Goal: Task Accomplishment & Management: Manage account settings

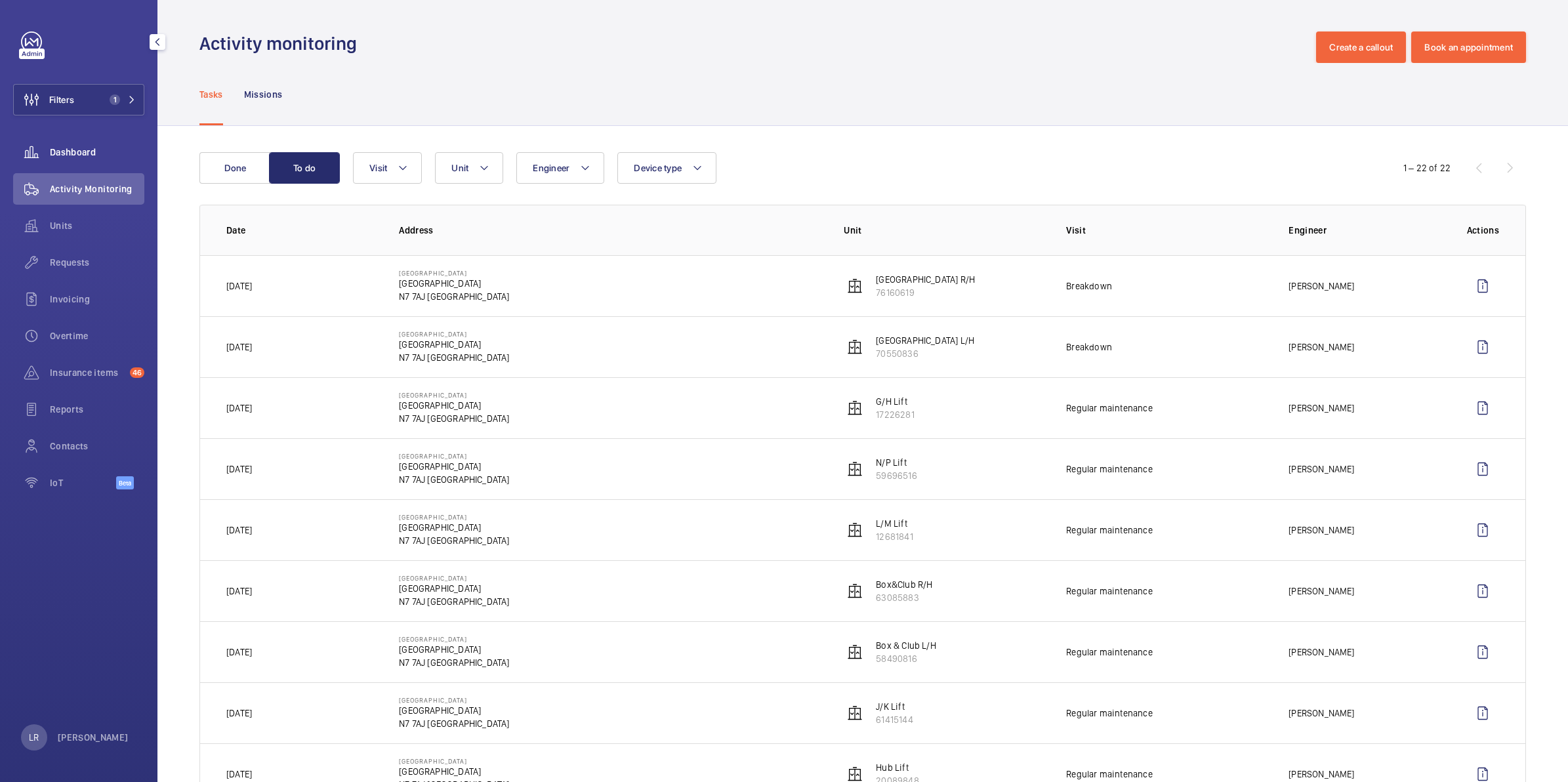
click at [103, 162] on div "Dashboard" at bounding box center [79, 152] width 132 height 32
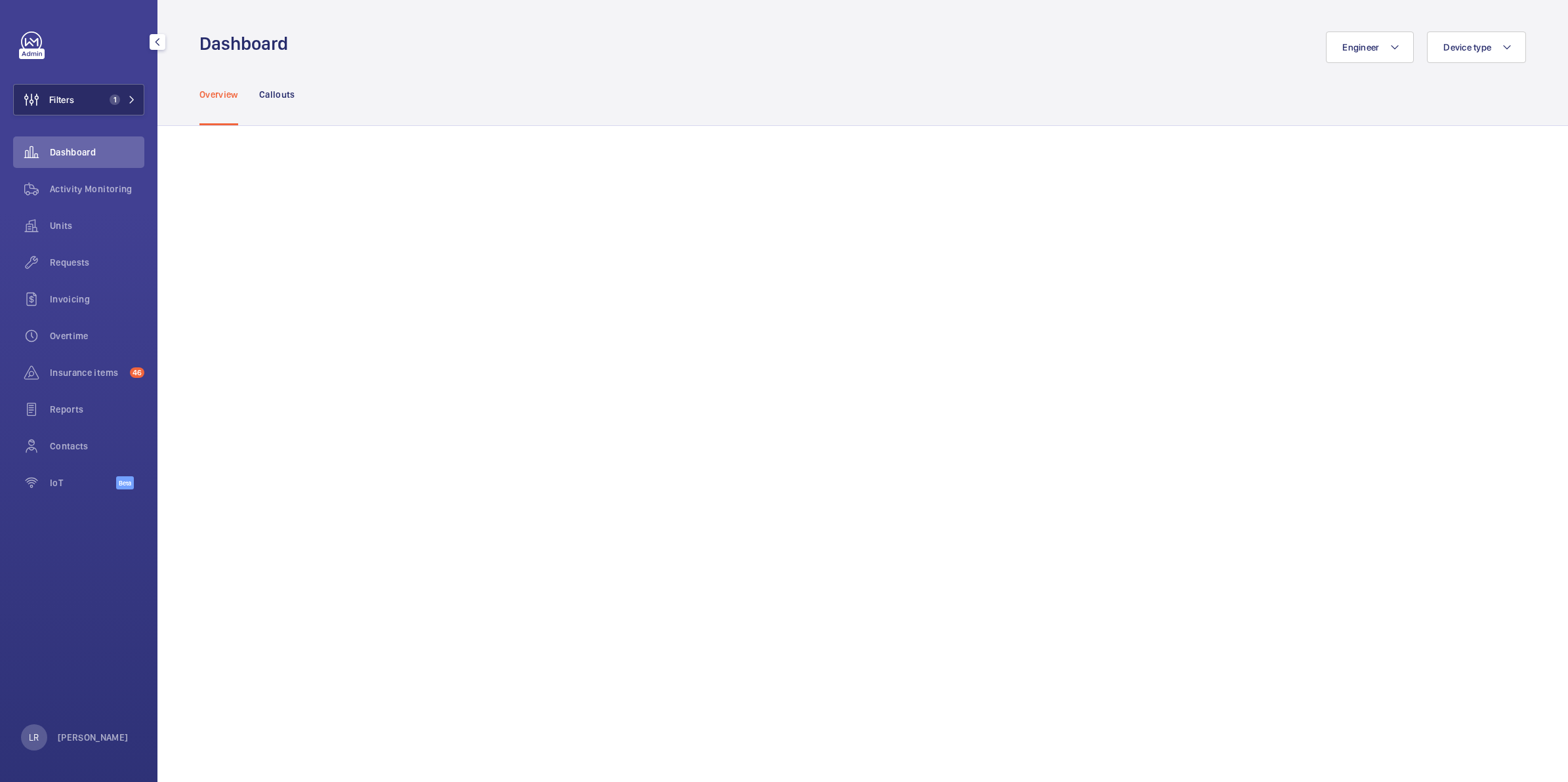
click at [109, 104] on span "1" at bounding box center [112, 100] width 15 height 11
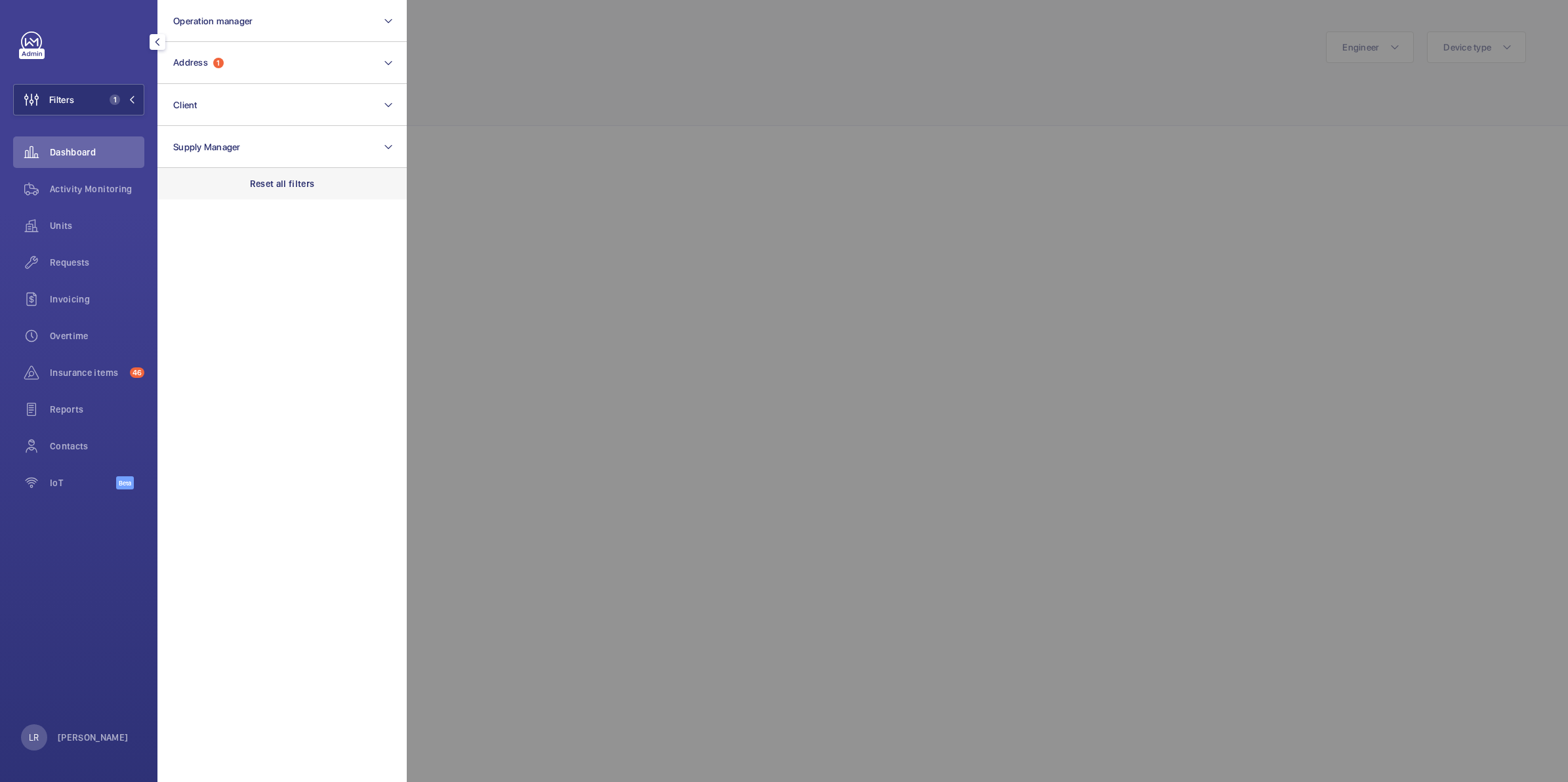
click at [289, 189] on div "Reset all filters" at bounding box center [282, 183] width 249 height 32
click at [517, 159] on div at bounding box center [1191, 391] width 1568 height 782
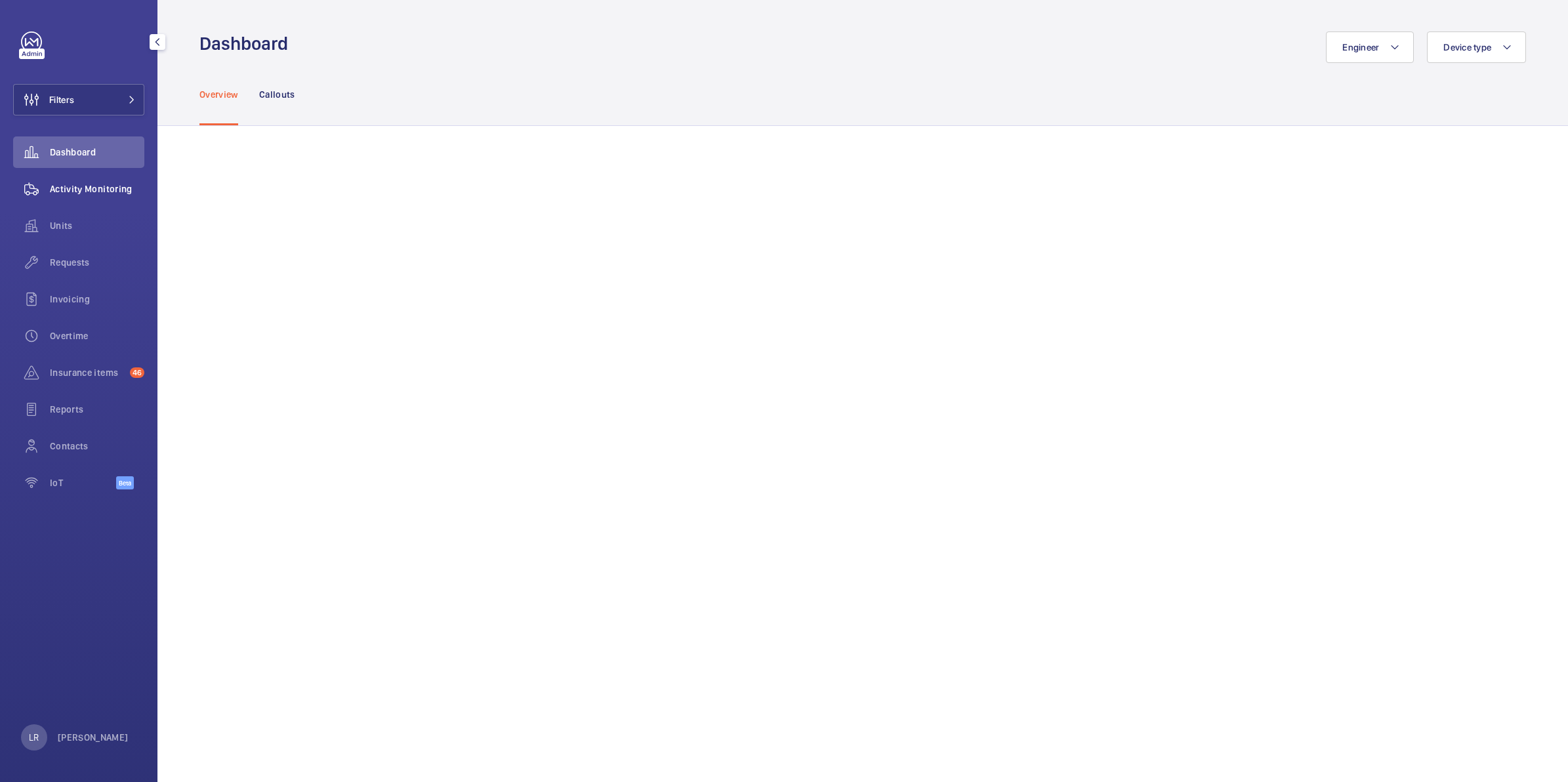
click at [105, 203] on div "Activity Monitoring" at bounding box center [79, 189] width 132 height 32
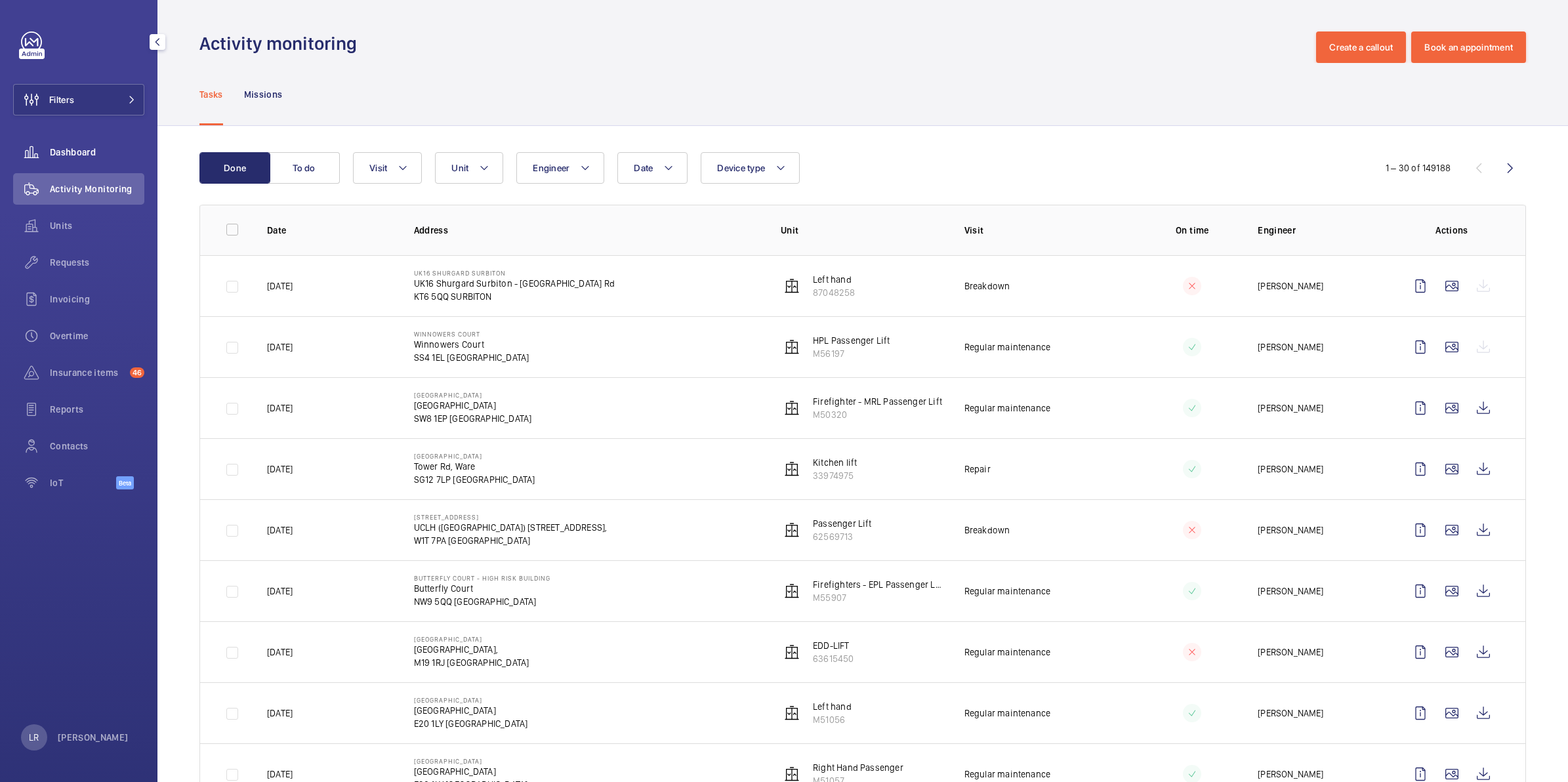
click at [112, 148] on span "Dashboard" at bounding box center [97, 152] width 94 height 13
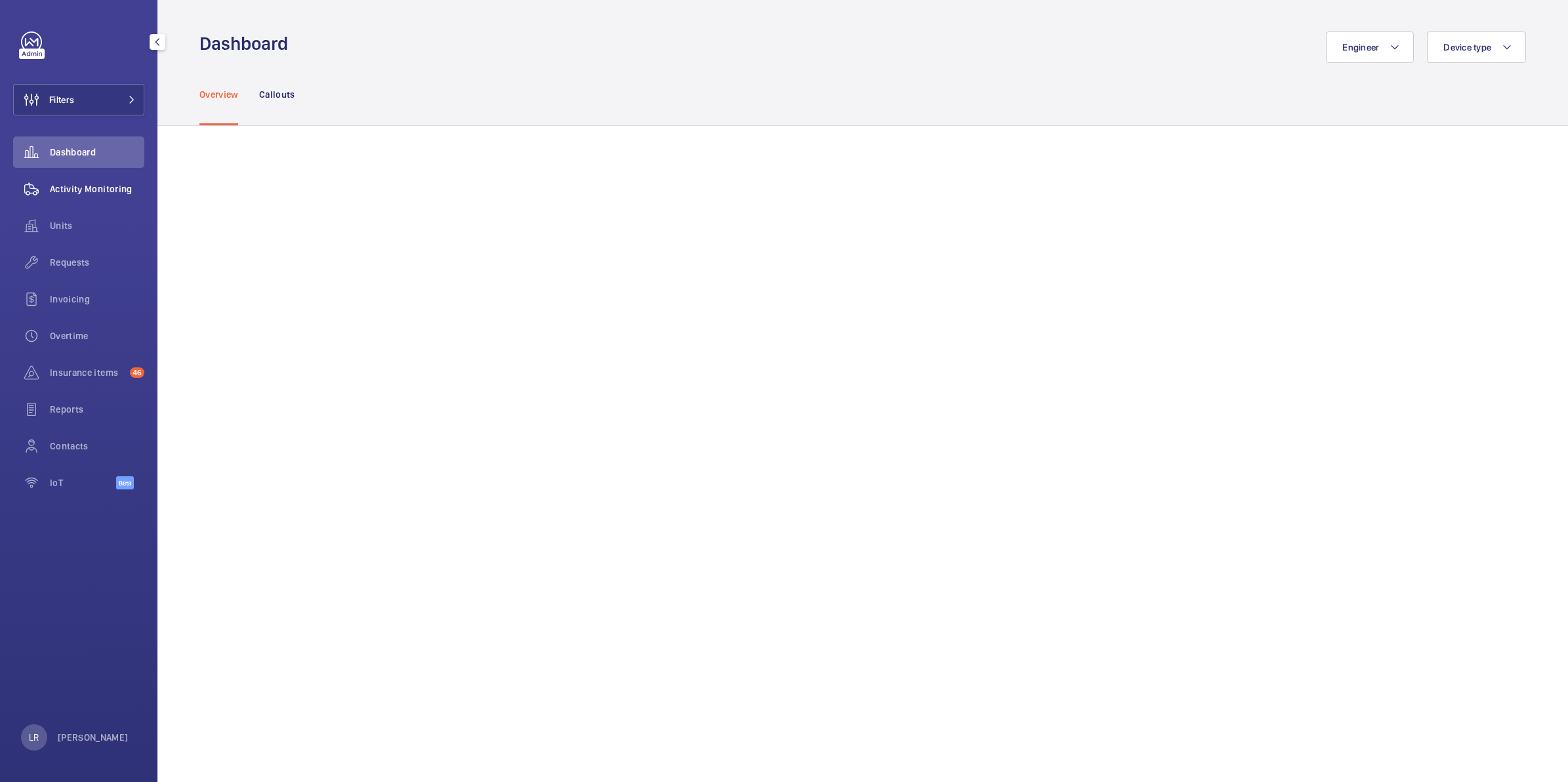
click at [89, 192] on span "Activity Monitoring" at bounding box center [97, 189] width 94 height 13
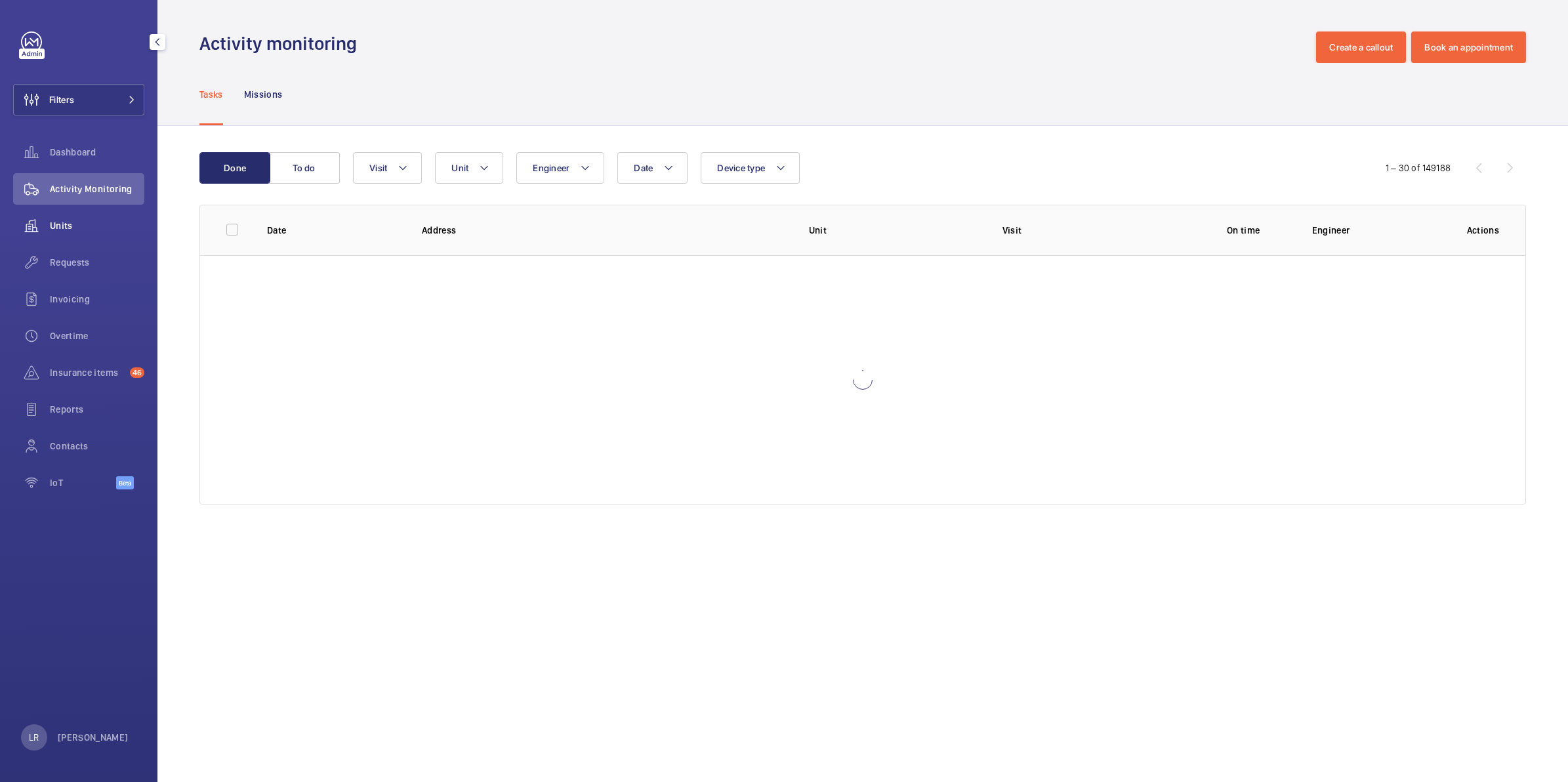
drag, startPoint x: 87, startPoint y: 214, endPoint x: 80, endPoint y: 208, distance: 9.2
click at [87, 212] on div "Units" at bounding box center [79, 225] width 132 height 32
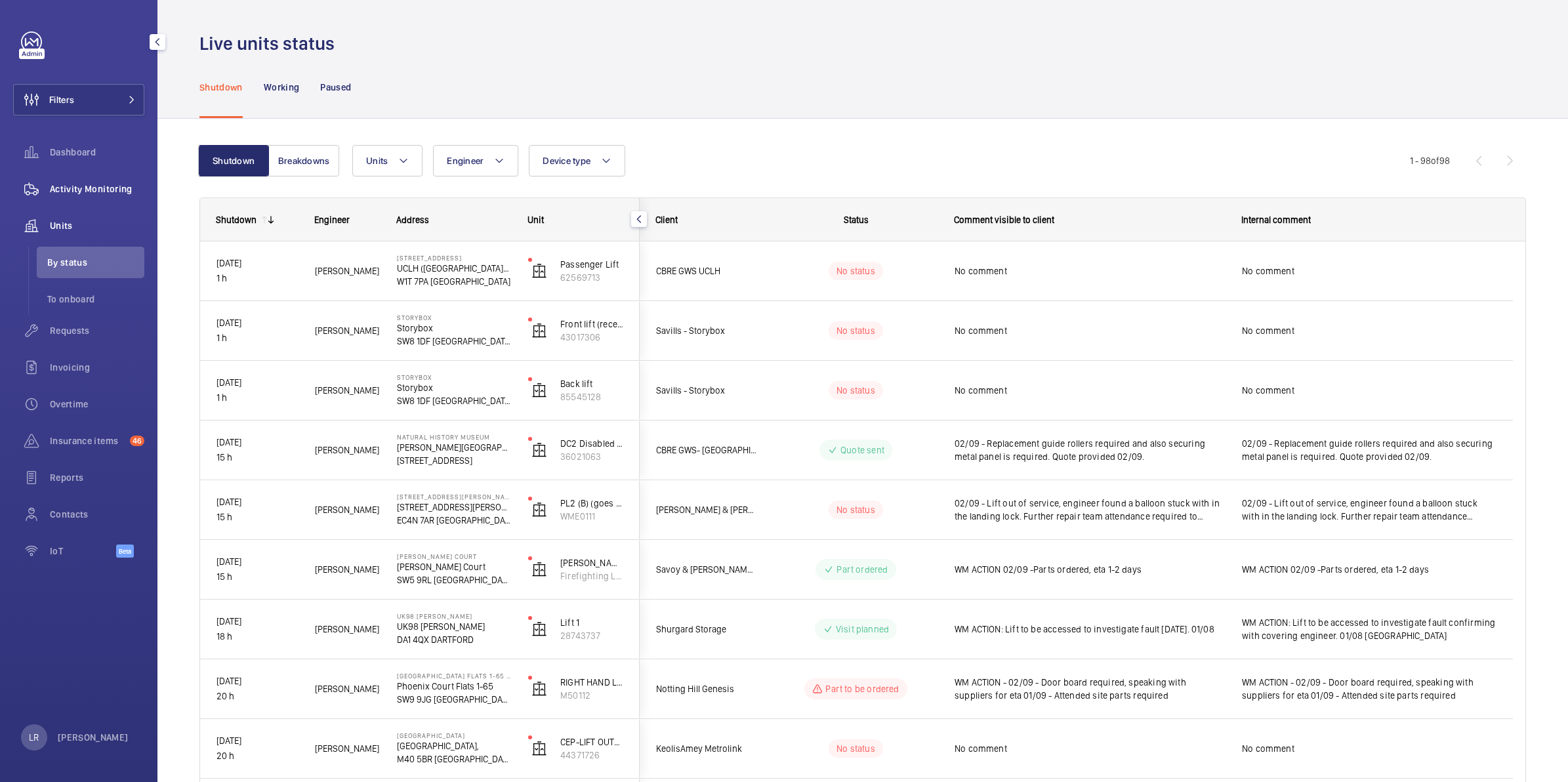
click at [115, 191] on span "Activity Monitoring" at bounding box center [97, 189] width 94 height 13
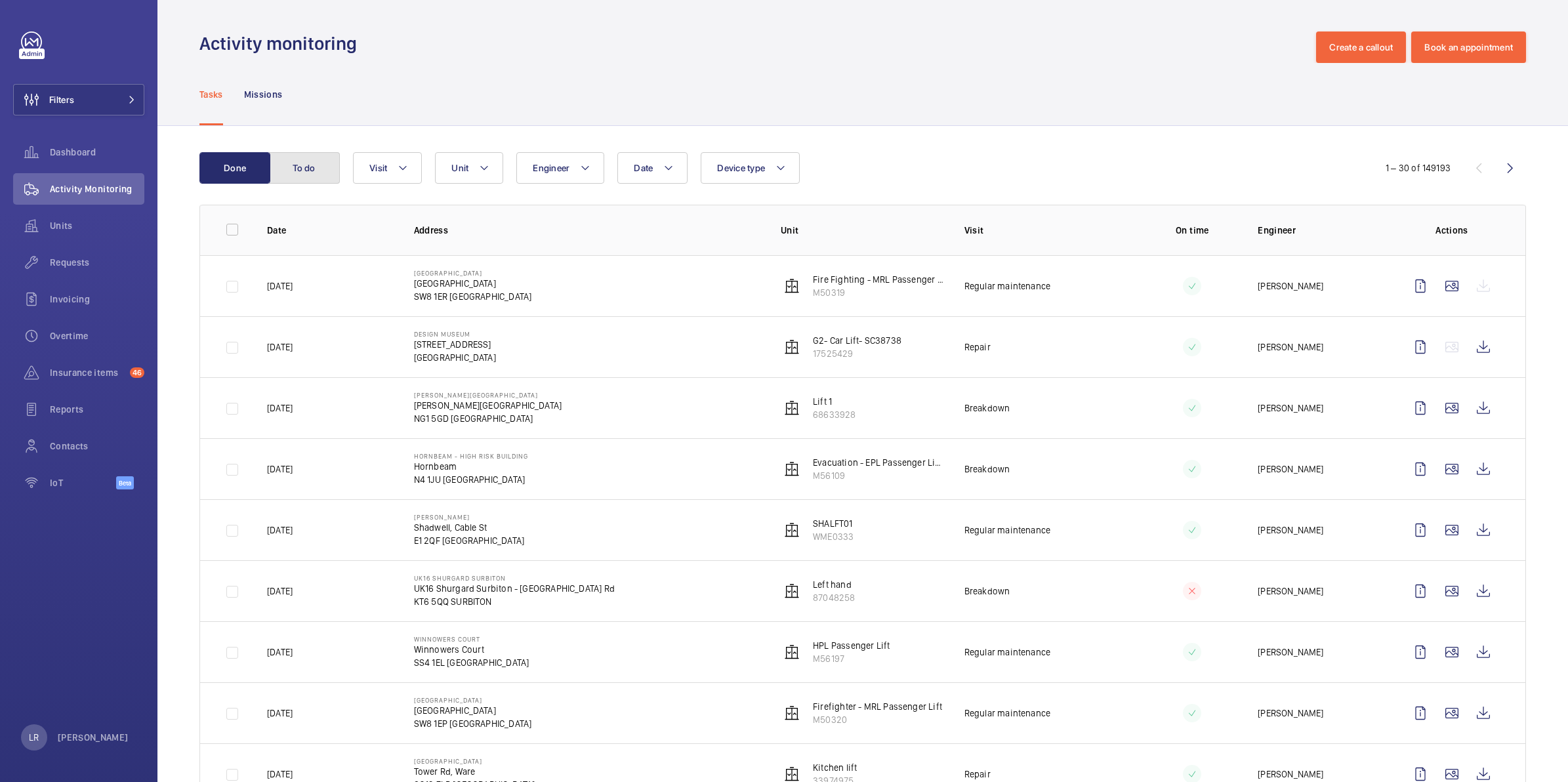
drag, startPoint x: 312, startPoint y: 176, endPoint x: 318, endPoint y: 179, distance: 6.7
click at [312, 176] on button "To do" at bounding box center [305, 168] width 71 height 32
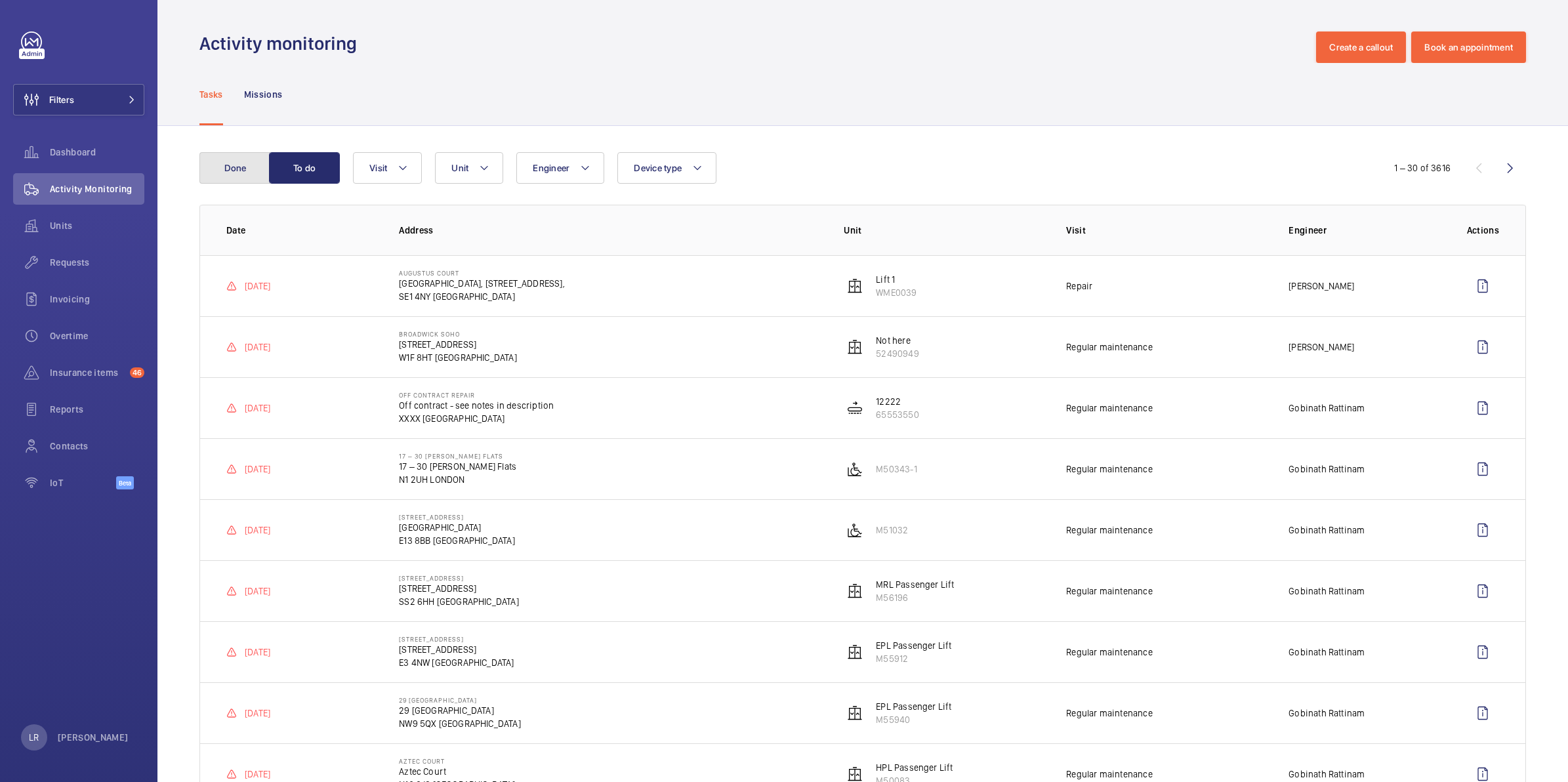
click at [241, 158] on button "Done" at bounding box center [235, 168] width 71 height 32
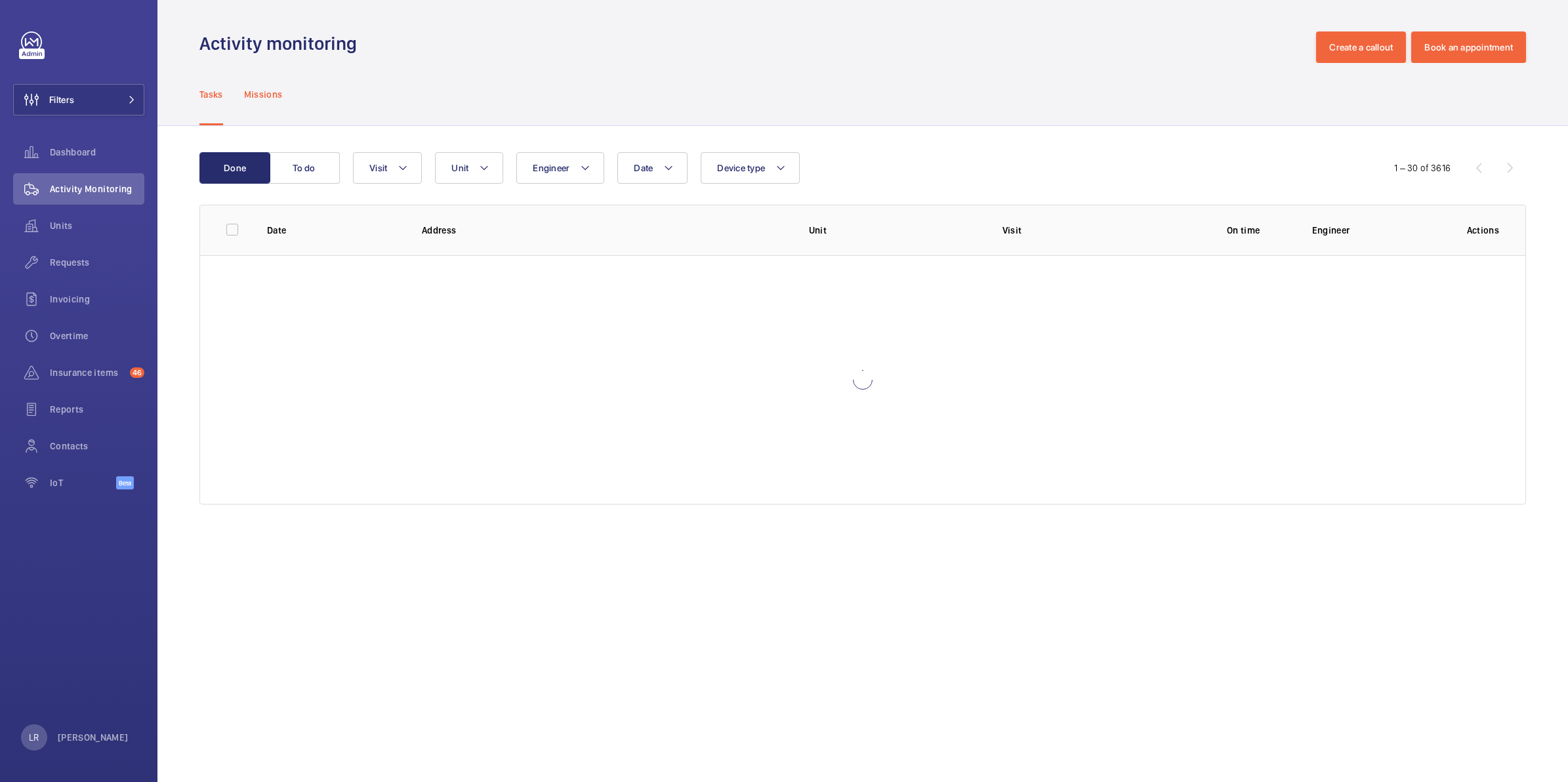
click at [246, 123] on div "Missions" at bounding box center [264, 94] width 39 height 63
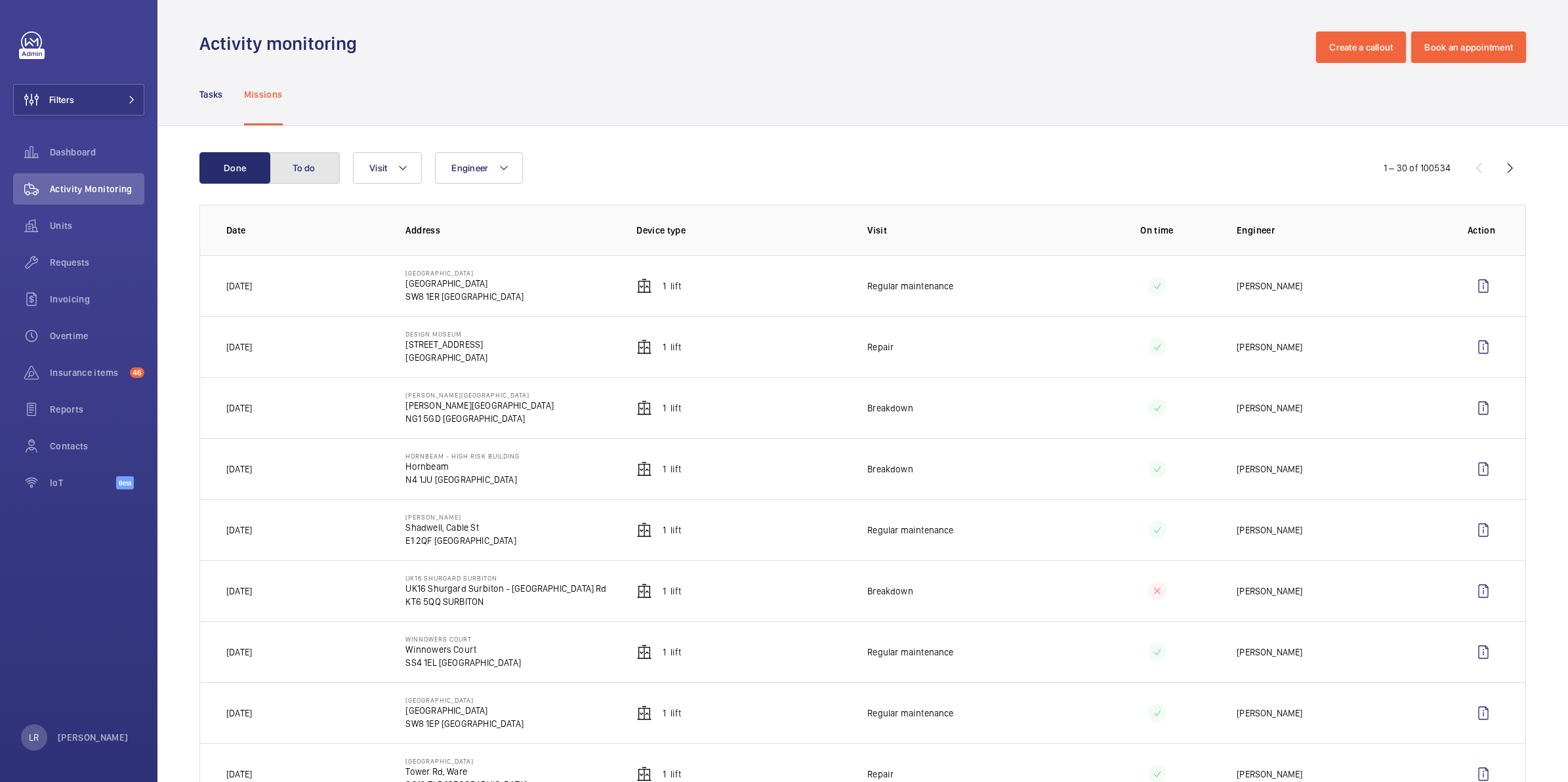
click at [302, 162] on button "To do" at bounding box center [305, 168] width 71 height 32
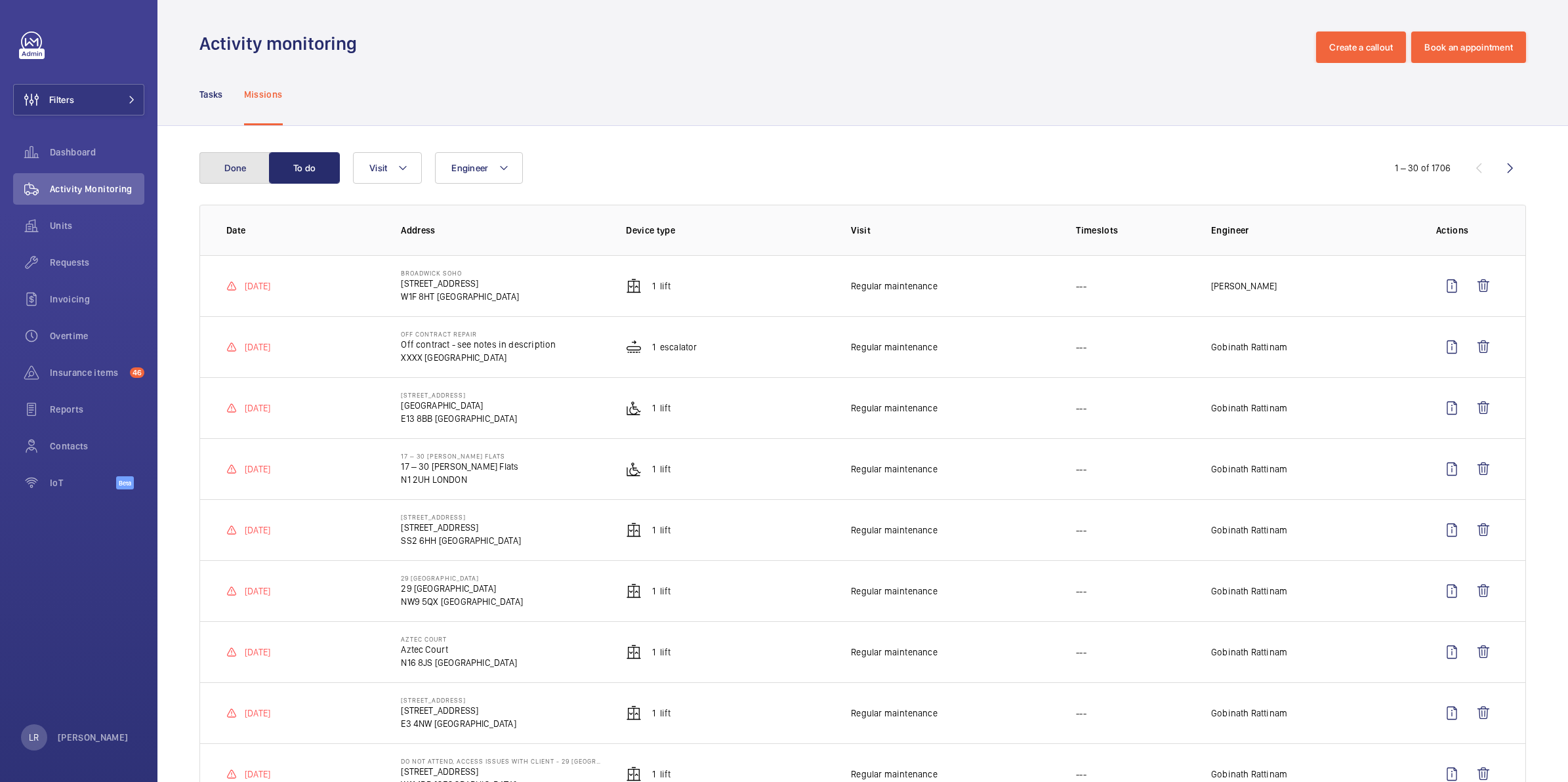
click at [253, 165] on button "Done" at bounding box center [235, 168] width 71 height 32
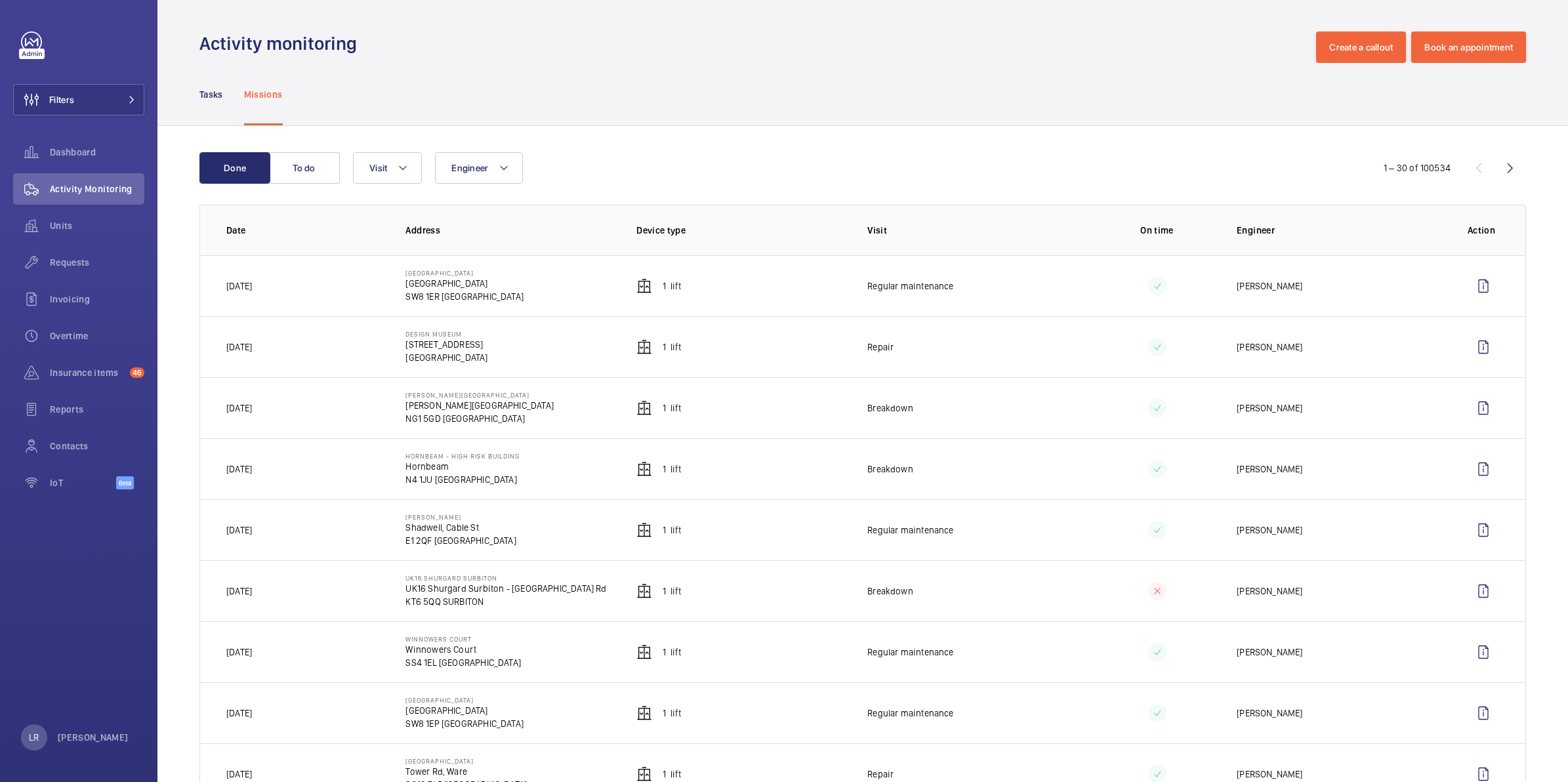
click at [224, 100] on nav "Tasks Missions" at bounding box center [241, 94] width 84 height 63
click at [215, 100] on p "Tasks" at bounding box center [211, 94] width 24 height 13
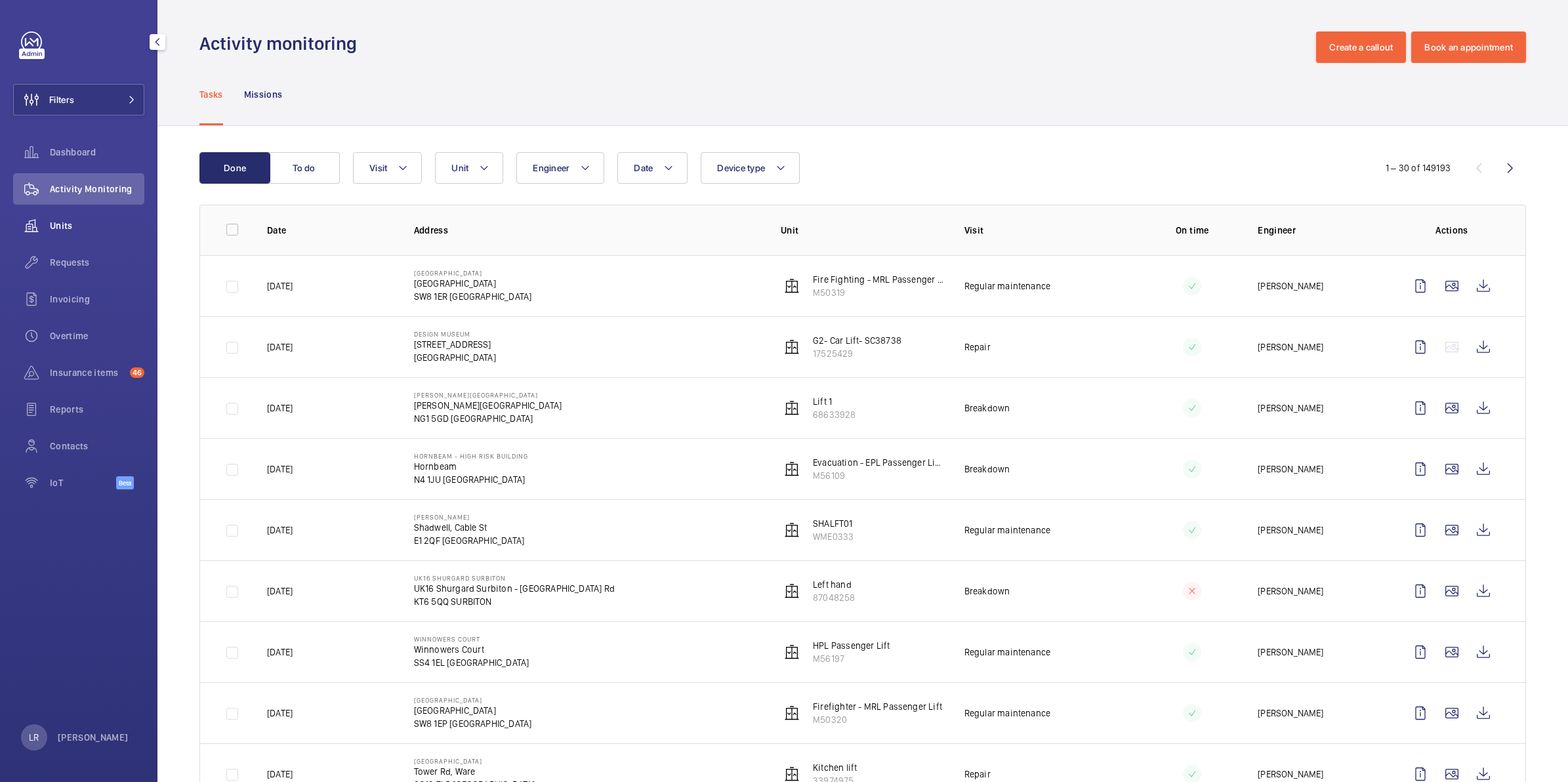
click at [110, 230] on span "Units" at bounding box center [97, 225] width 94 height 13
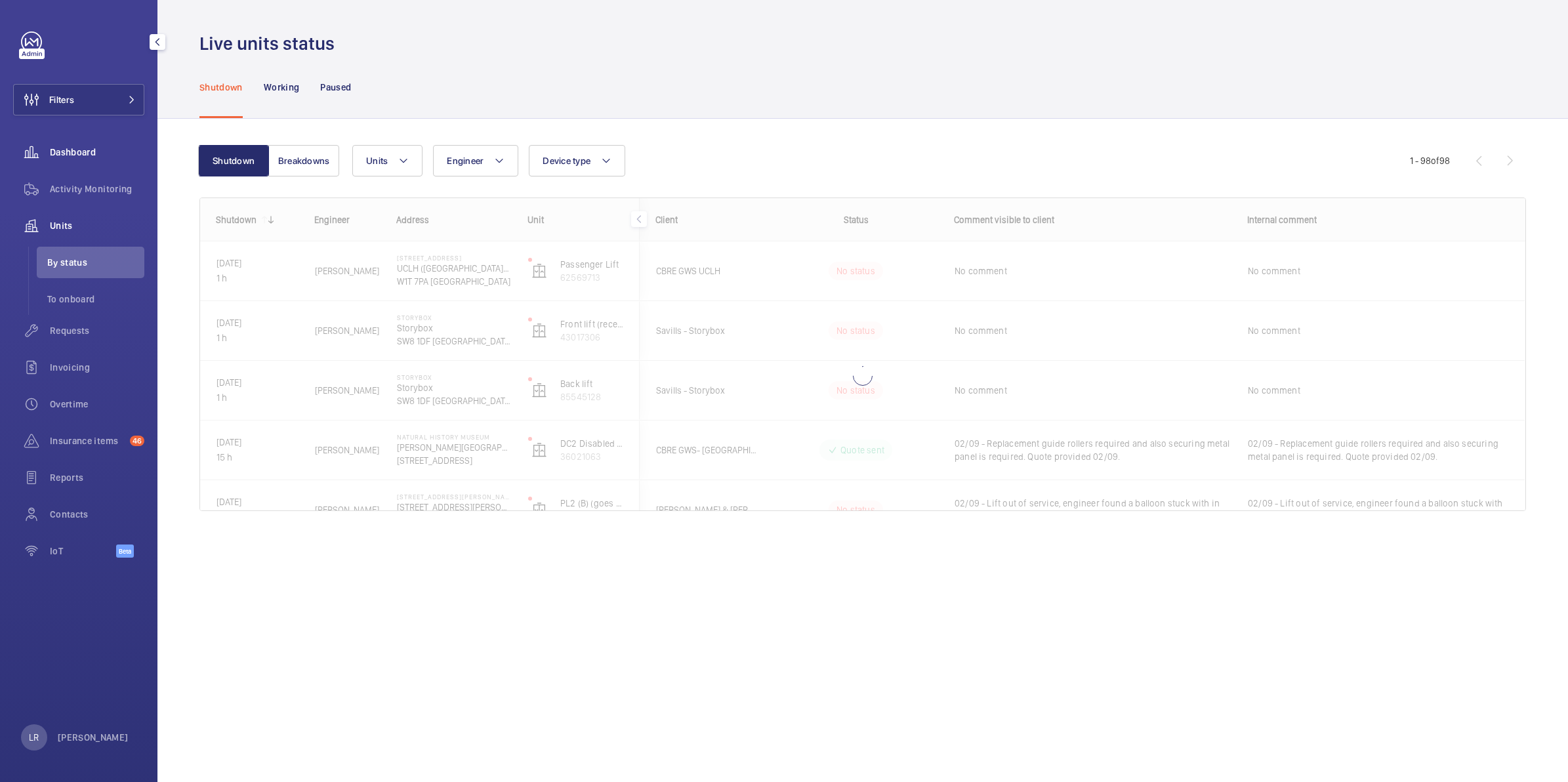
click at [125, 165] on div "Dashboard" at bounding box center [79, 152] width 132 height 32
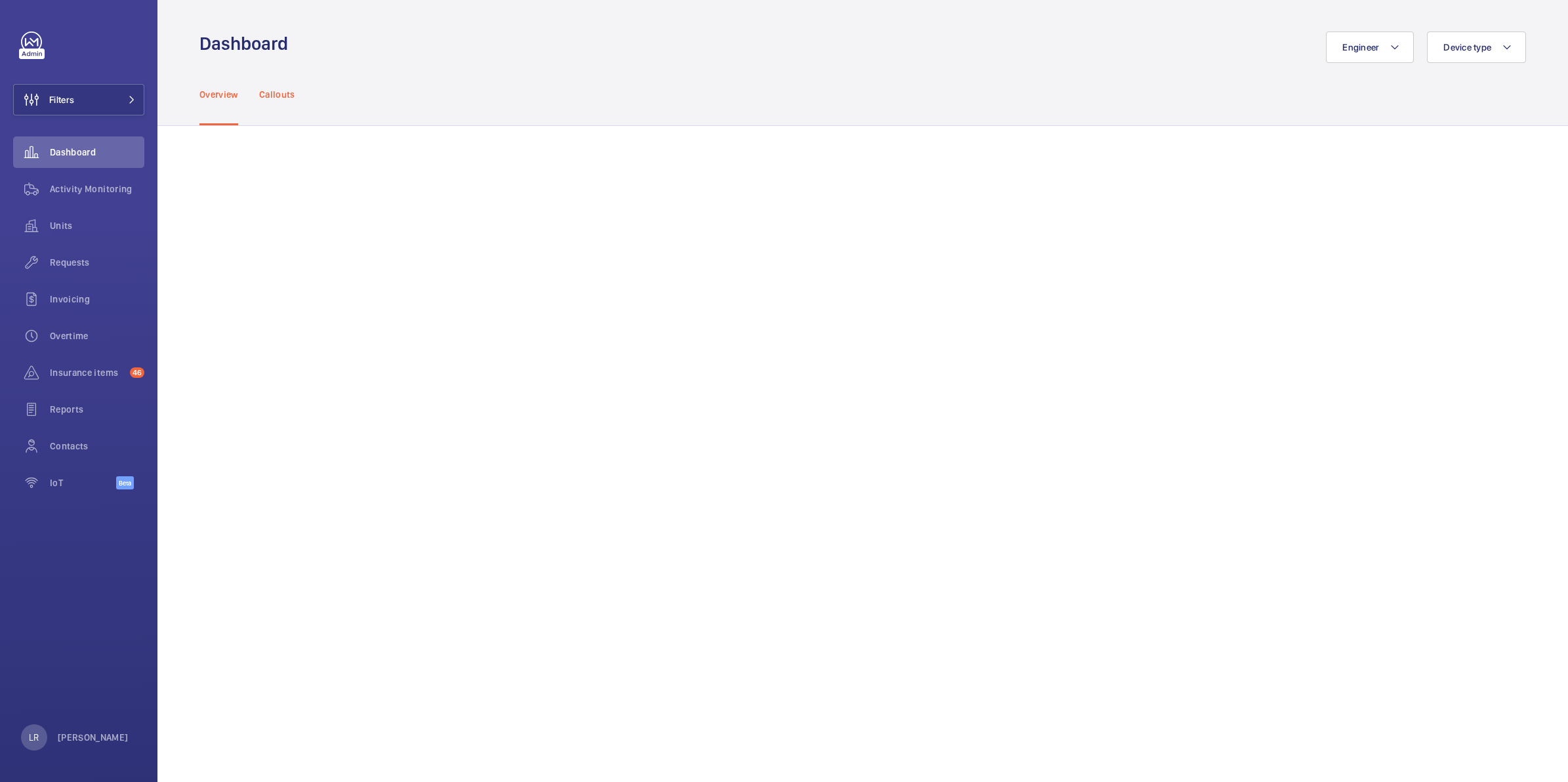
click at [284, 110] on div "Callouts" at bounding box center [277, 94] width 36 height 63
click at [253, 100] on nav "Overview Callouts" at bounding box center [248, 94] width 96 height 63
click at [227, 98] on p "Overview" at bounding box center [219, 94] width 39 height 13
drag, startPoint x: 103, startPoint y: 258, endPoint x: 105, endPoint y: 291, distance: 33.1
click at [103, 258] on span "Requests" at bounding box center [97, 262] width 94 height 13
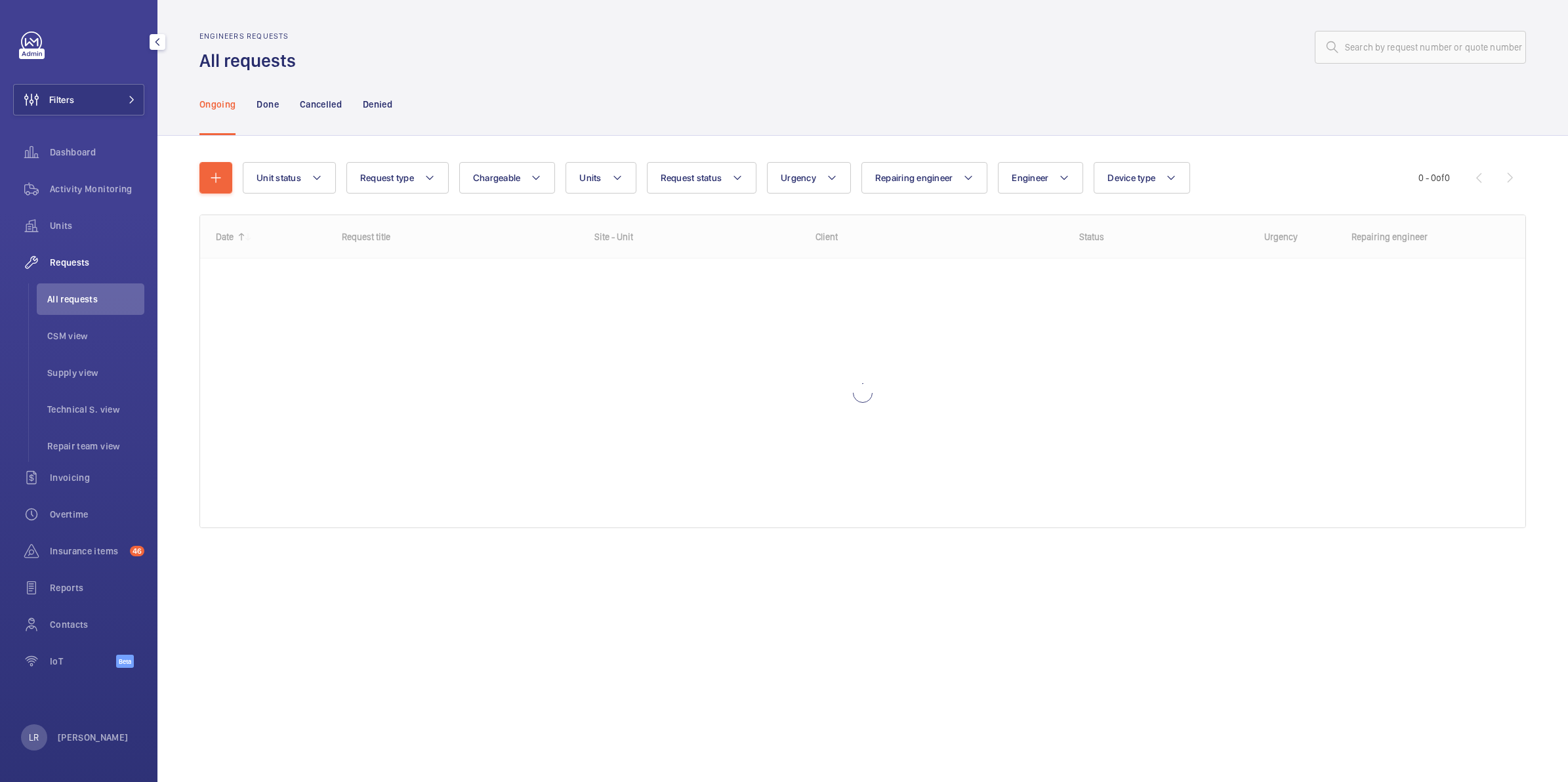
click at [105, 305] on span "All requests" at bounding box center [96, 299] width 97 height 13
click at [1357, 47] on input "text" at bounding box center [1420, 47] width 211 height 32
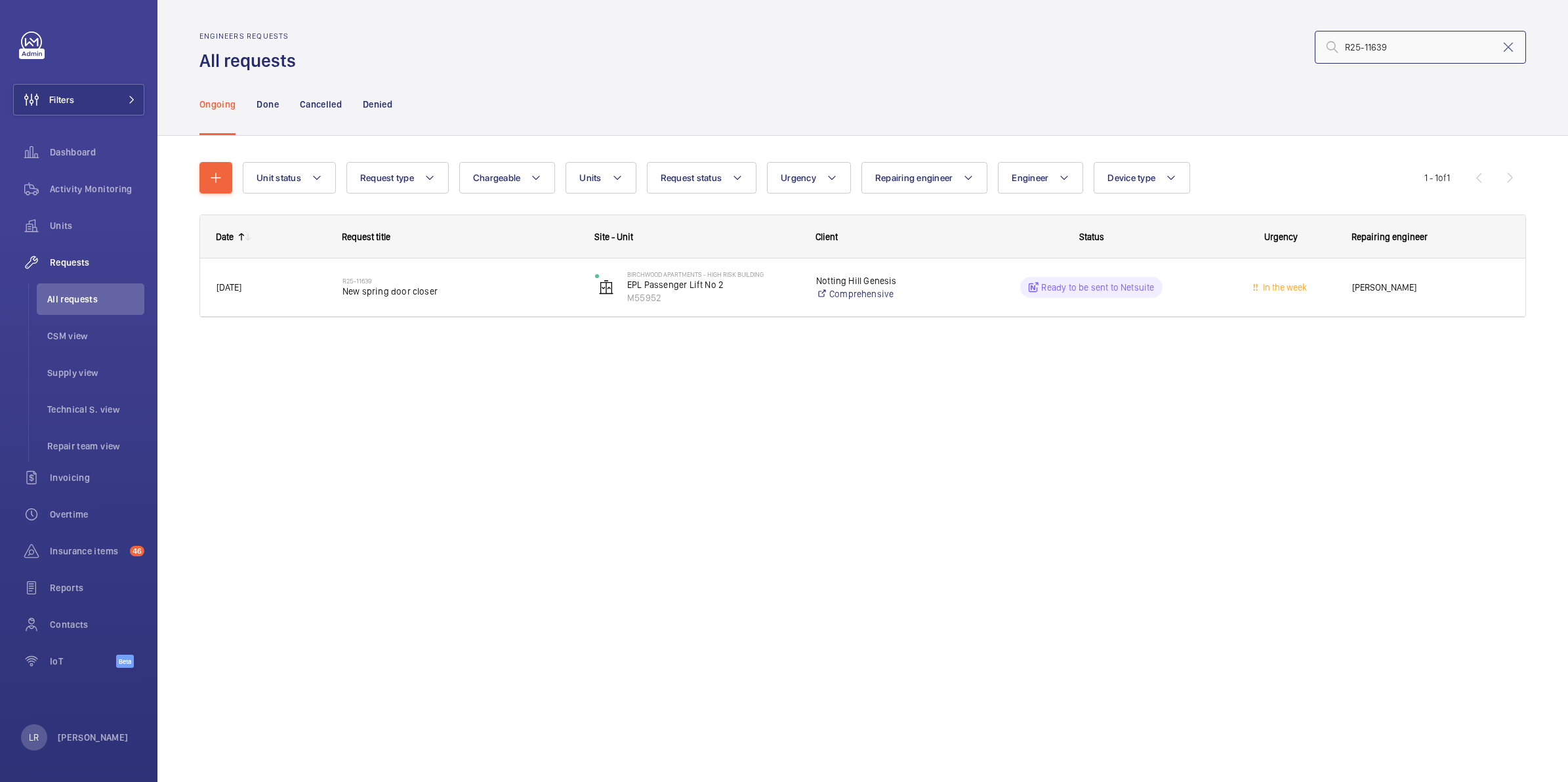
type input "R25-11639"
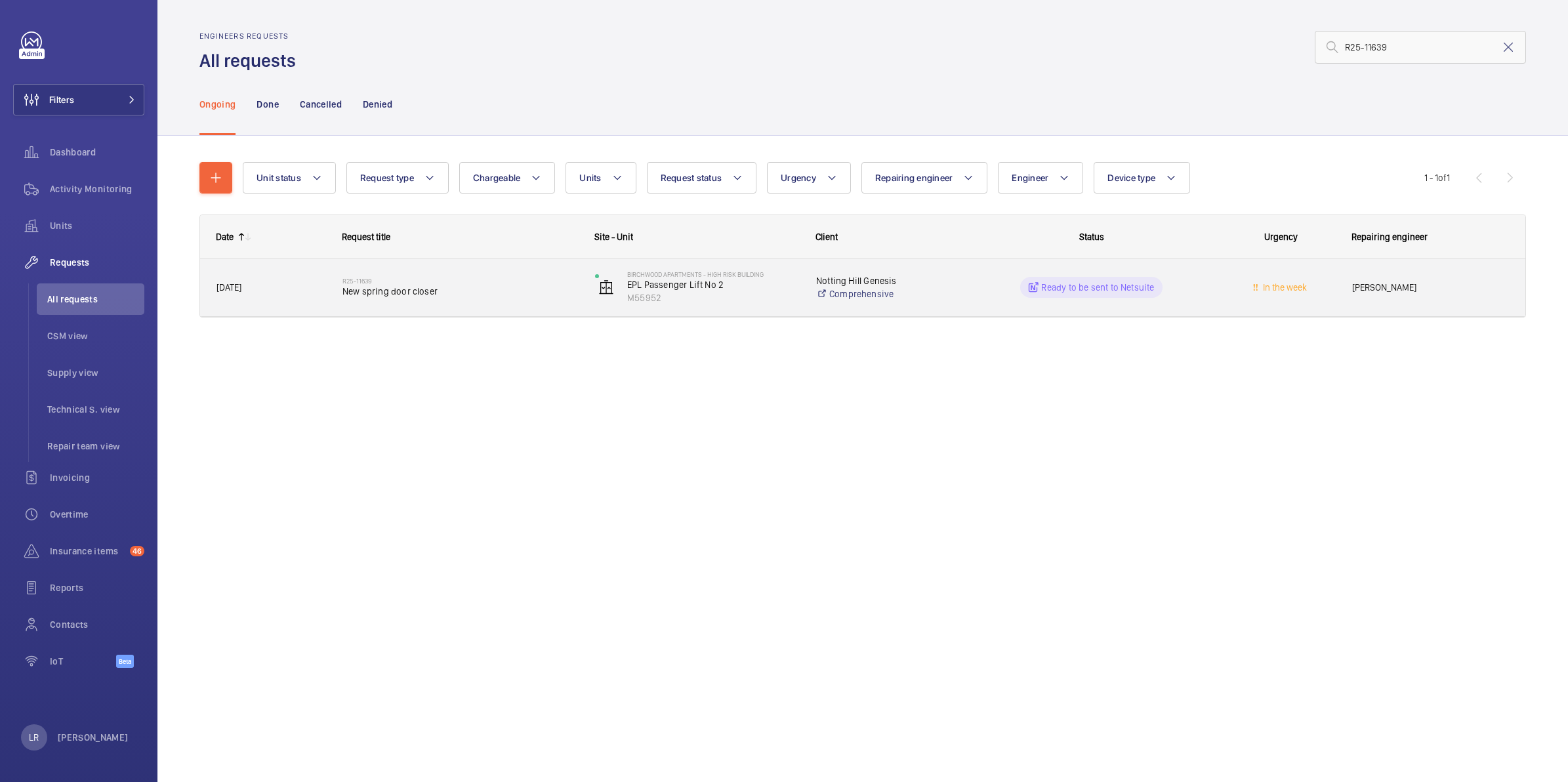
click at [366, 294] on span "New spring door closer" at bounding box center [460, 291] width 236 height 13
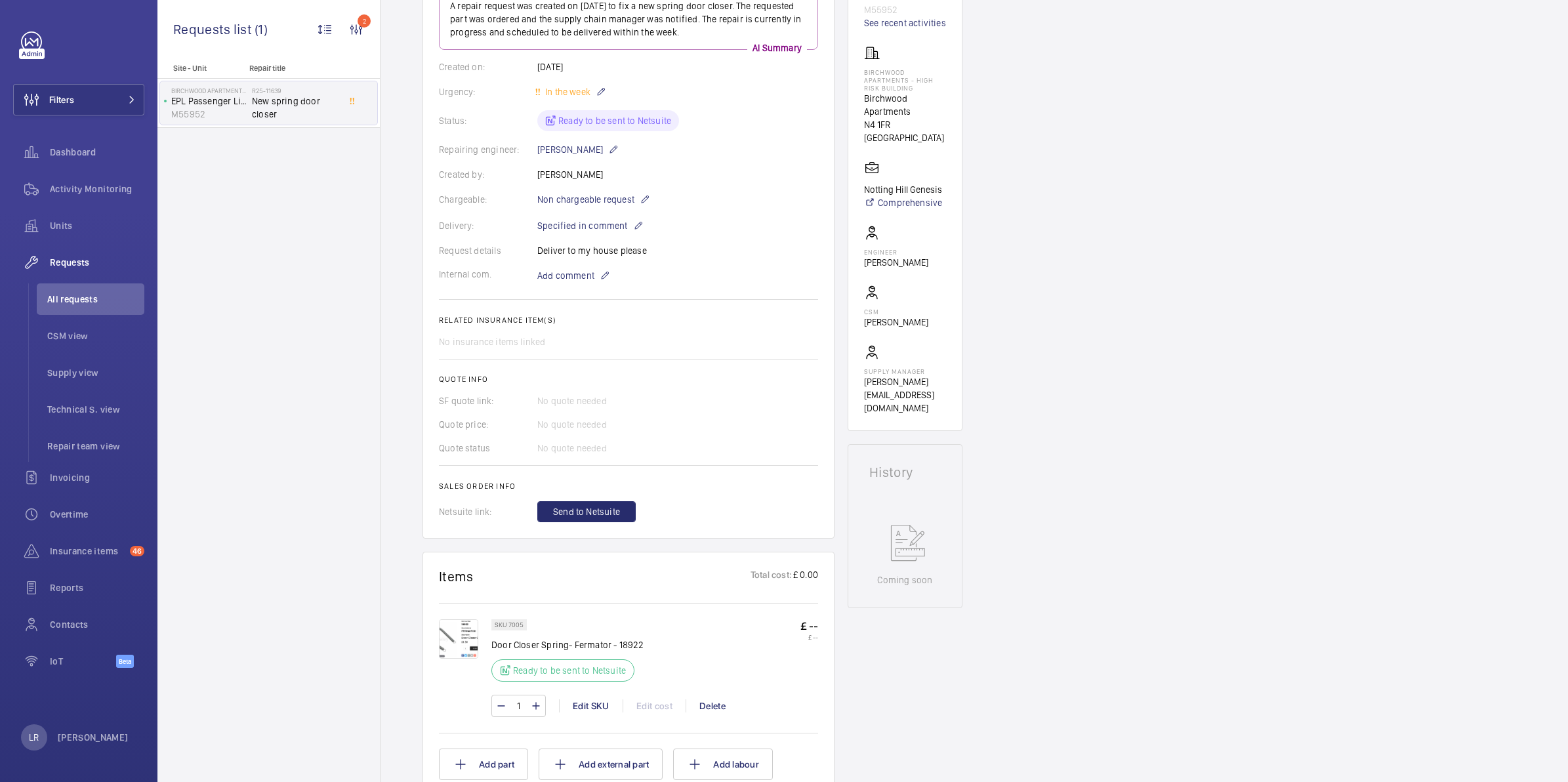
scroll to position [164, 0]
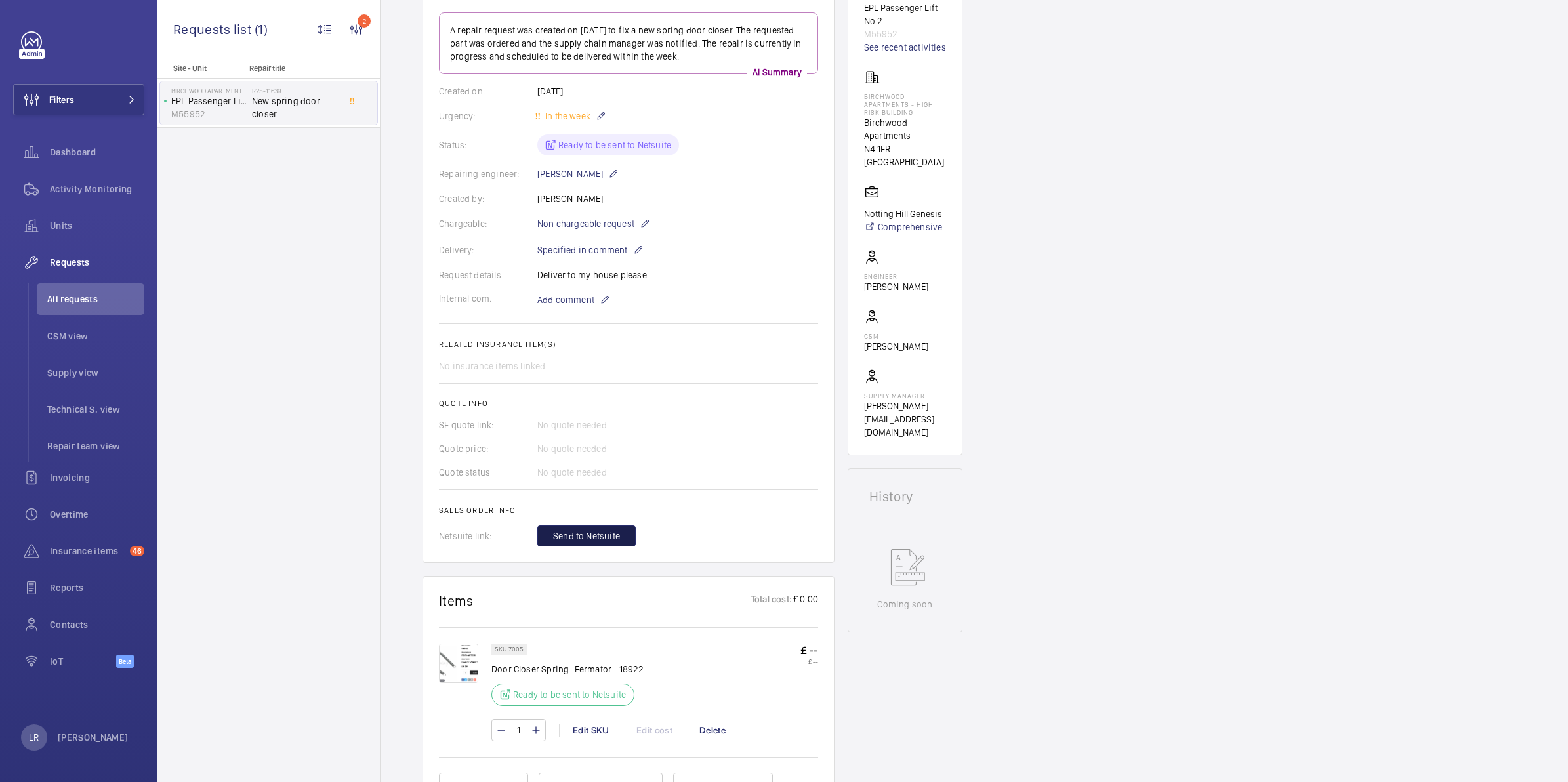
click at [602, 530] on span "Send to Netsuite" at bounding box center [586, 536] width 67 height 13
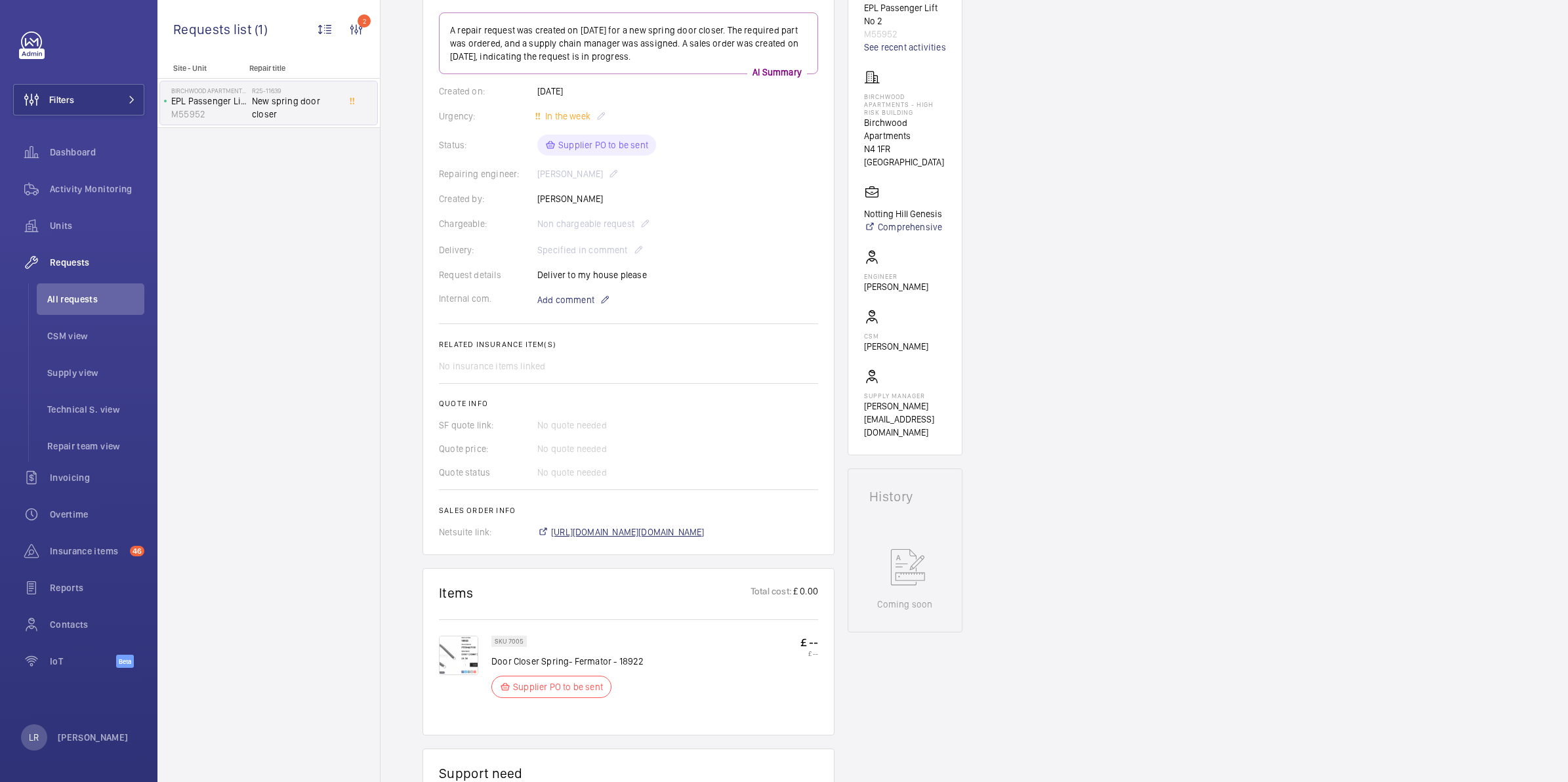
click at [625, 530] on span "https://6461500.app.netsuite.com/app/accounting/transactions/salesord.nl?id=297…" at bounding box center [628, 531] width 154 height 13
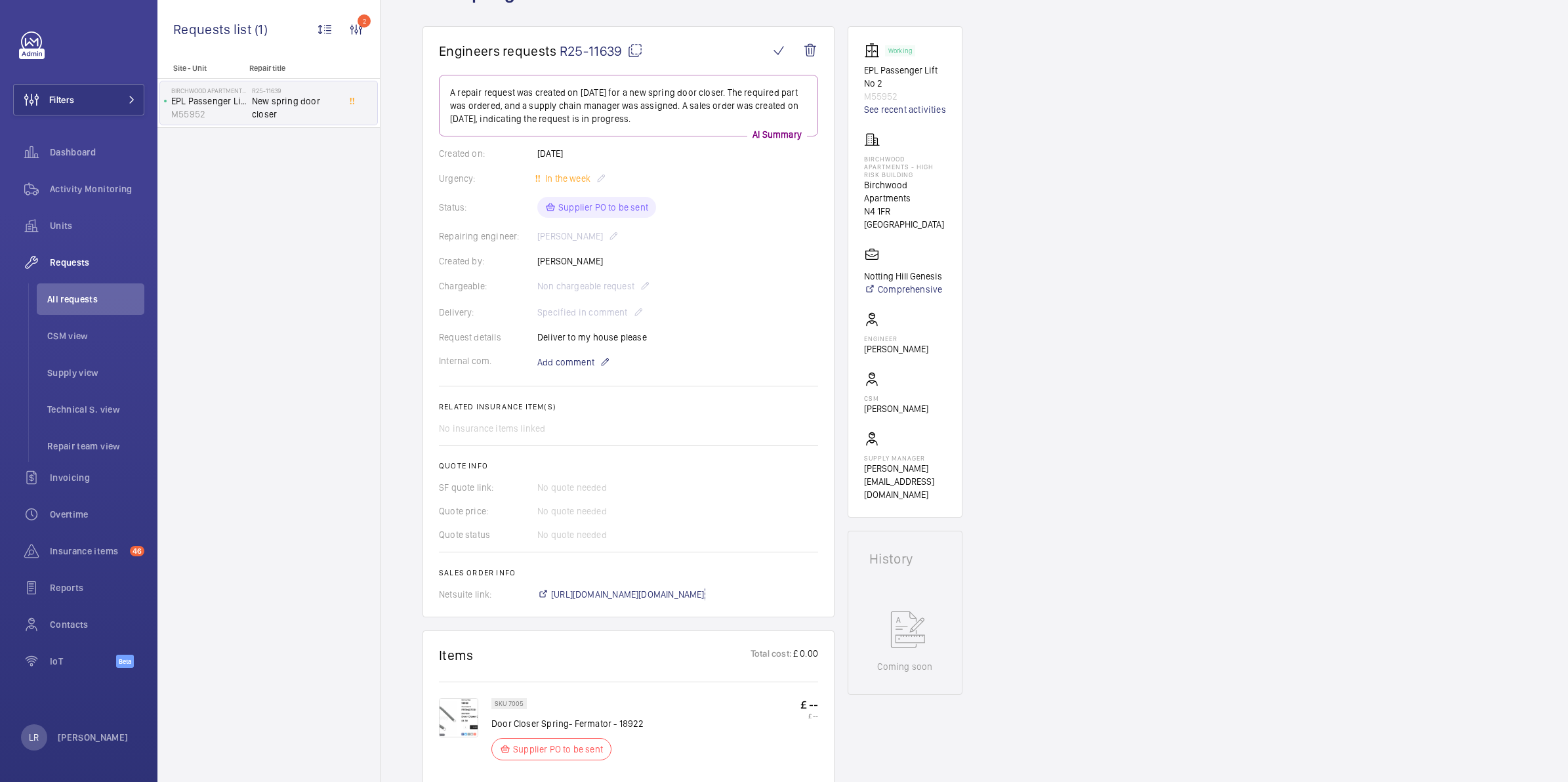
scroll to position [82, 0]
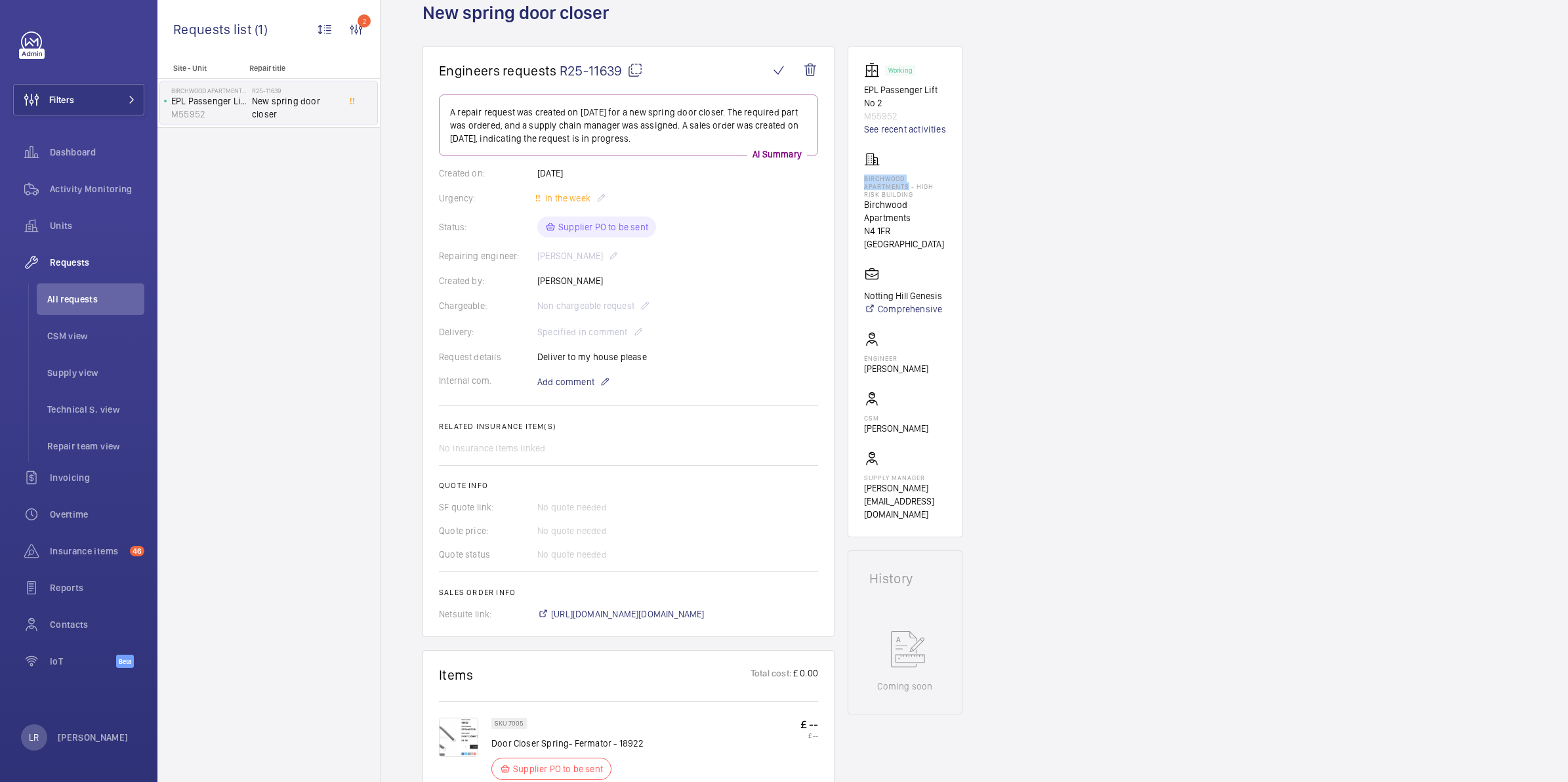
drag, startPoint x: 909, startPoint y: 185, endPoint x: 853, endPoint y: 178, distance: 56.4
click at [853, 178] on wm-front-card "Working EPL Passenger Lift No 2 M55952 See recent activities Birchwood Apartmen…" at bounding box center [905, 291] width 114 height 491
copy p "Birchwood Apartments"
click at [598, 382] on p "Add comment" at bounding box center [586, 382] width 98 height 15
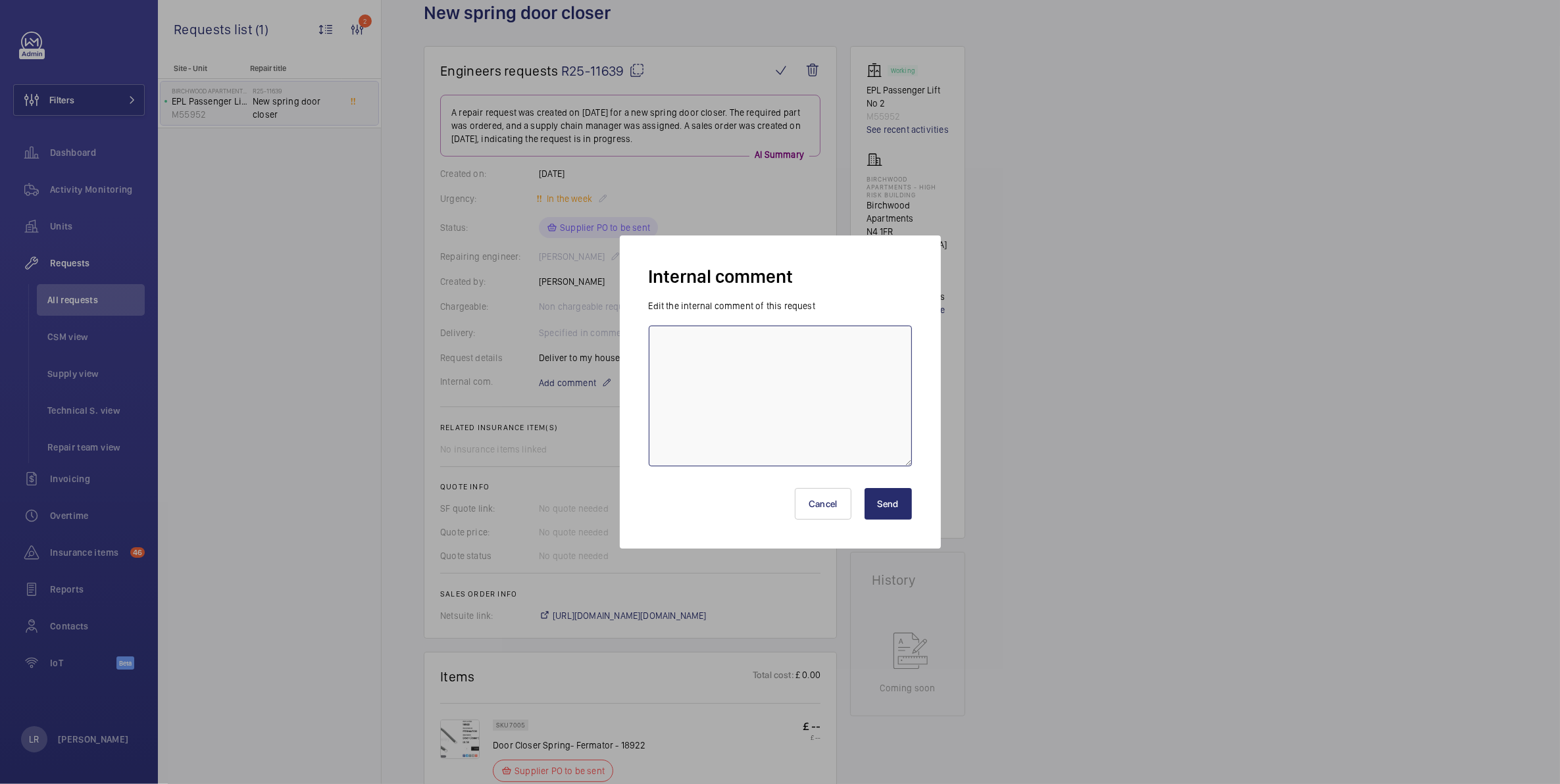
click at [731, 371] on textarea at bounding box center [780, 396] width 263 height 141
type textarea "Part ordered"
click at [892, 504] on button "Send" at bounding box center [888, 503] width 47 height 32
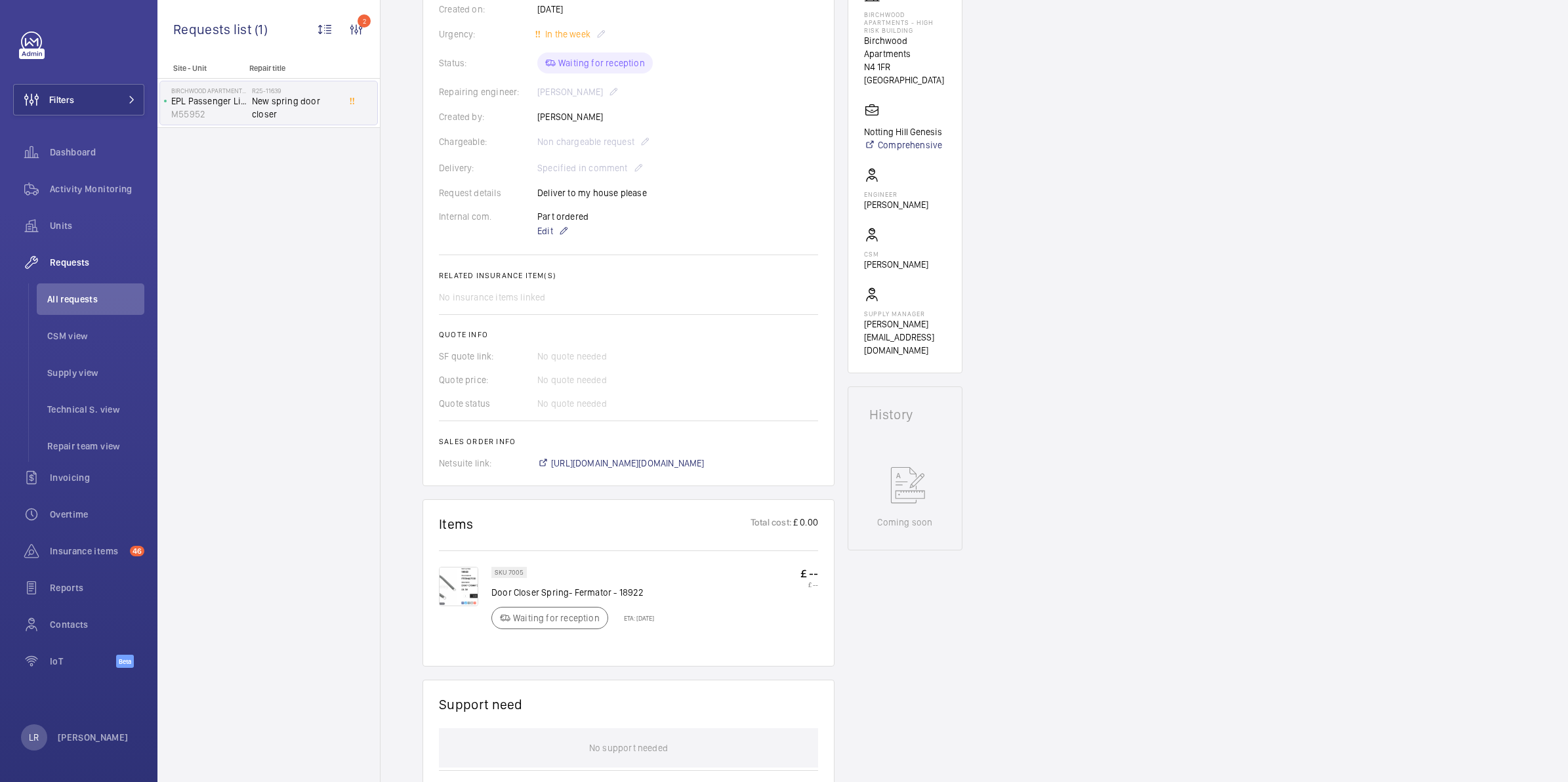
scroll to position [164, 0]
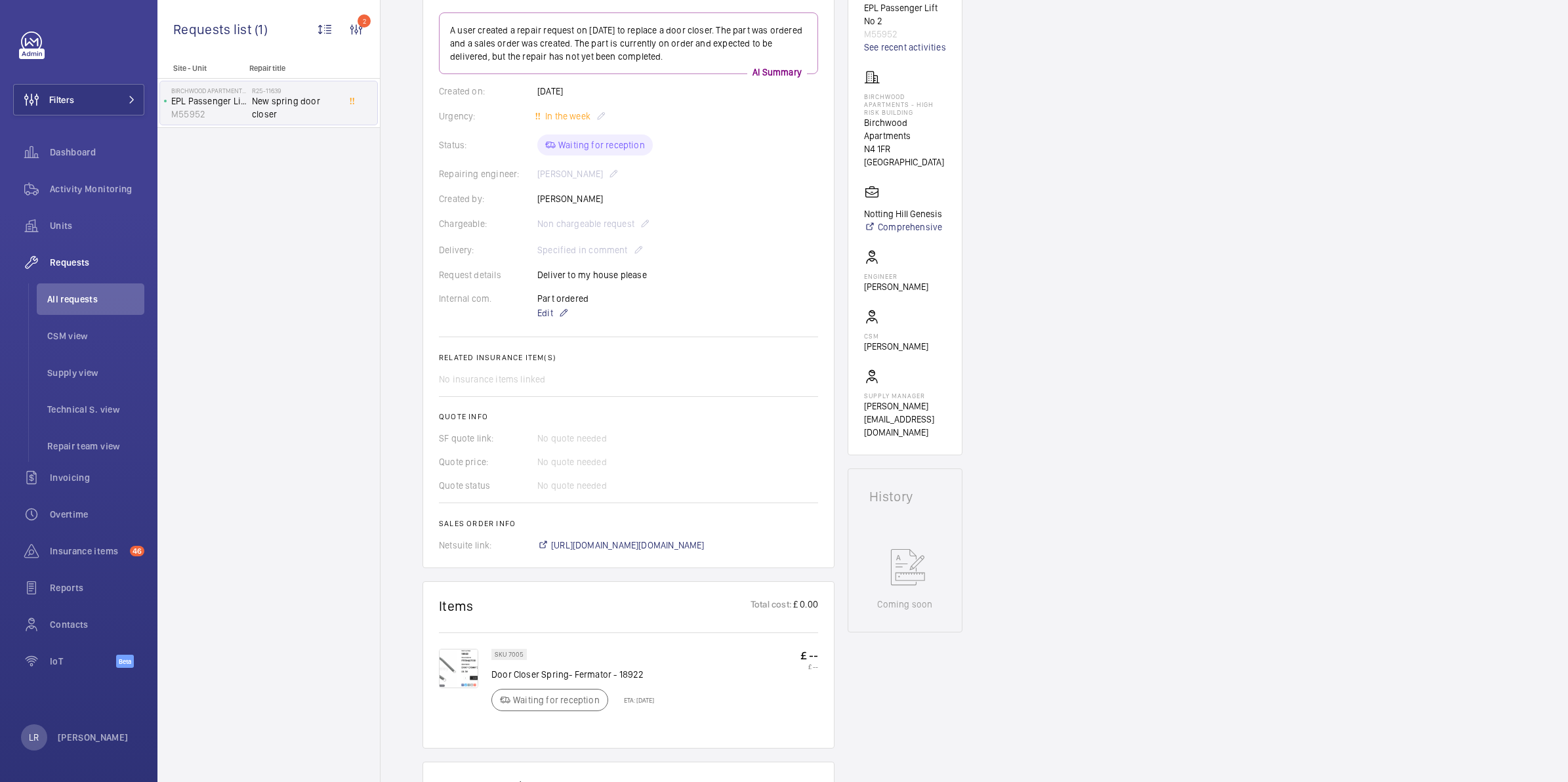
drag, startPoint x: 1093, startPoint y: 443, endPoint x: 1084, endPoint y: 443, distance: 9.0
click at [1093, 443] on div "Engineers requests R25-11639 A user created a repair request on September 2, 20…" at bounding box center [974, 620] width 1187 height 1313
click at [647, 545] on span "https://6461500.app.netsuite.com/app/accounting/transactions/salesord.nl?id=297…" at bounding box center [628, 545] width 154 height 13
click at [705, 543] on span "https://6461500.app.netsuite.com/app/accounting/transactions/salesord.nl?id=297…" at bounding box center [628, 545] width 154 height 13
click at [58, 260] on span "Requests" at bounding box center [97, 262] width 94 height 13
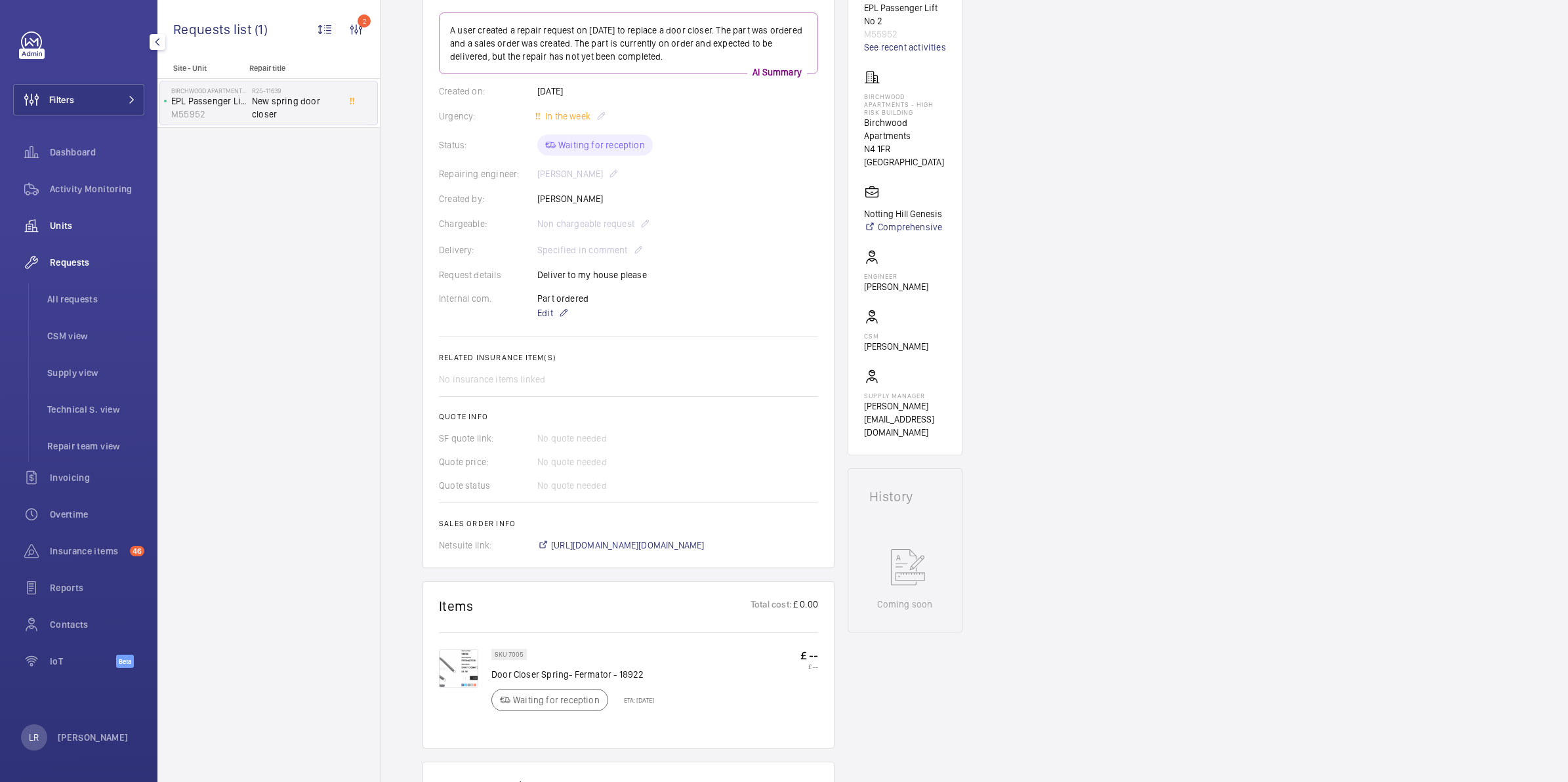
click at [80, 224] on span "Units" at bounding box center [97, 225] width 94 height 13
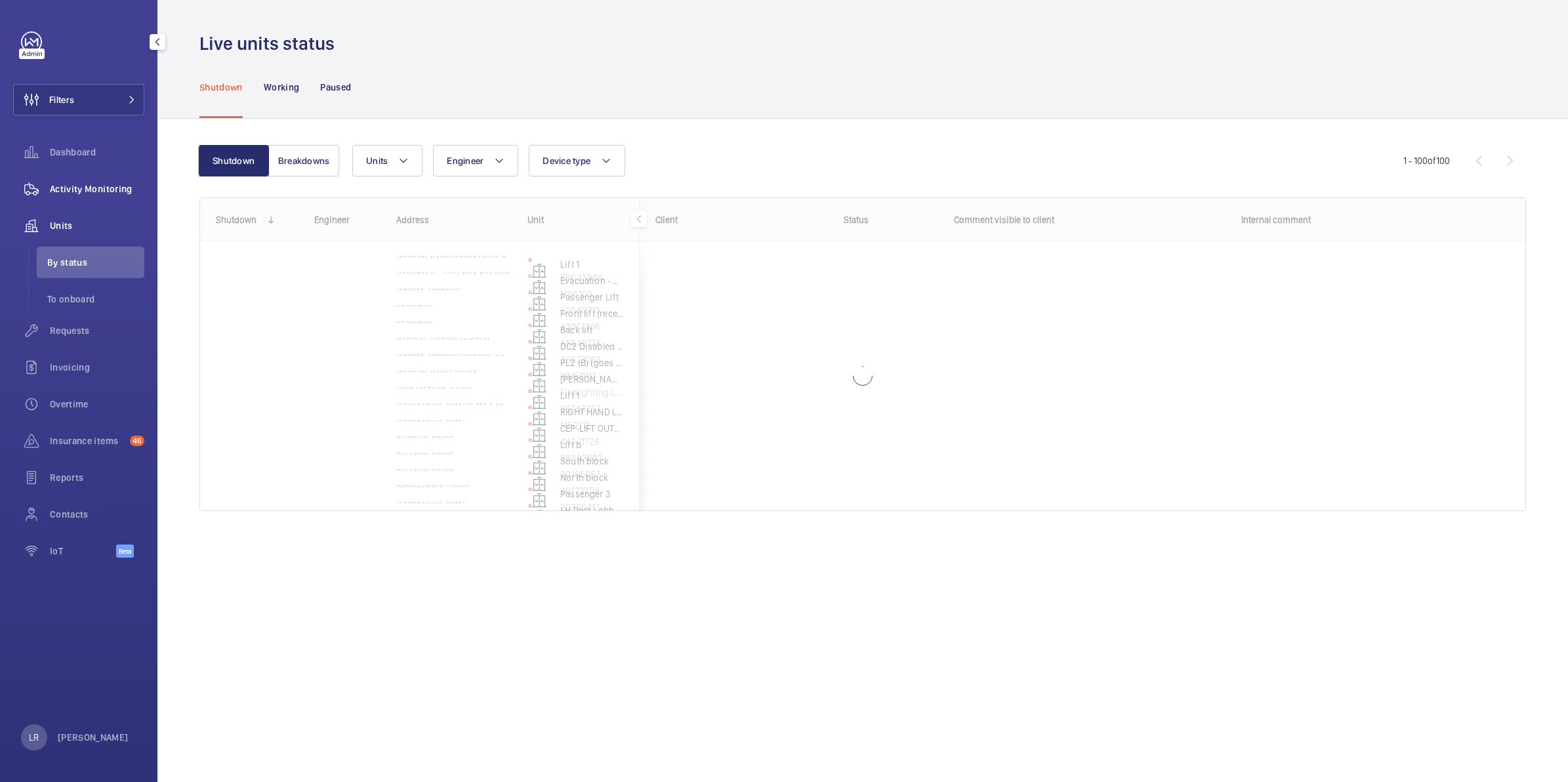
click at [56, 190] on span "Activity Monitoring" at bounding box center [97, 189] width 94 height 13
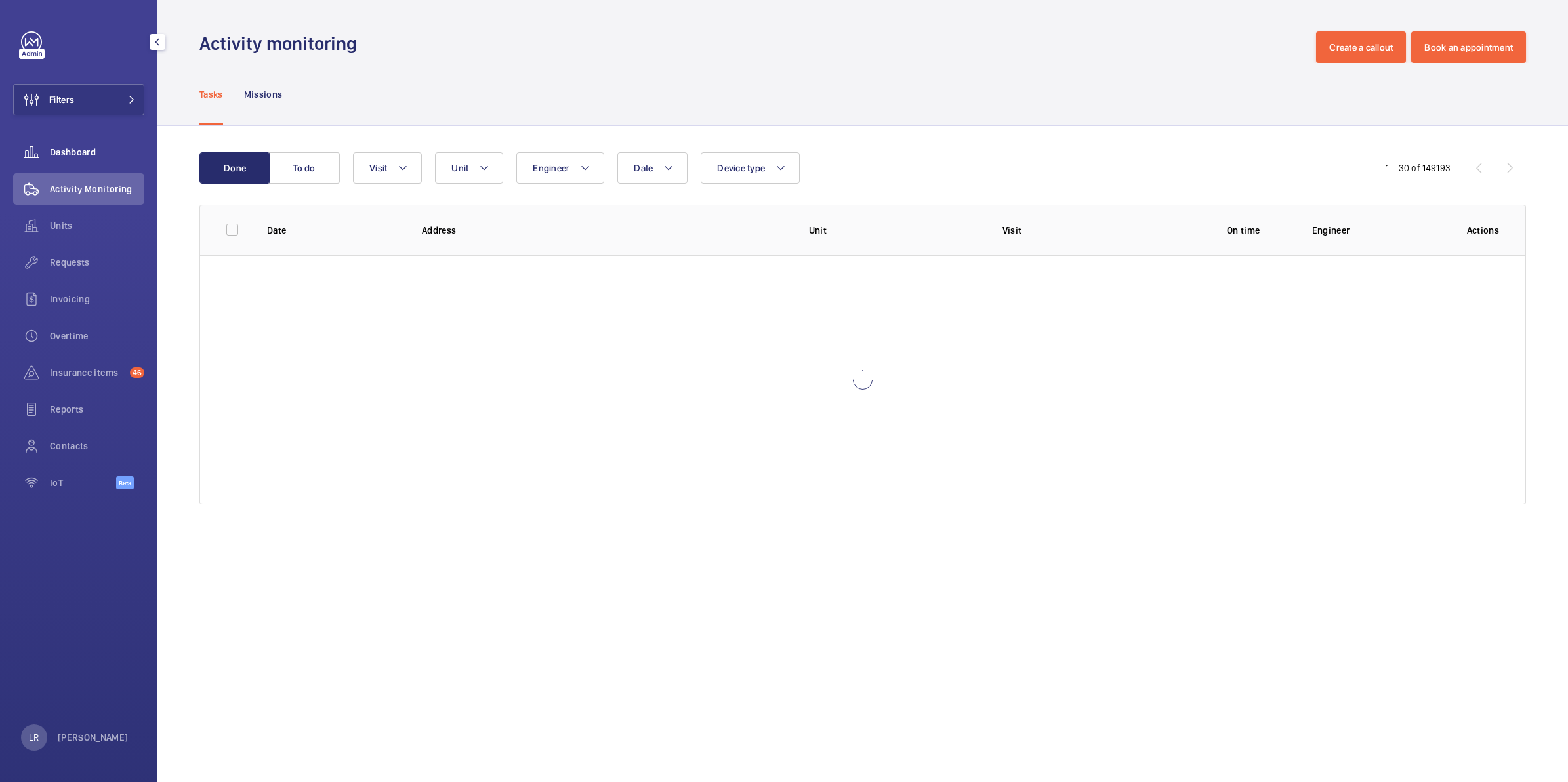
click at [99, 138] on div "Dashboard" at bounding box center [79, 152] width 132 height 32
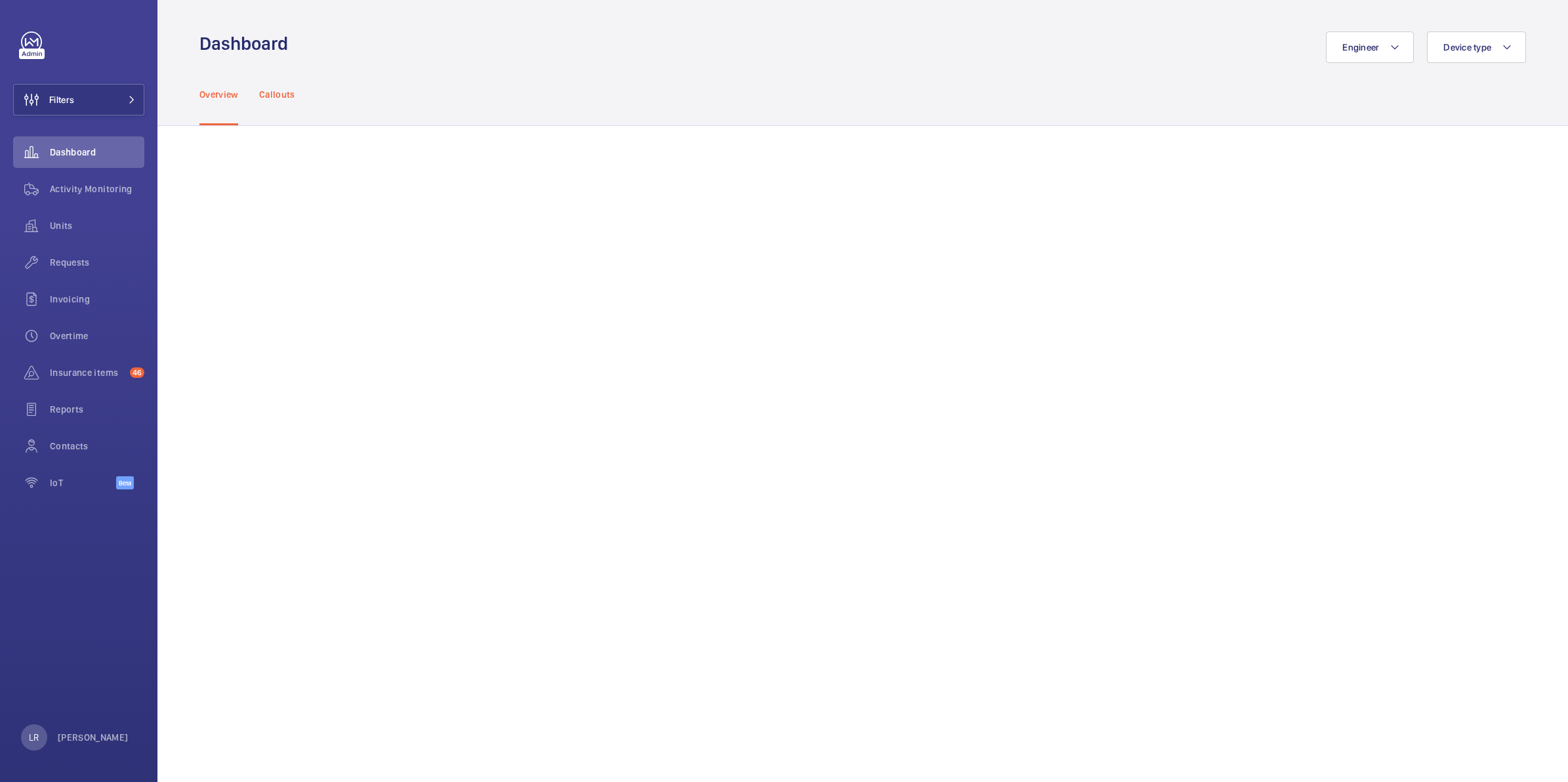
click at [266, 106] on div "Callouts" at bounding box center [277, 94] width 36 height 63
click at [76, 260] on span "Requests" at bounding box center [97, 262] width 94 height 13
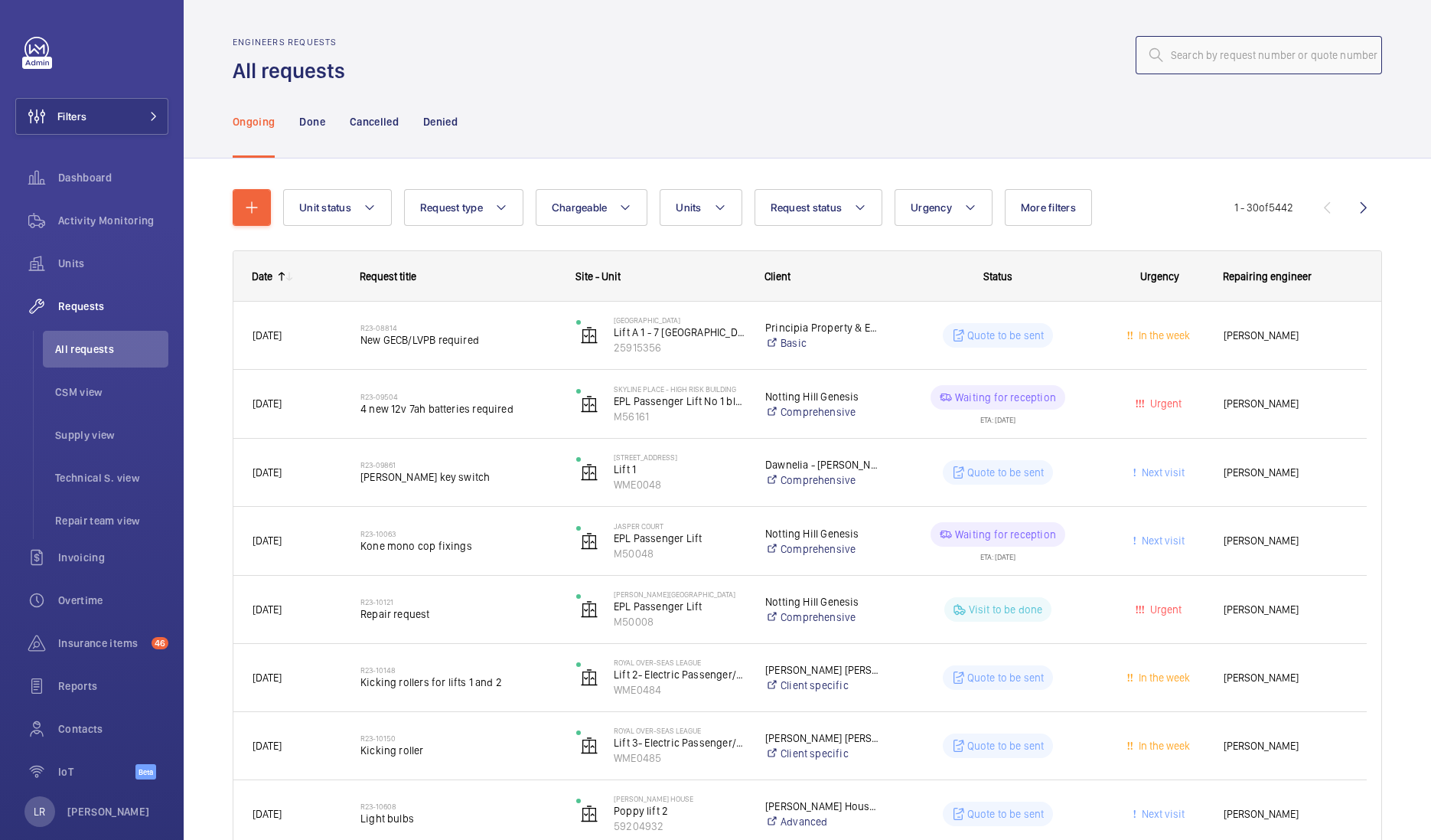
click at [1177, 48] on input "text" at bounding box center [1259, 55] width 246 height 38
paste input "R25-11642?"
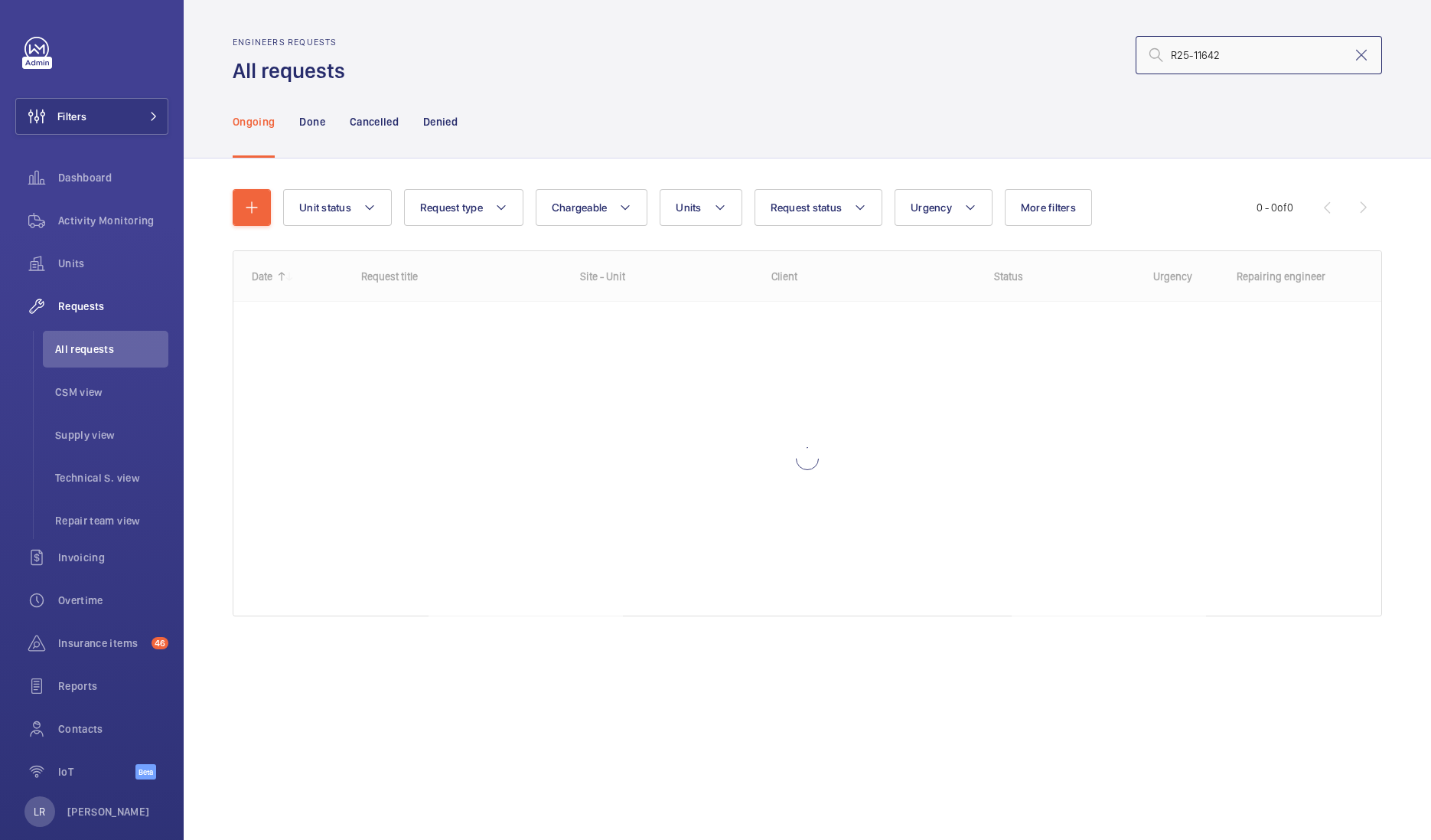
type input "R25-11642"
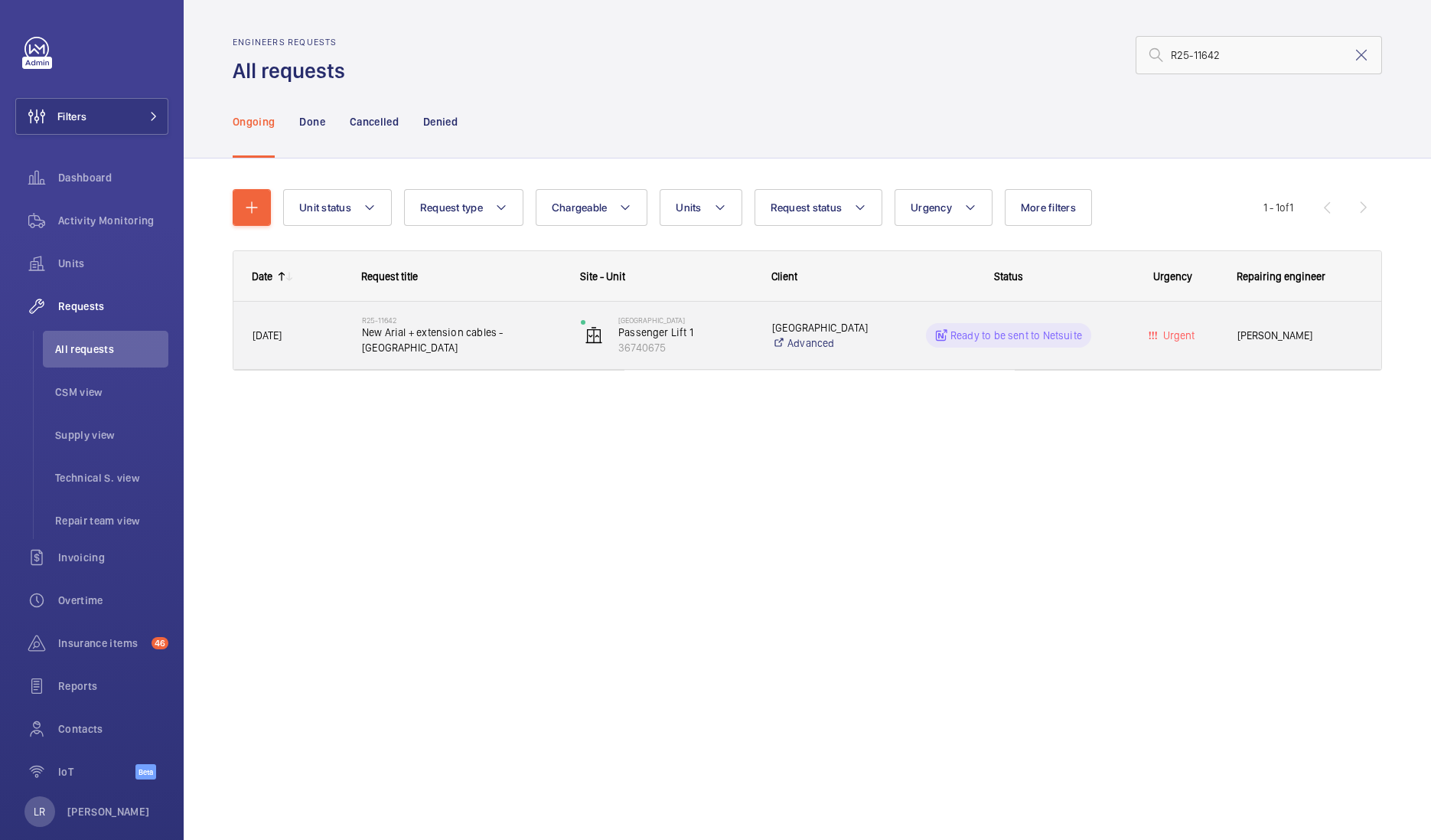
click at [472, 334] on span "New Arial + extension cables - Riverview house" at bounding box center [461, 340] width 199 height 31
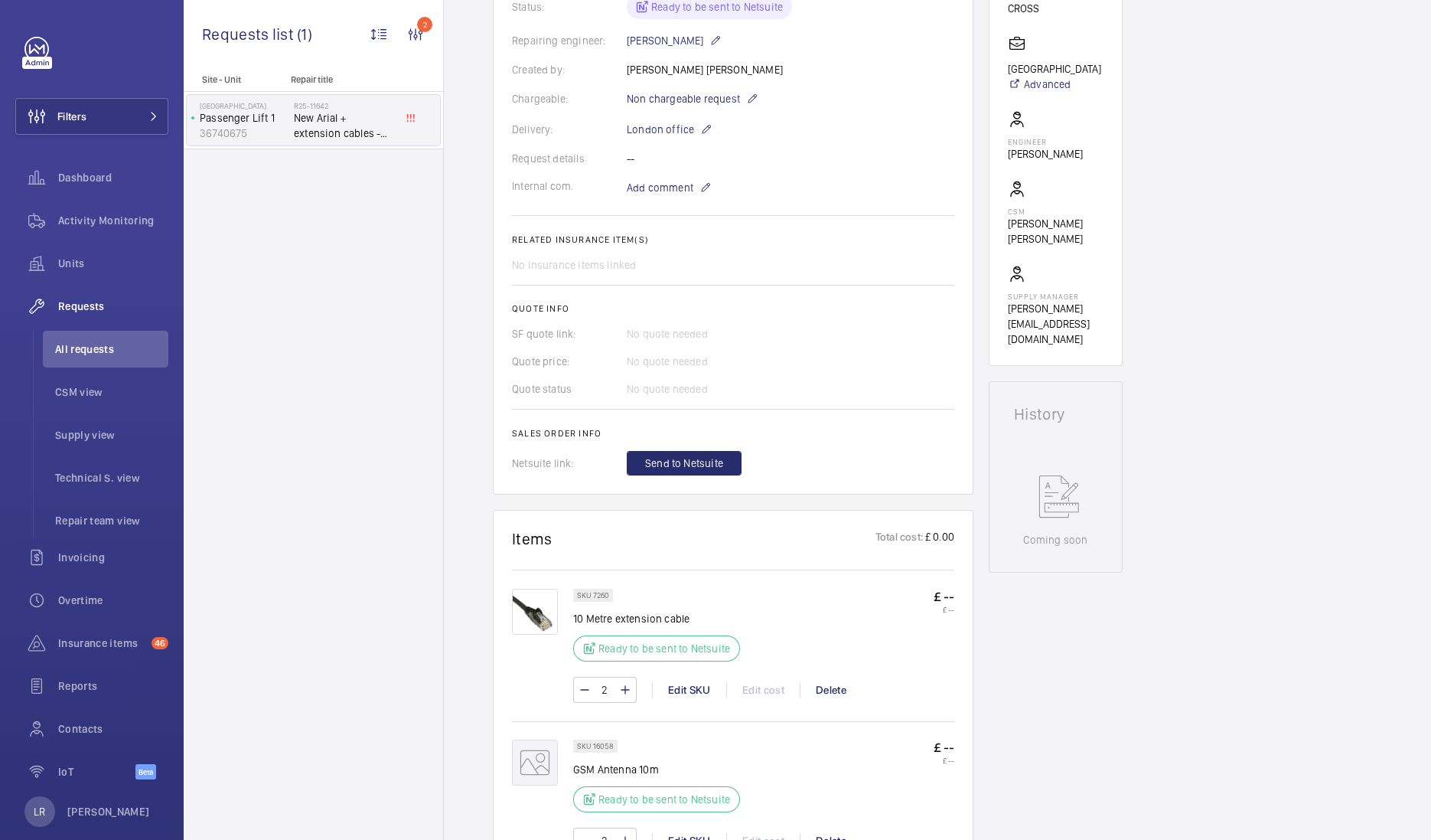
scroll to position [574, 0]
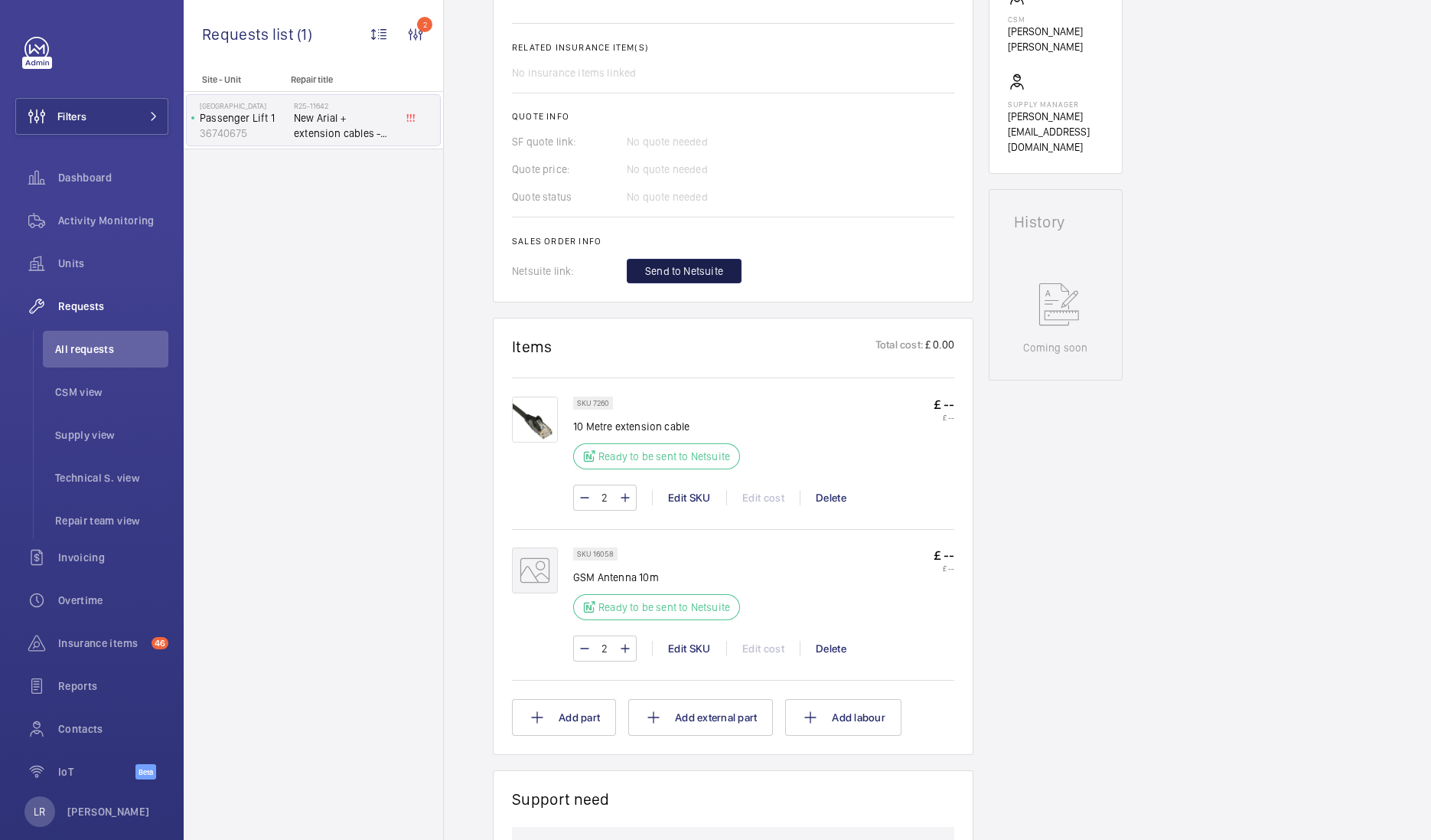
click at [669, 263] on span "Send to Netsuite" at bounding box center [684, 271] width 78 height 15
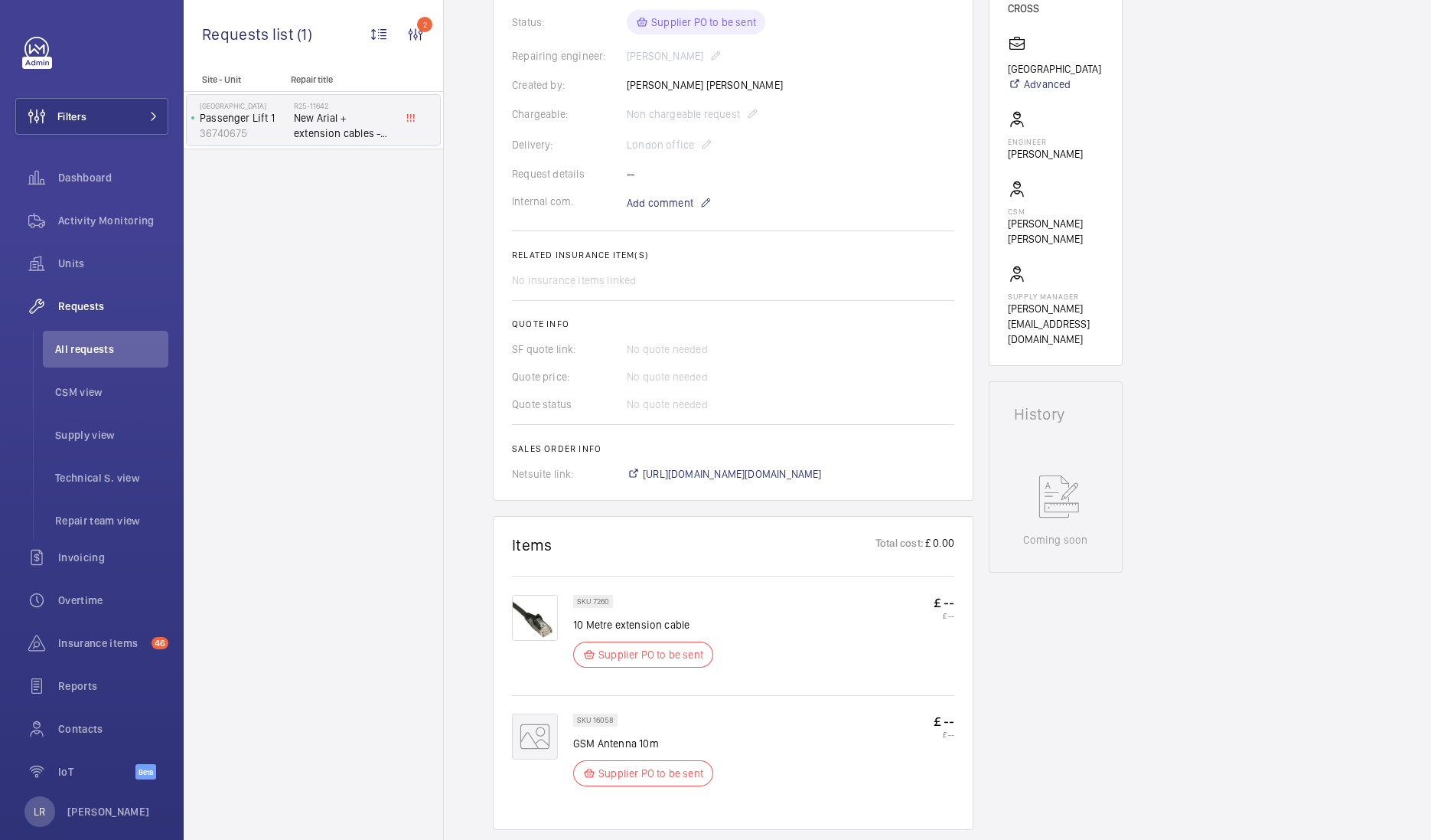
scroll to position [382, 0]
click at [796, 466] on span "https://6461500.app.netsuite.com/app/accounting/transactions/salesord.nl?id=297…" at bounding box center [733, 474] width 180 height 15
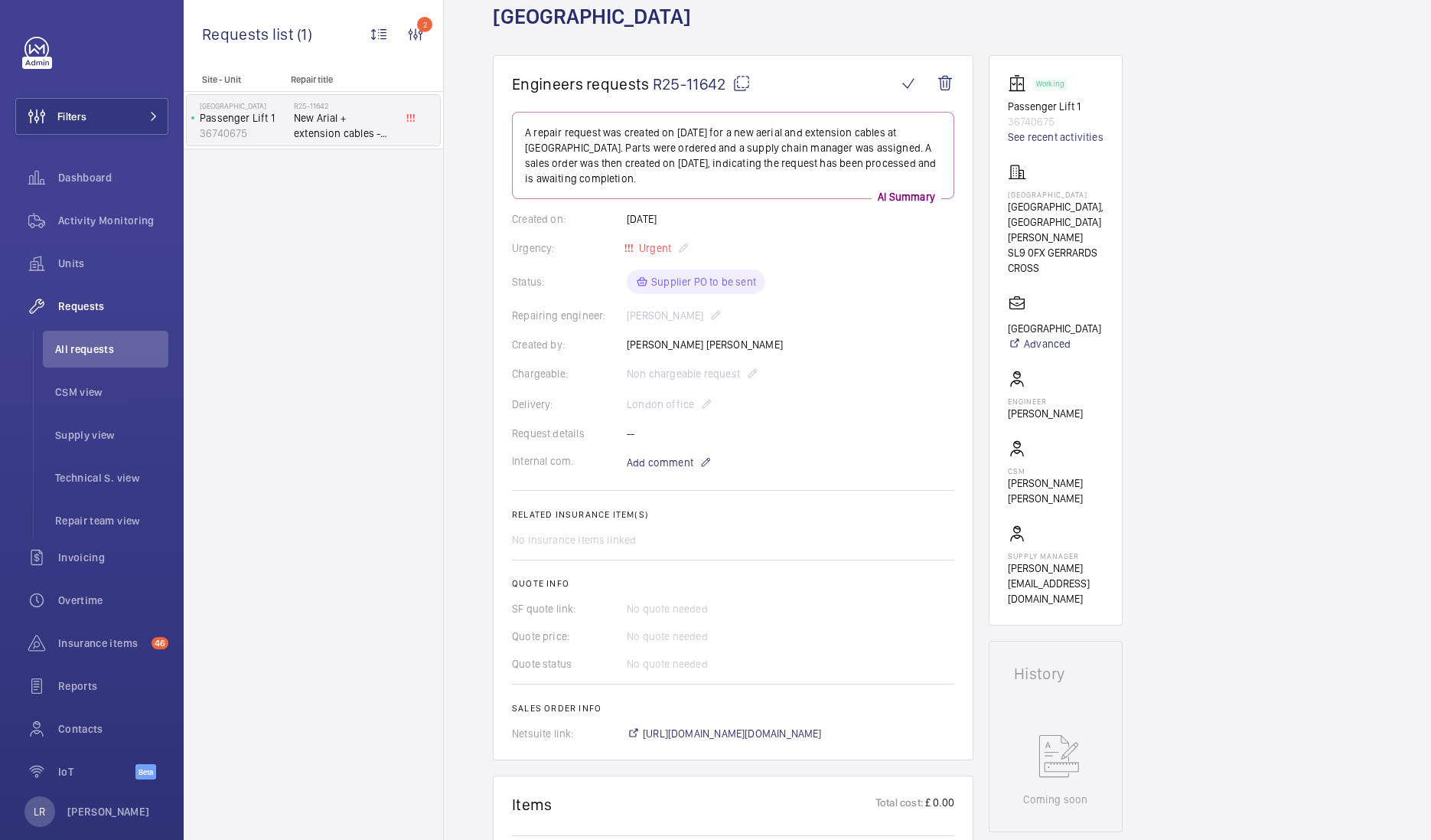
scroll to position [95, 0]
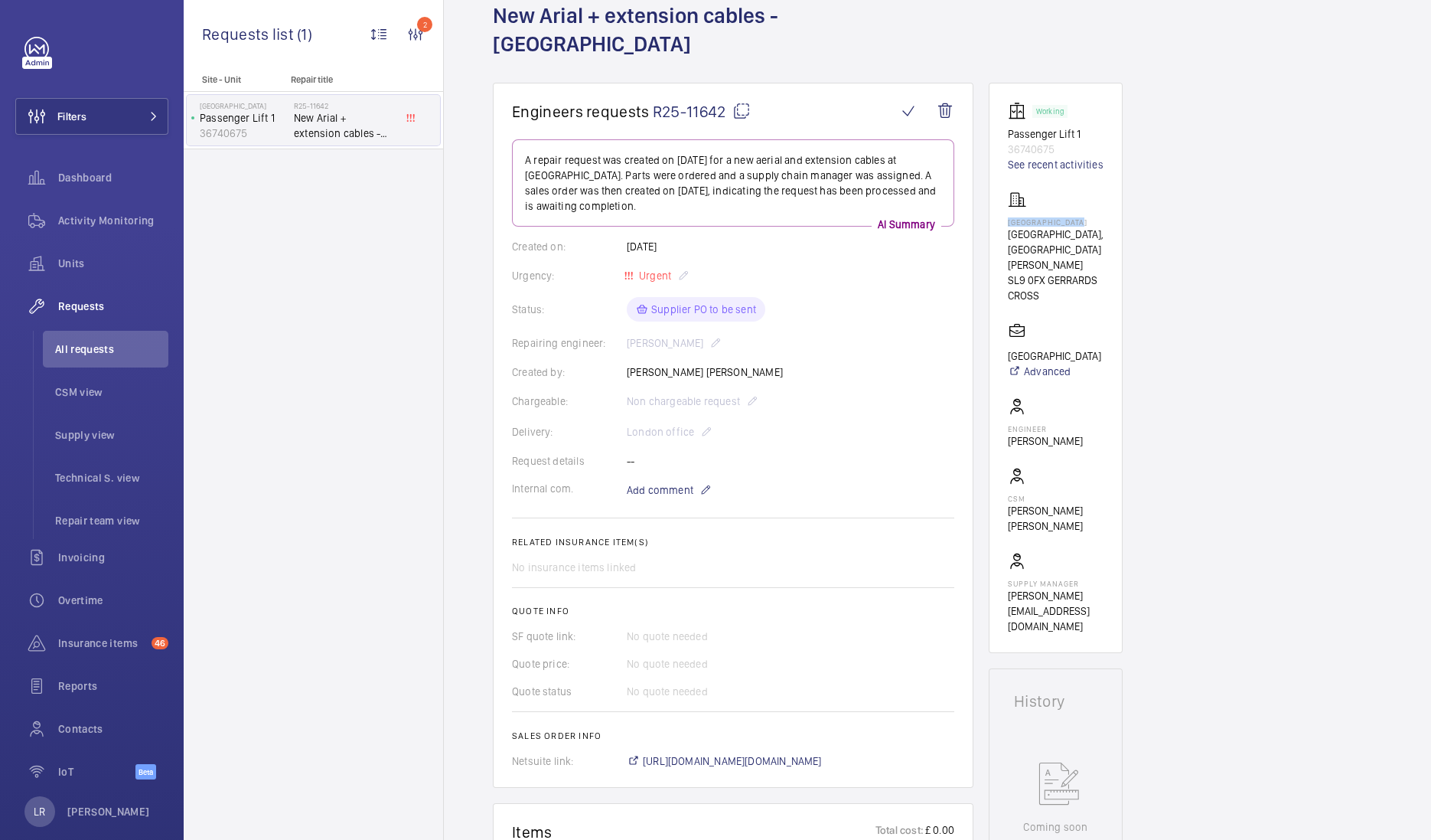
drag, startPoint x: 1081, startPoint y: 189, endPoint x: 1002, endPoint y: 195, distance: 79.2
click at [1002, 195] on wm-front-card "Working Passenger Lift 1 36740675 See recent activities River View House Chalfo…" at bounding box center [1056, 368] width 134 height 570
copy p "River View House"
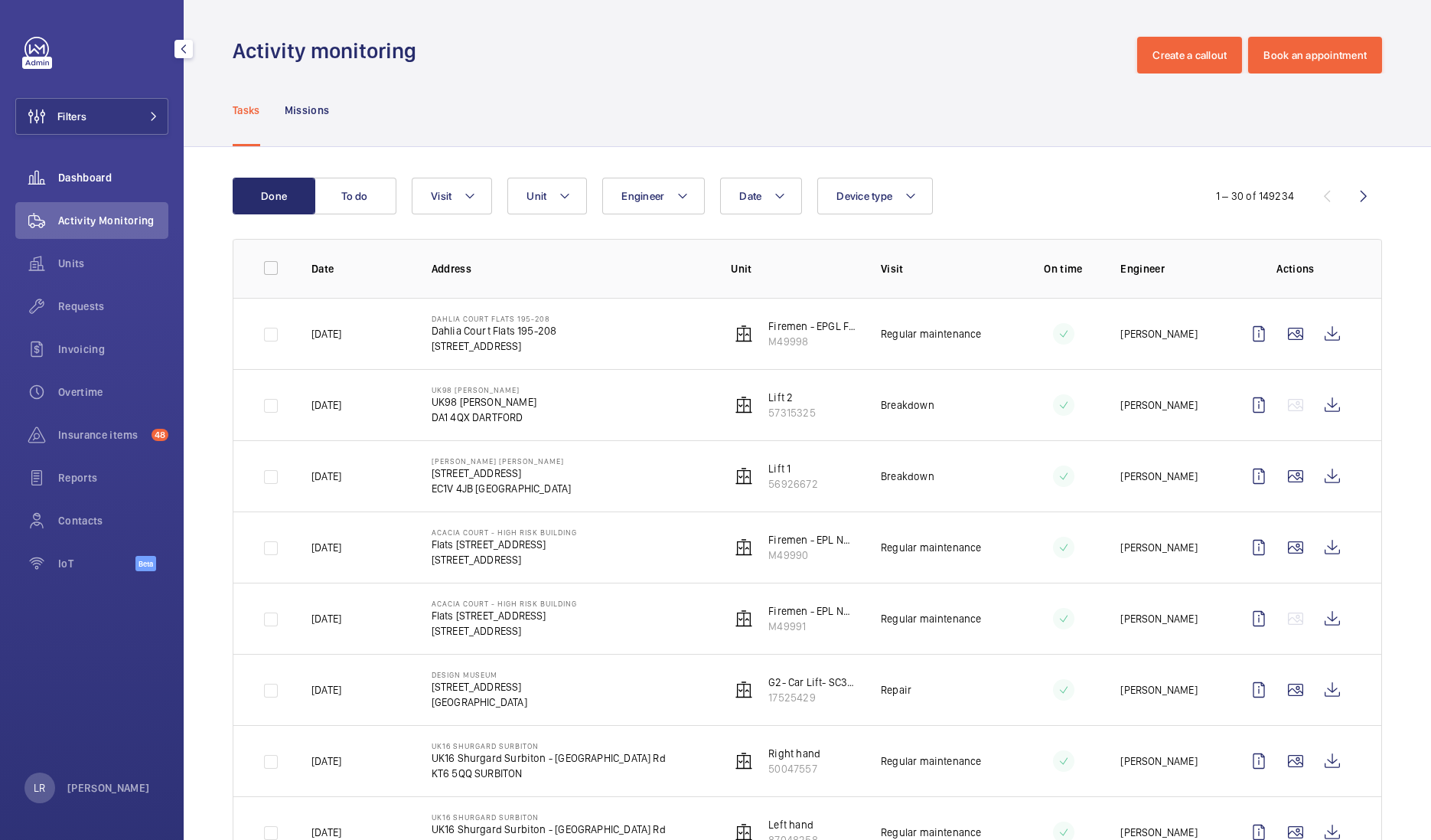
click at [122, 181] on span "Dashboard" at bounding box center [113, 177] width 110 height 15
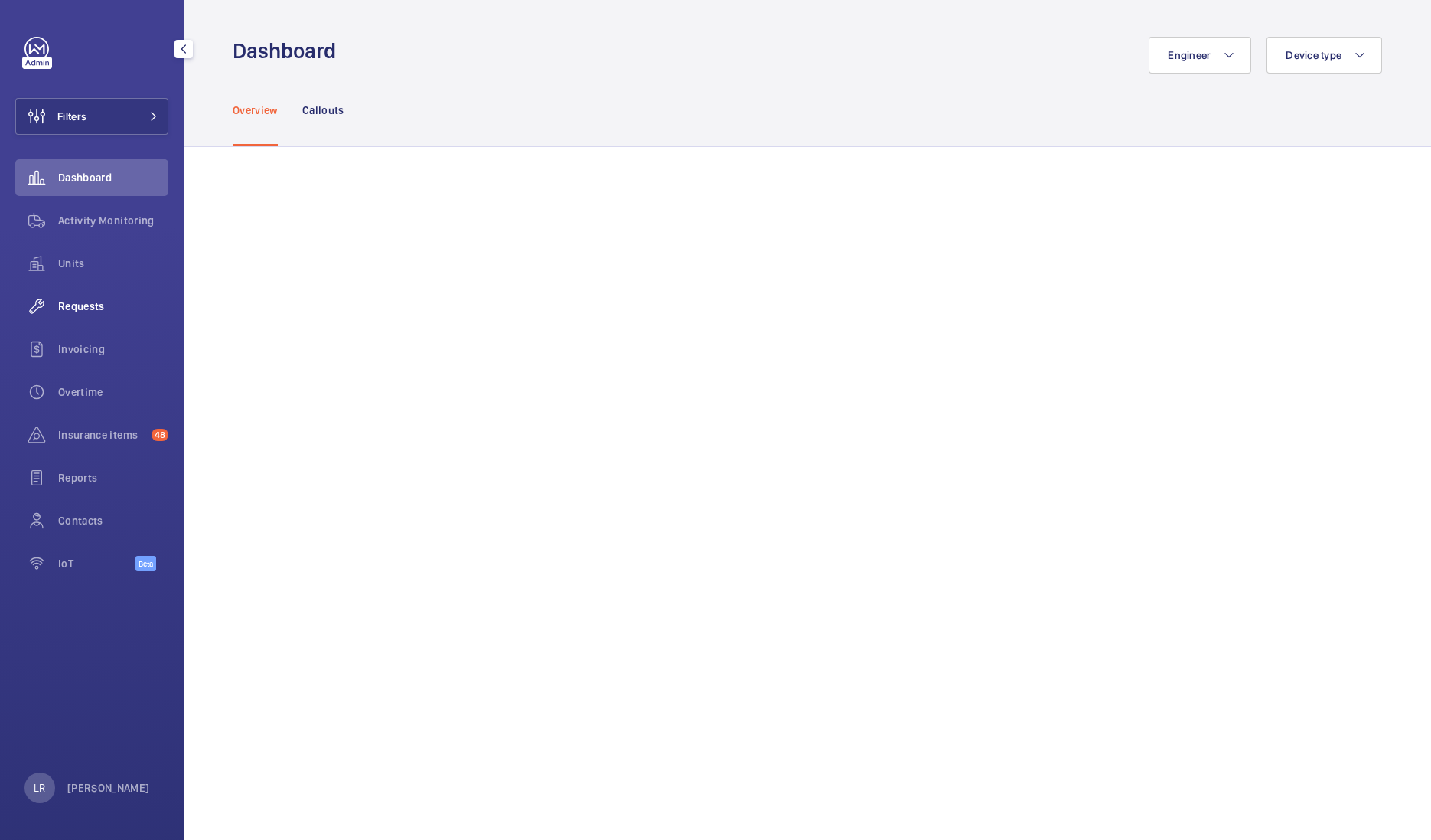
click at [152, 310] on span "Requests" at bounding box center [113, 306] width 110 height 15
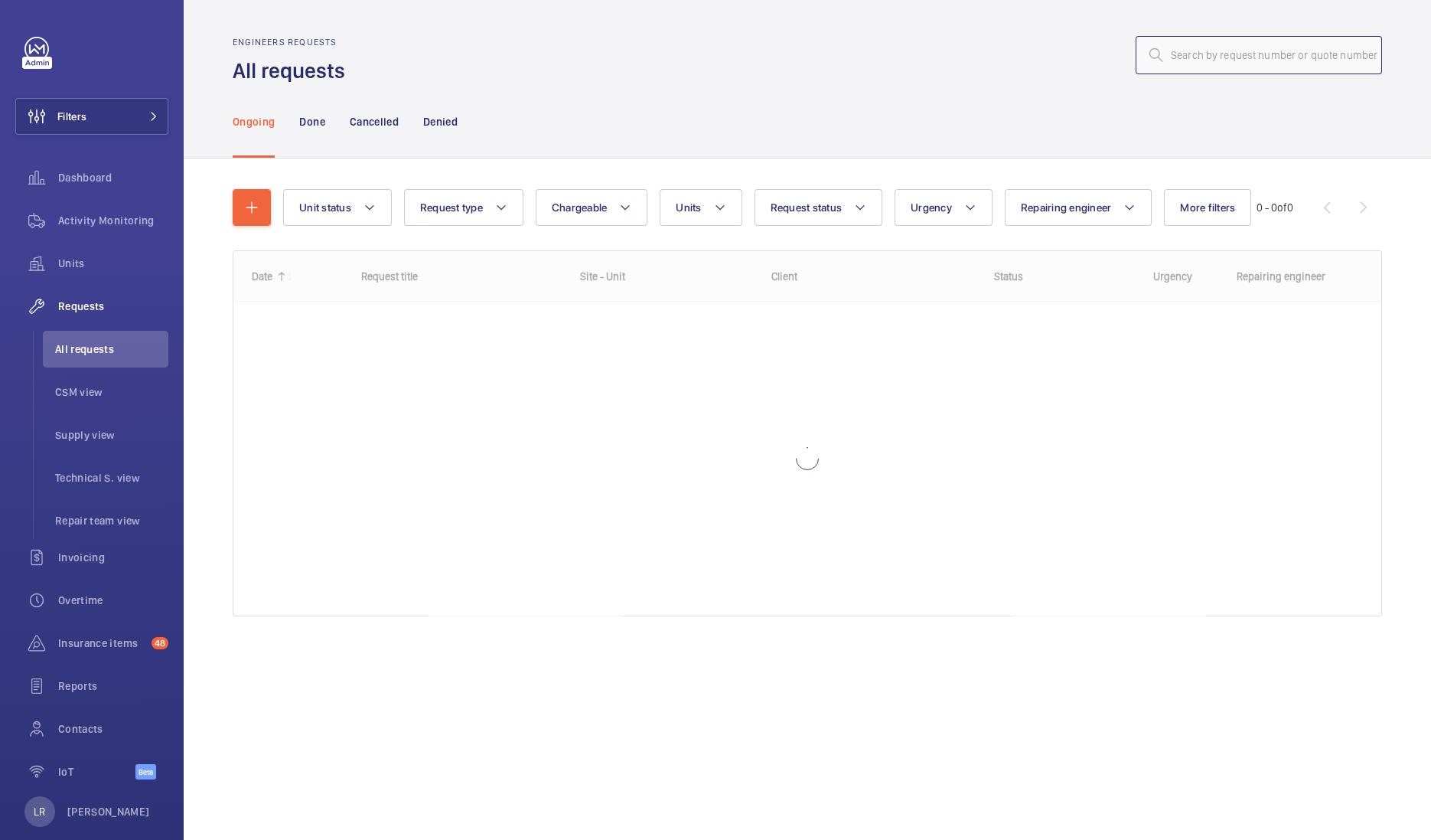
click at [1335, 56] on input "text" at bounding box center [1259, 55] width 246 height 38
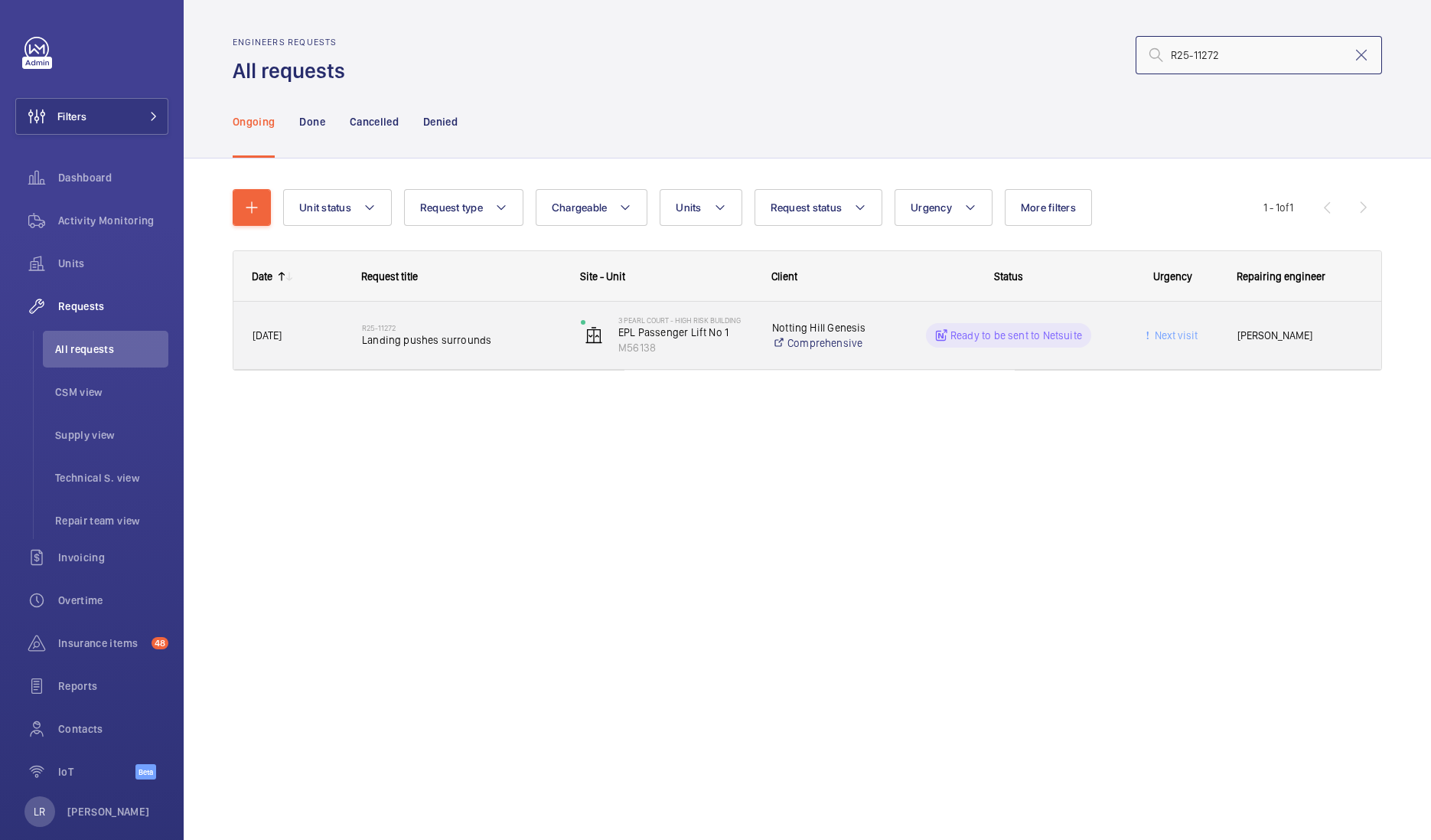
type input "R25-11272"
click at [435, 345] on span "Landing pushes surrounds" at bounding box center [461, 339] width 199 height 15
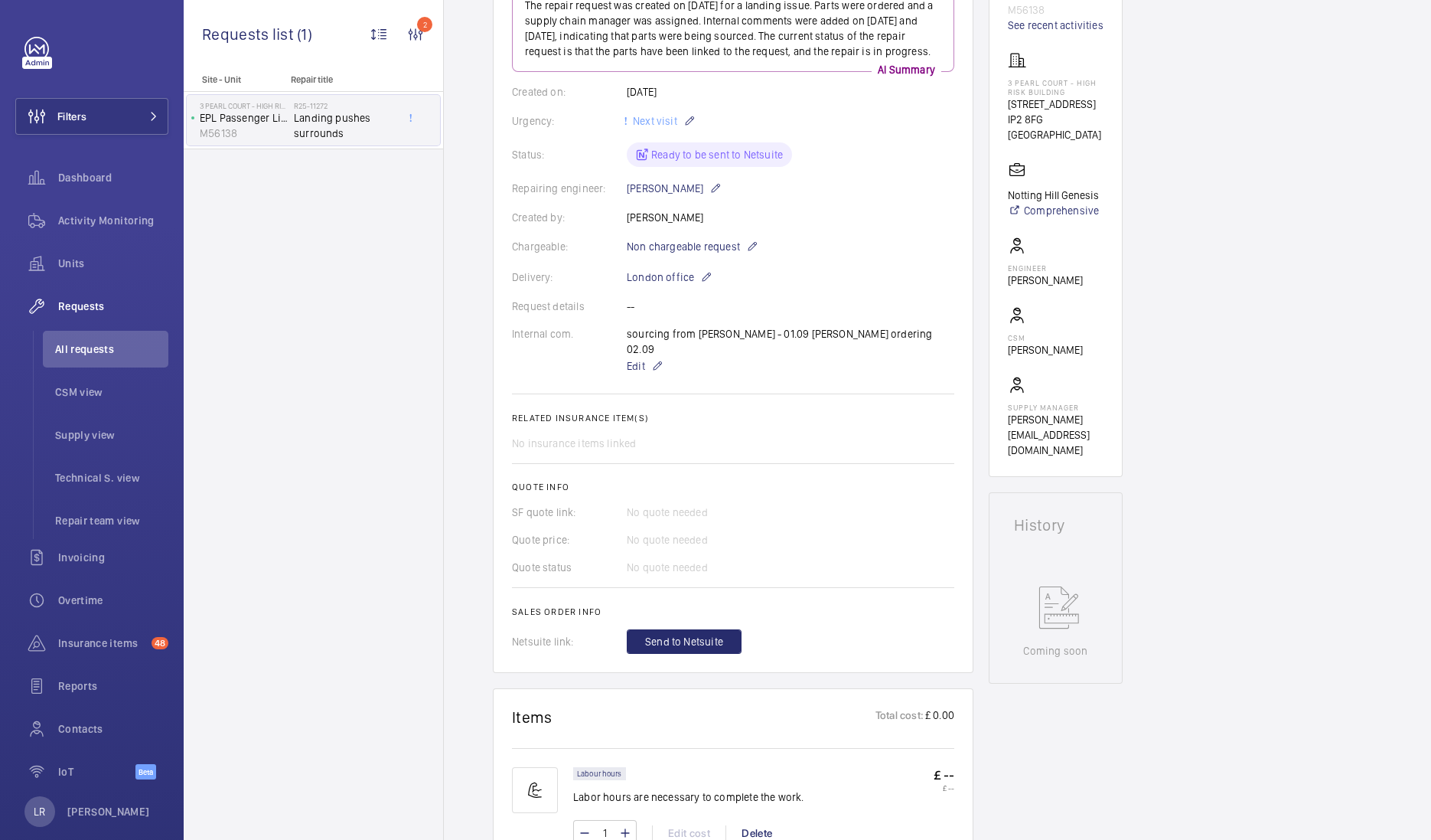
scroll to position [190, 0]
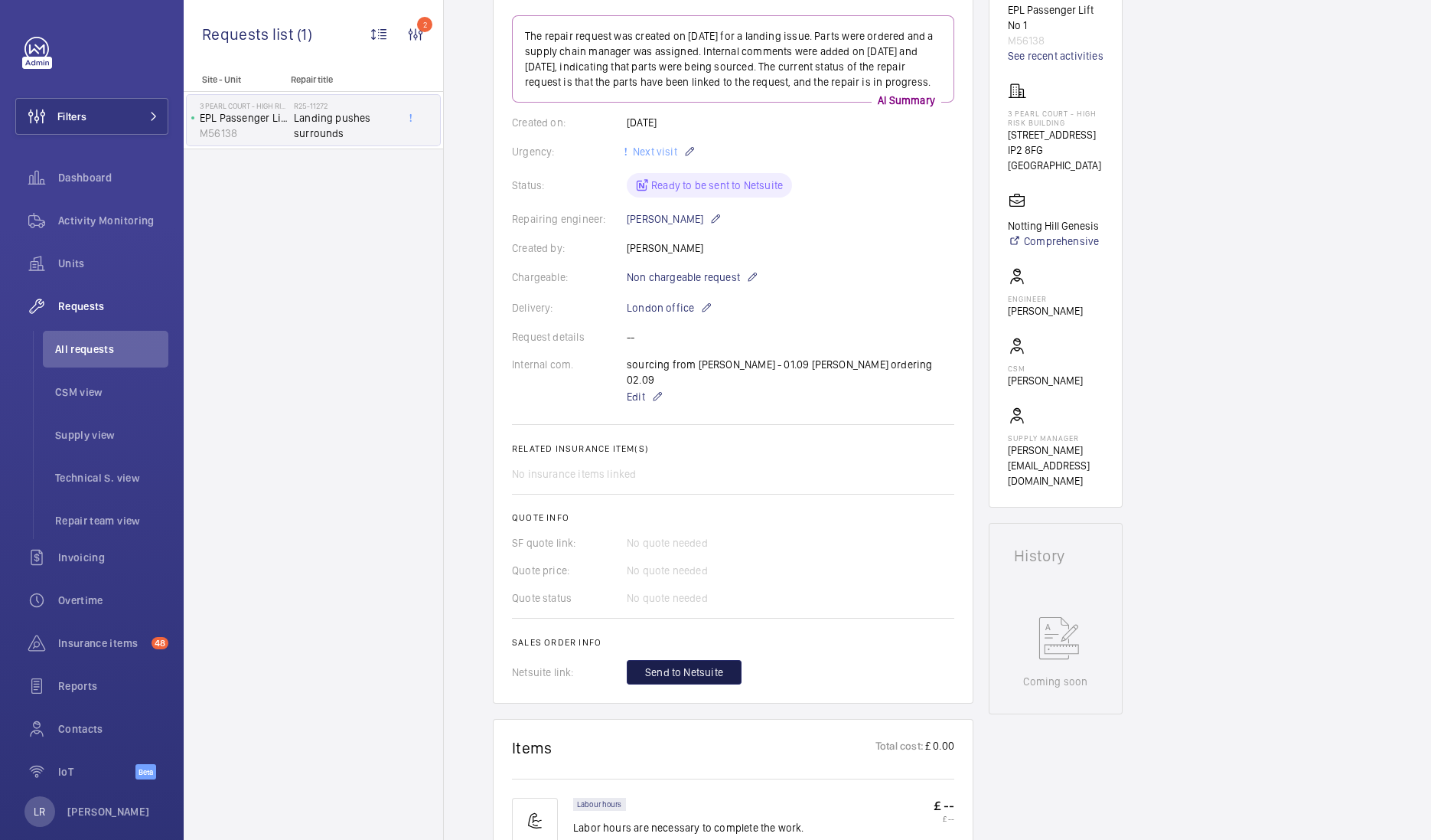
click at [712, 664] on span "Send to Netsuite" at bounding box center [684, 671] width 78 height 15
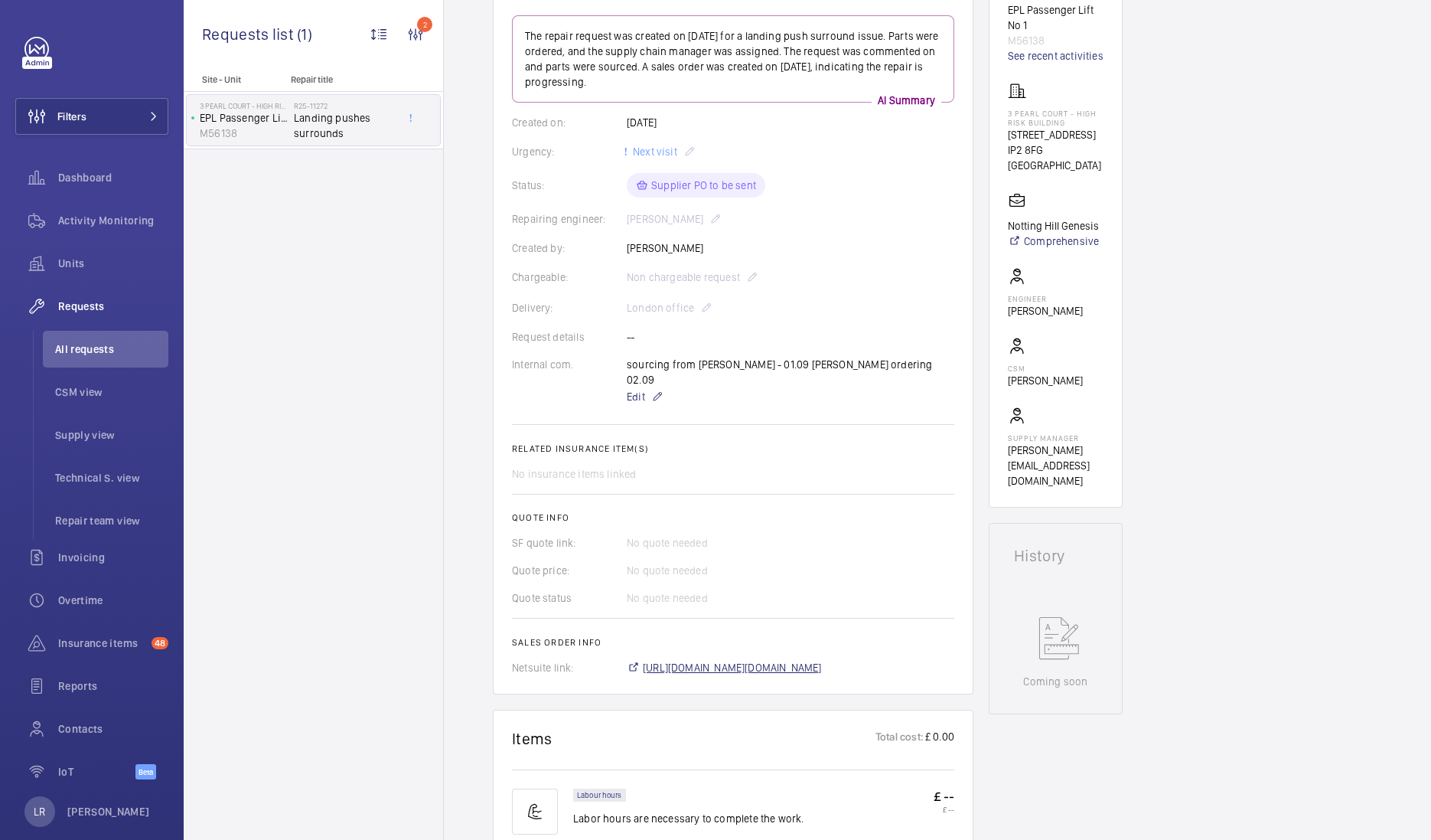
click at [731, 660] on span "https://6461500.app.netsuite.com/app/accounting/transactions/salesord.nl?id=297…" at bounding box center [733, 667] width 180 height 15
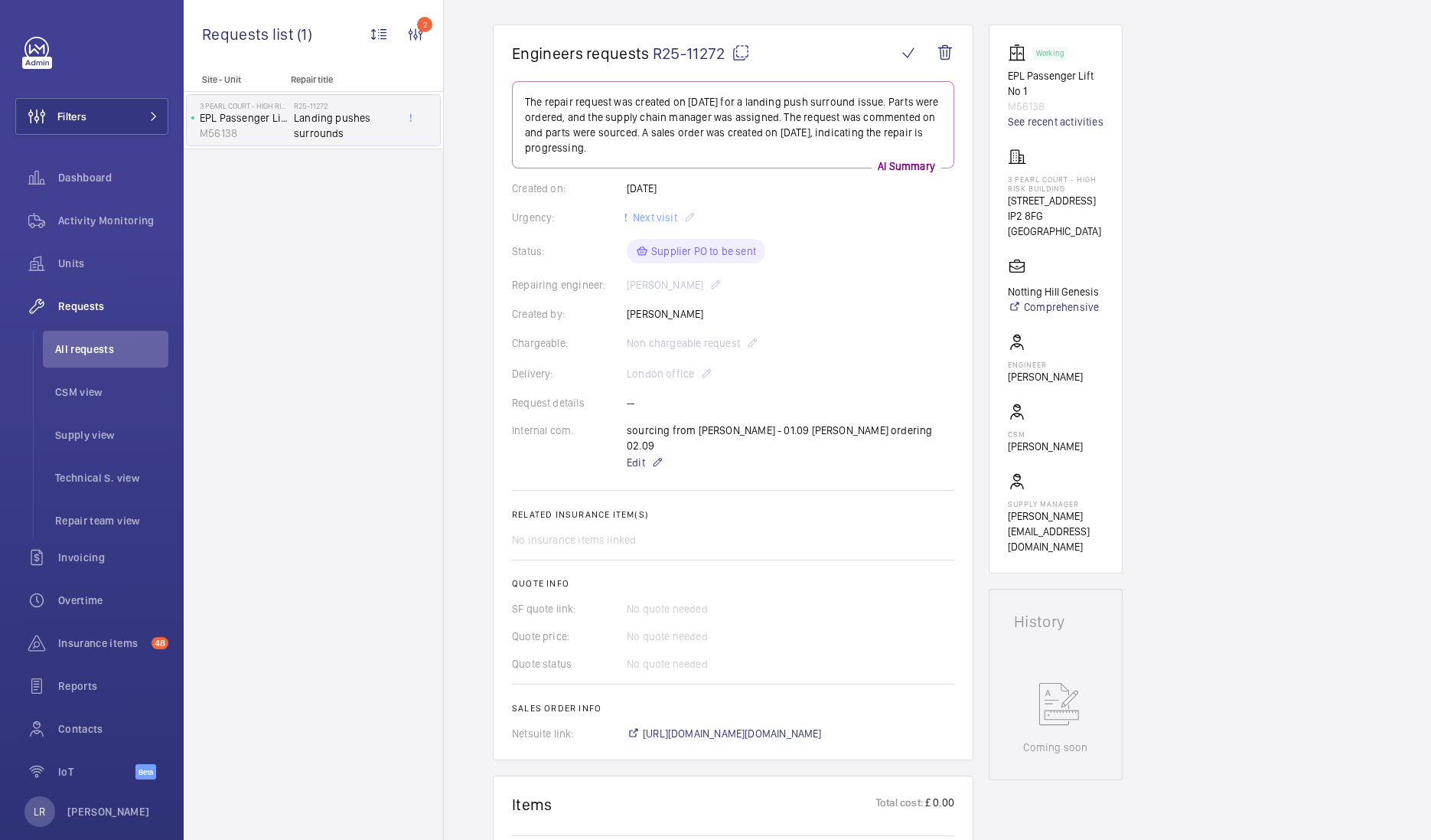
scroll to position [95, 0]
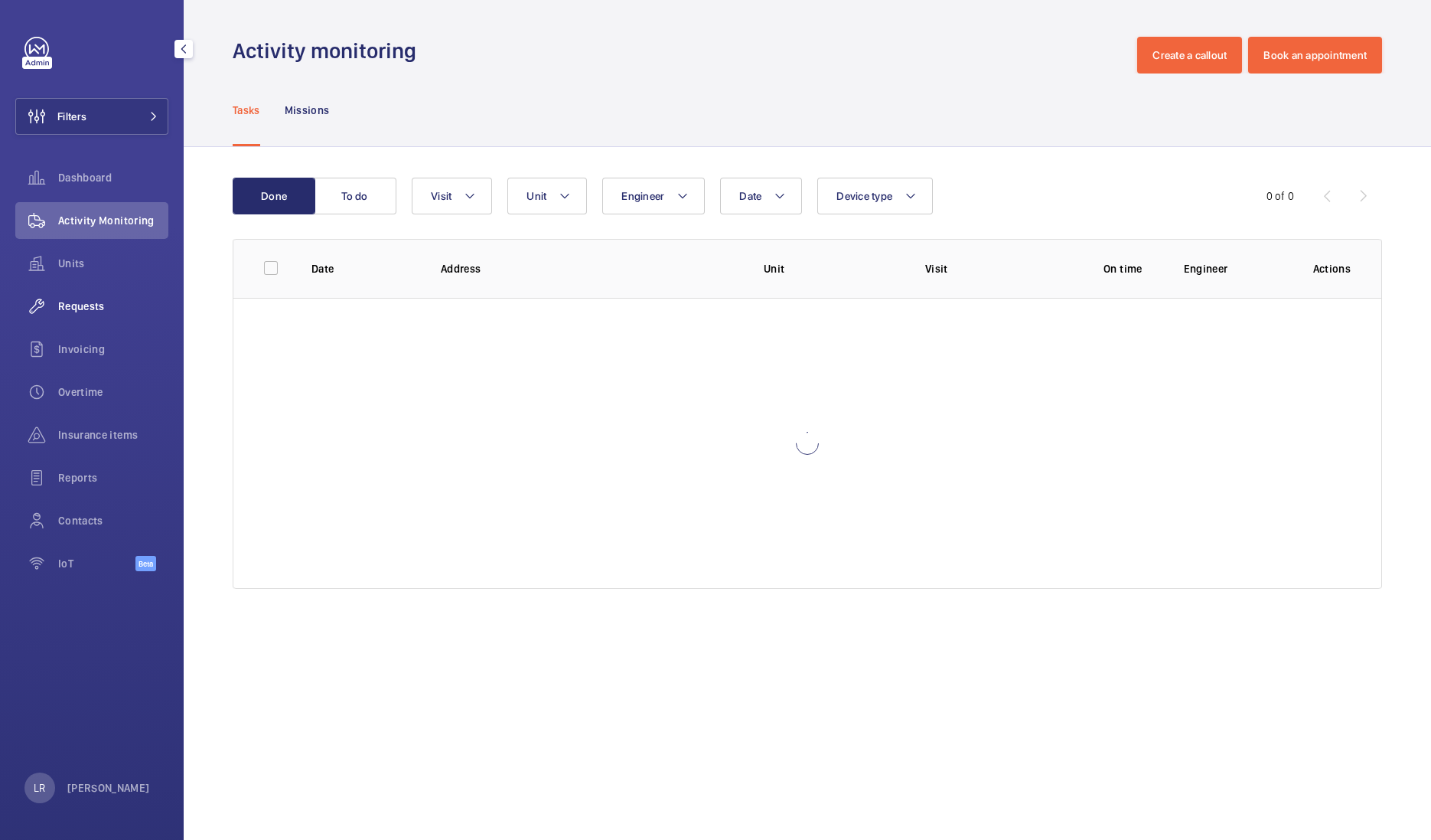
click at [80, 315] on div "Requests" at bounding box center [92, 306] width 153 height 37
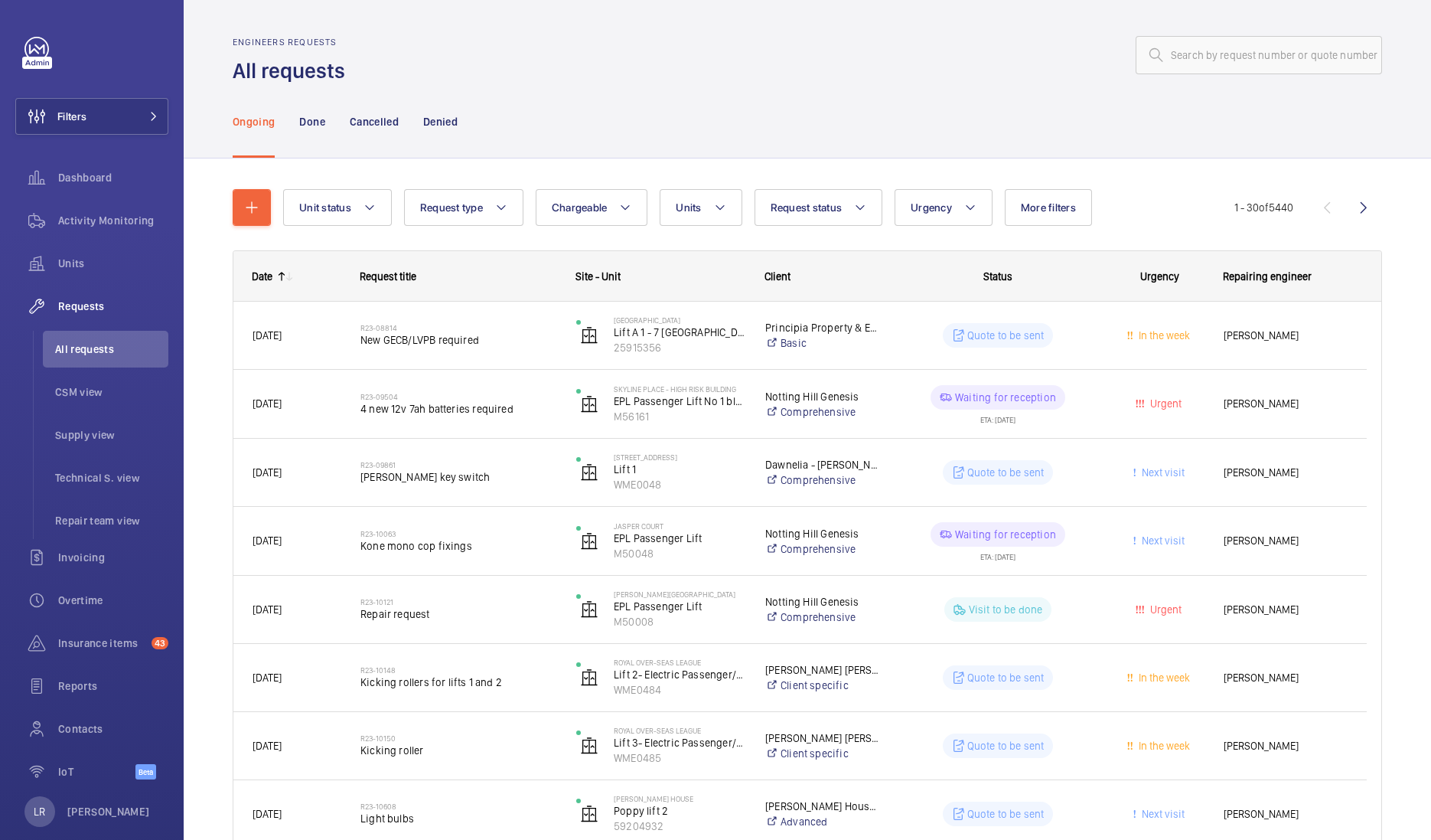
drag, startPoint x: 1209, startPoint y: 52, endPoint x: 1154, endPoint y: 77, distance: 60.4
click at [1169, 111] on div "Ongoing Done Cancelled Denied" at bounding box center [808, 121] width 1149 height 73
click at [1179, 59] on input "text" at bounding box center [1259, 55] width 246 height 38
paste input "R25-11095"
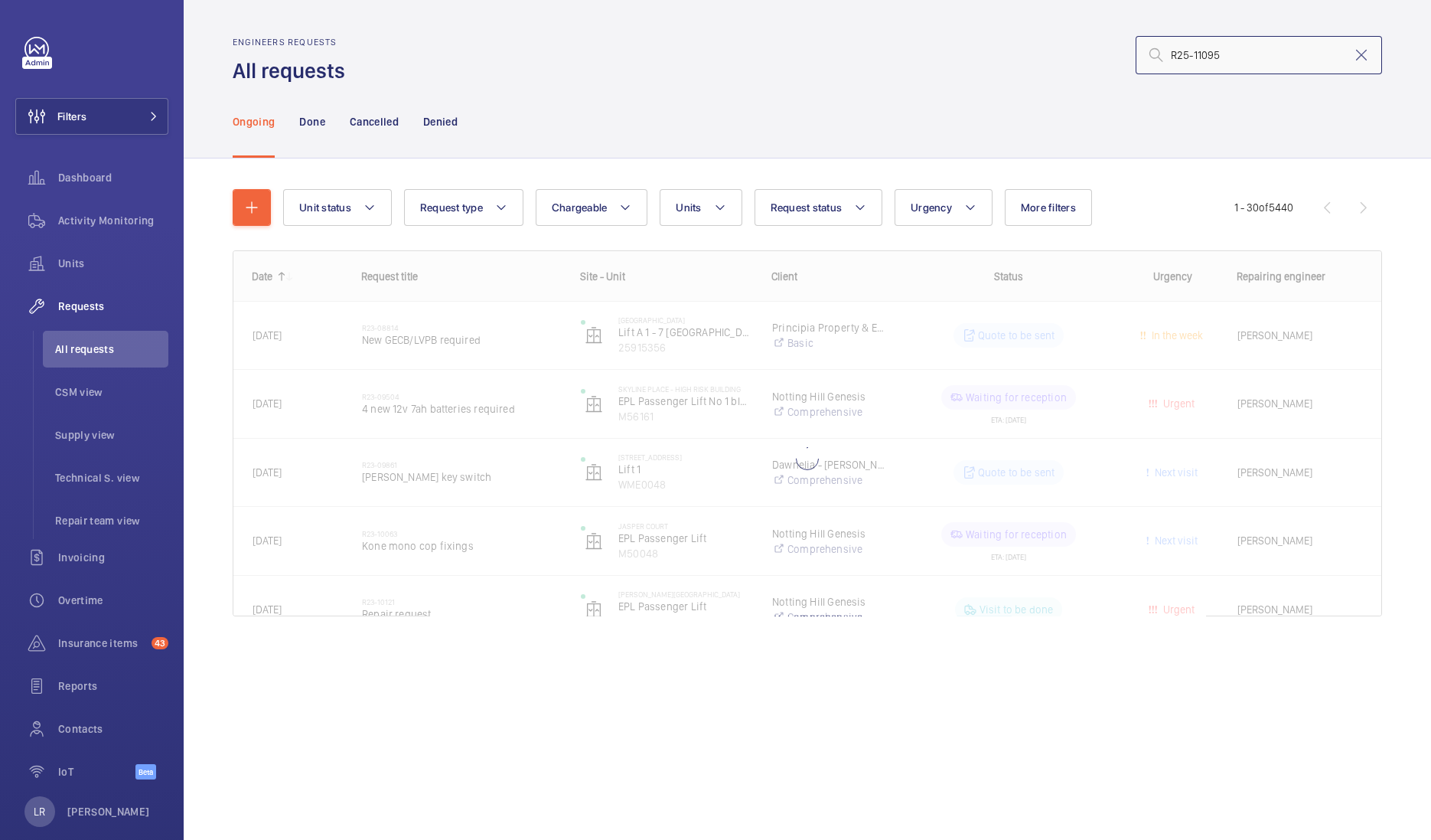
type input "R25-11095"
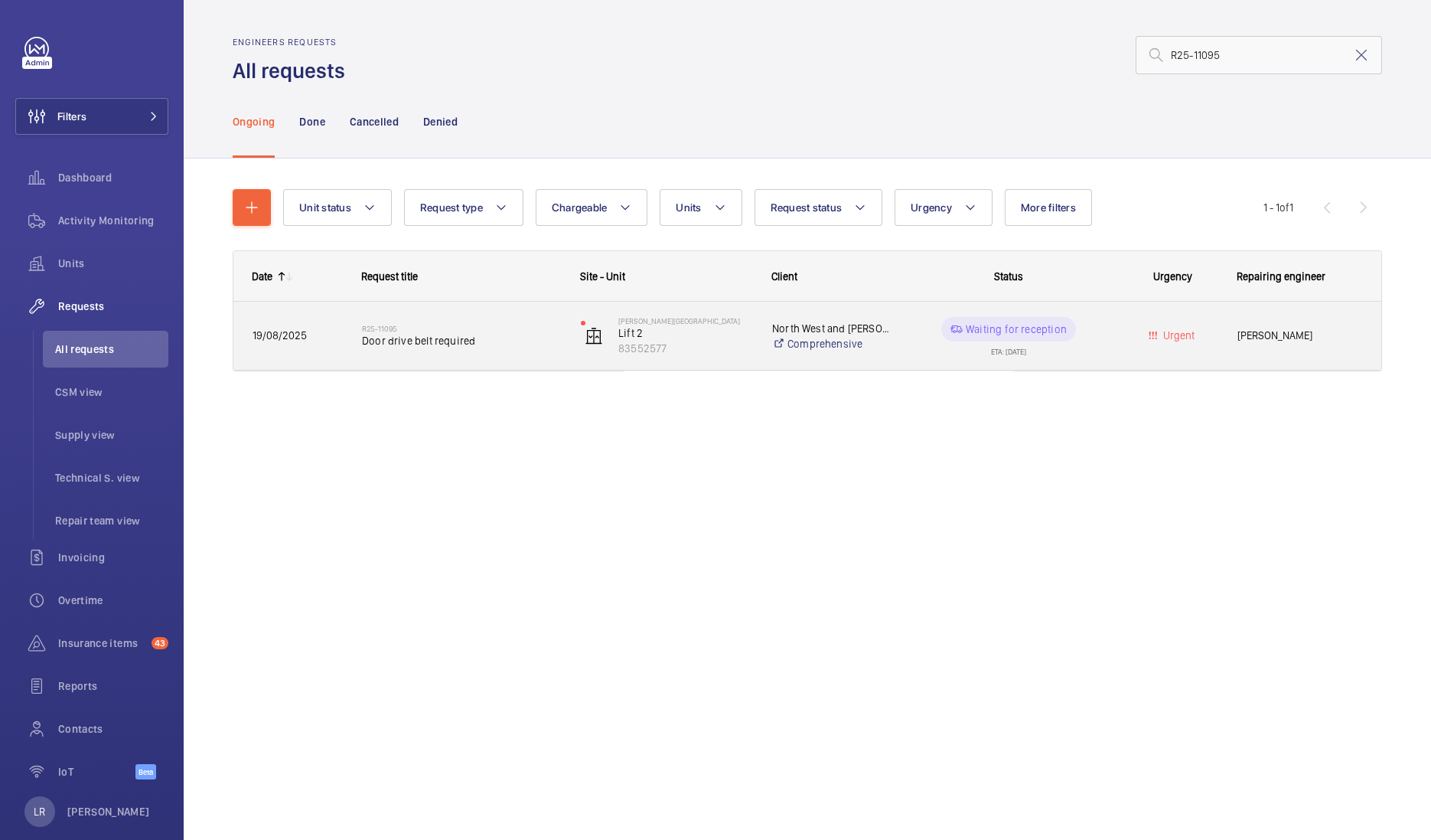
click at [398, 345] on span "Door drive belt required" at bounding box center [461, 340] width 199 height 15
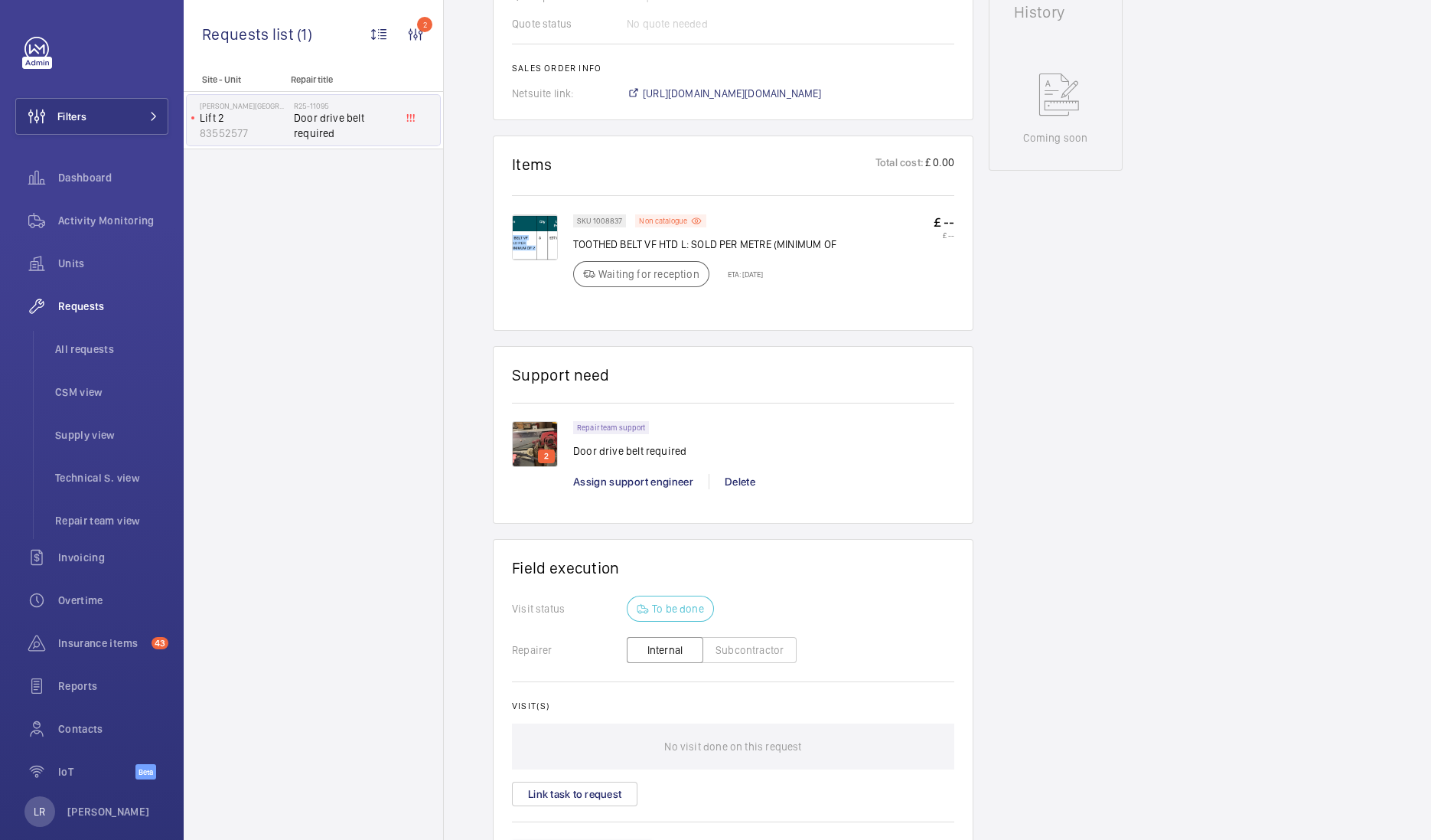
scroll to position [669, 0]
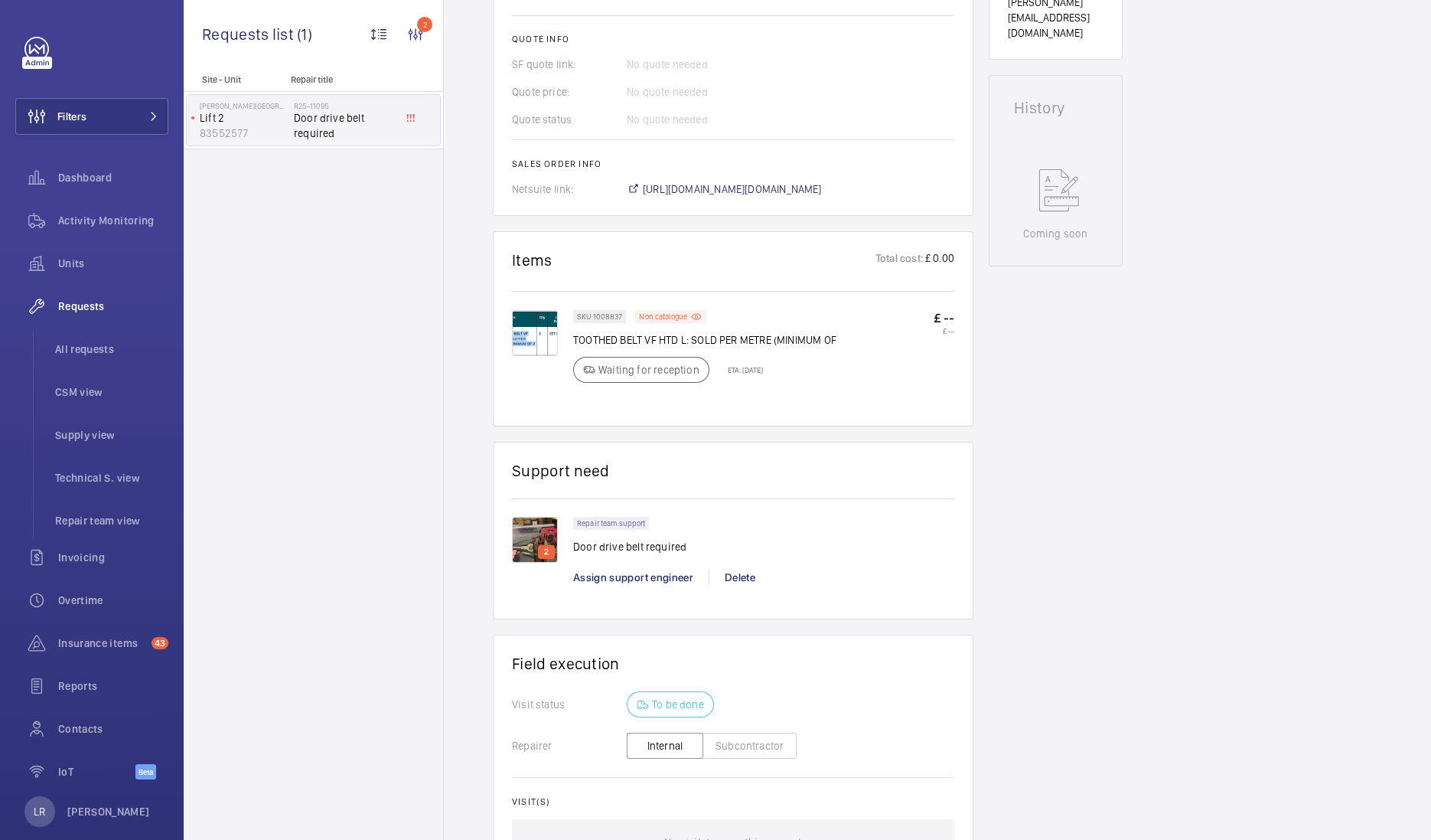
click at [544, 332] on img at bounding box center [535, 333] width 46 height 46
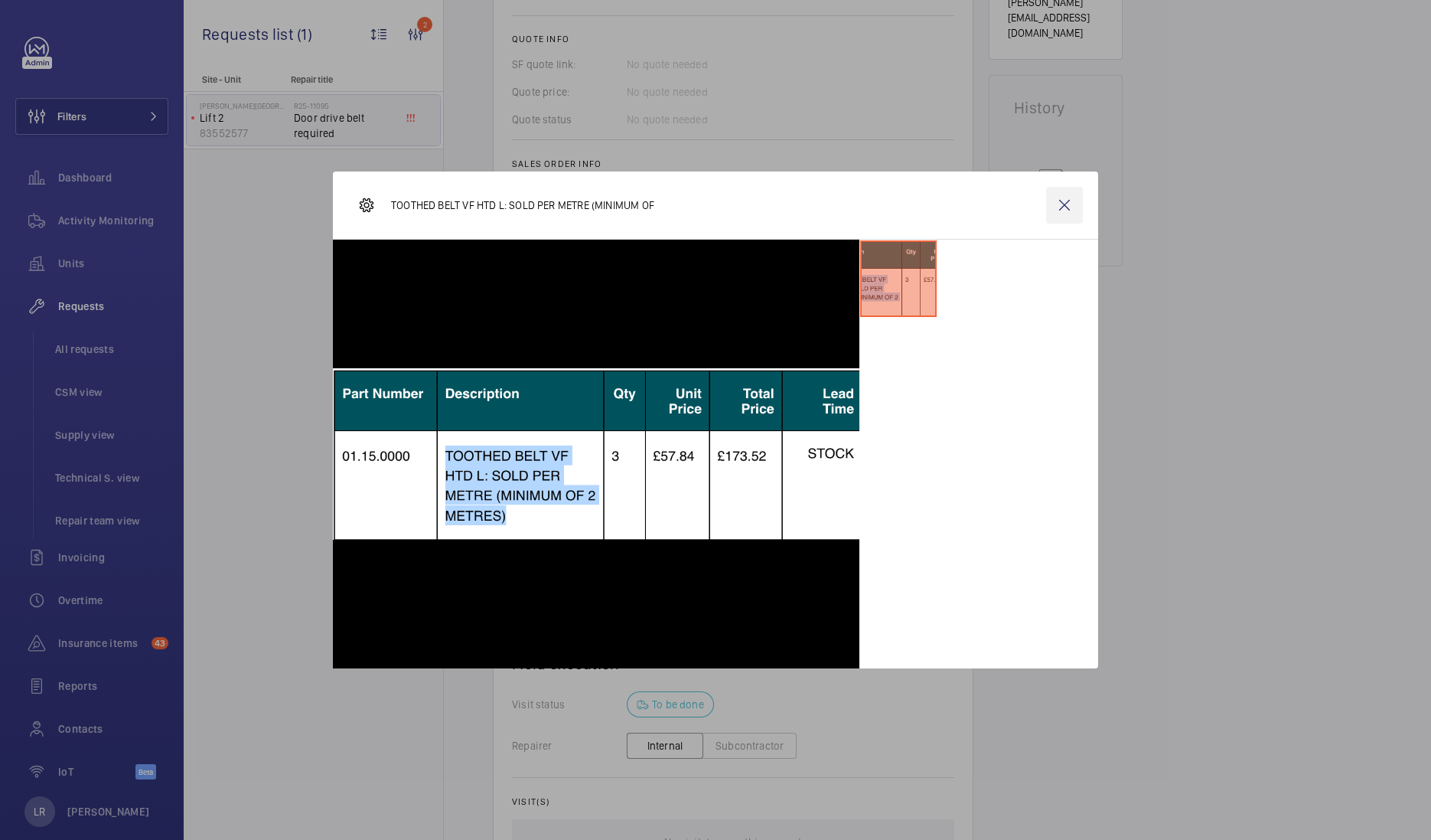
click at [1060, 199] on wm-front-icon-button at bounding box center [1065, 205] width 37 height 37
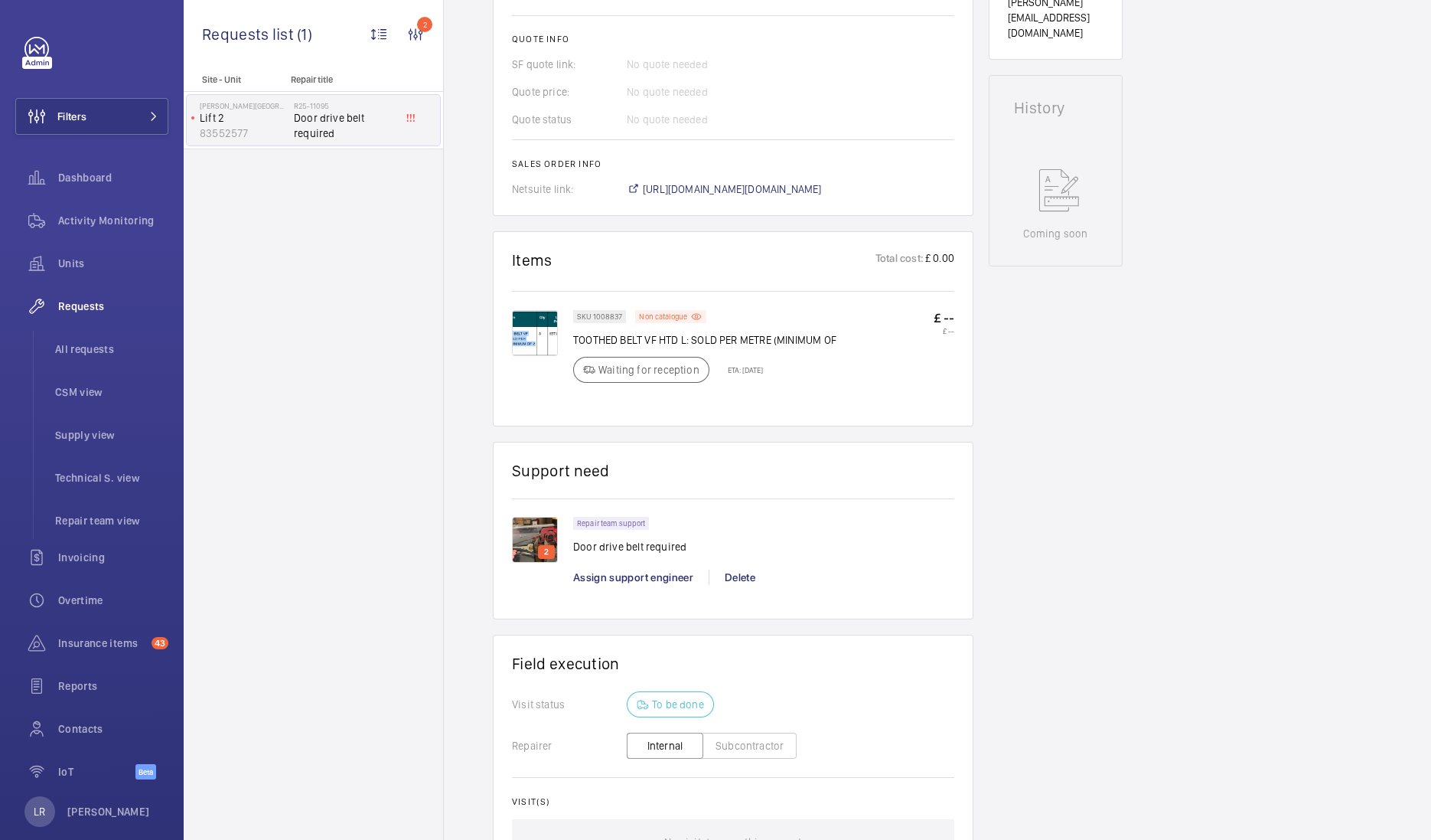
click at [542, 536] on img at bounding box center [535, 540] width 46 height 46
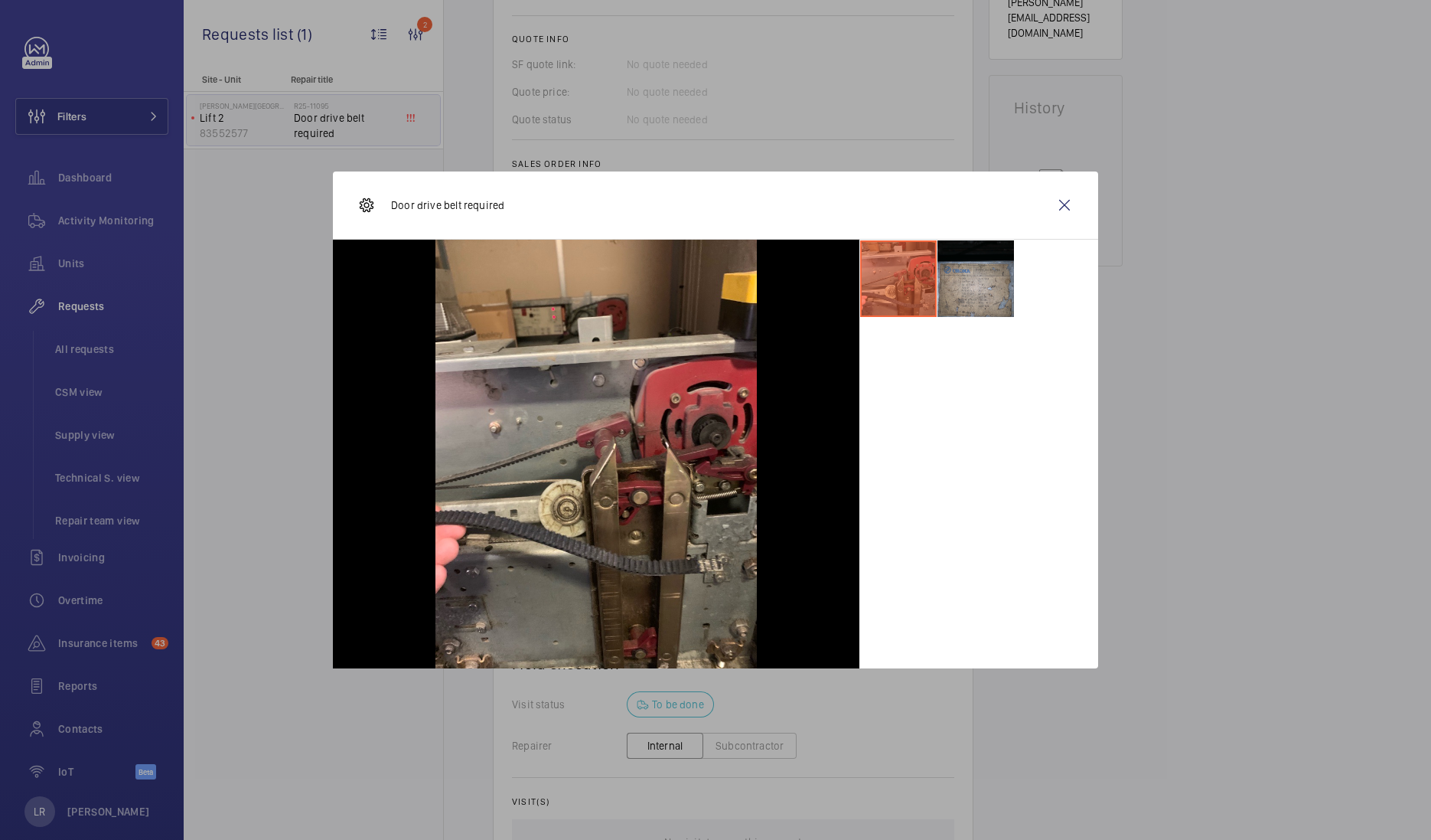
click at [958, 285] on li at bounding box center [975, 278] width 77 height 77
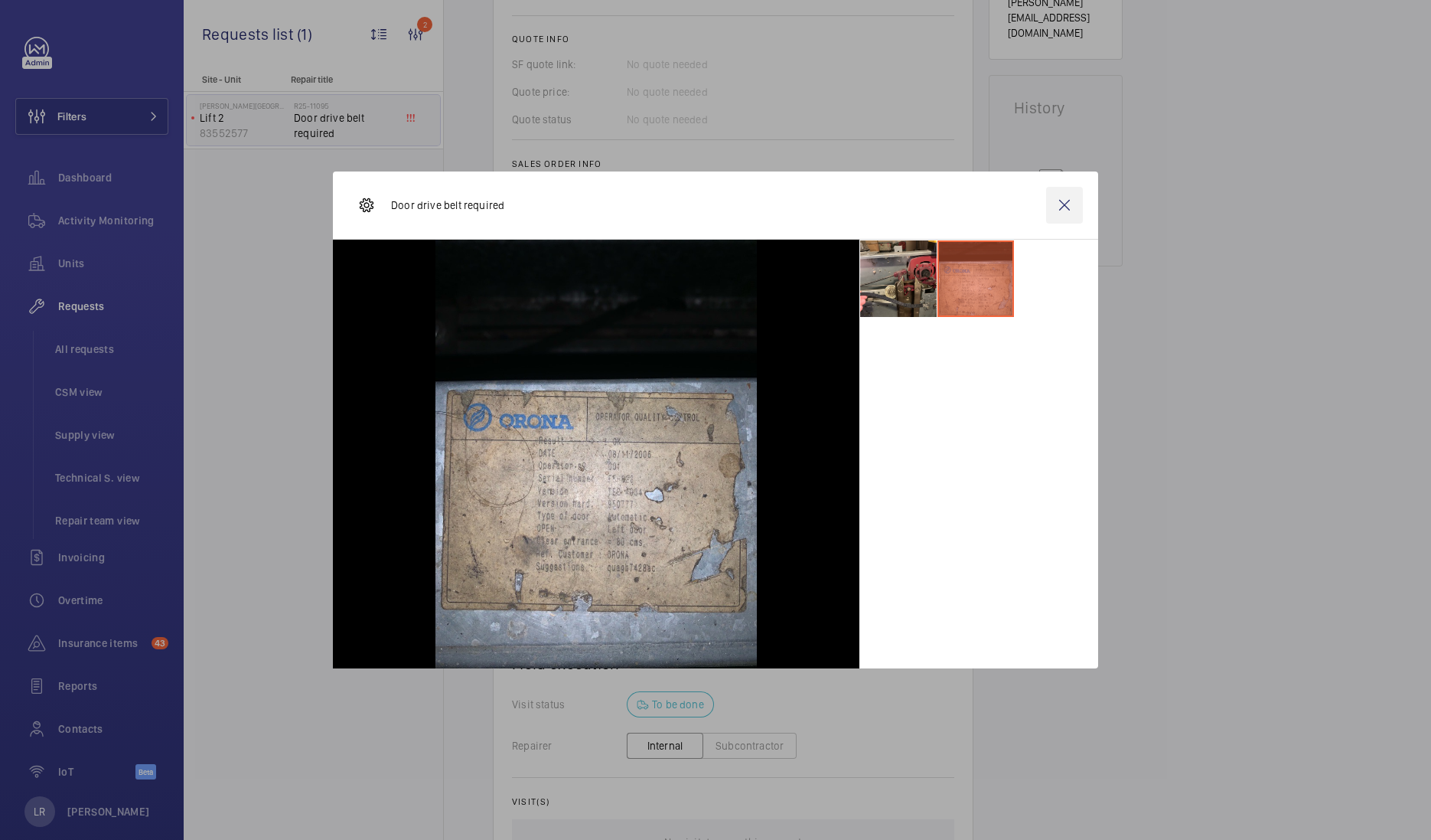
click at [1060, 213] on wm-front-icon-button at bounding box center [1065, 205] width 37 height 37
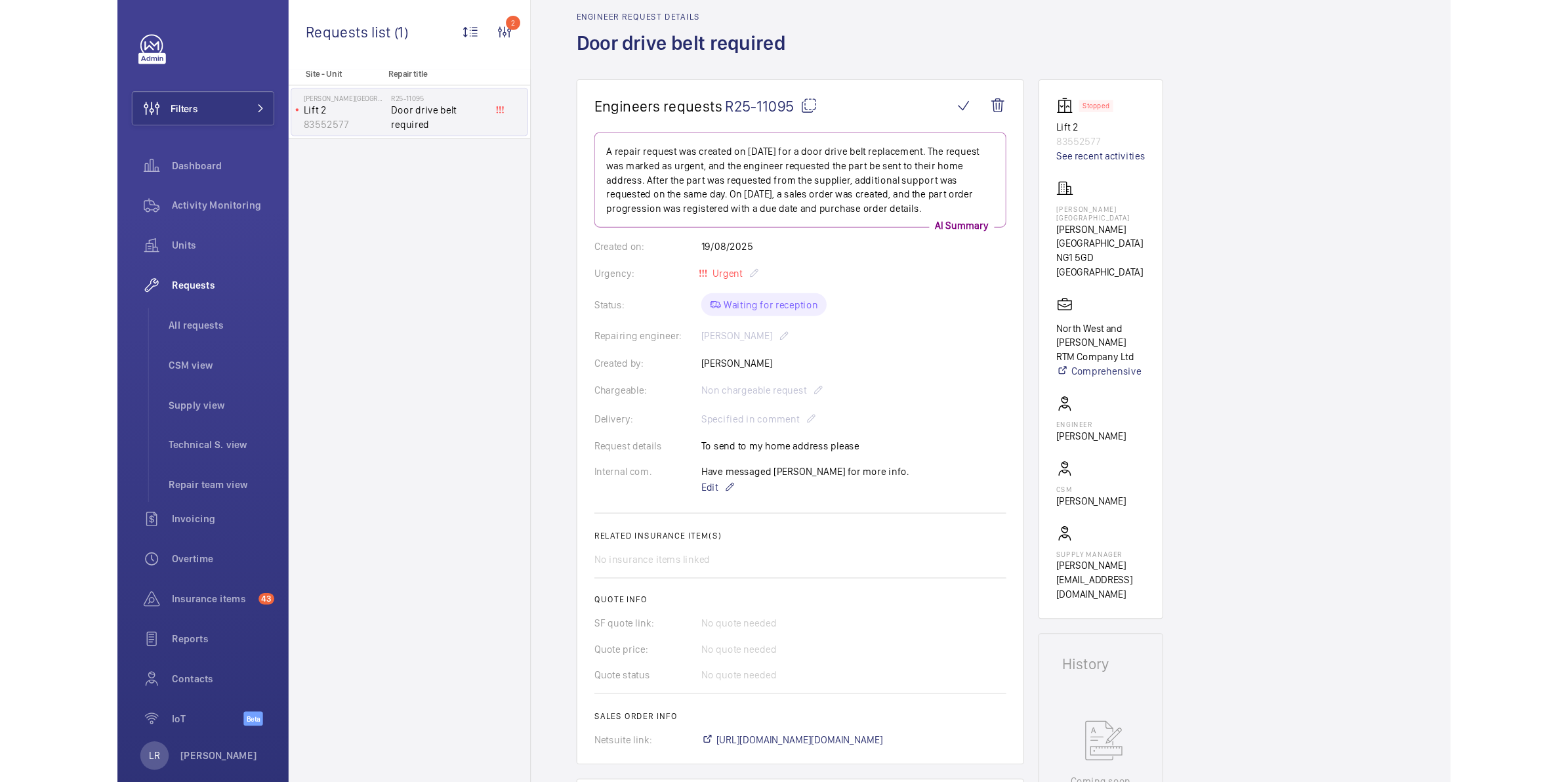
scroll to position [0, 0]
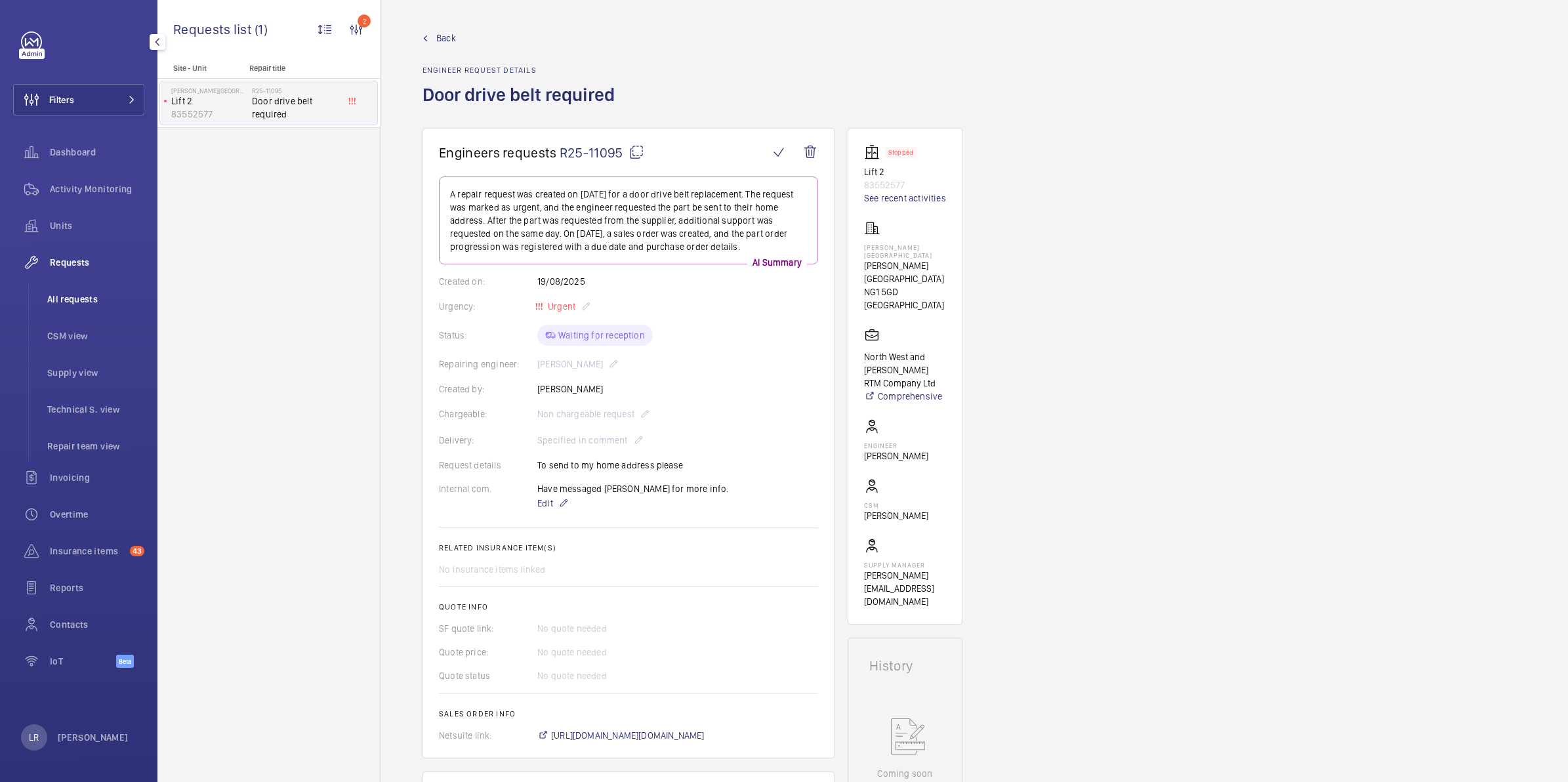
click at [76, 295] on span "All requests" at bounding box center [96, 299] width 97 height 13
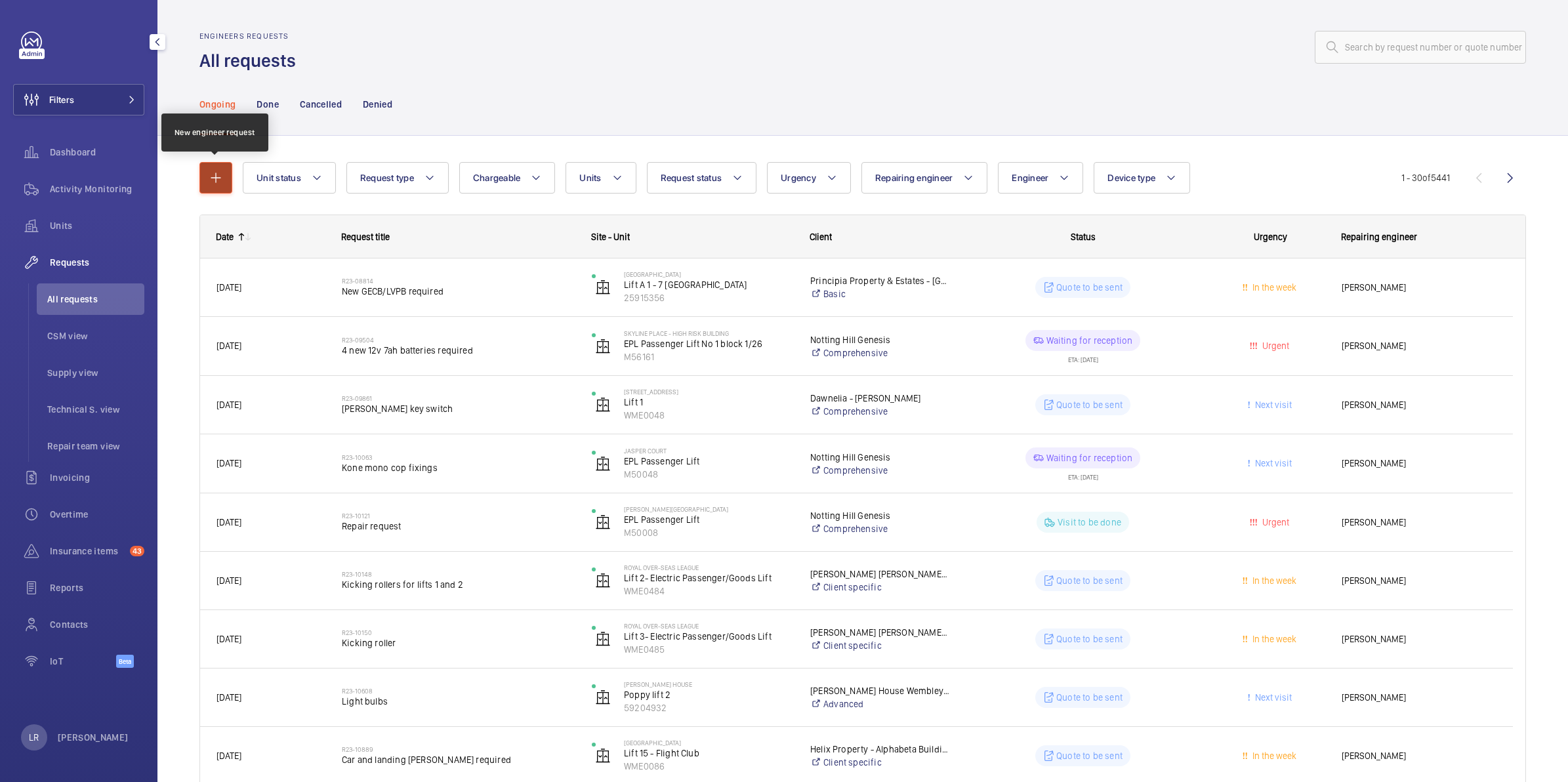
click at [217, 179] on mat-icon "button" at bounding box center [216, 178] width 15 height 15
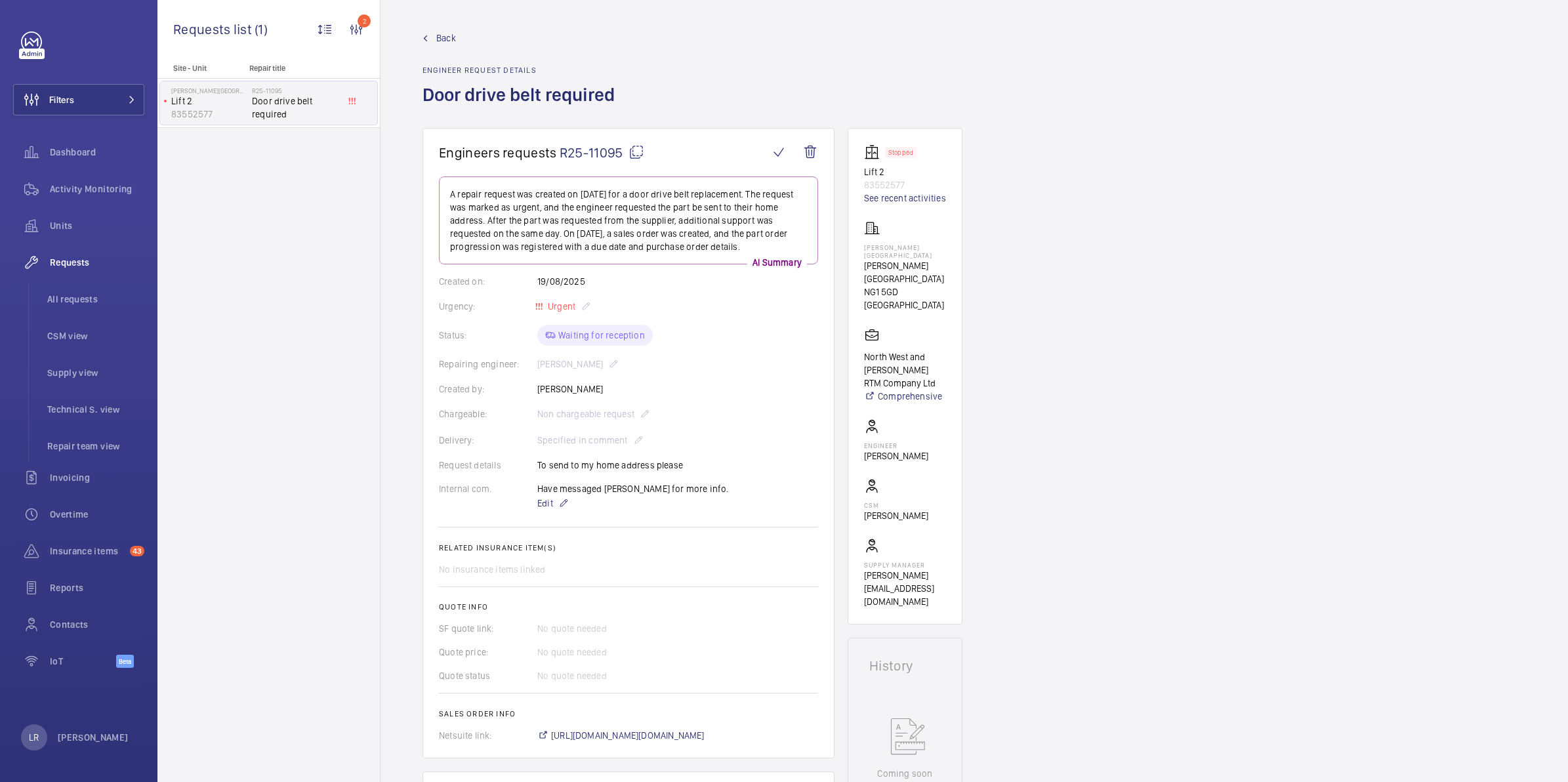
click at [426, 92] on wm-front-admin-header "Back Engineer request details Door drive belt required" at bounding box center [974, 63] width 1187 height 128
drag, startPoint x: 424, startPoint y: 92, endPoint x: 634, endPoint y: 84, distance: 210.2
click at [634, 84] on div "Back Engineer request details Door drive belt required" at bounding box center [974, 80] width 1104 height 97
copy h1 "Door drive belt required"
drag, startPoint x: 865, startPoint y: 256, endPoint x: 917, endPoint y: 291, distance: 62.7
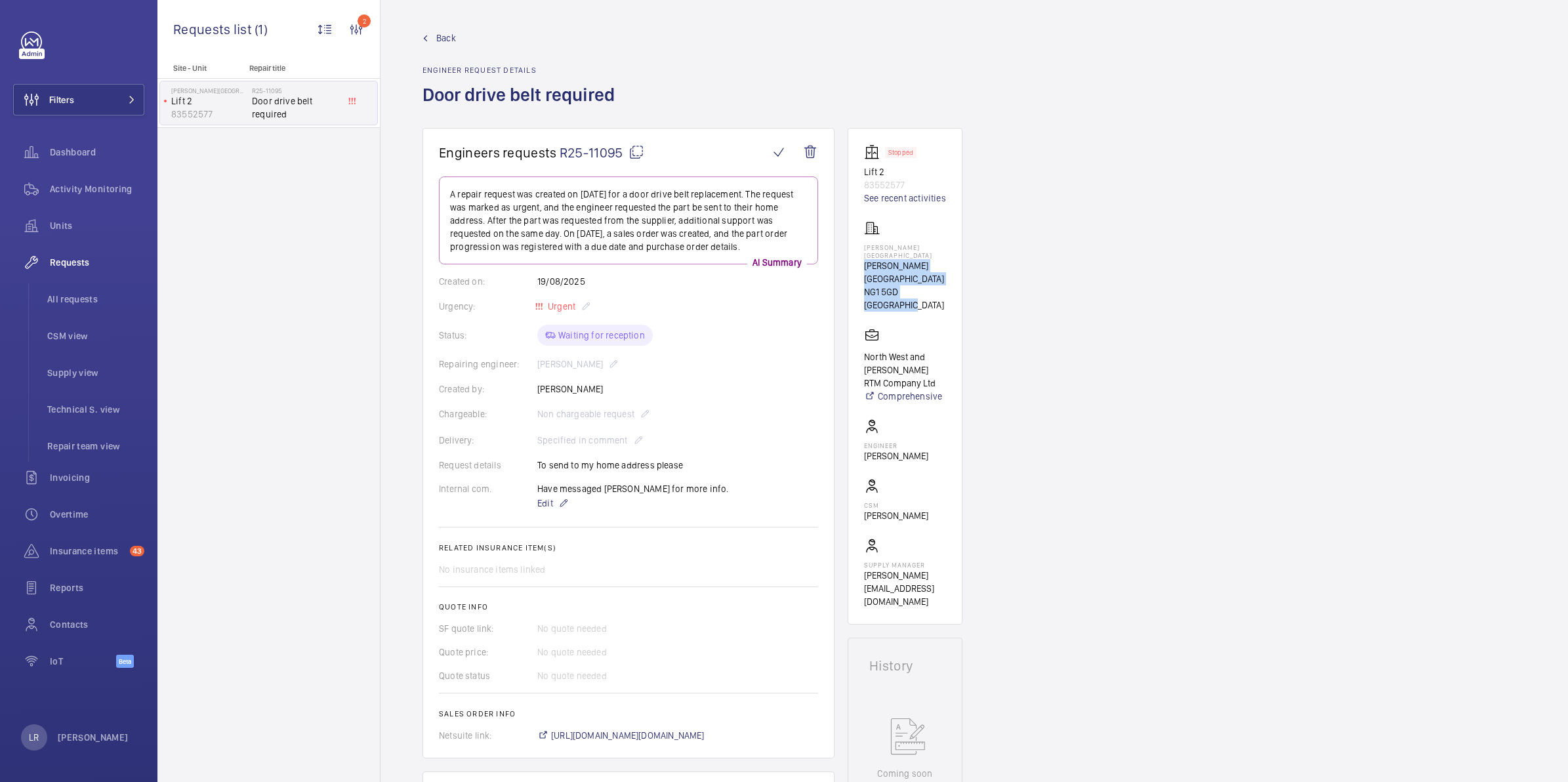
click at [917, 291] on div "Hanley House Hanley Street NG1 5GD NOTTINGHAM" at bounding box center [905, 266] width 82 height 91
copy div "Hanley Street NG1 5GD NOTTINGHAM"
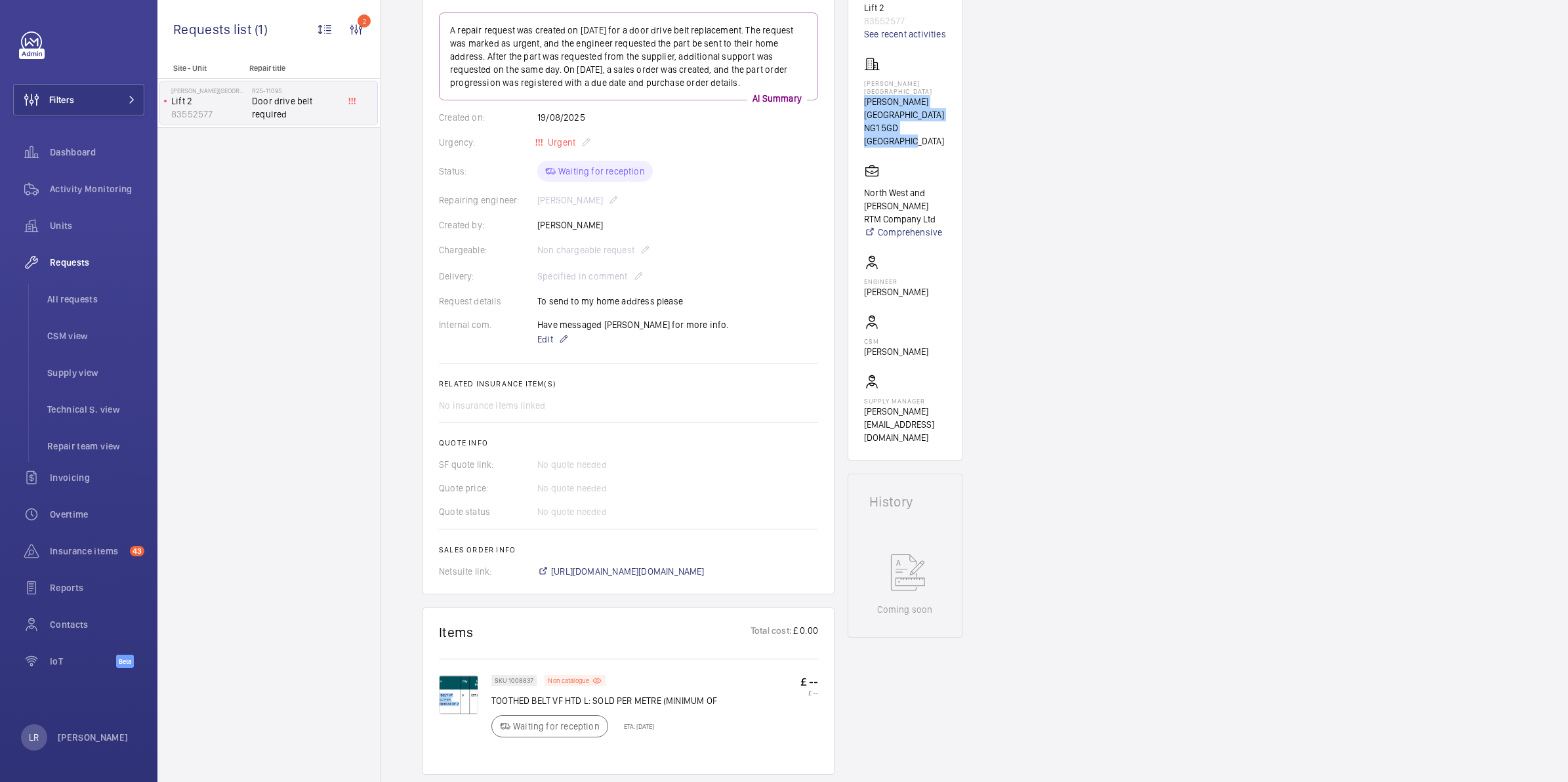
scroll to position [82, 0]
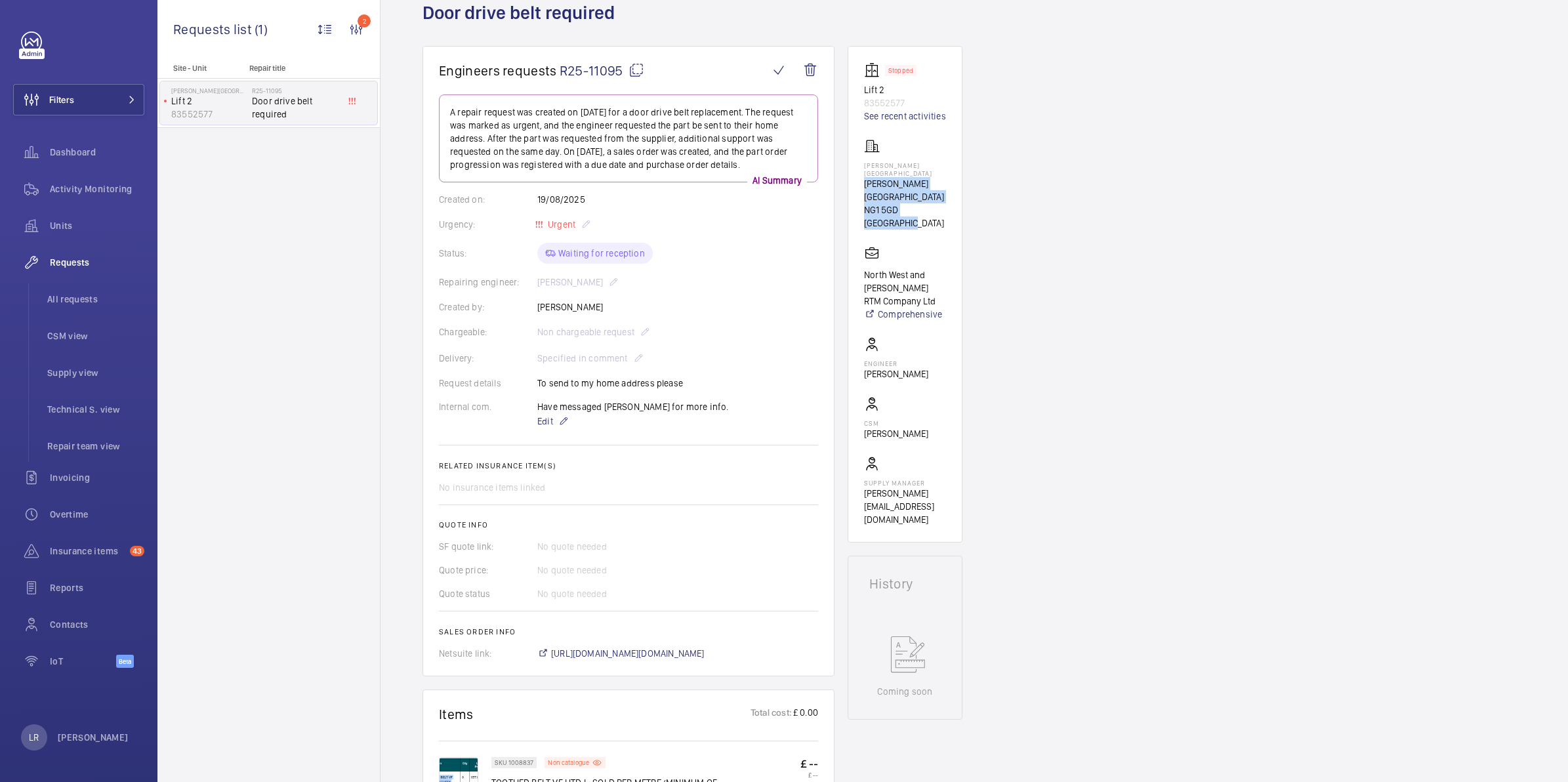
click at [765, 296] on wm-front-card-body "A repair request was created on 2025-08-19 for a door drive belt replacement. T…" at bounding box center [629, 377] width 379 height 565
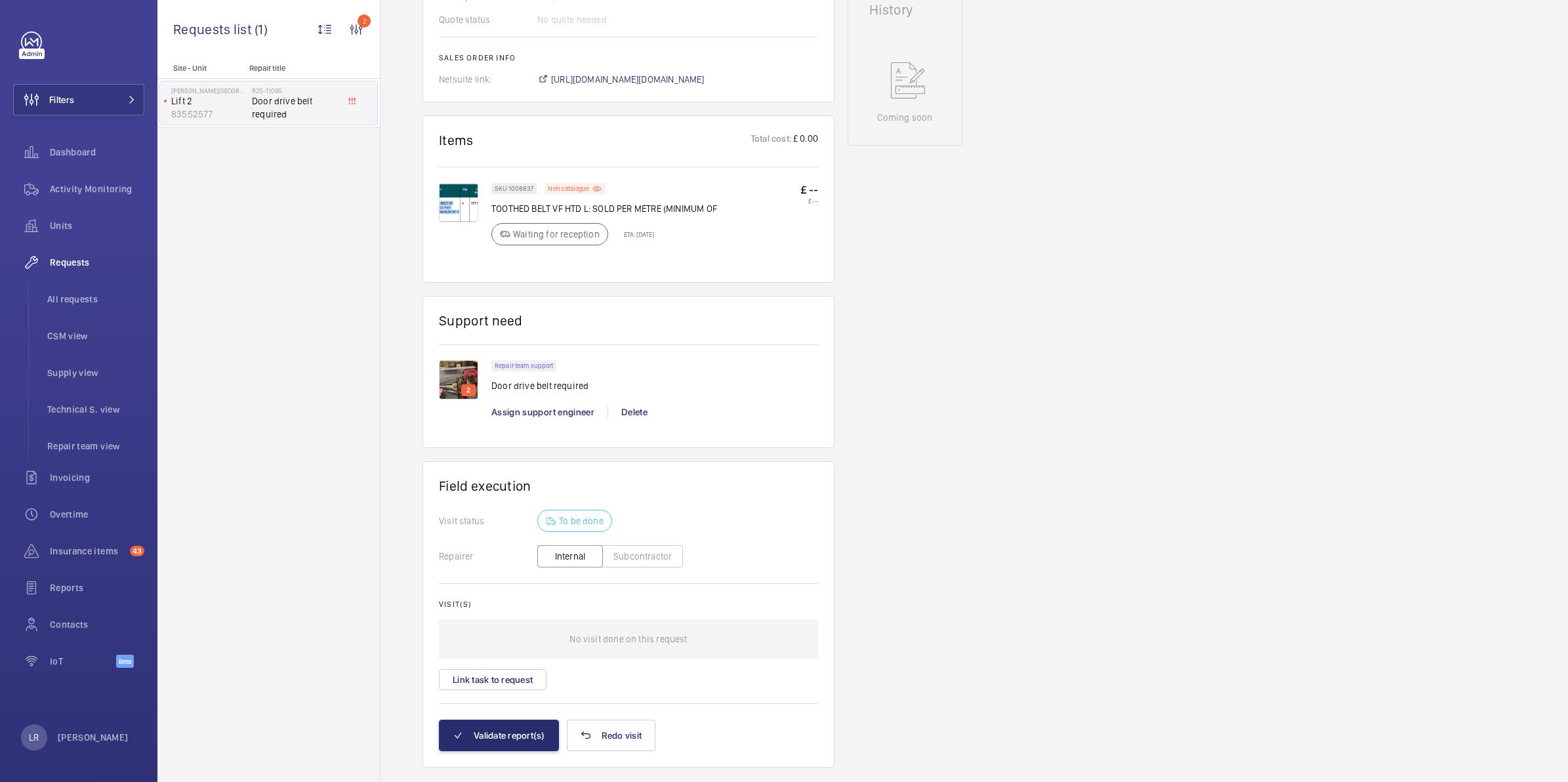
scroll to position [574, 0]
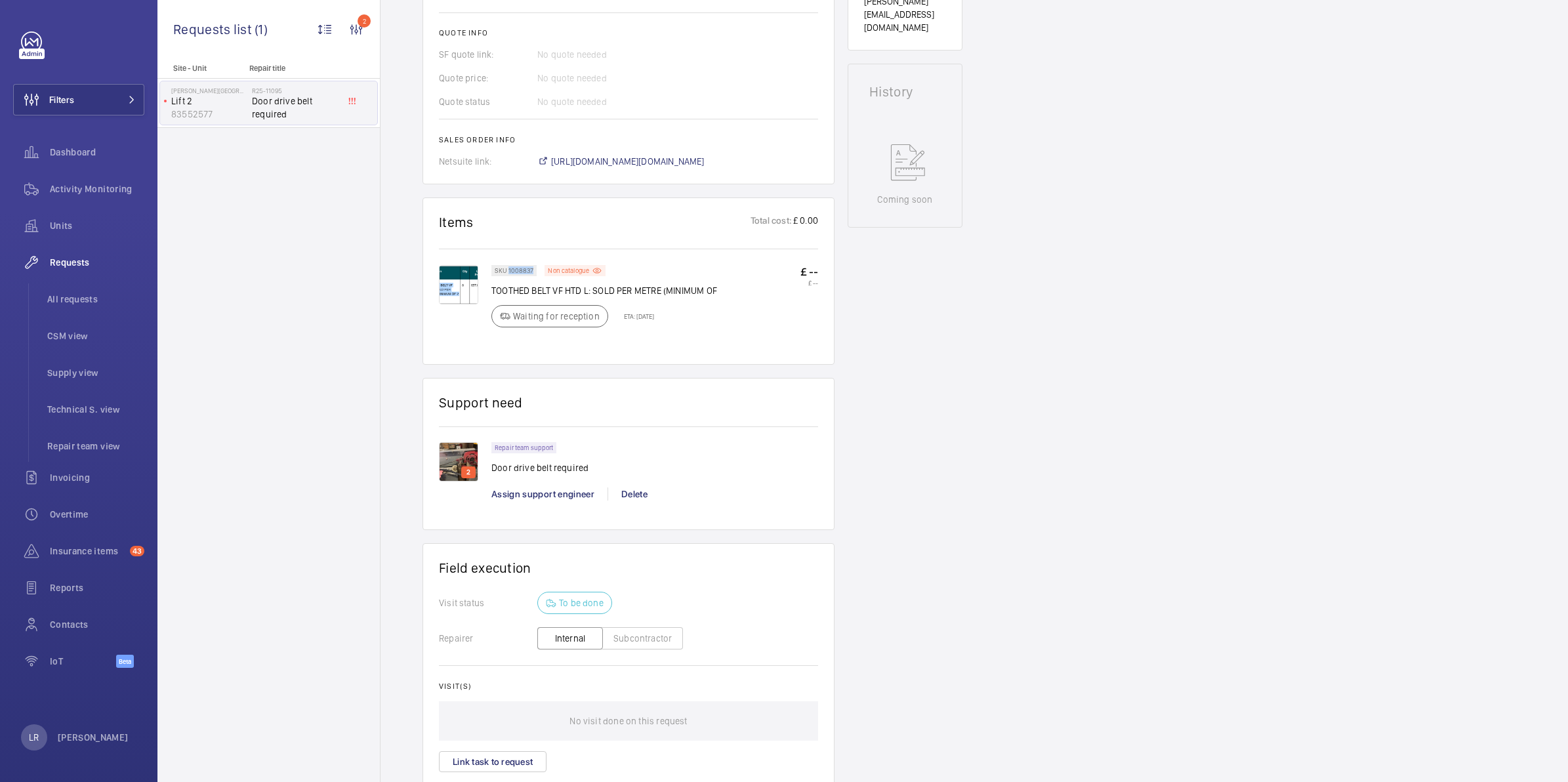
drag, startPoint x: 507, startPoint y: 266, endPoint x: 540, endPoint y: 266, distance: 33.0
click at [540, 266] on wm-front-pills "SKU 1008837" at bounding box center [518, 271] width 53 height 11
copy p "1008837"
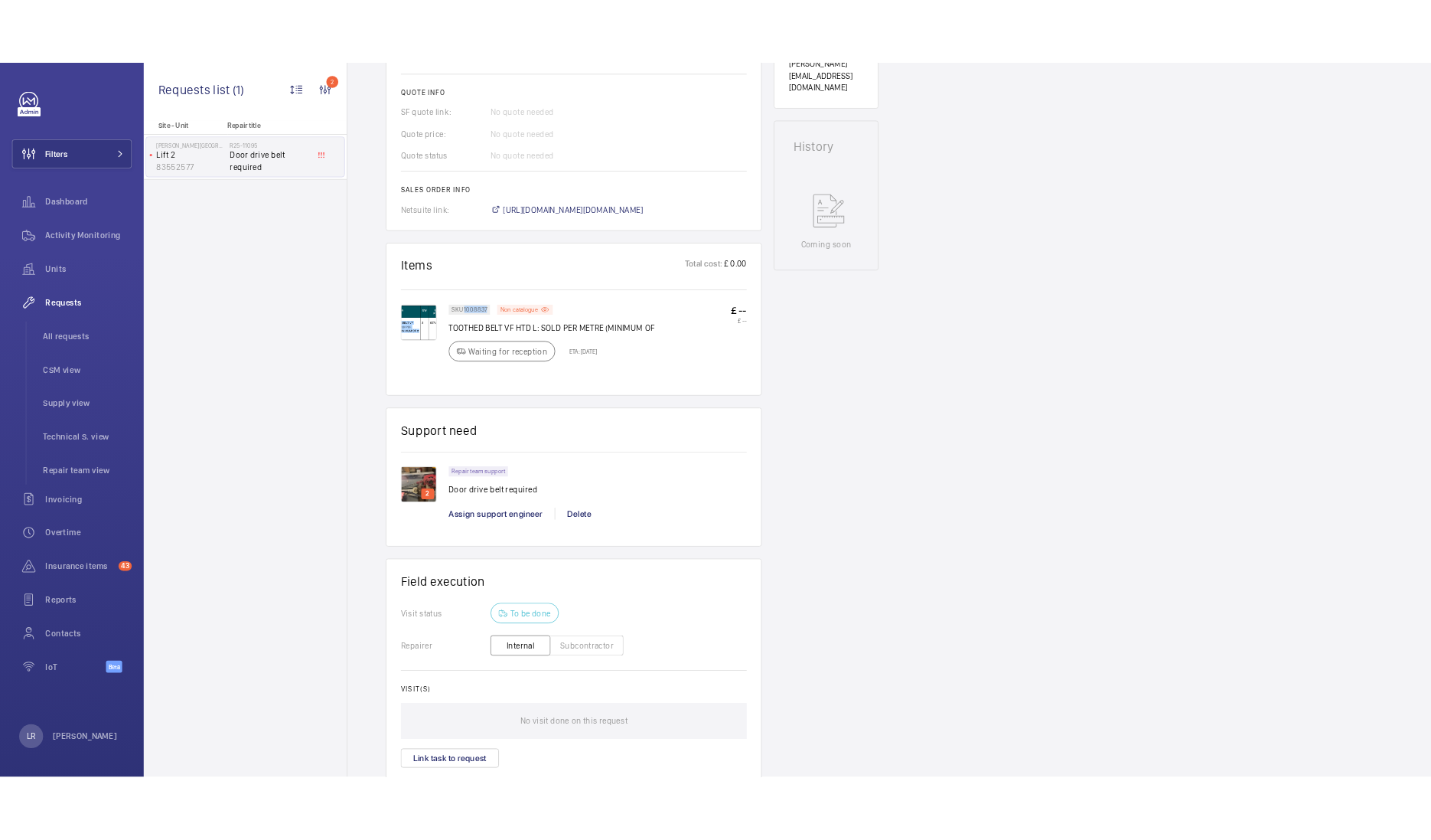
scroll to position [669, 0]
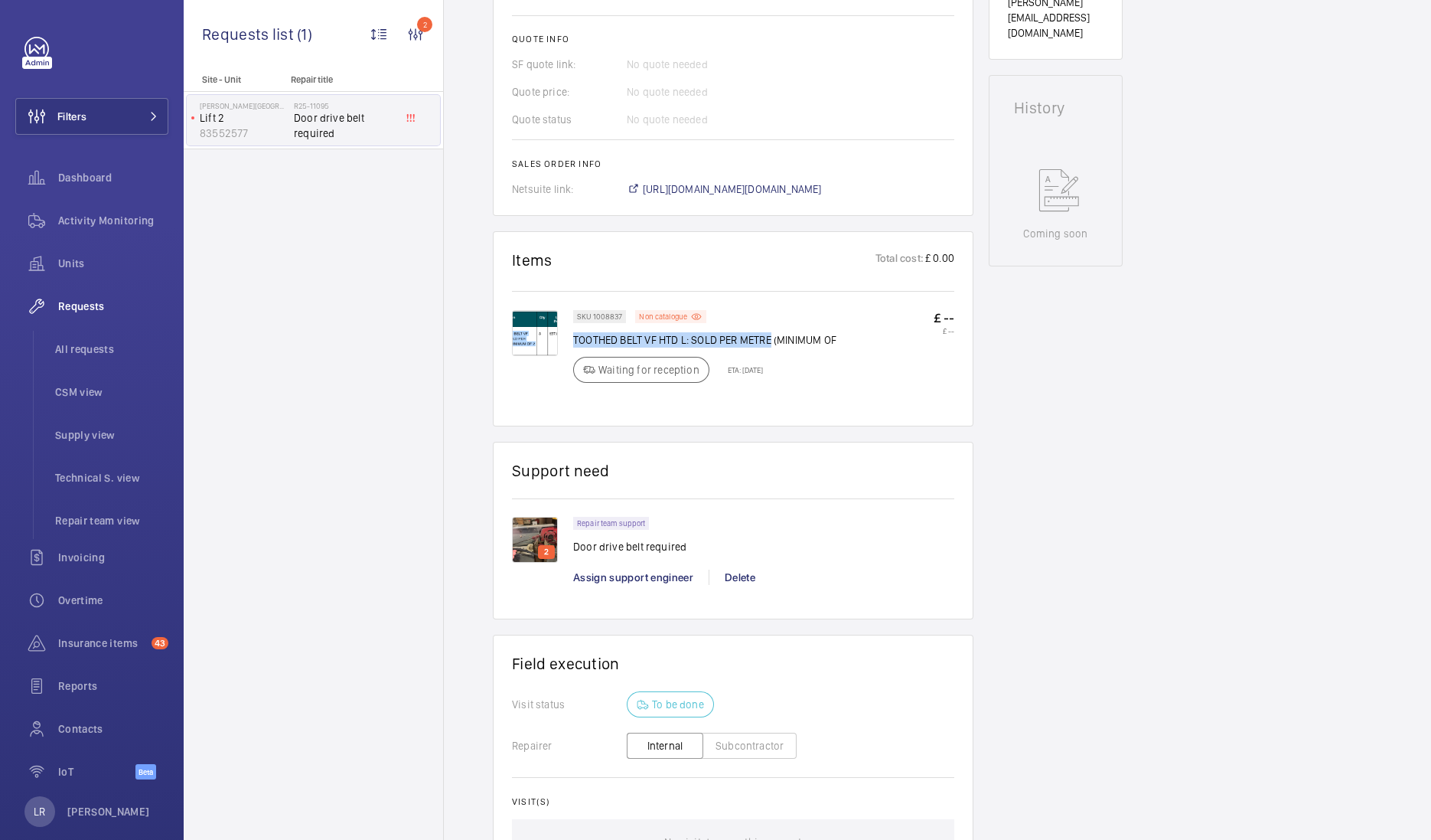
drag, startPoint x: 574, startPoint y: 337, endPoint x: 771, endPoint y: 346, distance: 197.2
click at [771, 346] on p "TOOTHED BELT VF HTD L: SOLD PER METRE (MINIMUM OF" at bounding box center [705, 339] width 263 height 15
copy p "TOOTHED BELT VF HTD L: SOLD PER METRE"
click at [548, 532] on img at bounding box center [535, 540] width 46 height 46
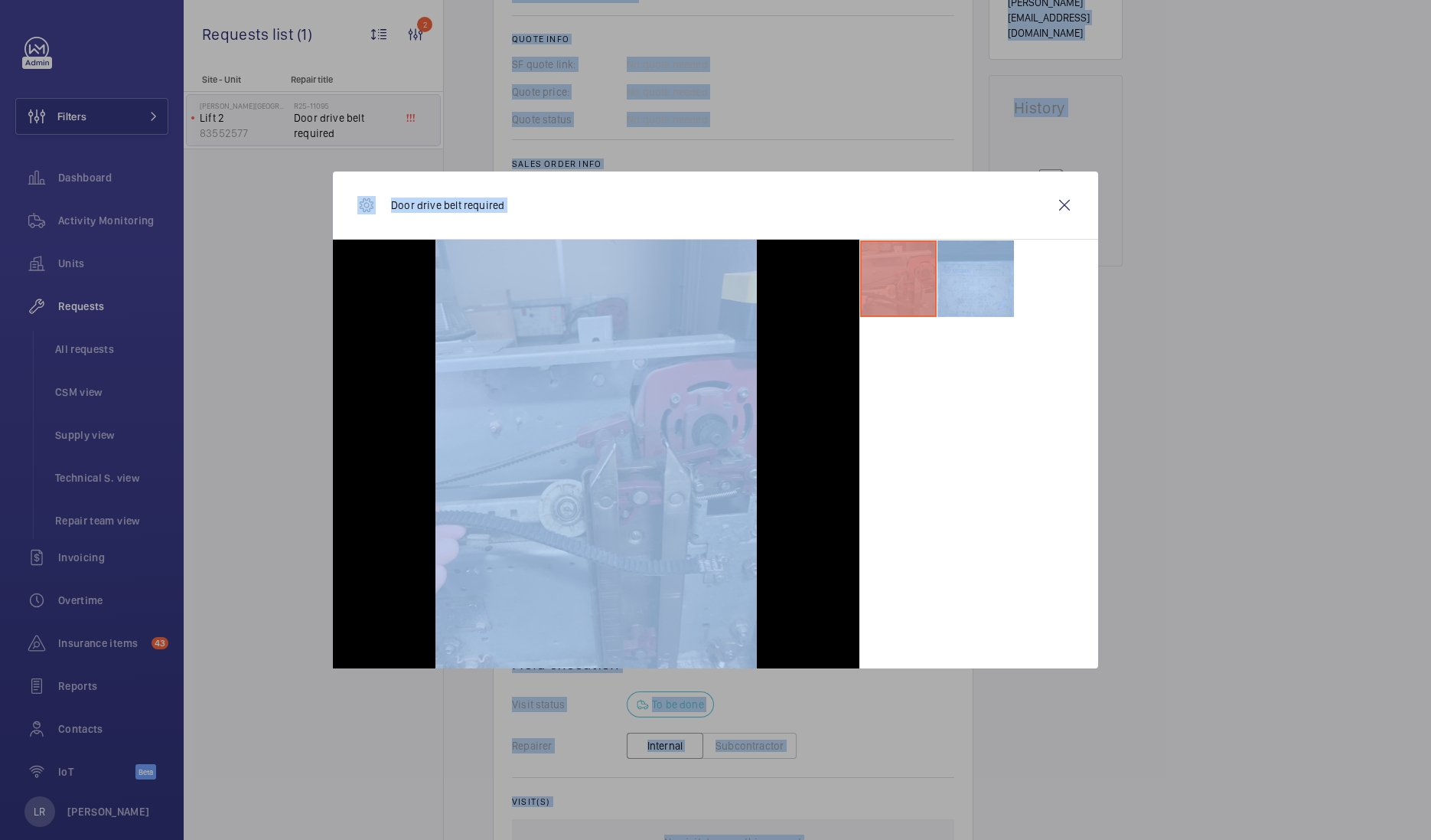
drag, startPoint x: 970, startPoint y: 287, endPoint x: 659, endPoint y: -203, distance: 580.4
click at [659, 0] on html "Filters Dashboard Activity Monitoring Units Requests All requests CSM view Supp…" at bounding box center [716, 420] width 1431 height 840
click at [990, 268] on li at bounding box center [975, 278] width 77 height 77
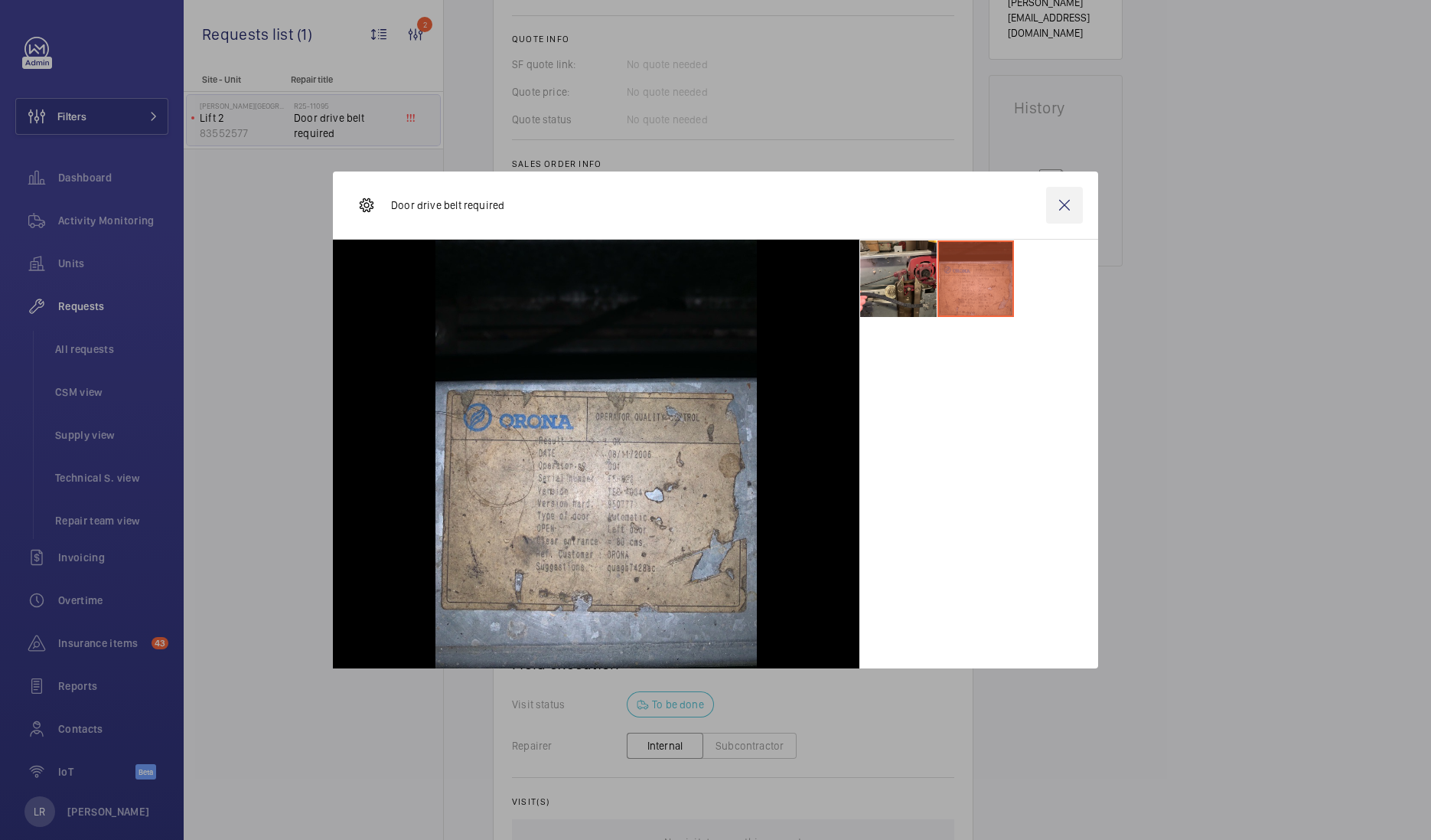
click at [1052, 207] on wm-front-icon-button at bounding box center [1065, 205] width 37 height 37
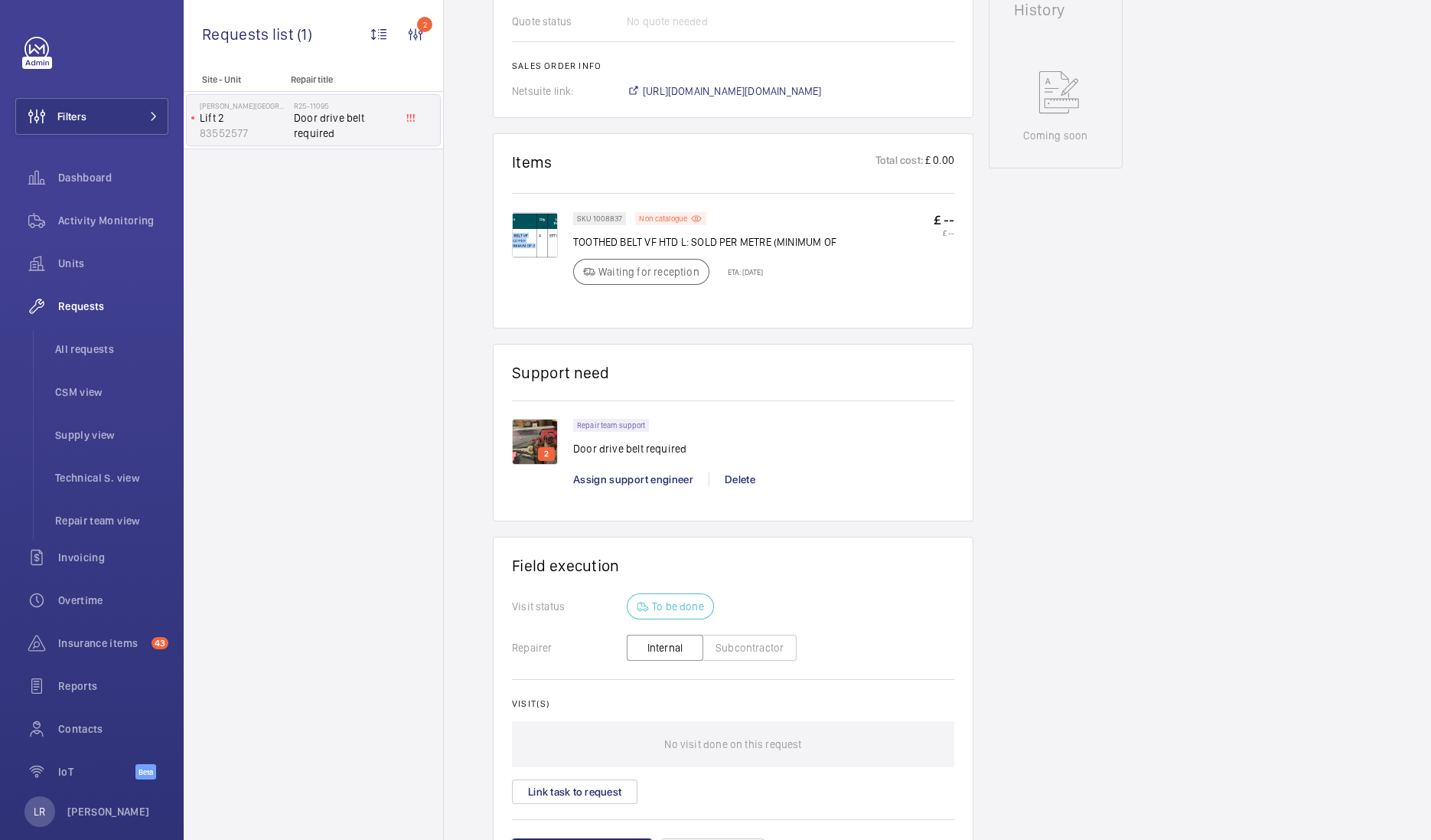
scroll to position [869, 0]
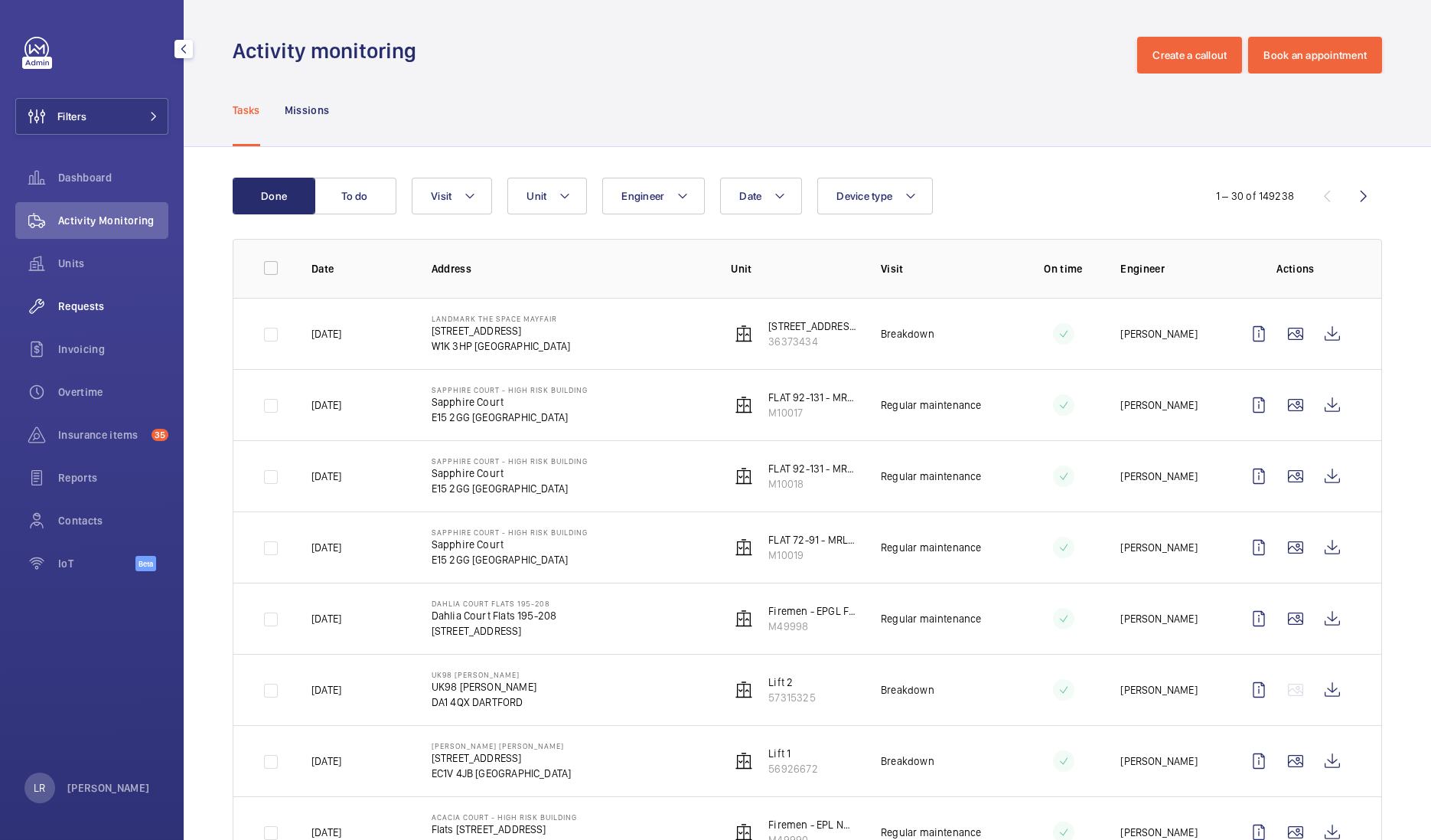
click at [99, 317] on div "Requests" at bounding box center [92, 306] width 153 height 37
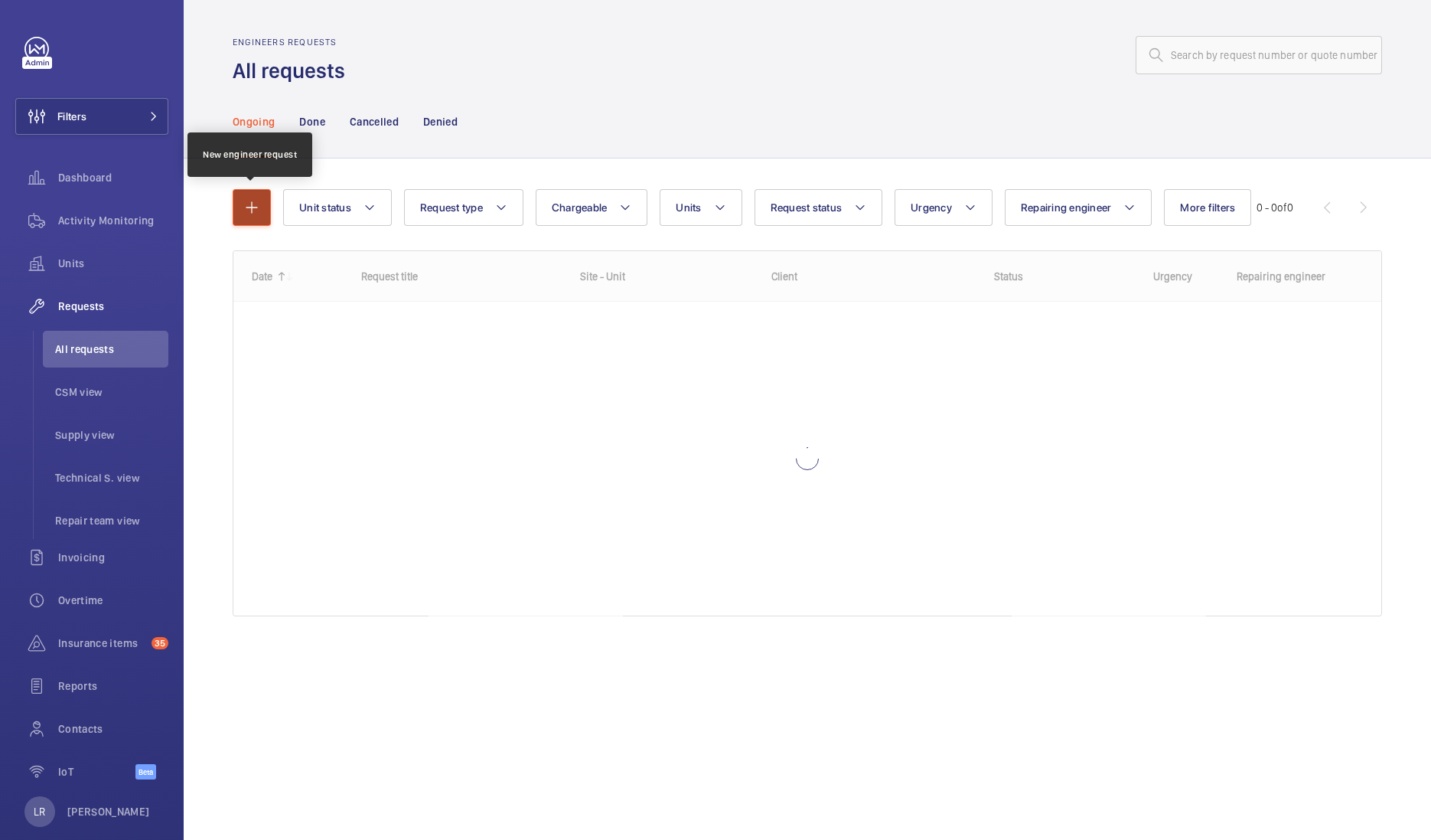
click at [253, 208] on mat-icon "button" at bounding box center [252, 208] width 18 height 18
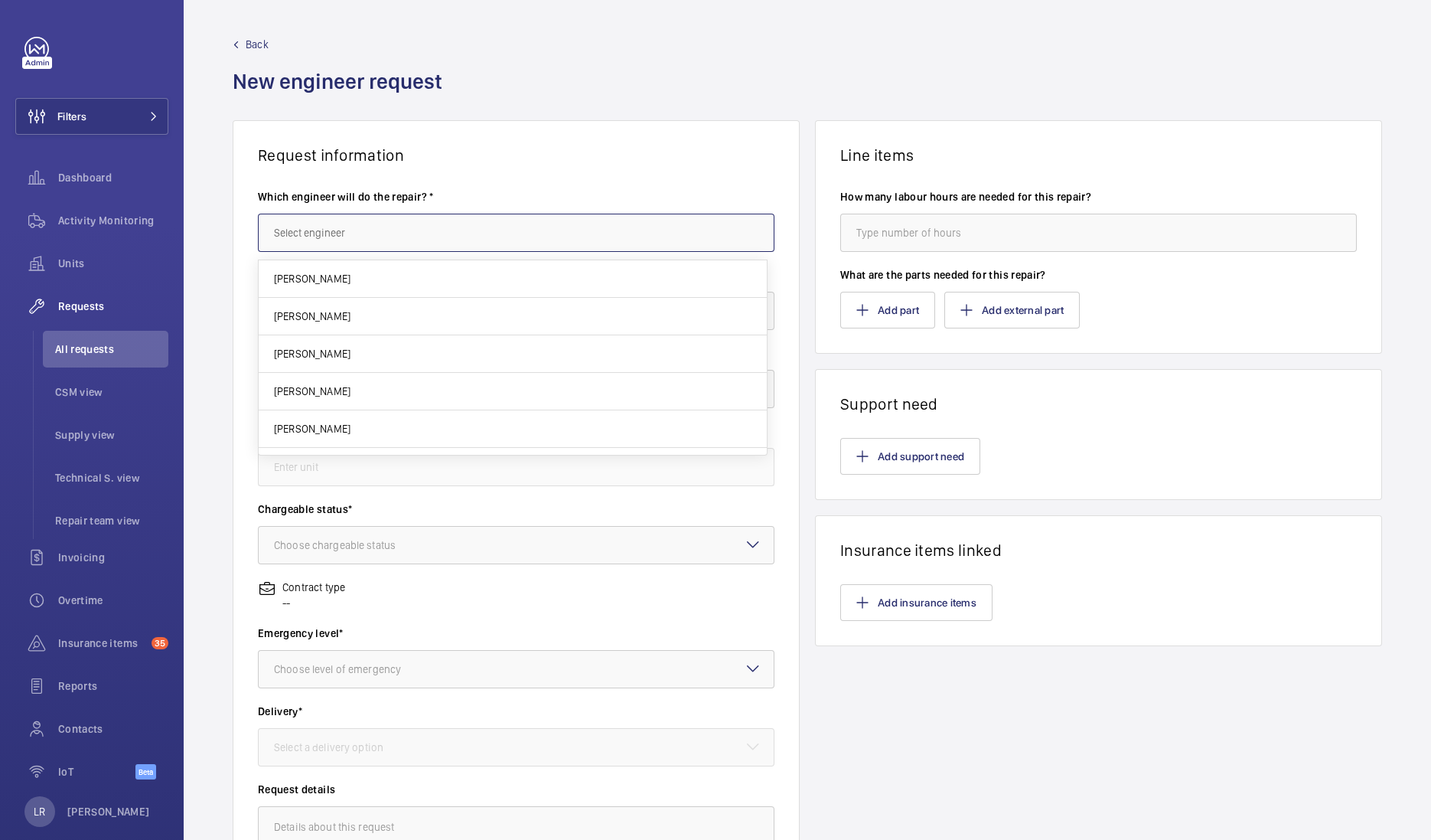
click at [439, 217] on input "text" at bounding box center [516, 233] width 517 height 38
click at [503, 280] on mat-option "[PERSON_NAME]" at bounding box center [512, 278] width 508 height 37
type input "[PERSON_NAME]"
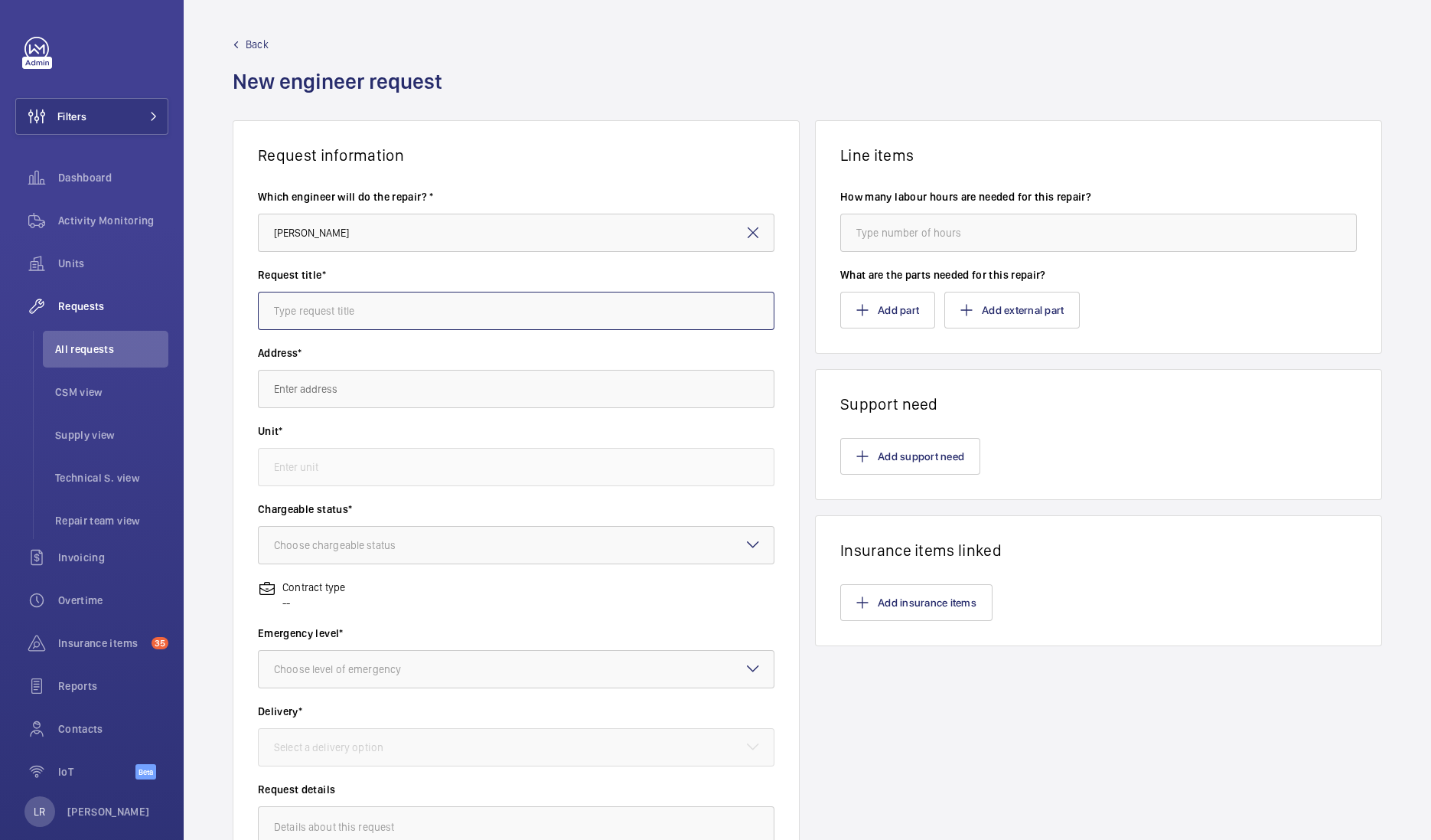
click at [471, 311] on input "text" at bounding box center [516, 310] width 517 height 38
click at [443, 307] on input "text" at bounding box center [516, 310] width 517 height 38
paste input "Door drive belt required"
type input "Door drive belt required"
click at [459, 397] on input "text" at bounding box center [516, 389] width 517 height 38
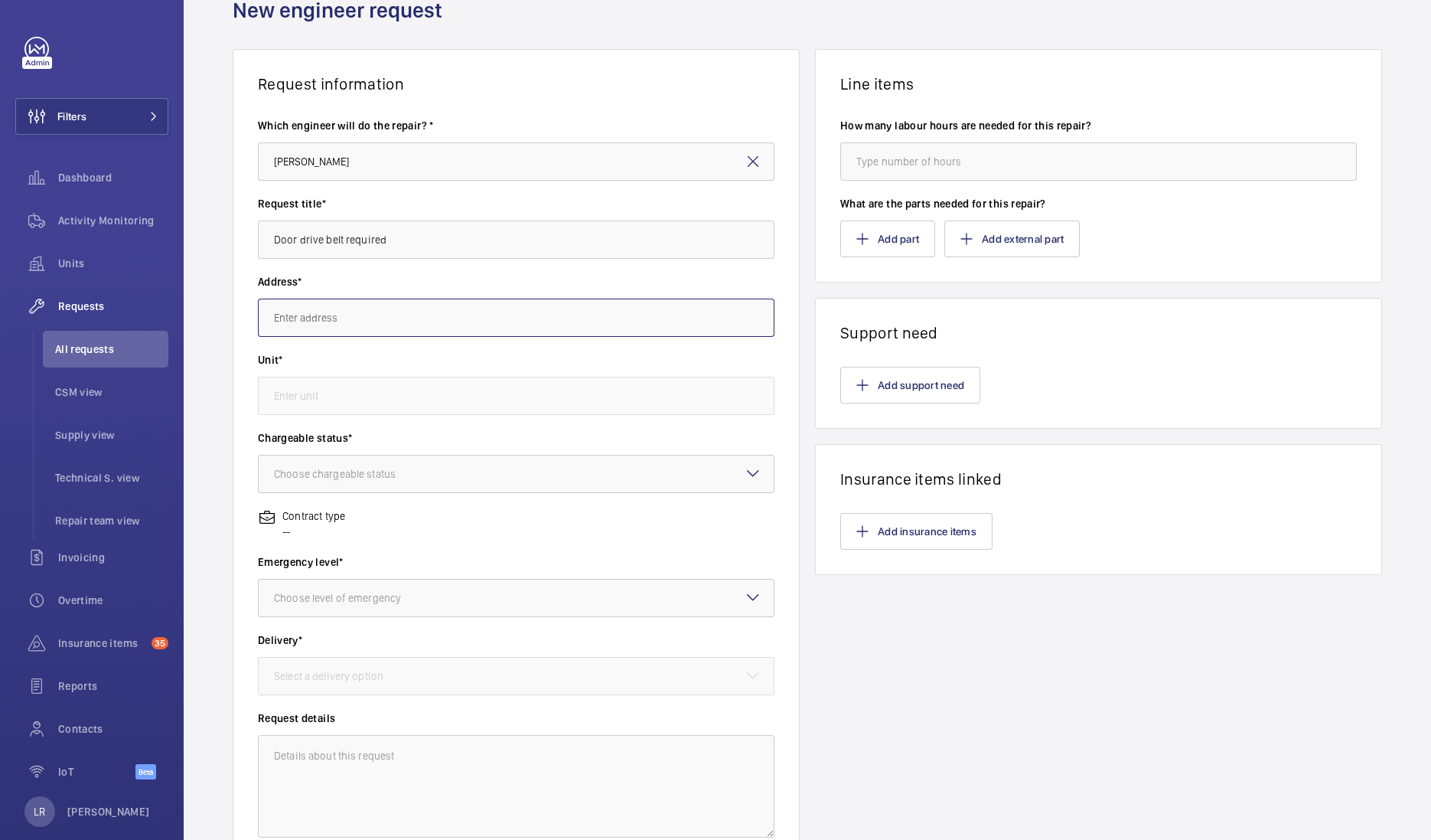
scroll to position [95, 0]
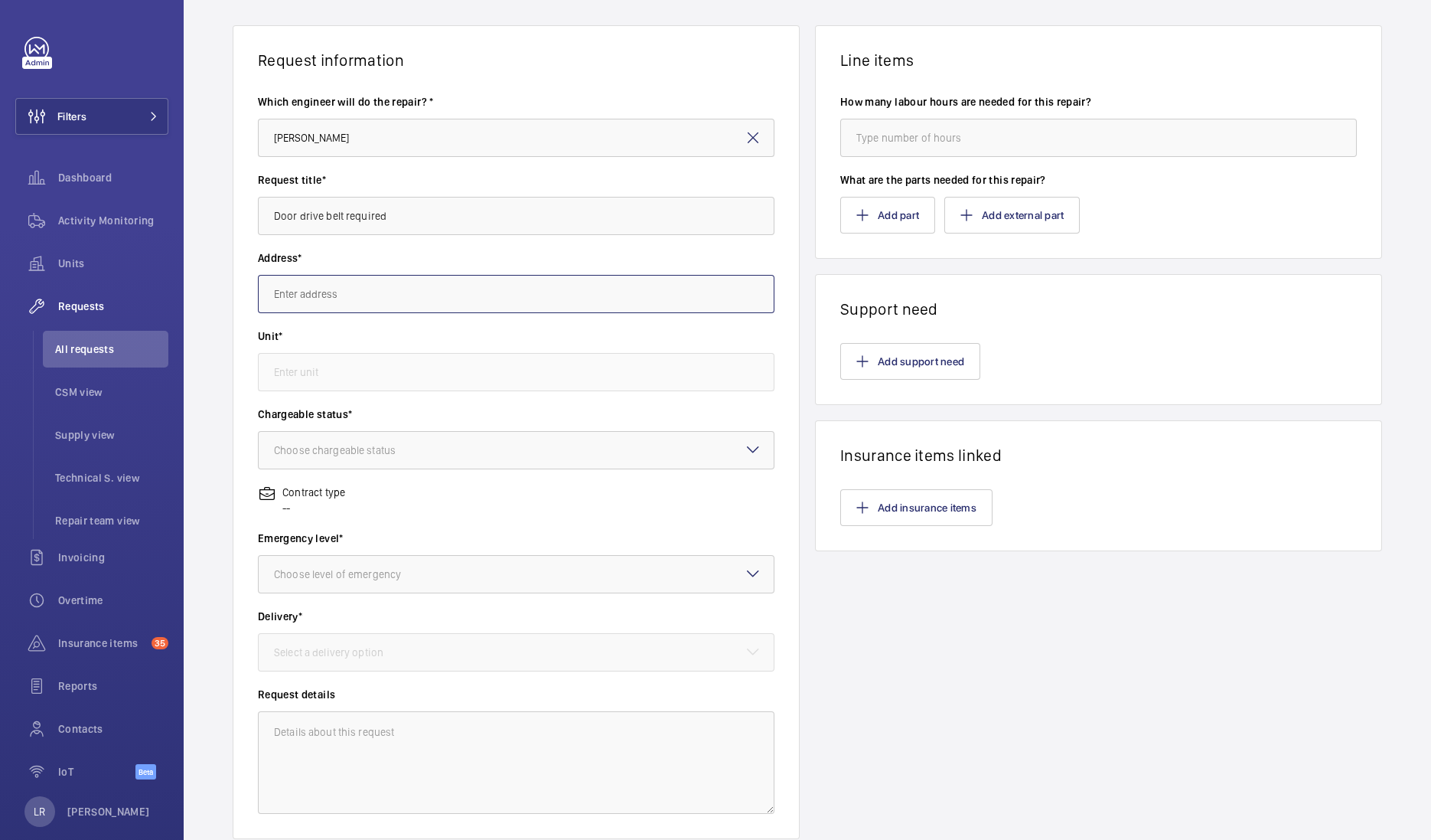
click at [386, 294] on input "text" at bounding box center [516, 294] width 517 height 38
paste input "[PERSON_NAME][STREET_ADDRESS]"
click at [475, 332] on span "[PERSON_NAME][STREET_ADDRESS][PERSON_NAME]" at bounding box center [396, 338] width 245 height 15
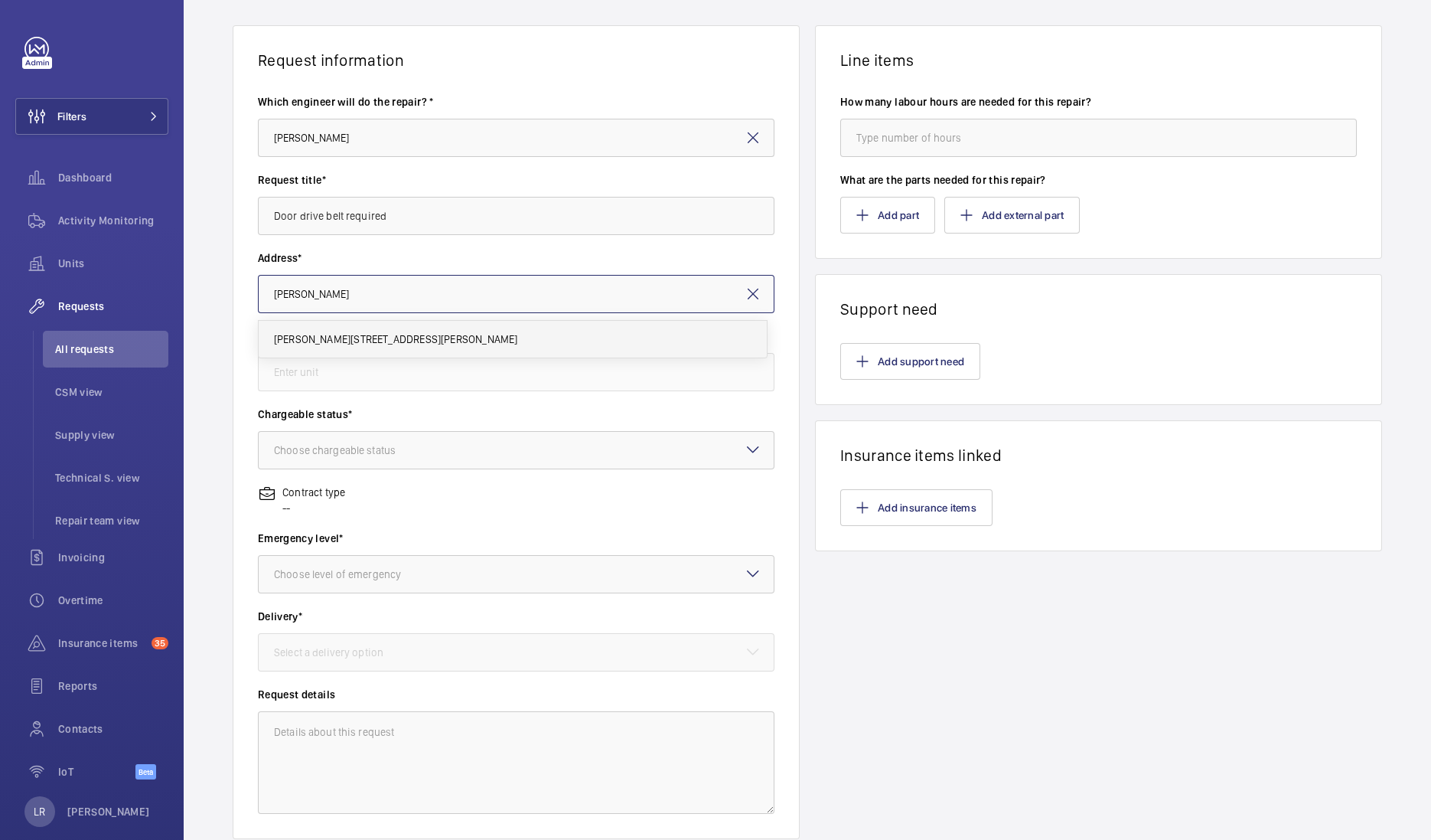
type input "[PERSON_NAME][STREET_ADDRESS][PERSON_NAME]"
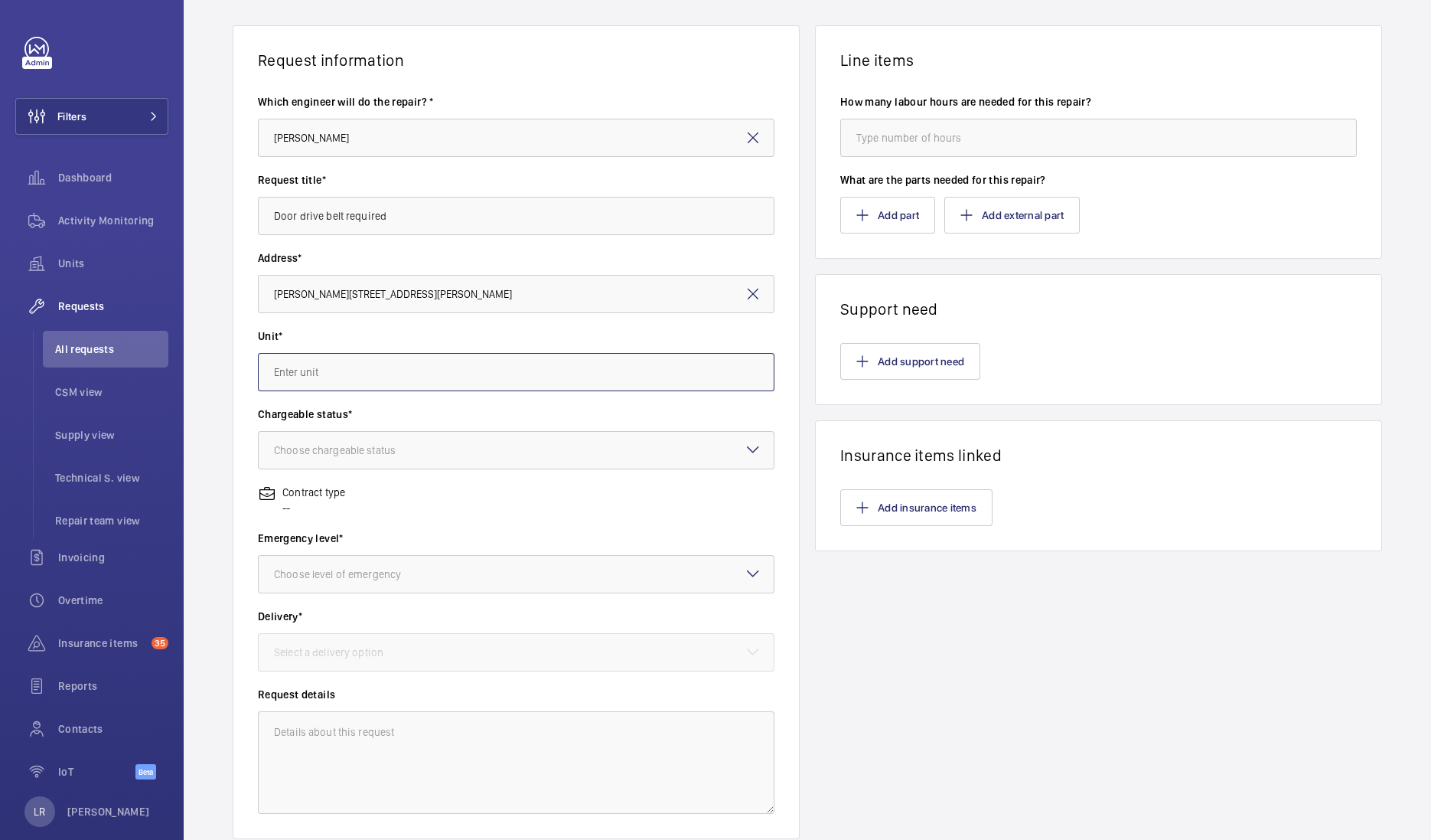
click at [430, 387] on input "text" at bounding box center [516, 372] width 517 height 38
click at [365, 420] on mat-option "83552577 - Lift 2" at bounding box center [512, 418] width 508 height 38
type input "83552577 - Lift 2"
click at [381, 451] on div "Choose chargeable status" at bounding box center [354, 449] width 160 height 15
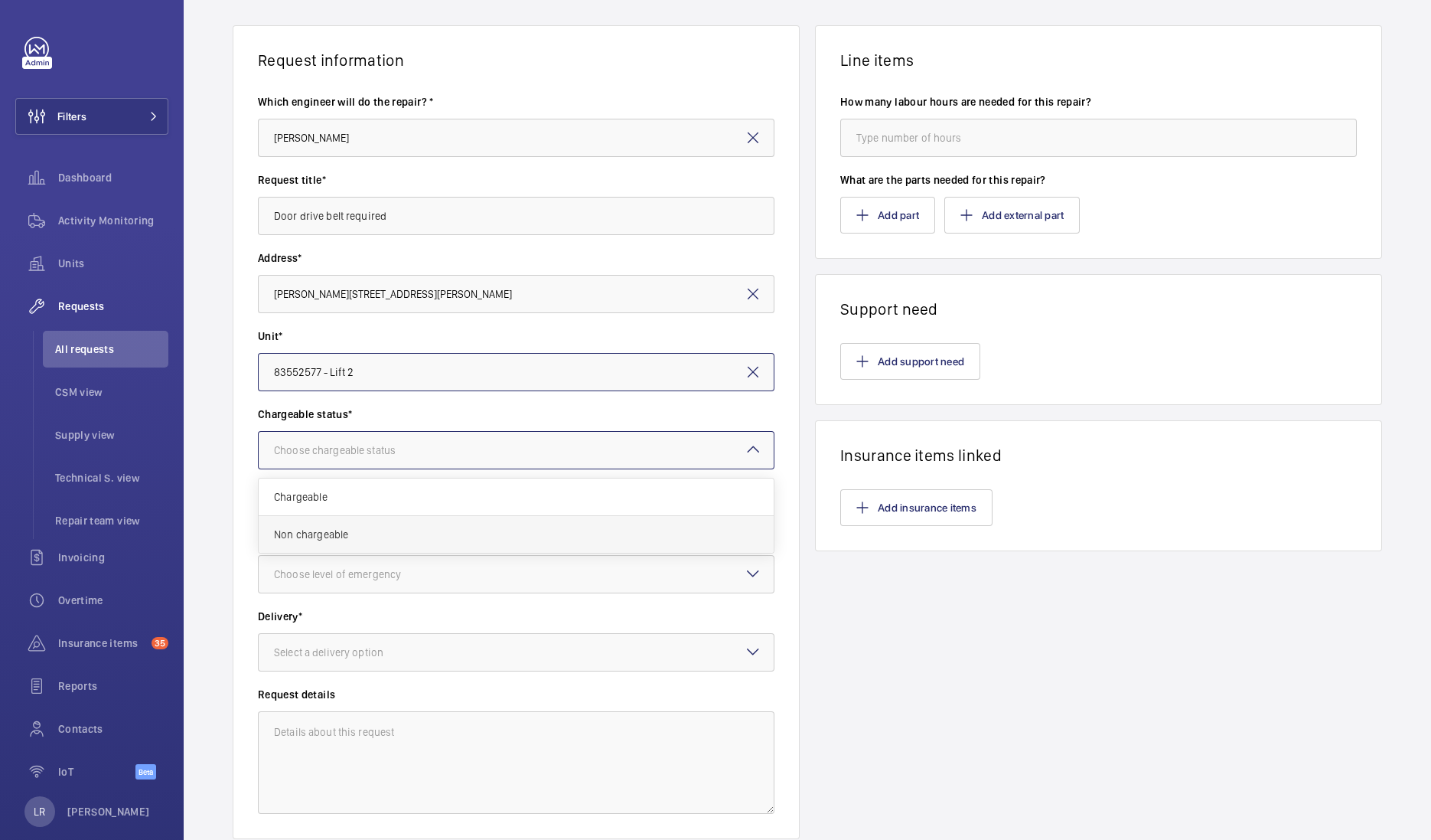
click at [326, 542] on div "Non chargeable" at bounding box center [516, 534] width 515 height 37
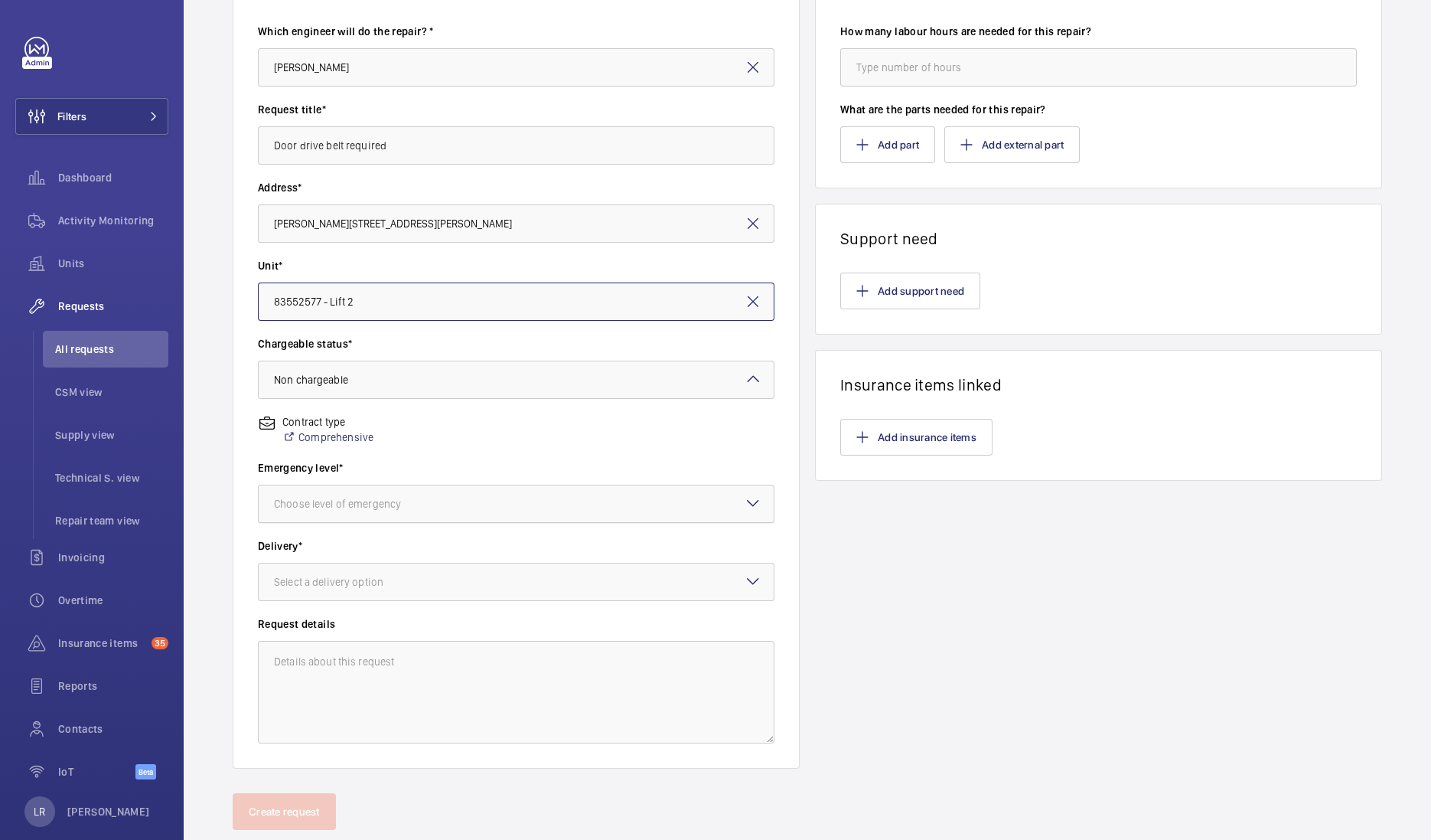
scroll to position [204, 0]
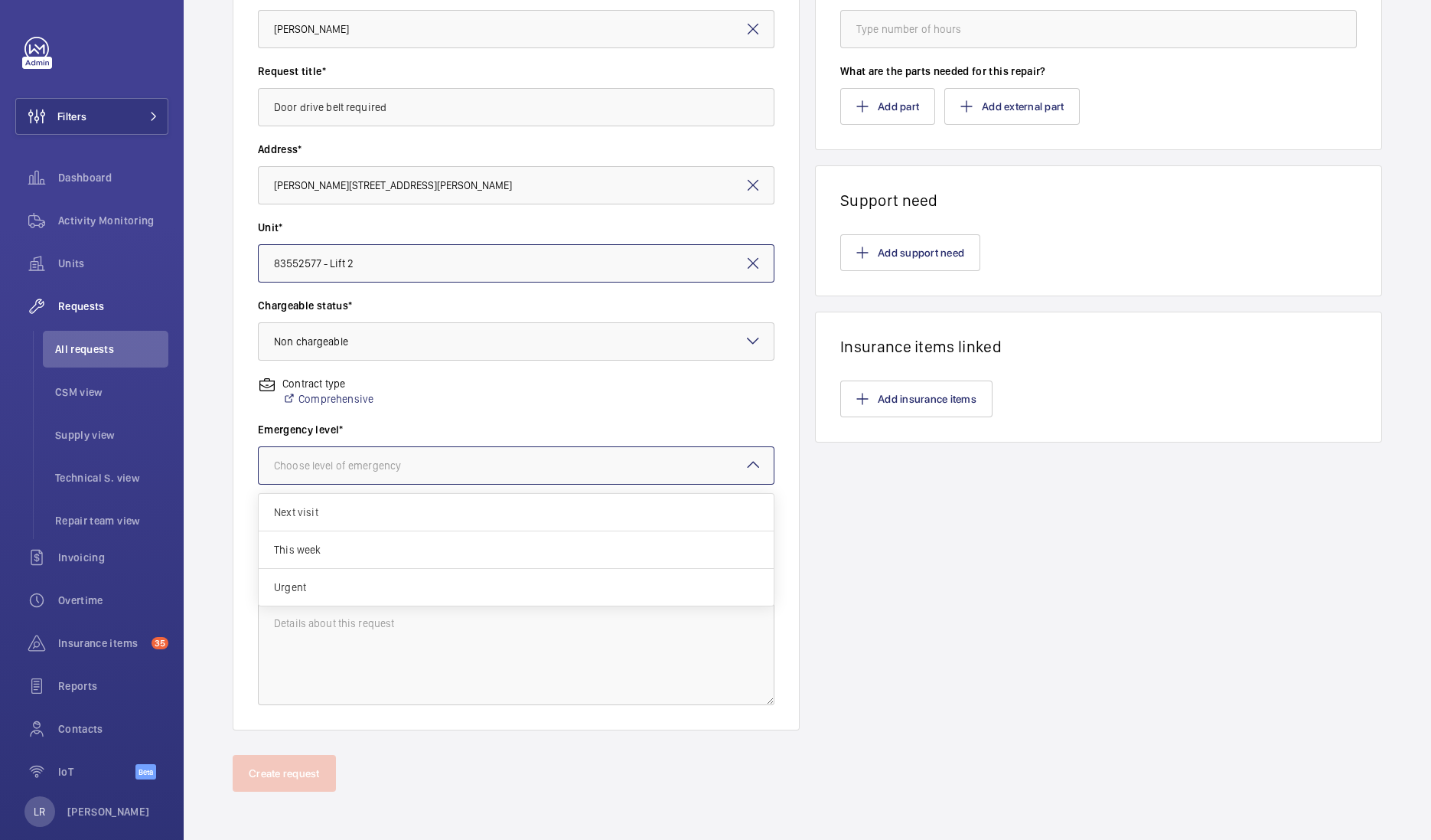
click at [384, 466] on div "Choose level of emergency" at bounding box center [356, 465] width 165 height 15
click at [310, 579] on span "Urgent" at bounding box center [516, 586] width 485 height 15
click at [355, 551] on div at bounding box center [516, 543] width 515 height 37
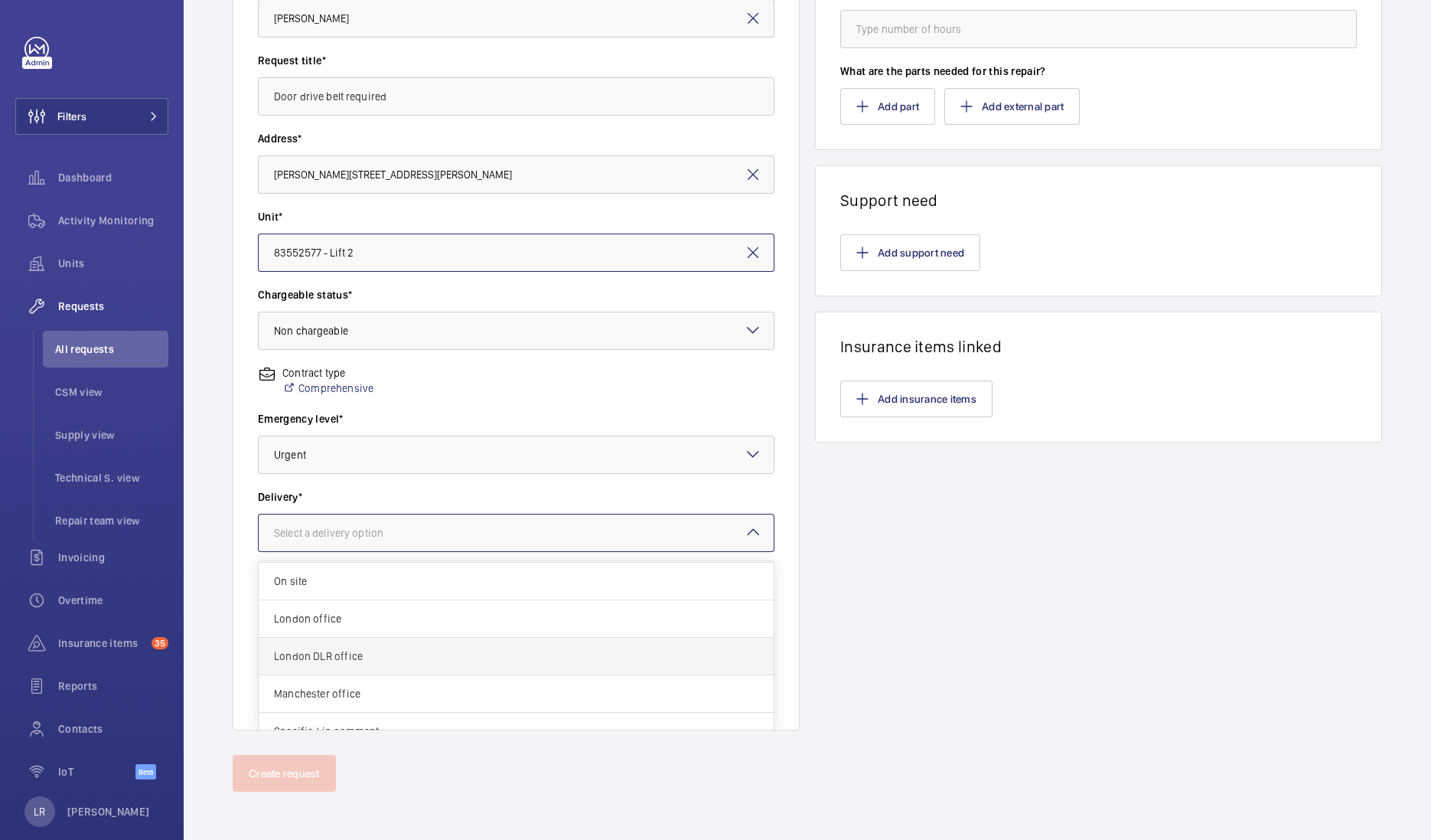
scroll to position [55, 0]
click at [346, 706] on span "Specified in comment" at bounding box center [516, 711] width 485 height 15
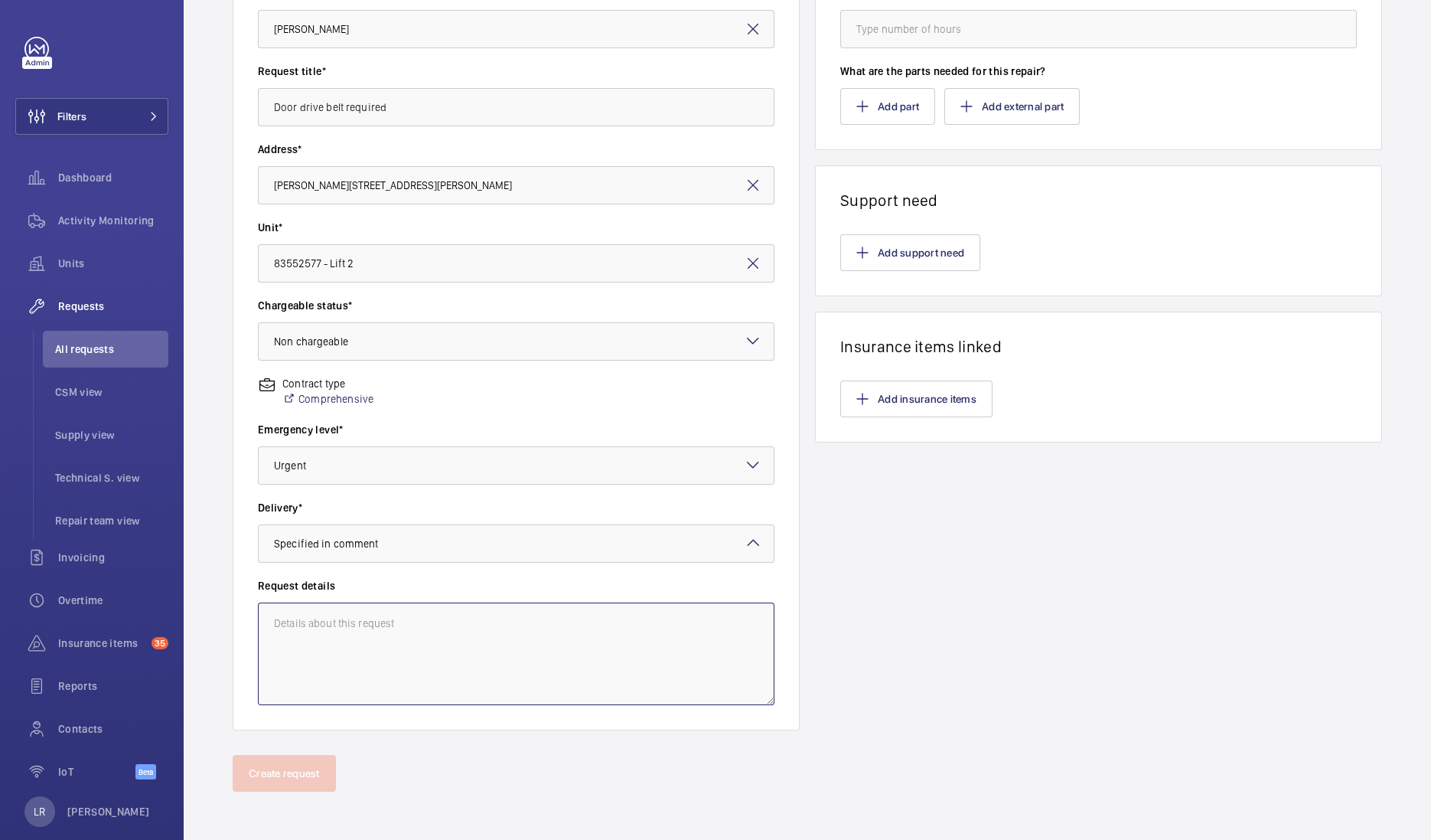
drag, startPoint x: 374, startPoint y: 619, endPoint x: 383, endPoint y: 605, distance: 16.6
click at [381, 612] on textarea at bounding box center [516, 654] width 517 height 103
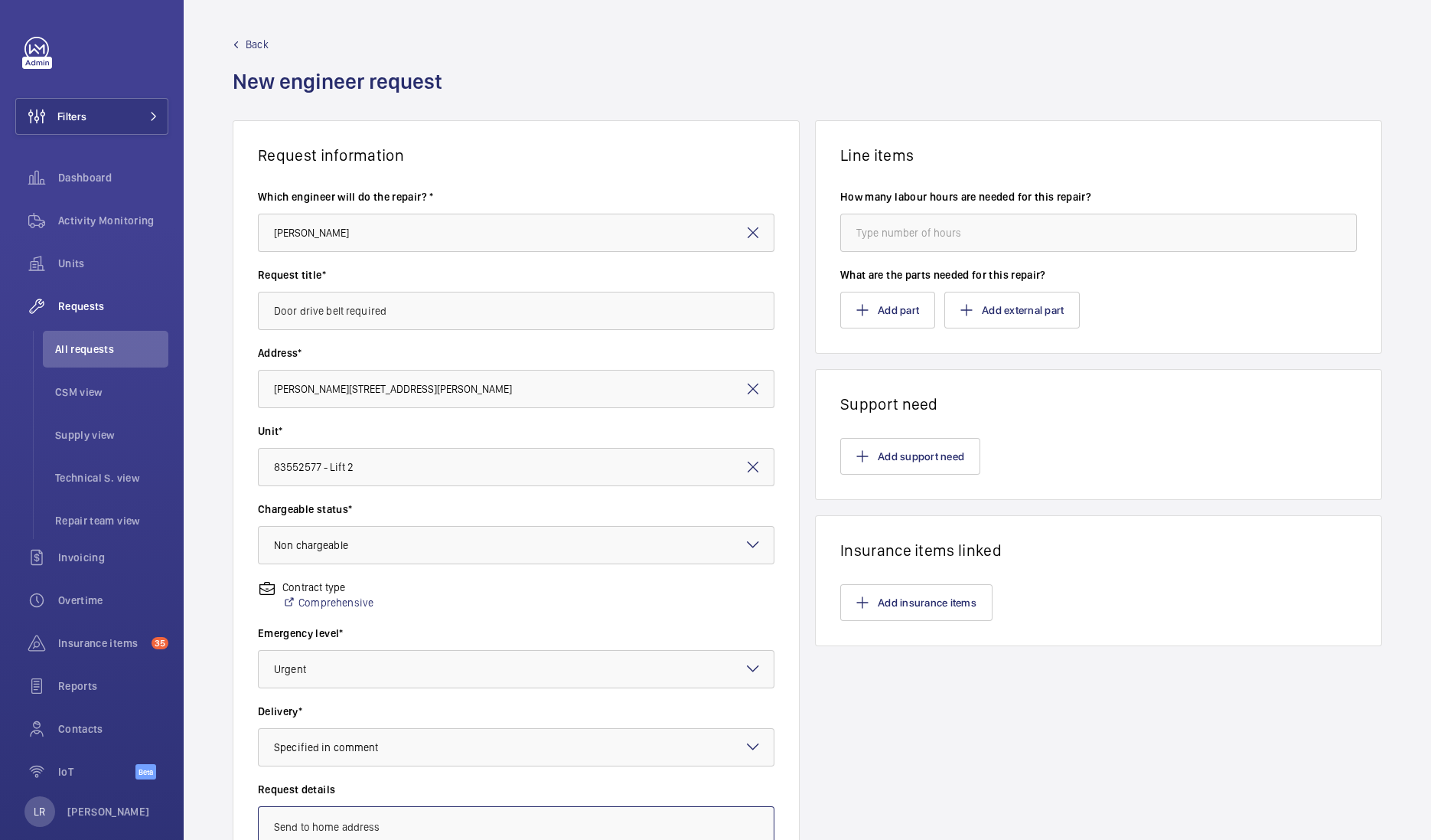
type textarea "Send to home address"
click at [961, 230] on input "number" at bounding box center [1098, 233] width 517 height 38
click at [888, 302] on button "Add part" at bounding box center [887, 309] width 95 height 37
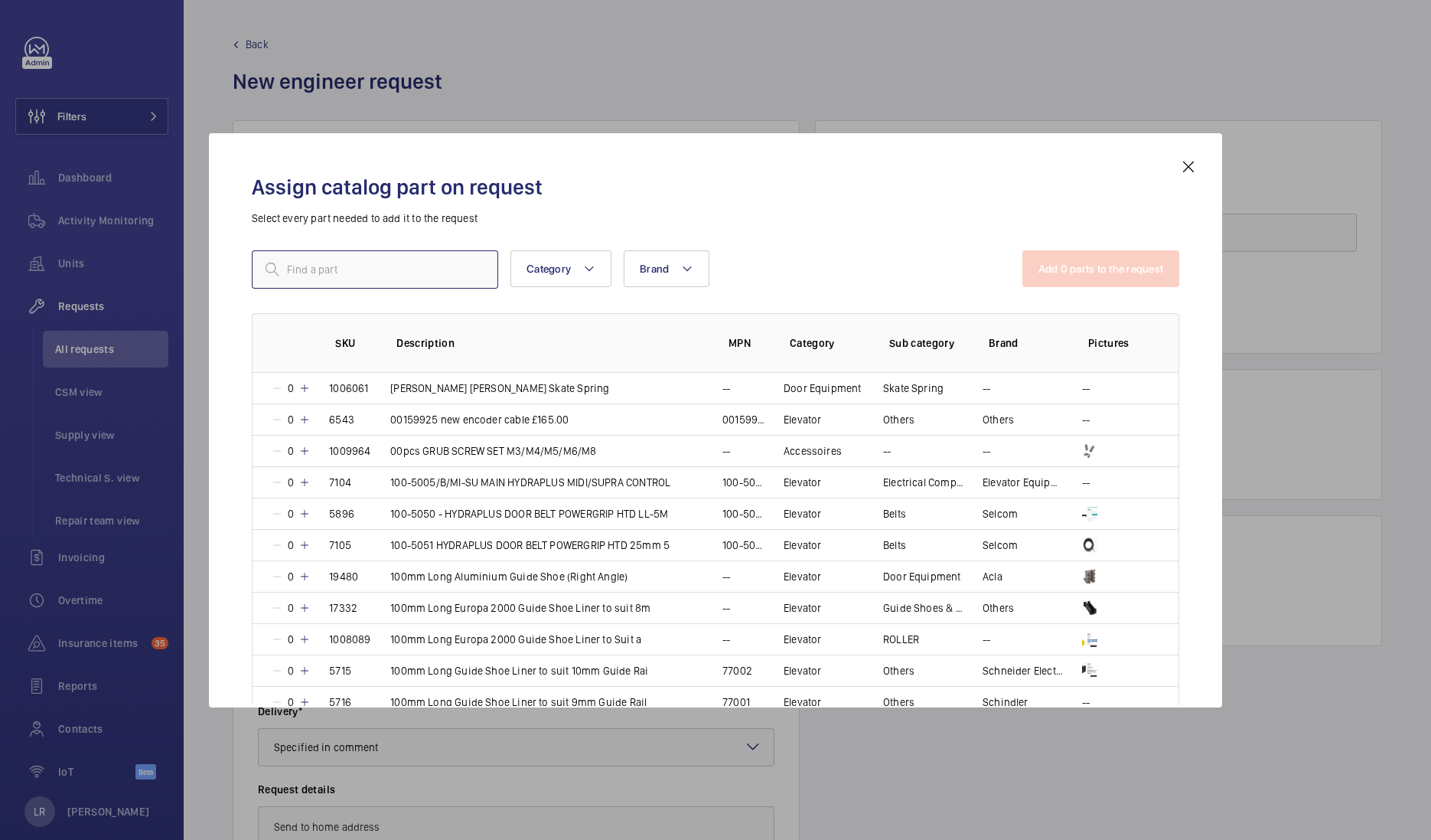
click at [447, 273] on input "text" at bounding box center [374, 269] width 246 height 38
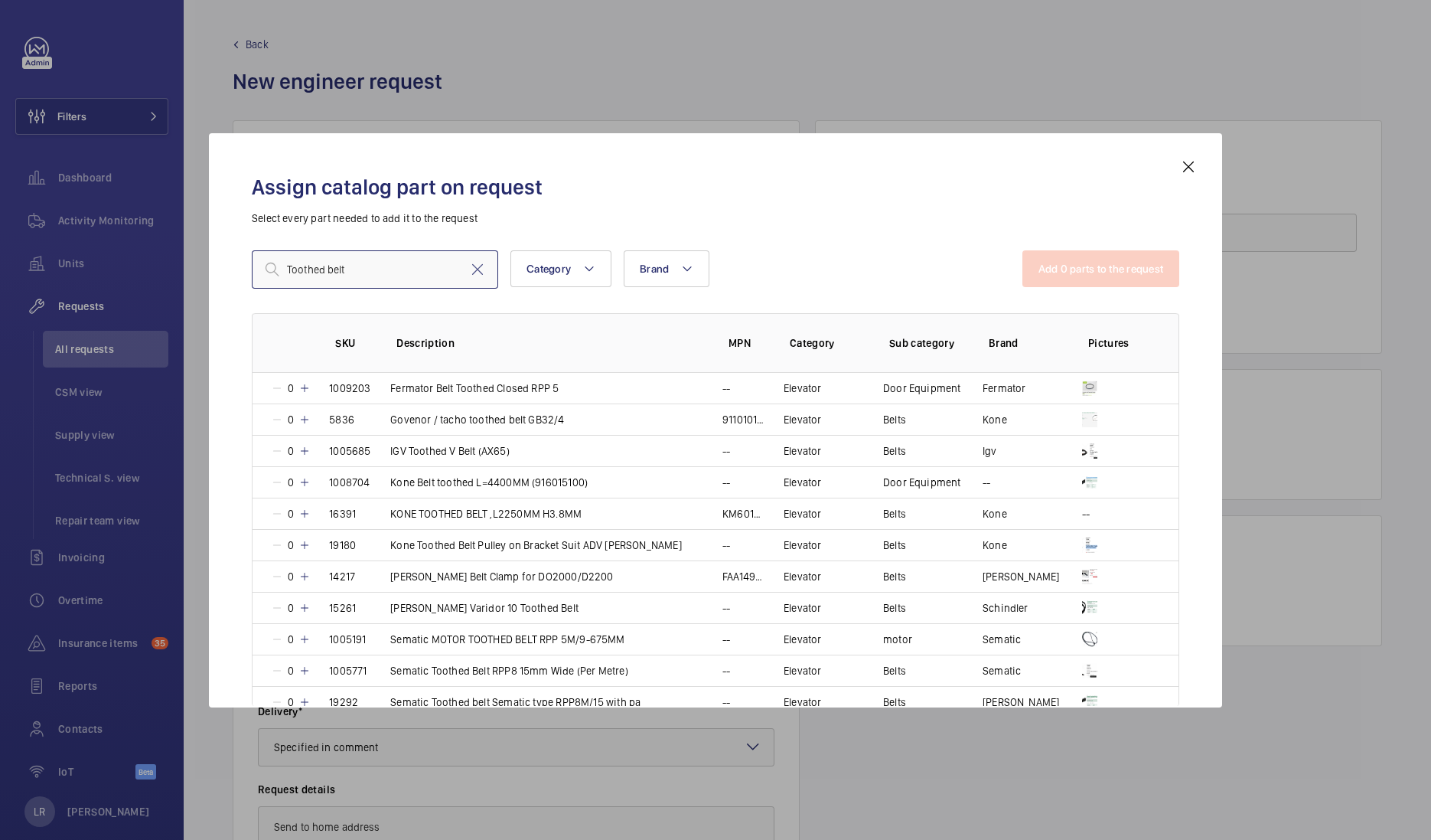
type input "Toothed belt"
click at [485, 272] on mat-icon at bounding box center [477, 269] width 18 height 18
click at [411, 272] on input "text" at bounding box center [374, 269] width 246 height 38
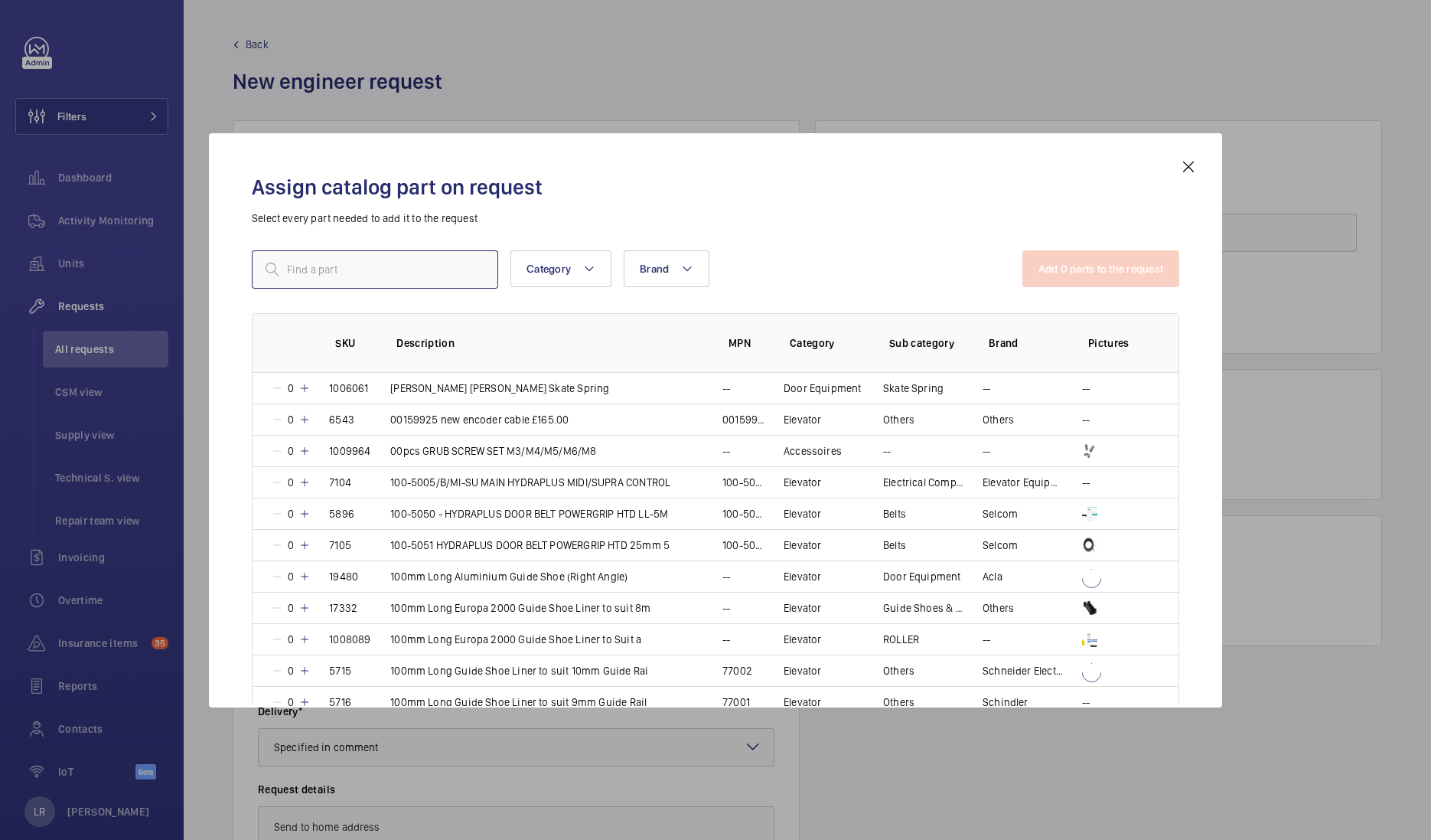
paste input "1008837"
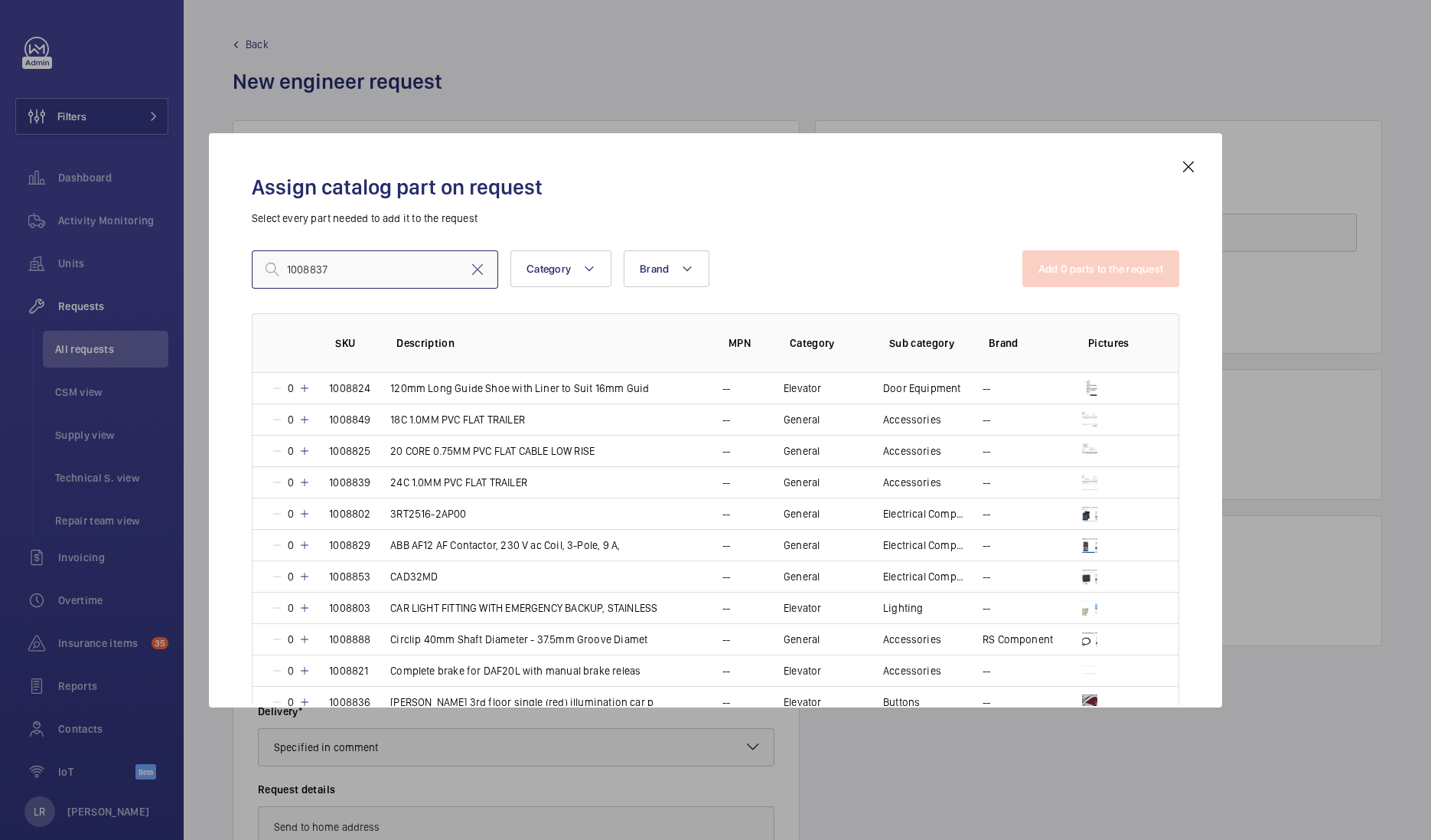
type input "1008837"
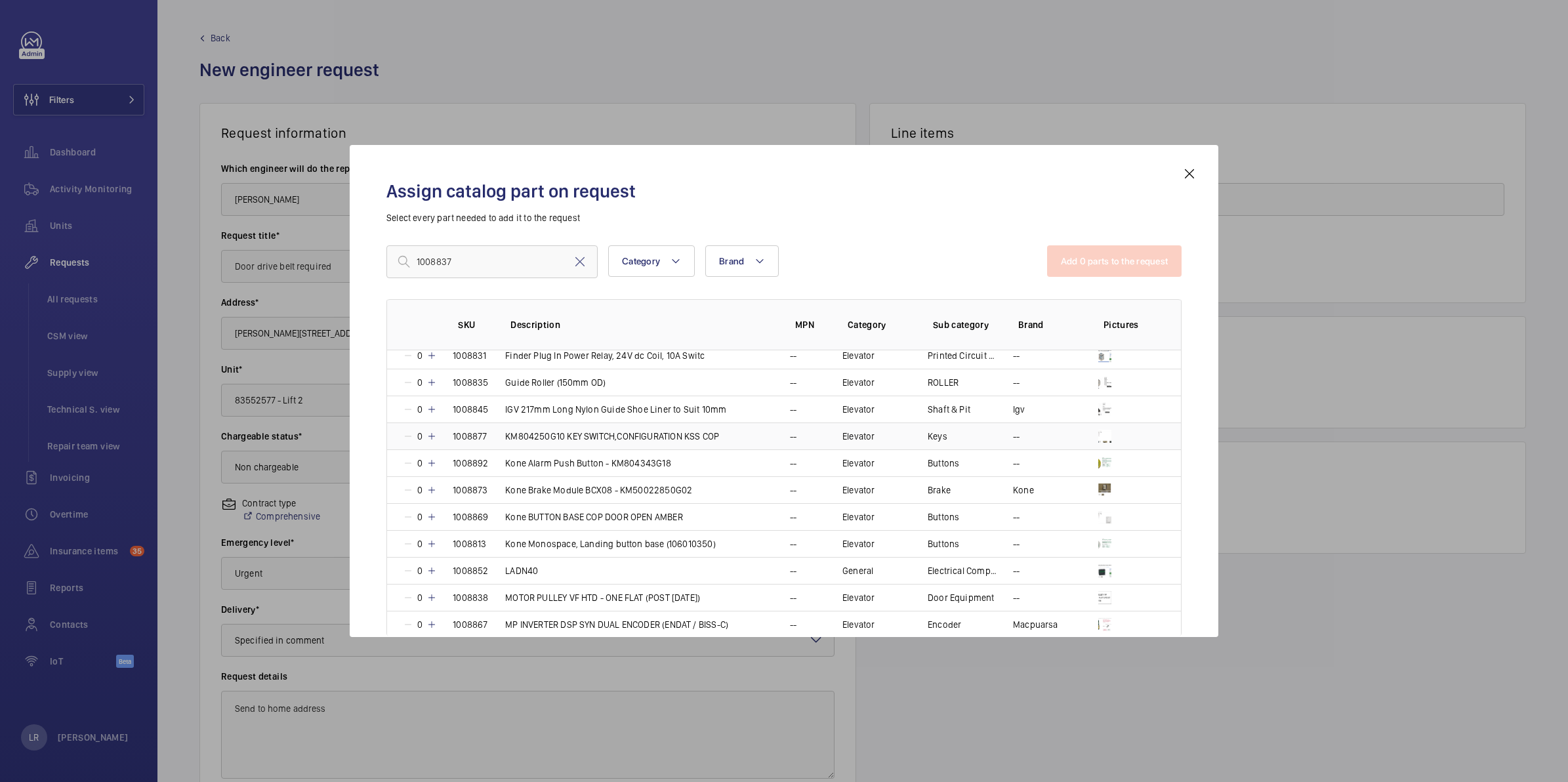
scroll to position [574, 0]
click at [578, 266] on mat-icon at bounding box center [580, 261] width 15 height 15
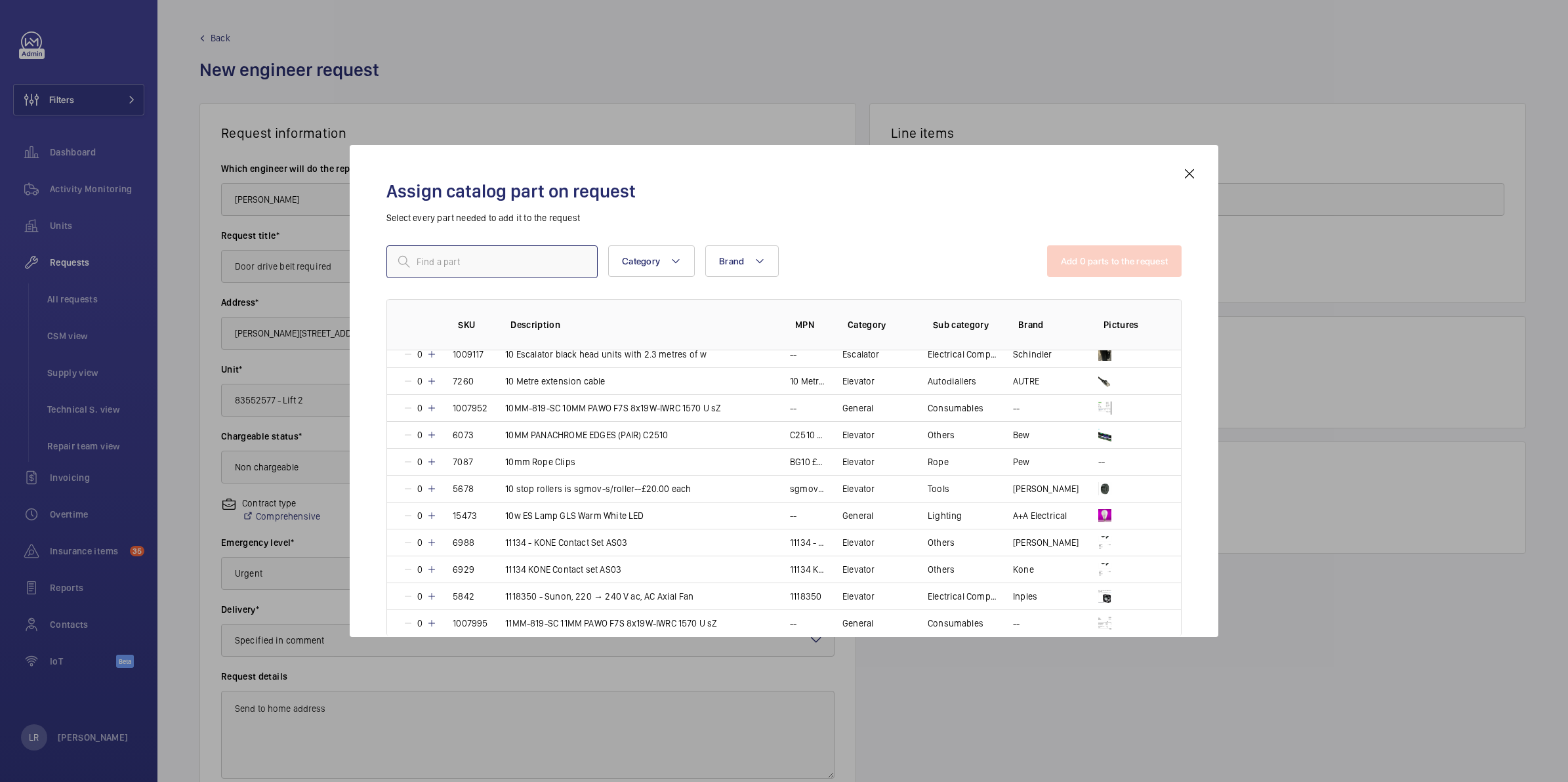
click at [508, 262] on input "text" at bounding box center [492, 261] width 211 height 32
paste input "TOOTHED BELT VF HTD L: SOLD PER METRE"
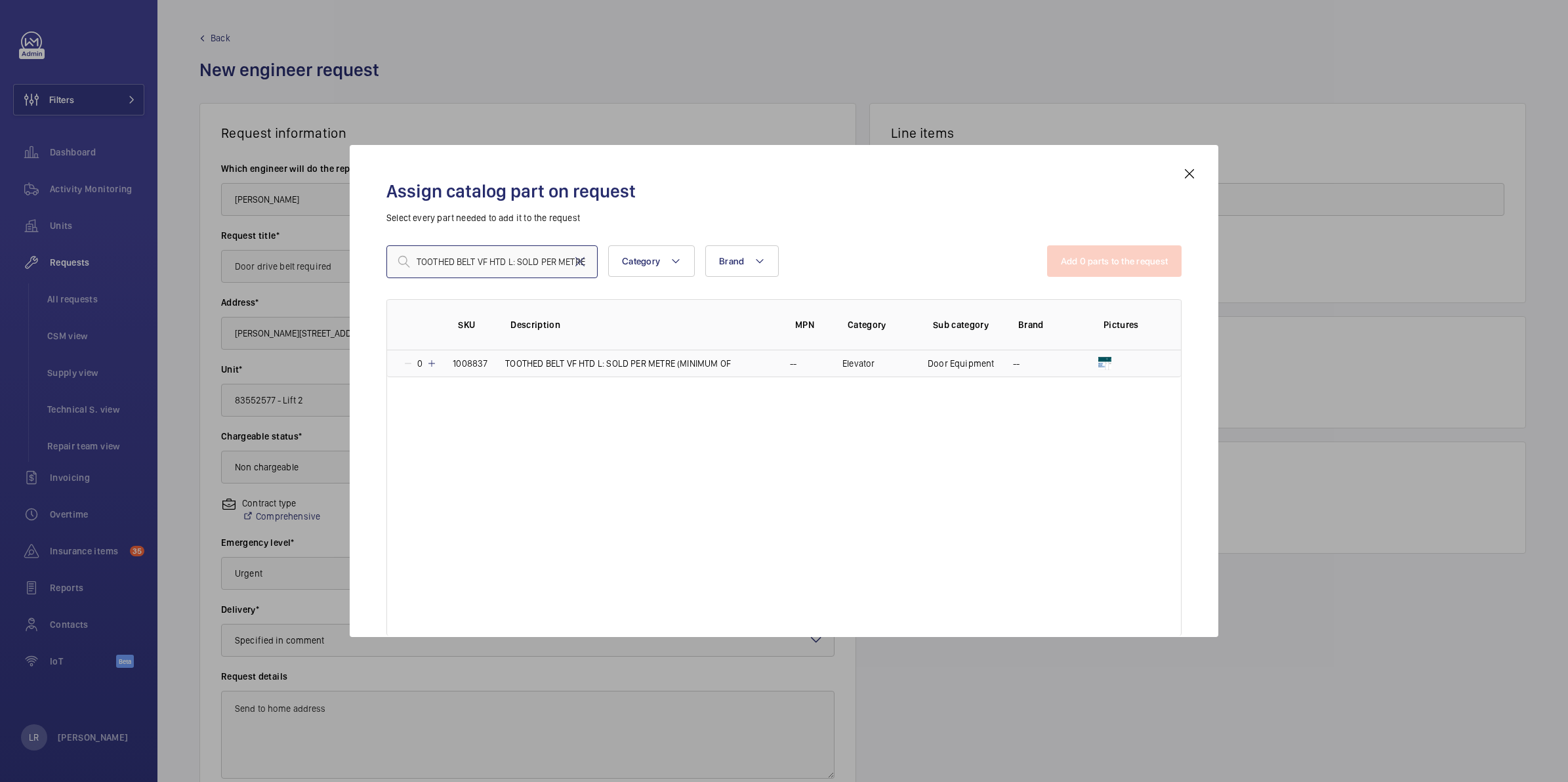
type input "TOOTHED BELT VF HTD L: SOLD PER METRE"
click at [1032, 368] on td "--" at bounding box center [1040, 364] width 85 height 27
click at [1094, 258] on button "Add 1 parts to the request" at bounding box center [1115, 261] width 133 height 32
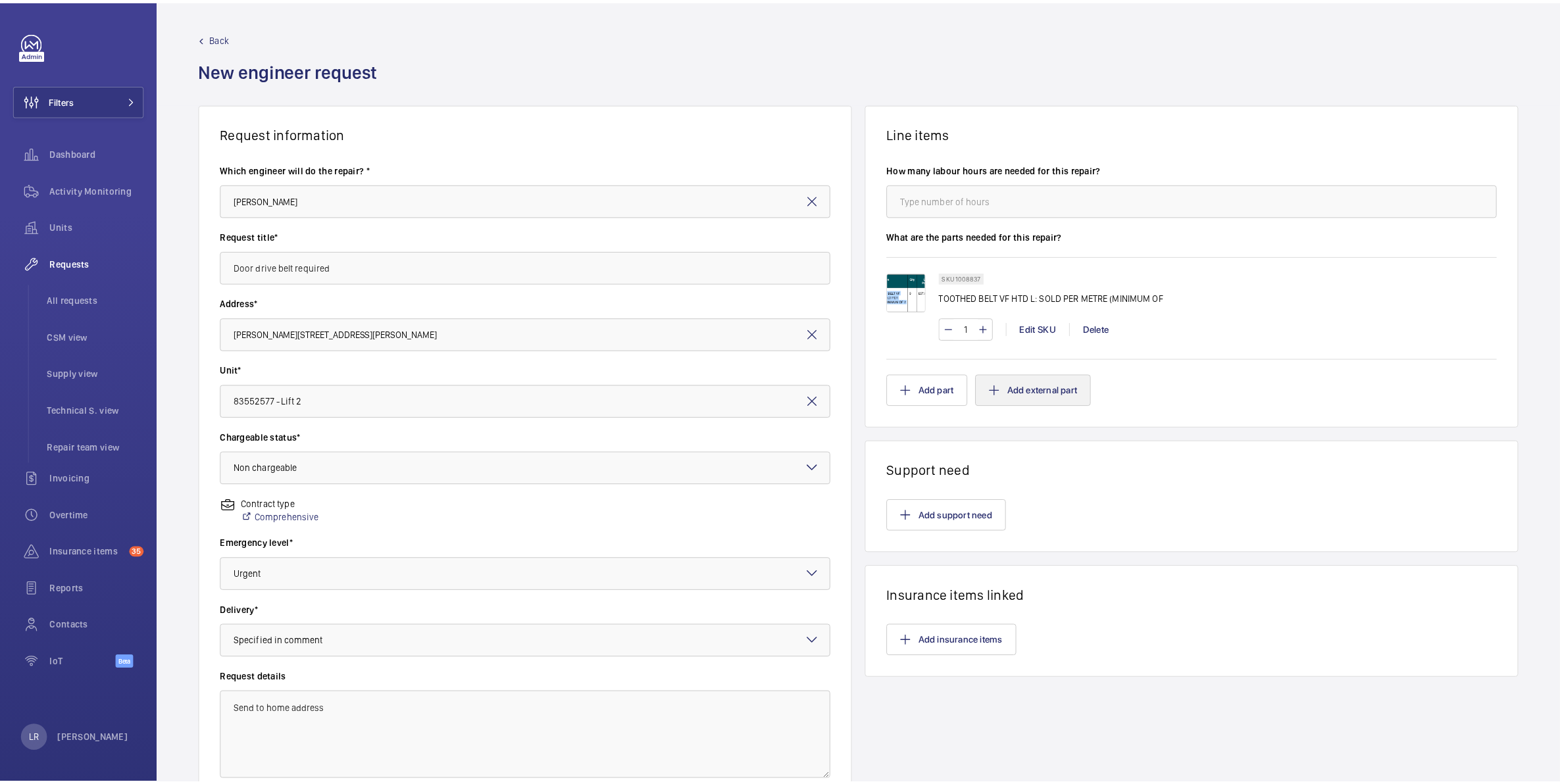
scroll to position [82, 0]
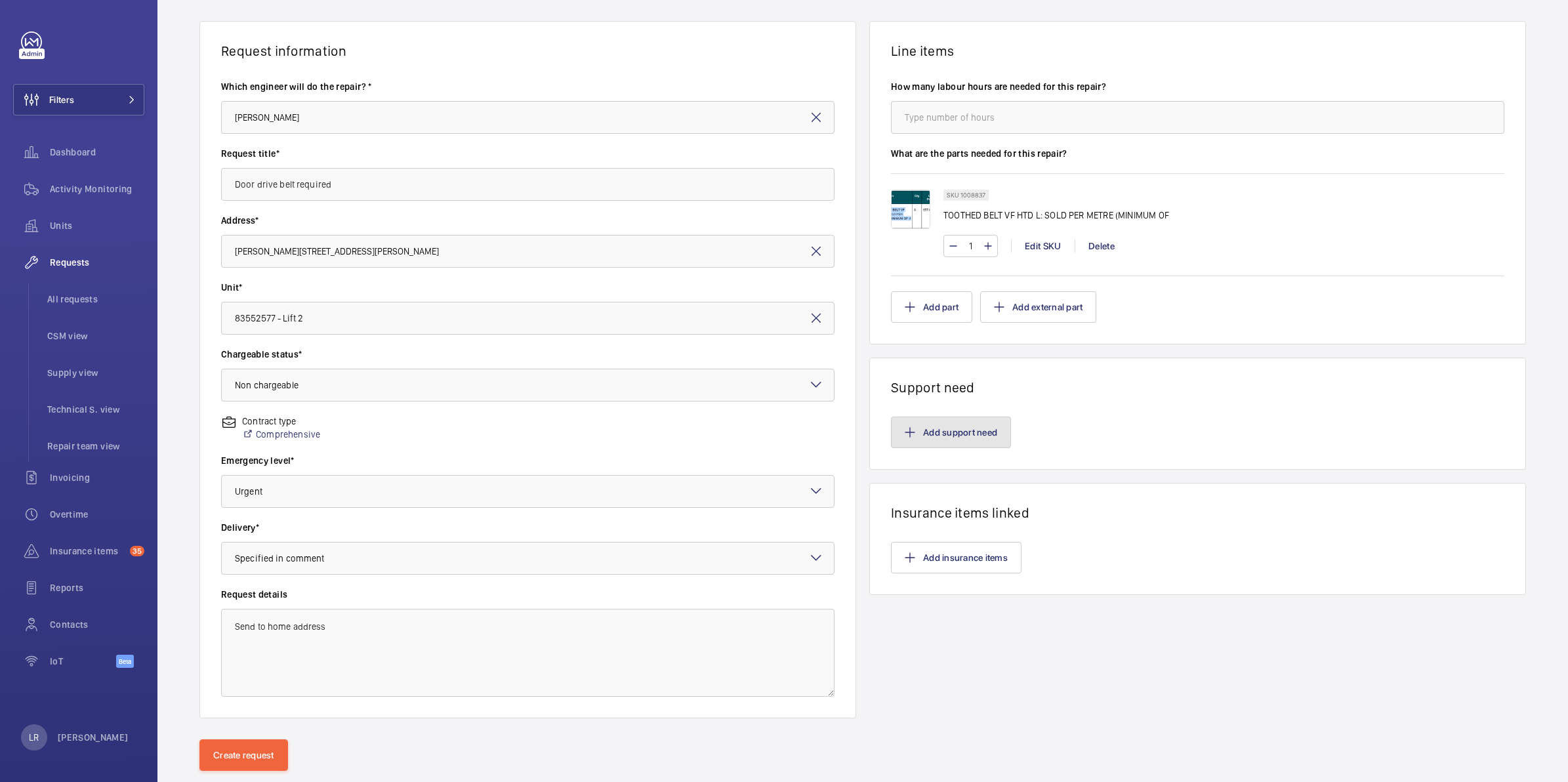
click at [968, 428] on button "Add support need" at bounding box center [951, 432] width 120 height 32
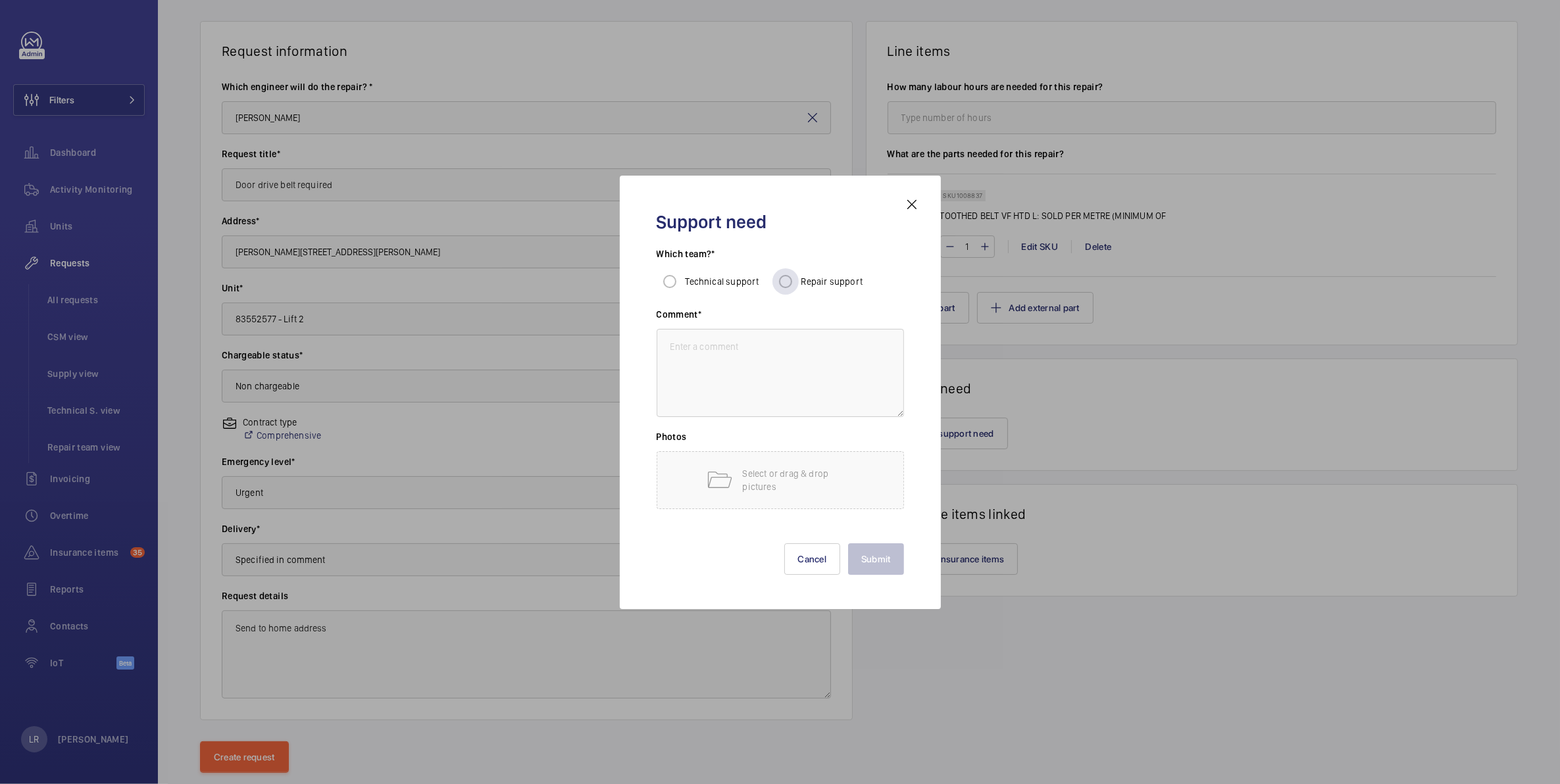
click at [803, 285] on span "Repair support" at bounding box center [832, 281] width 62 height 11
click at [799, 285] on input "Repair support" at bounding box center [786, 281] width 26 height 26
radio input "true"
click at [804, 371] on textarea at bounding box center [780, 373] width 247 height 88
type textarea "Door drive belt required"
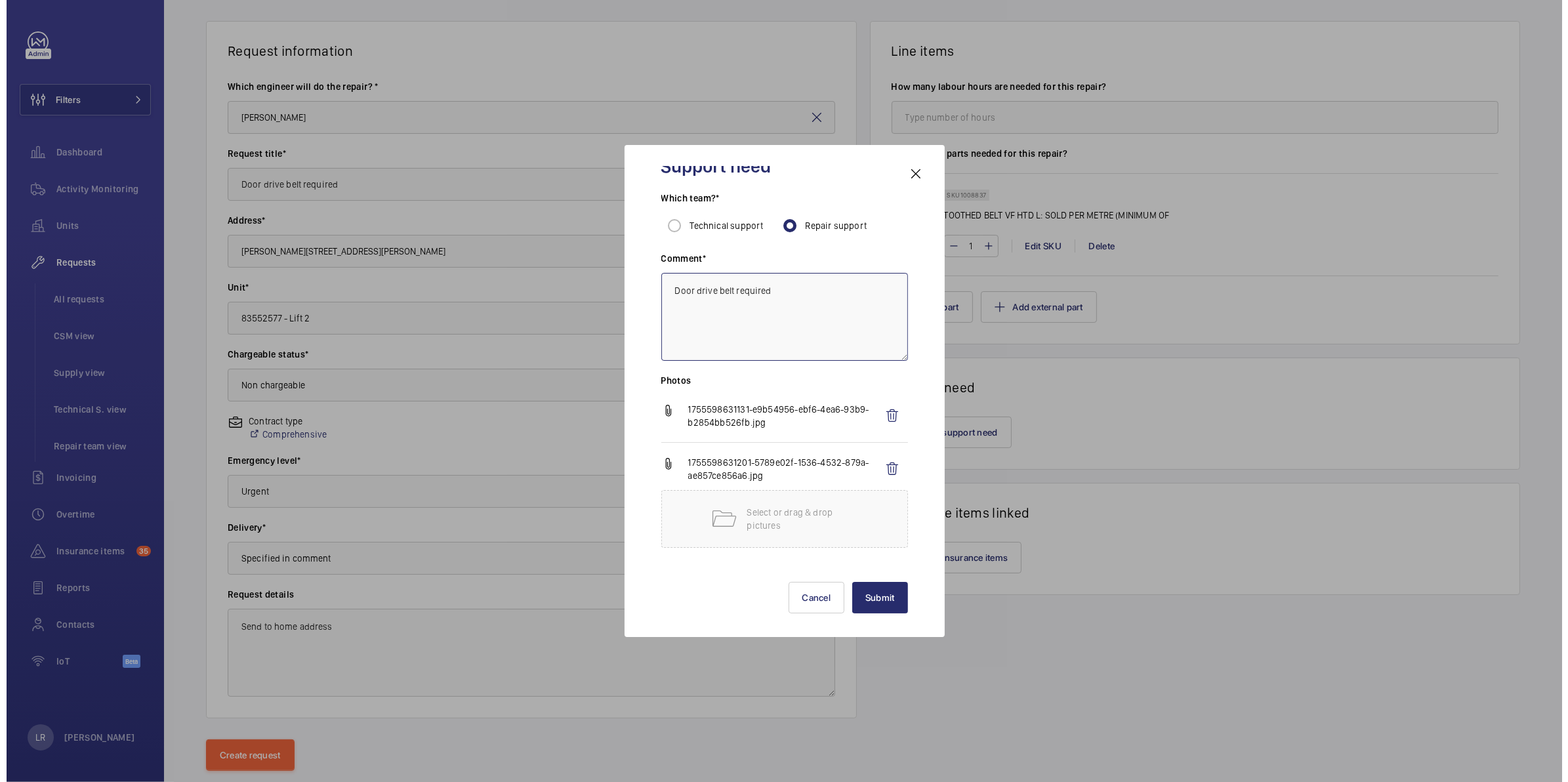
scroll to position [35, 0]
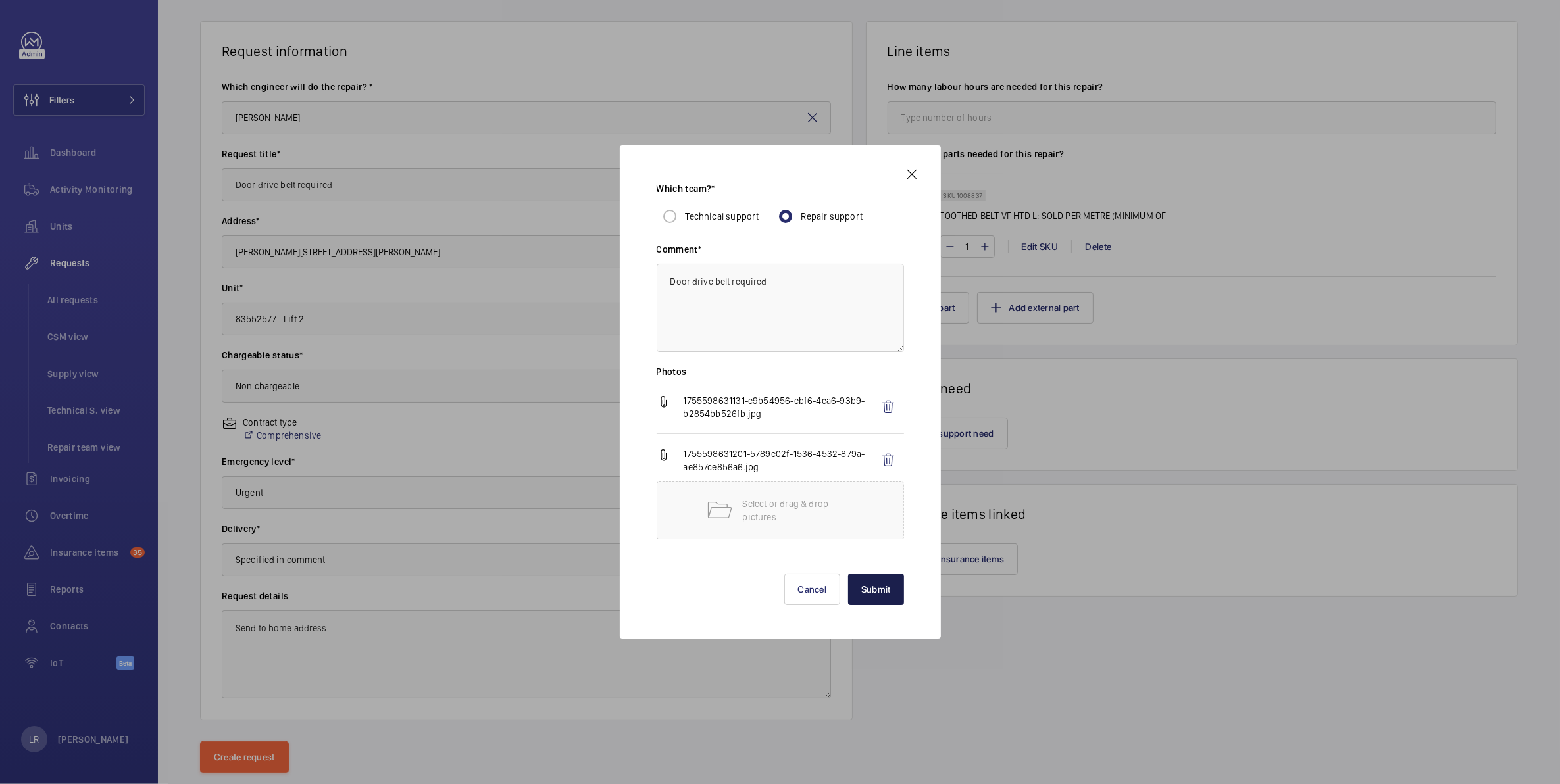
click at [861, 594] on button "Submit" at bounding box center [876, 589] width 56 height 32
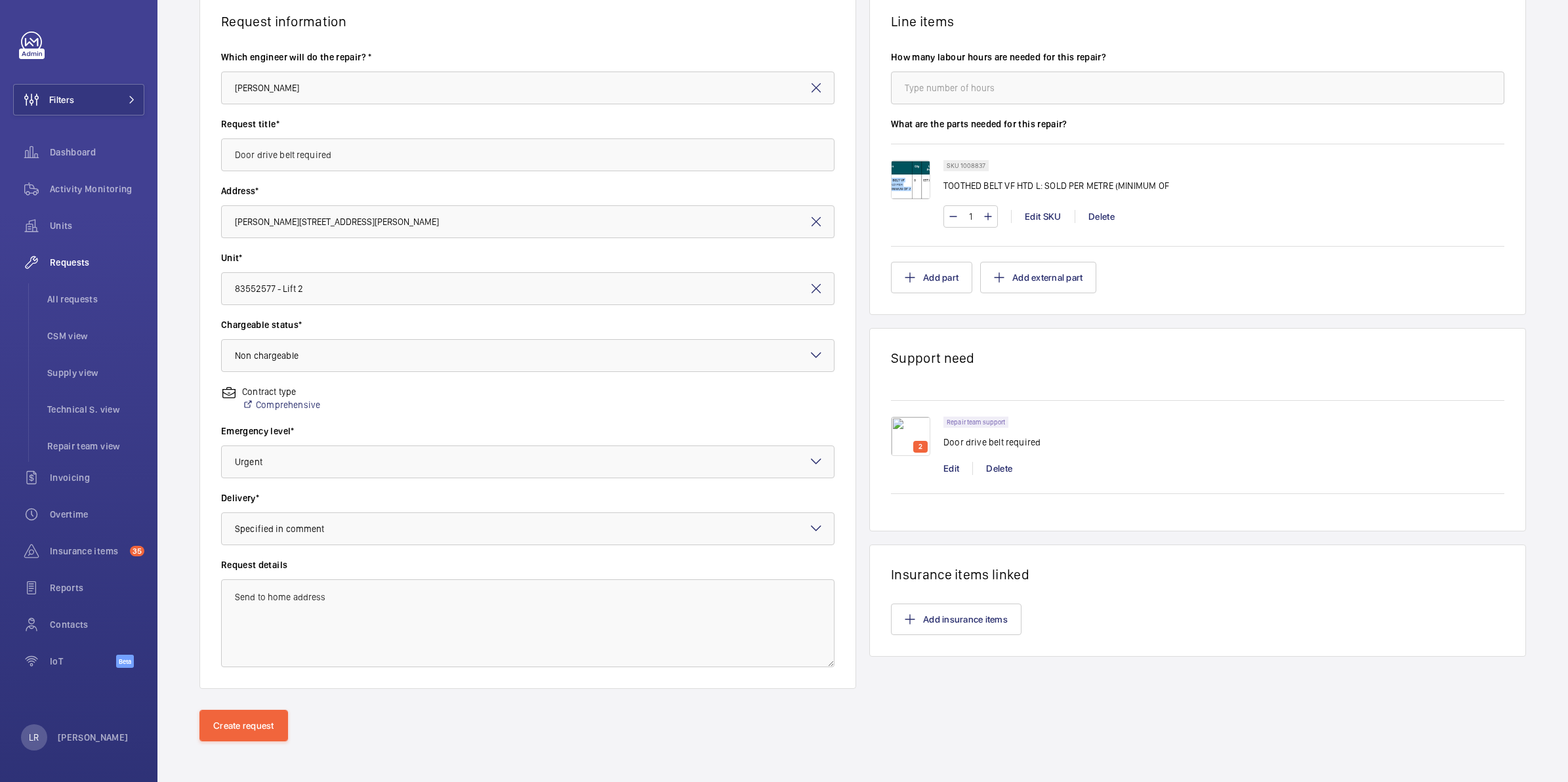
scroll to position [113, 0]
drag, startPoint x: 236, startPoint y: 719, endPoint x: 243, endPoint y: 714, distance: 8.6
click at [236, 719] on button "Create request" at bounding box center [244, 724] width 89 height 32
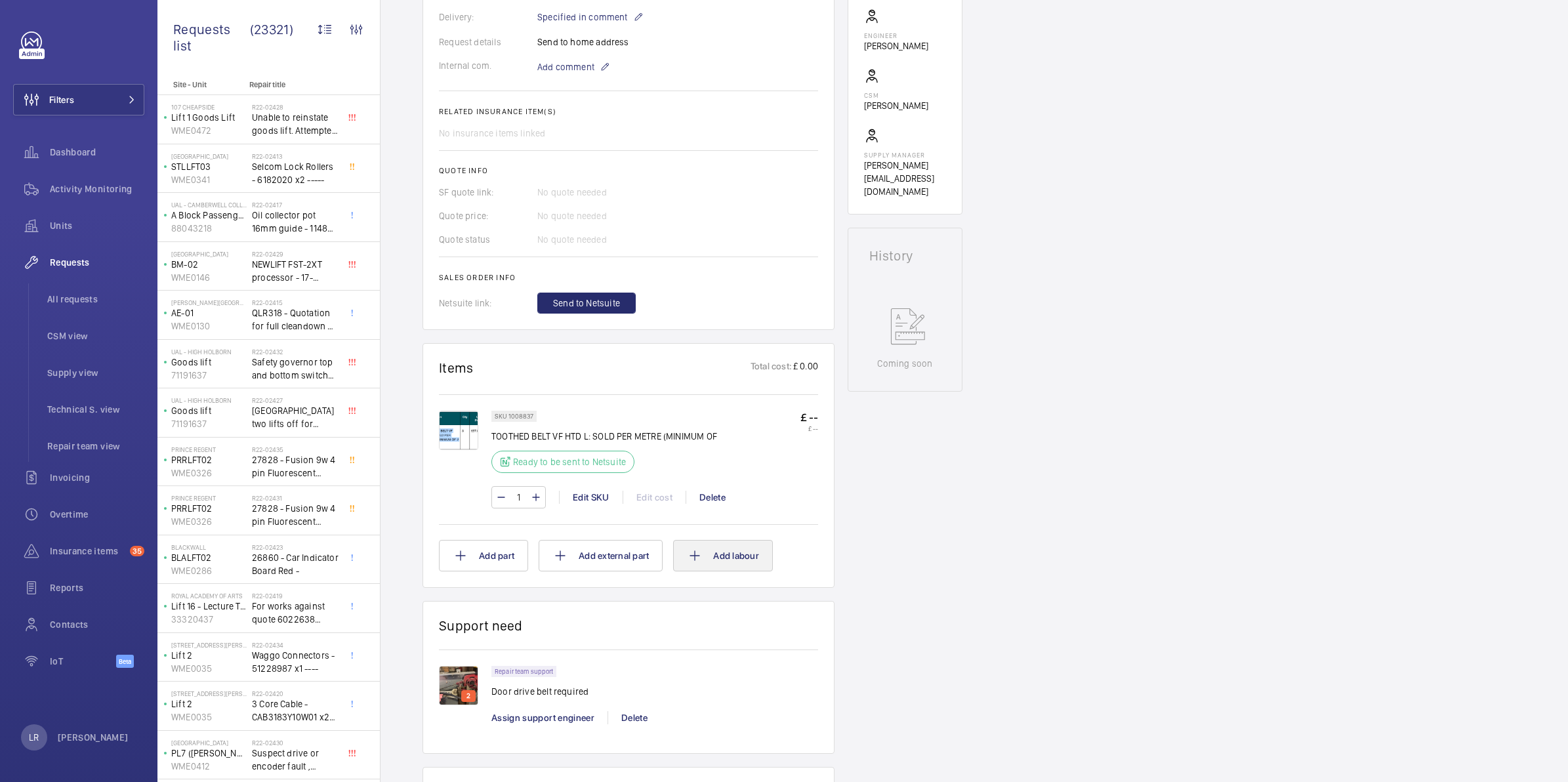
scroll to position [492, 0]
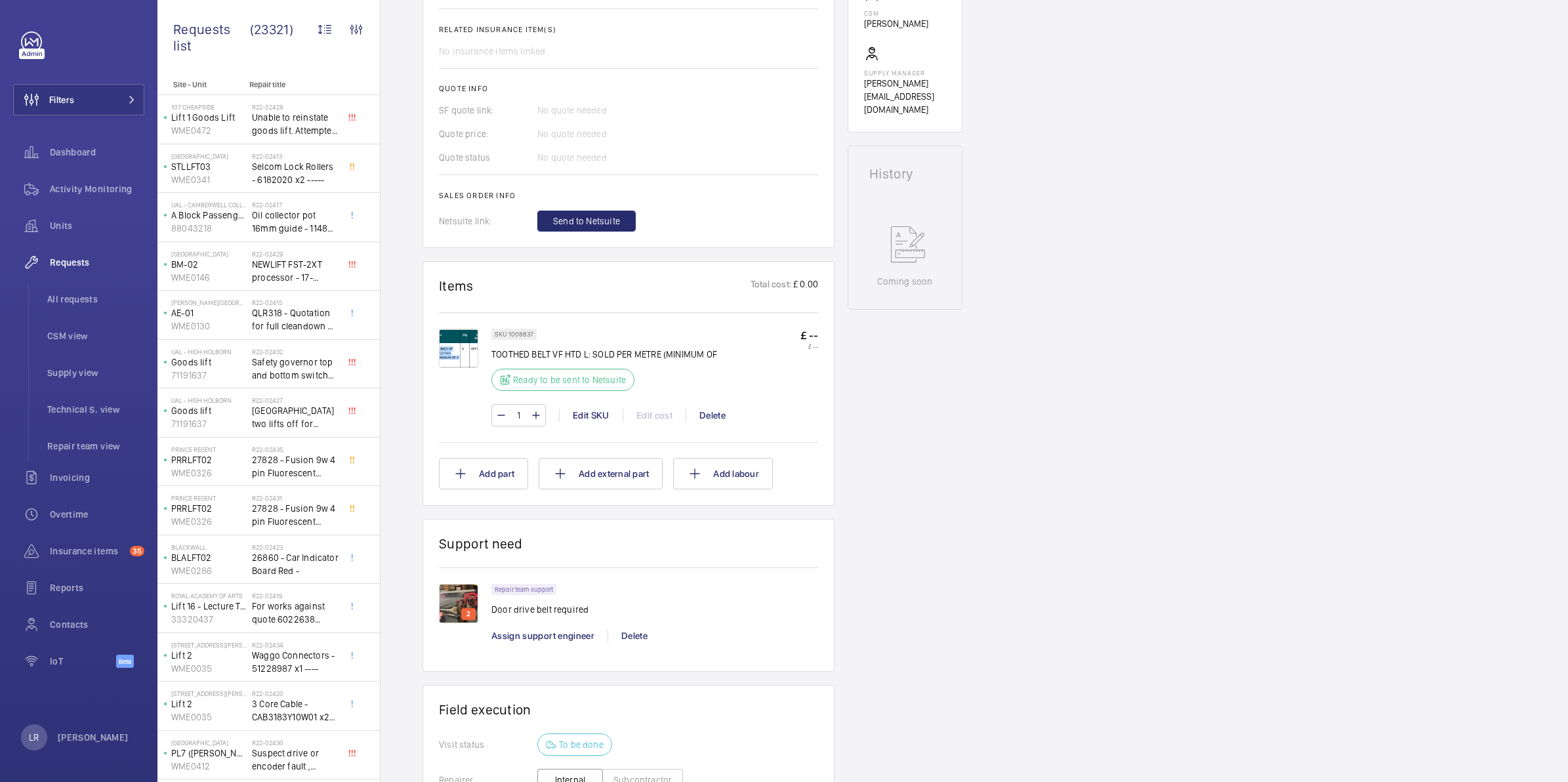
click at [470, 605] on img at bounding box center [459, 603] width 39 height 39
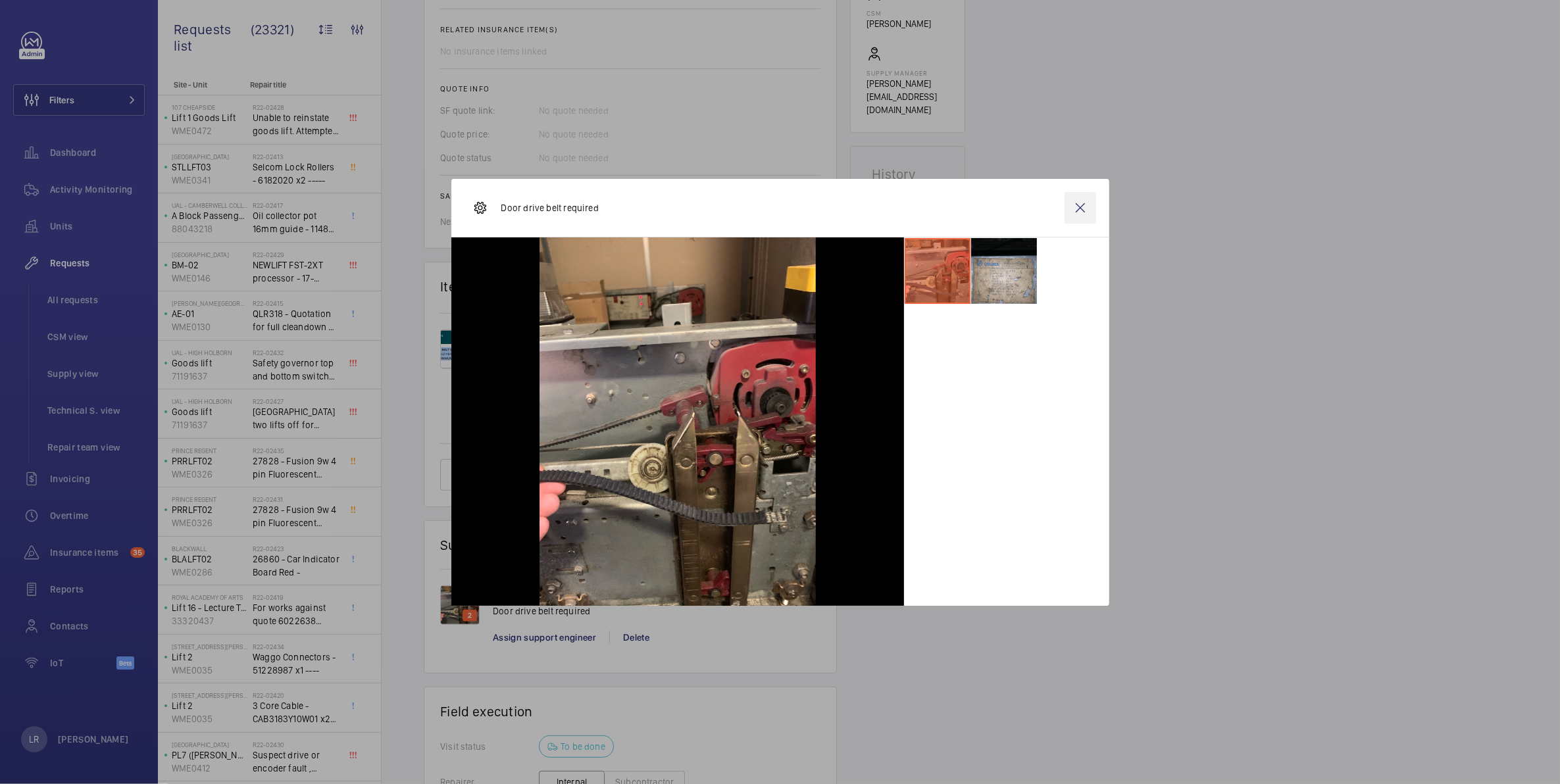
click at [1079, 212] on wm-front-icon-button at bounding box center [1081, 208] width 32 height 32
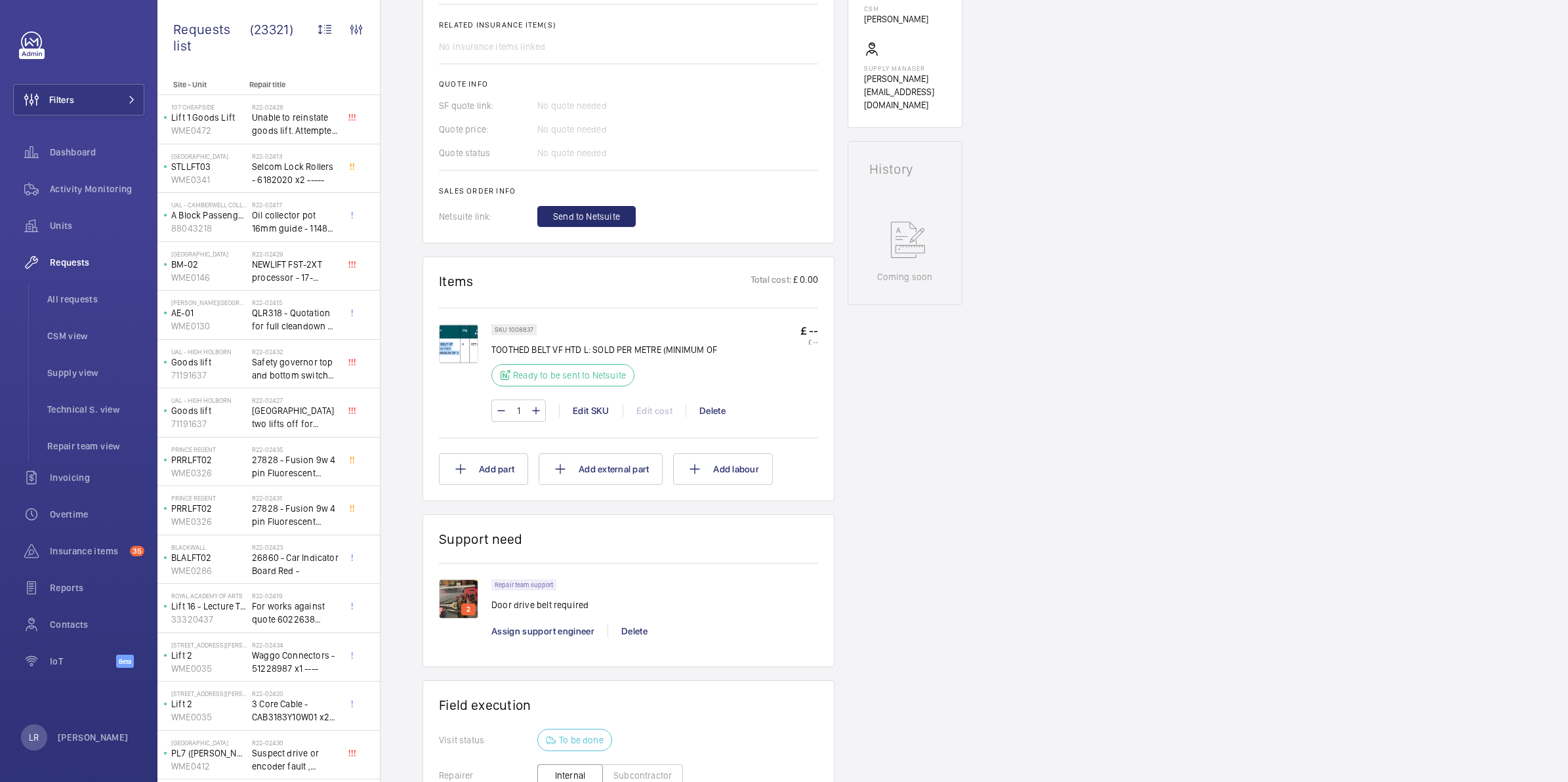
scroll to position [0, 0]
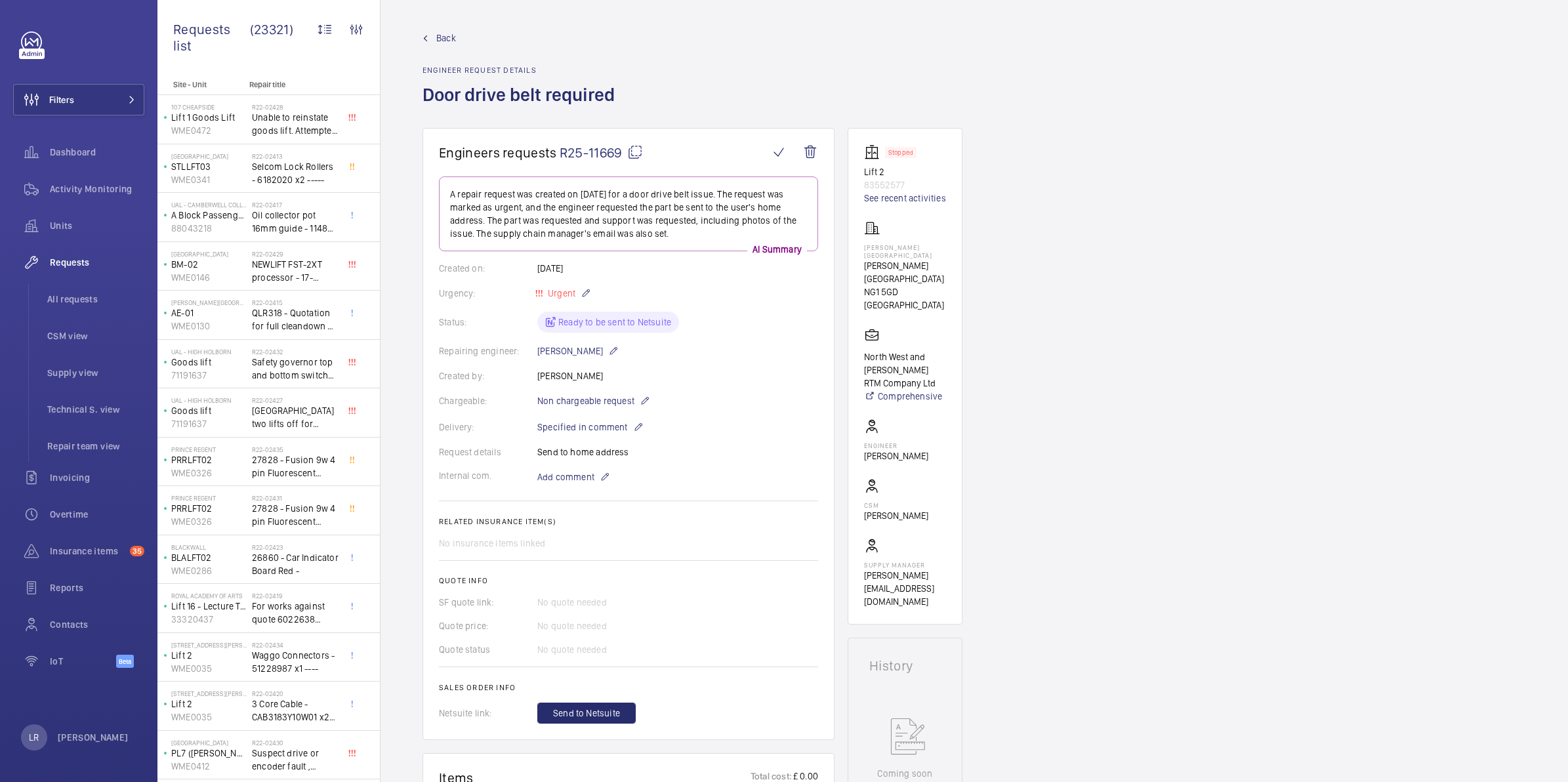
click at [634, 151] on mat-icon at bounding box center [635, 152] width 15 height 15
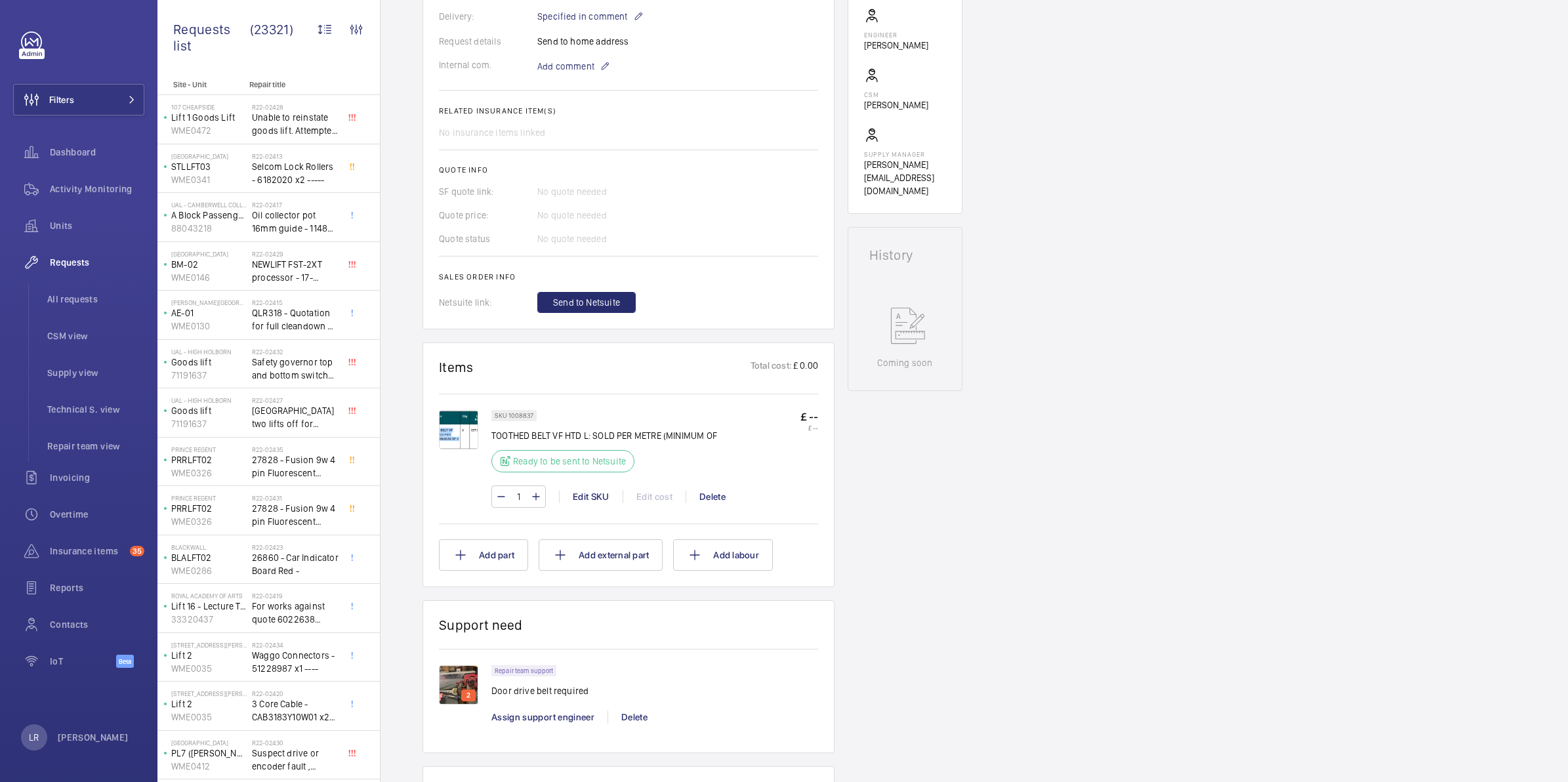
scroll to position [656, 0]
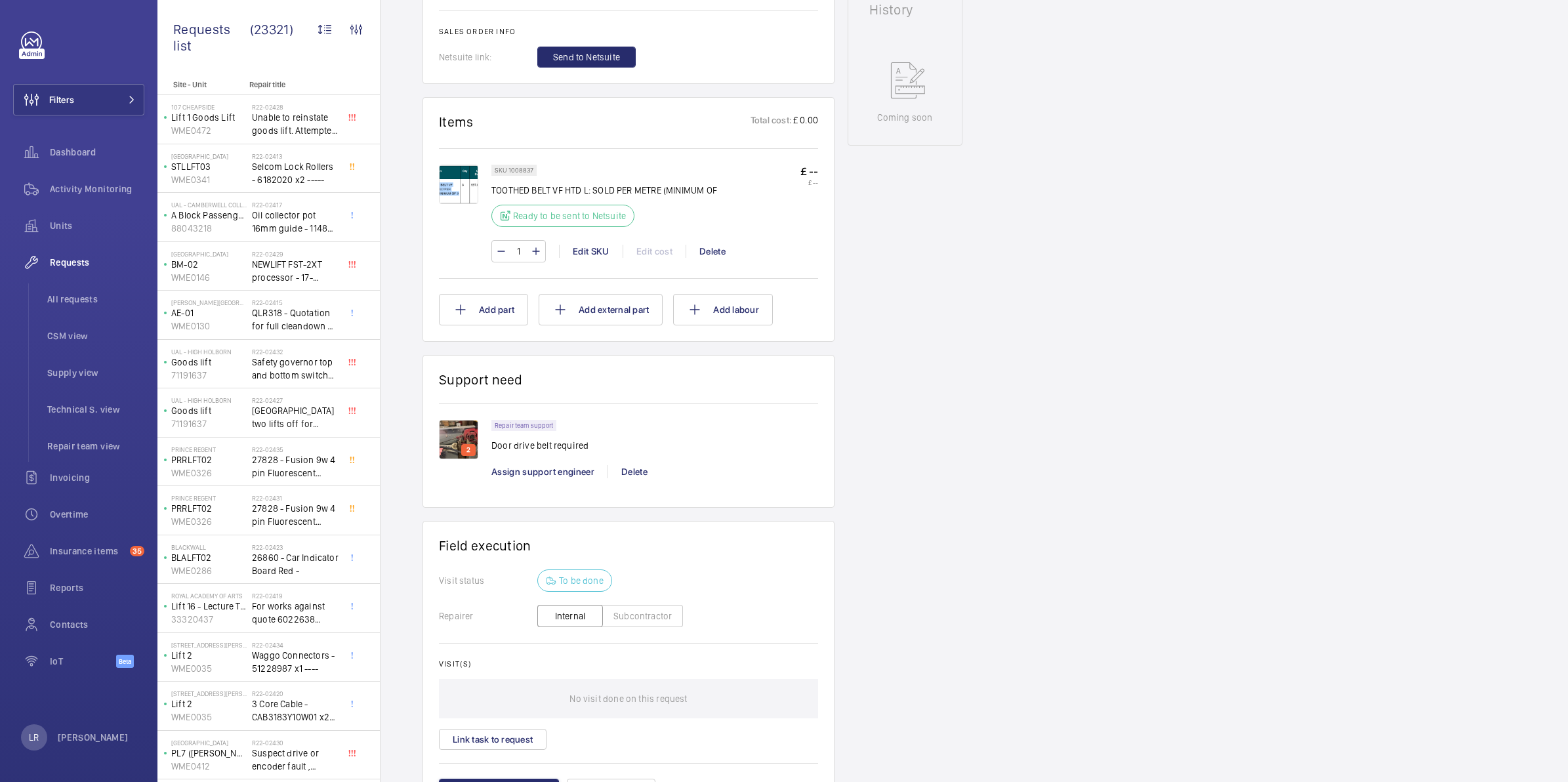
click at [453, 443] on img at bounding box center [459, 439] width 39 height 39
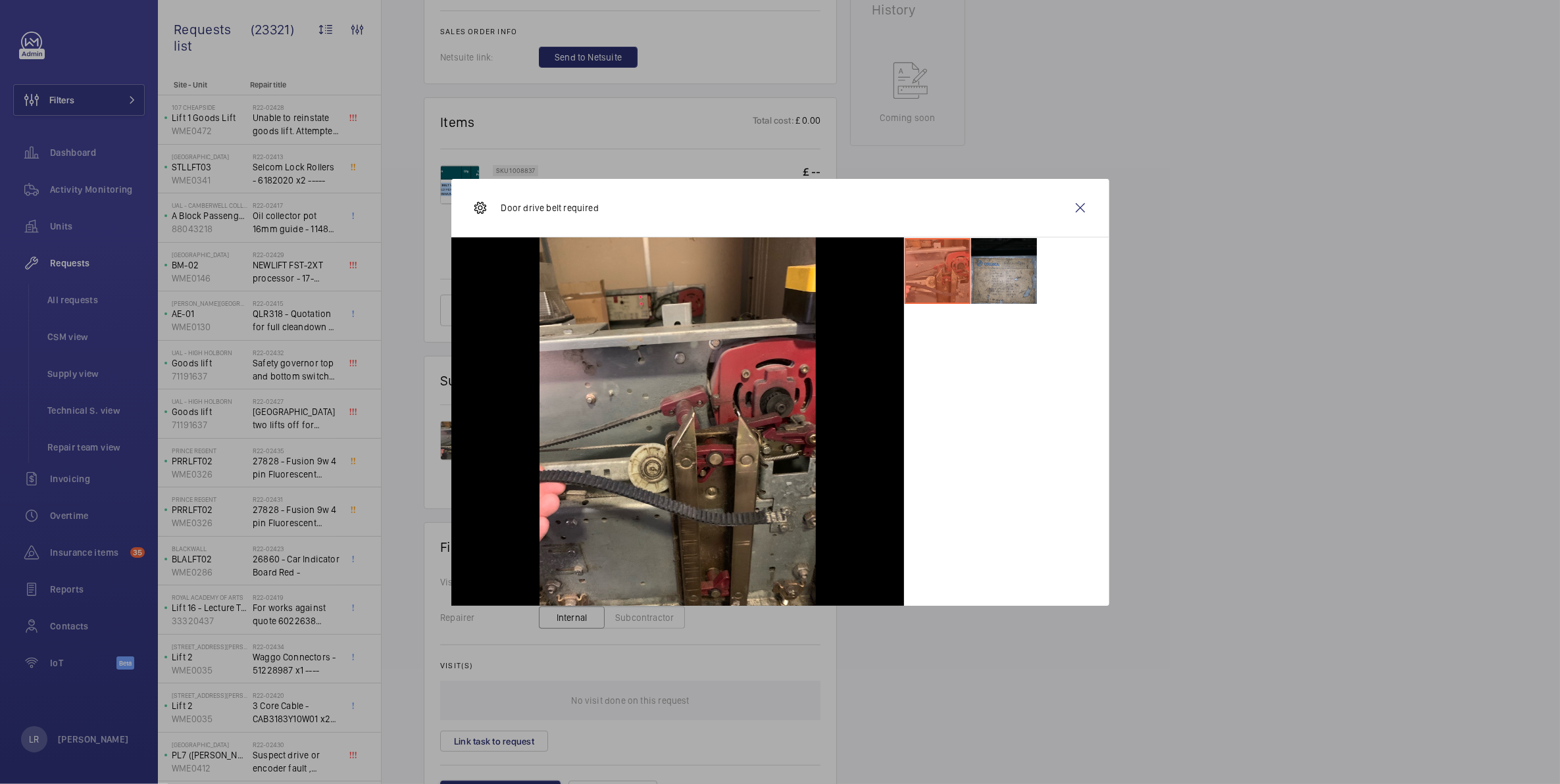
click at [1024, 275] on li at bounding box center [1004, 271] width 66 height 66
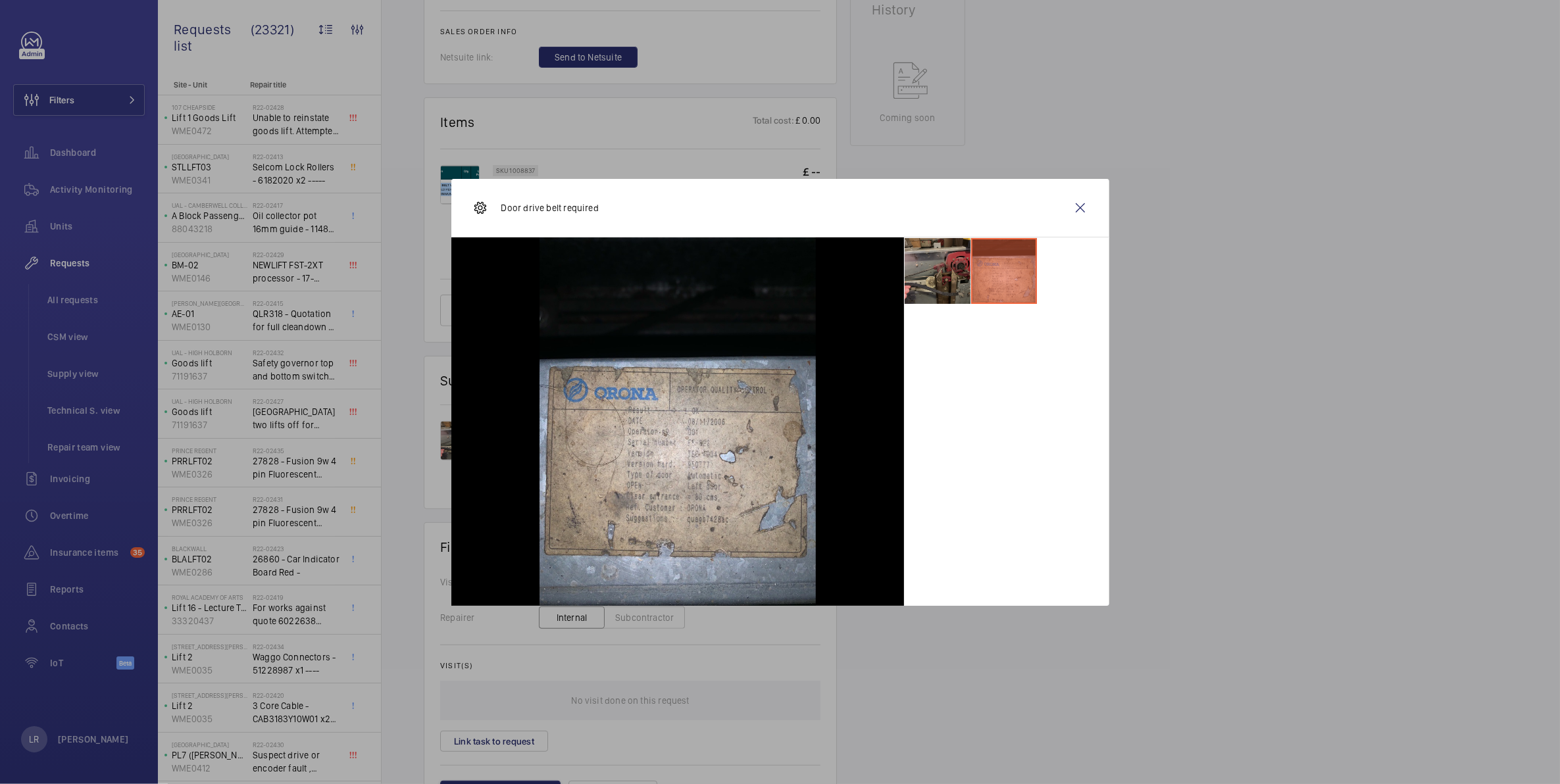
click at [931, 275] on li at bounding box center [937, 271] width 66 height 66
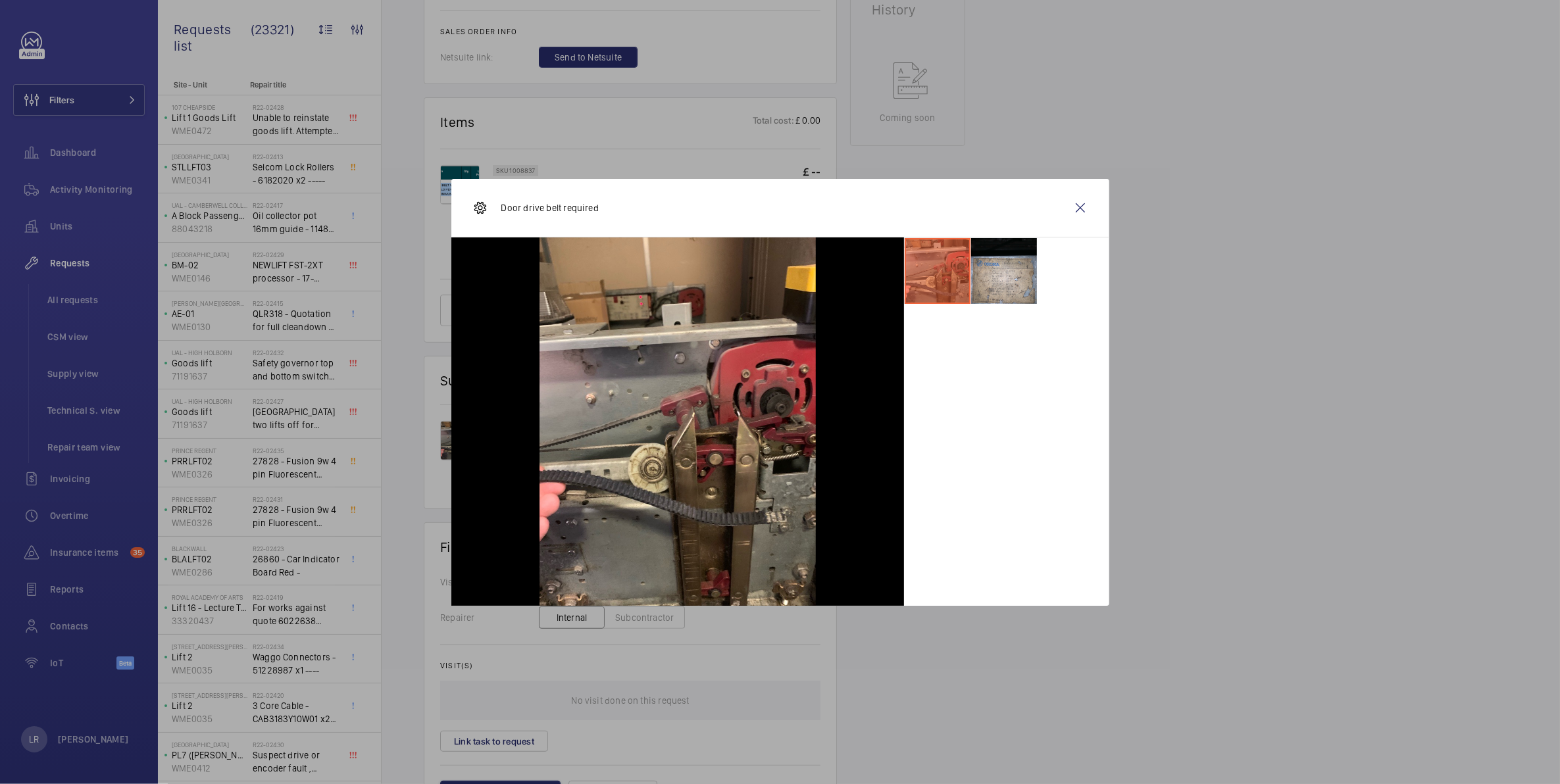
click at [1079, 209] on wm-front-icon-button at bounding box center [1081, 208] width 32 height 32
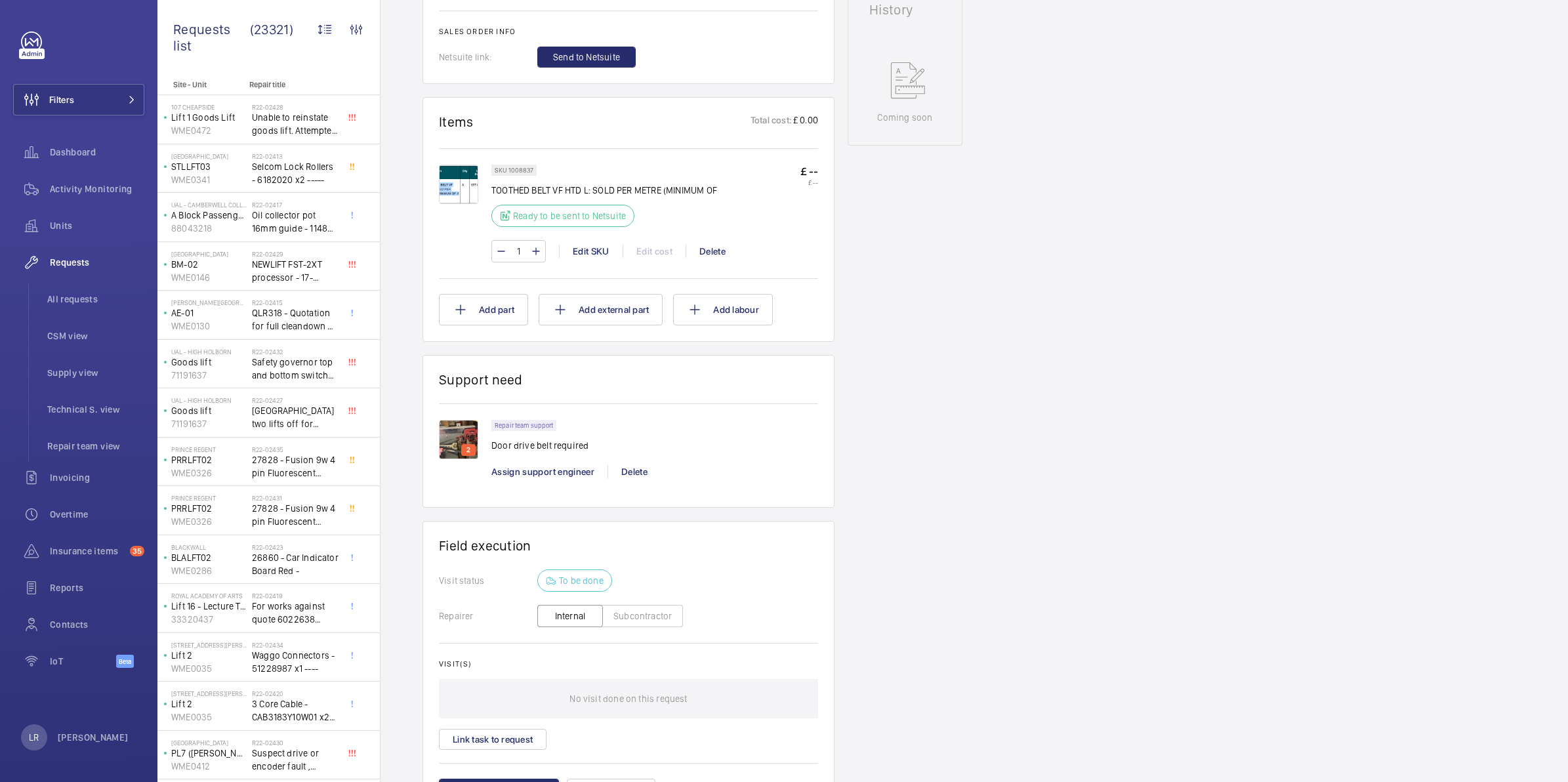
scroll to position [492, 0]
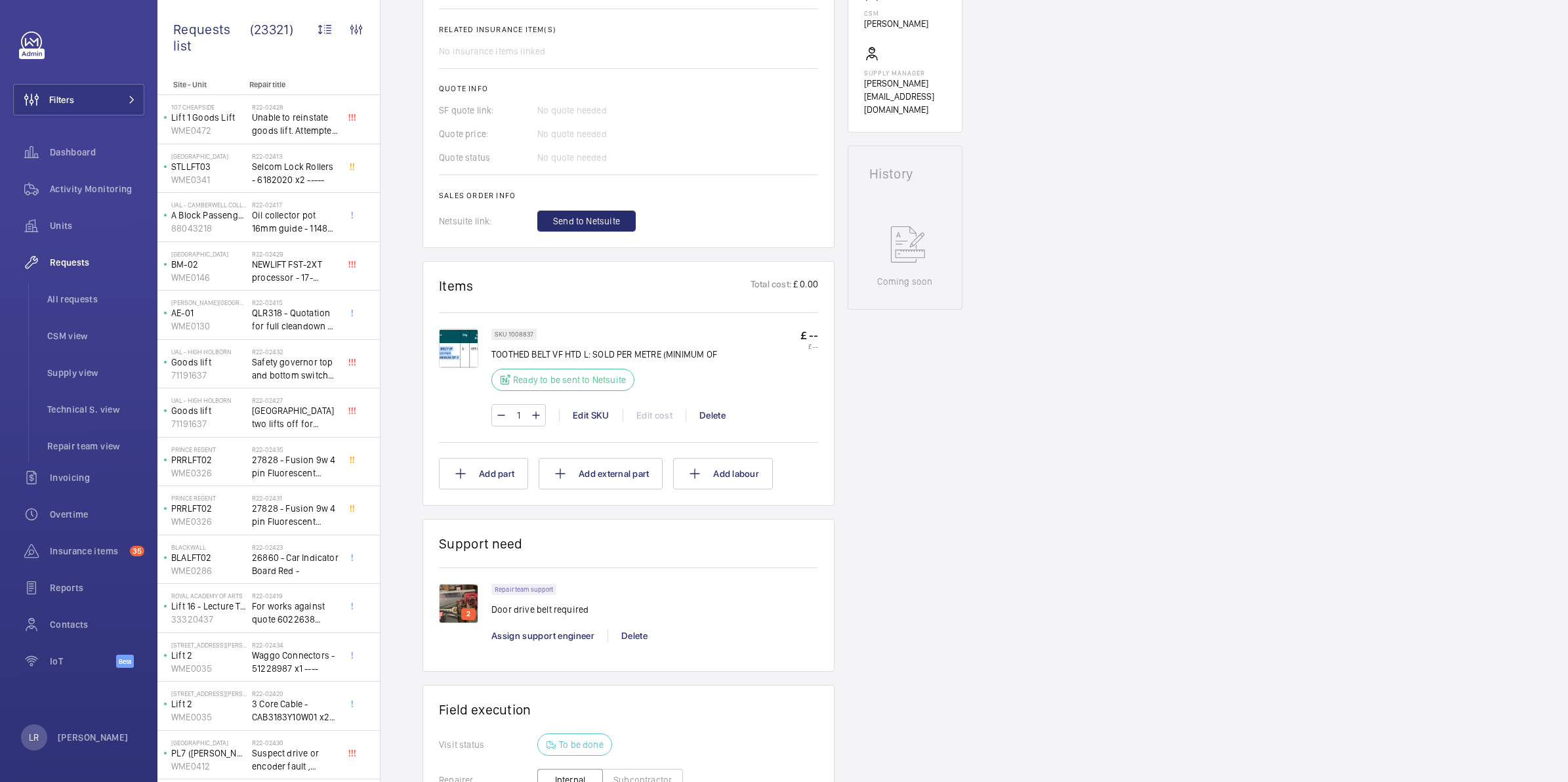
click at [446, 350] on img at bounding box center [459, 348] width 39 height 39
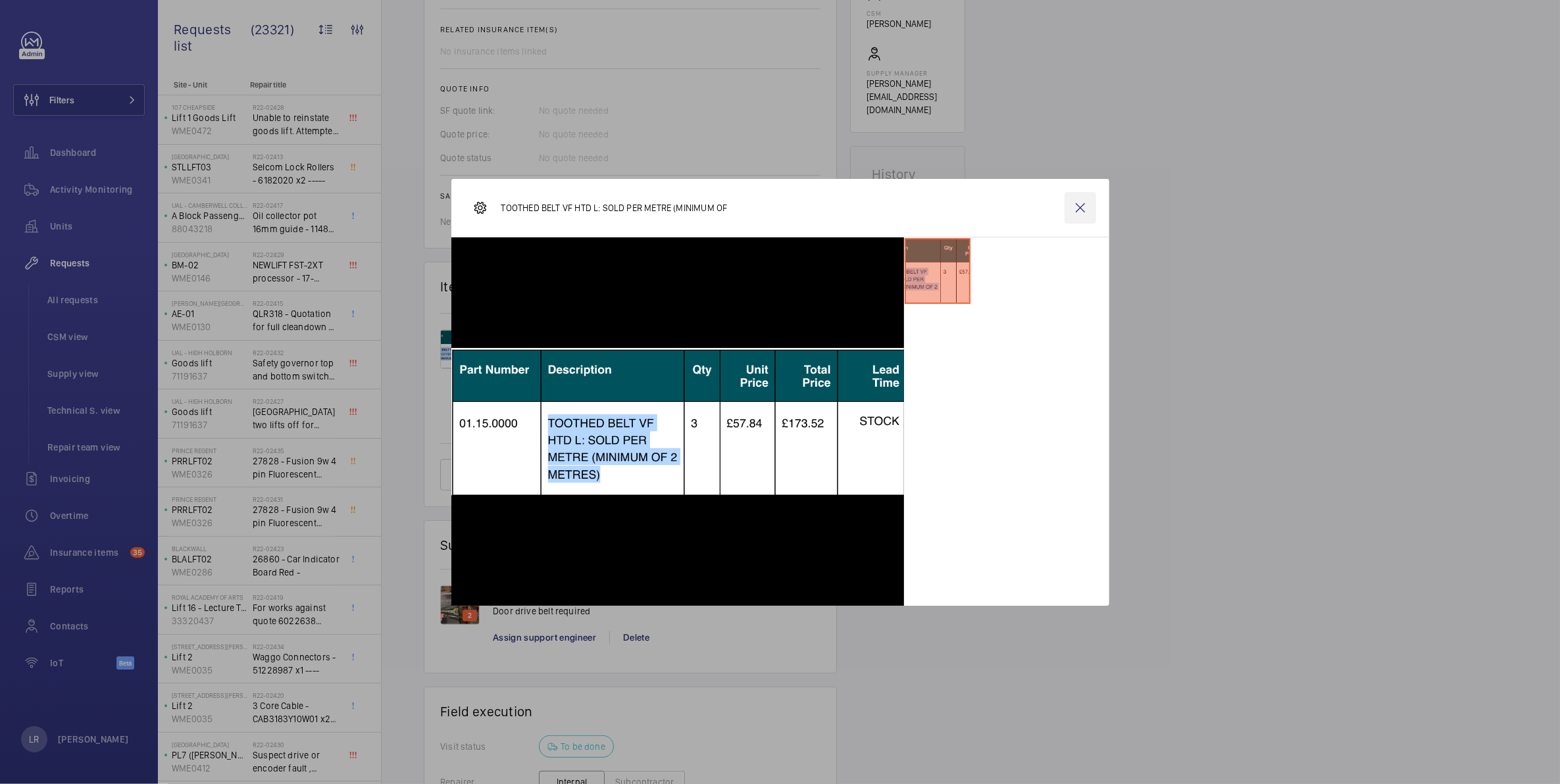
click at [1087, 208] on wm-front-icon-button at bounding box center [1081, 208] width 32 height 32
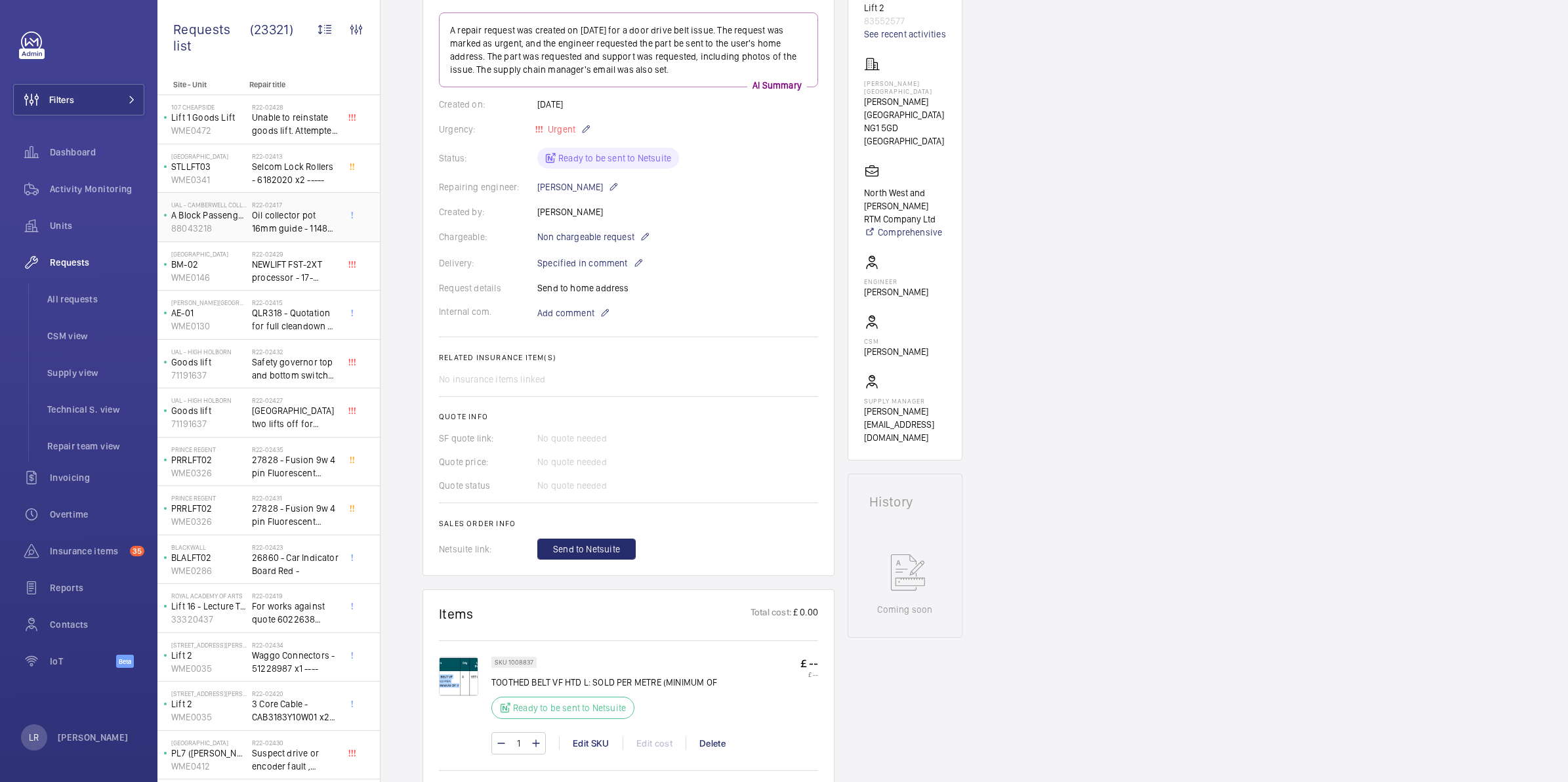
scroll to position [0, 0]
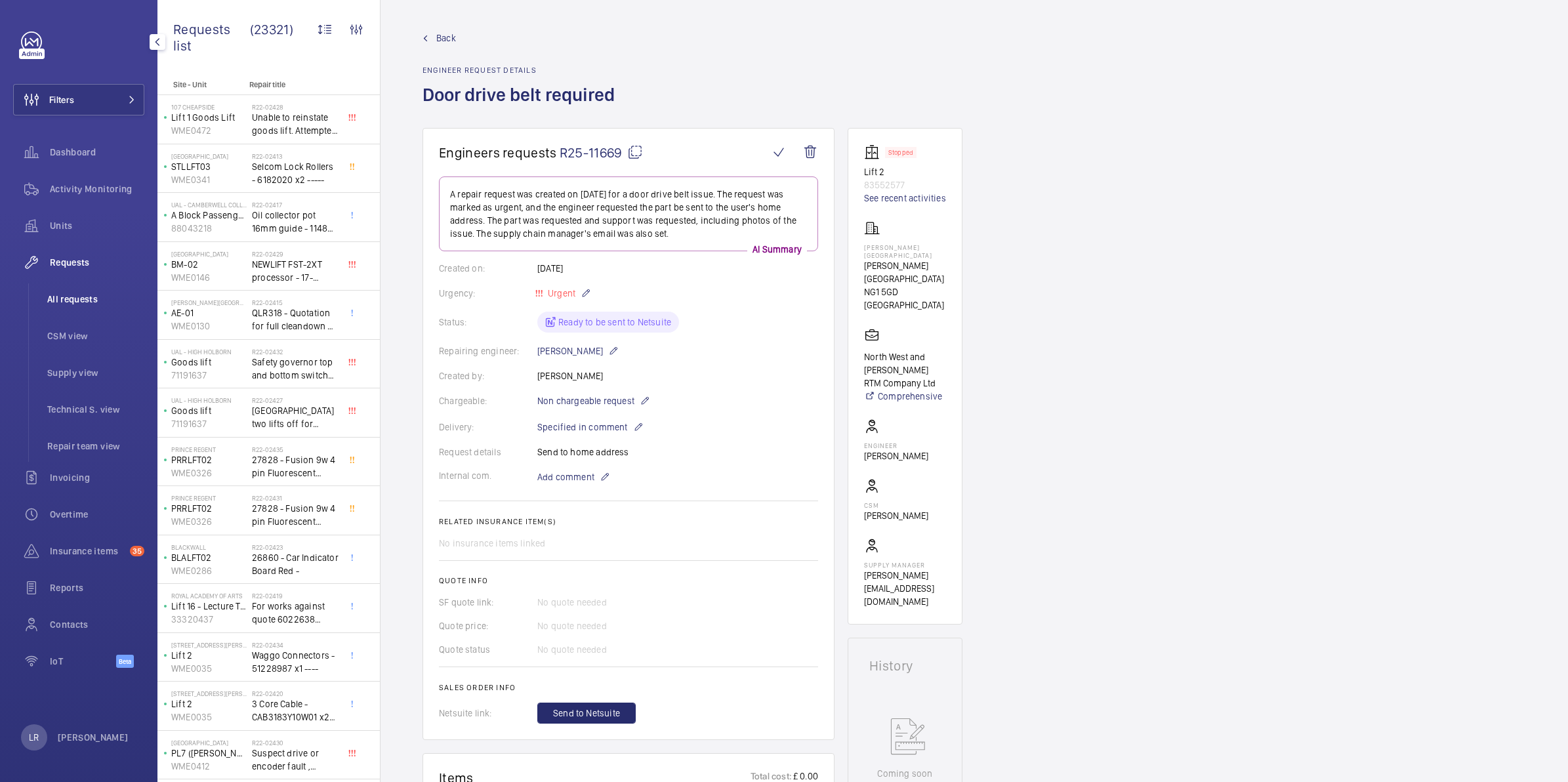
click at [50, 306] on li "All requests" at bounding box center [91, 299] width 108 height 32
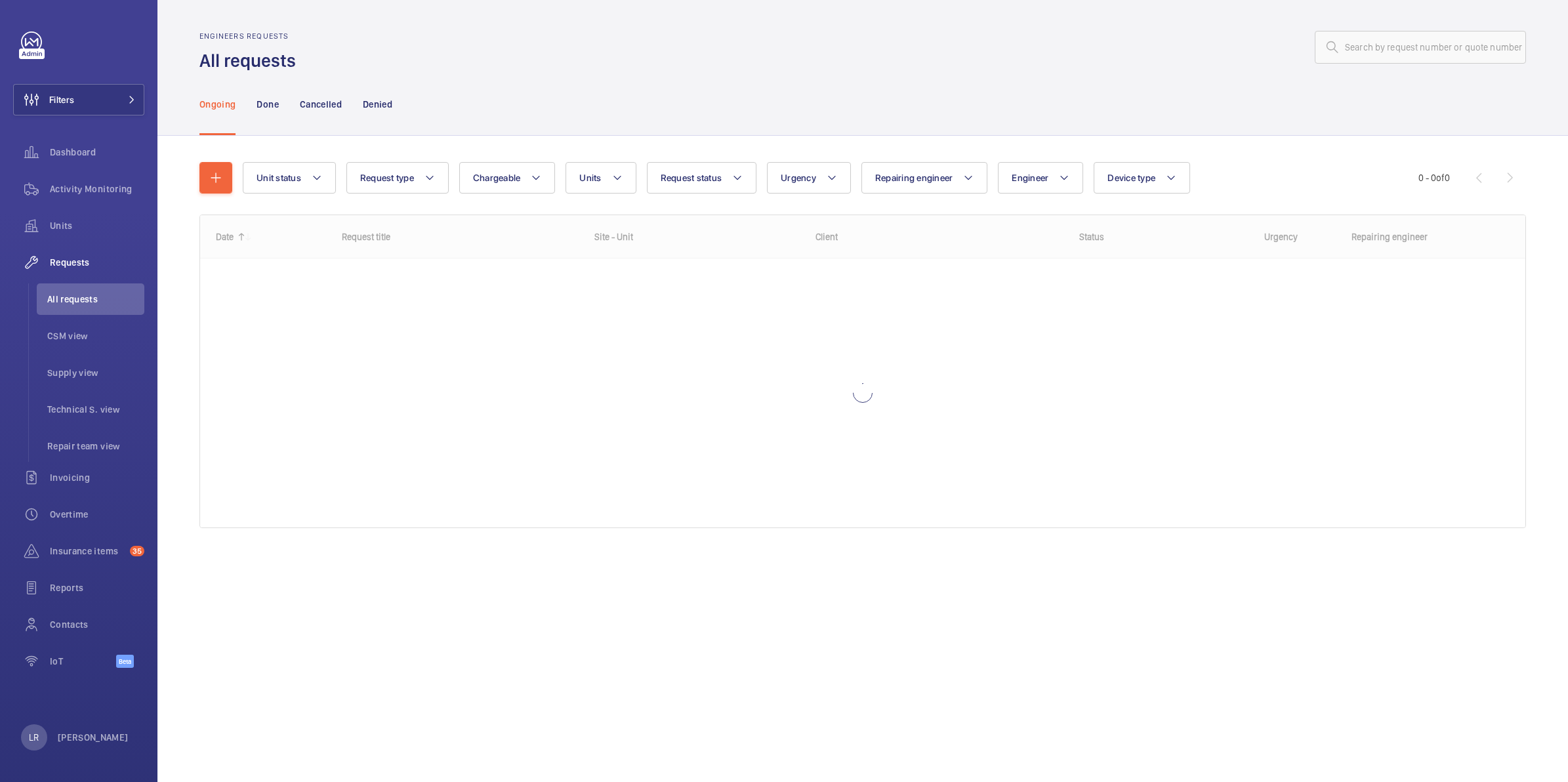
click at [1226, 26] on wm-front-admin-header "Engineers requests All requests" at bounding box center [863, 36] width 1411 height 73
click at [1226, 48] on input "text" at bounding box center [1420, 47] width 211 height 32
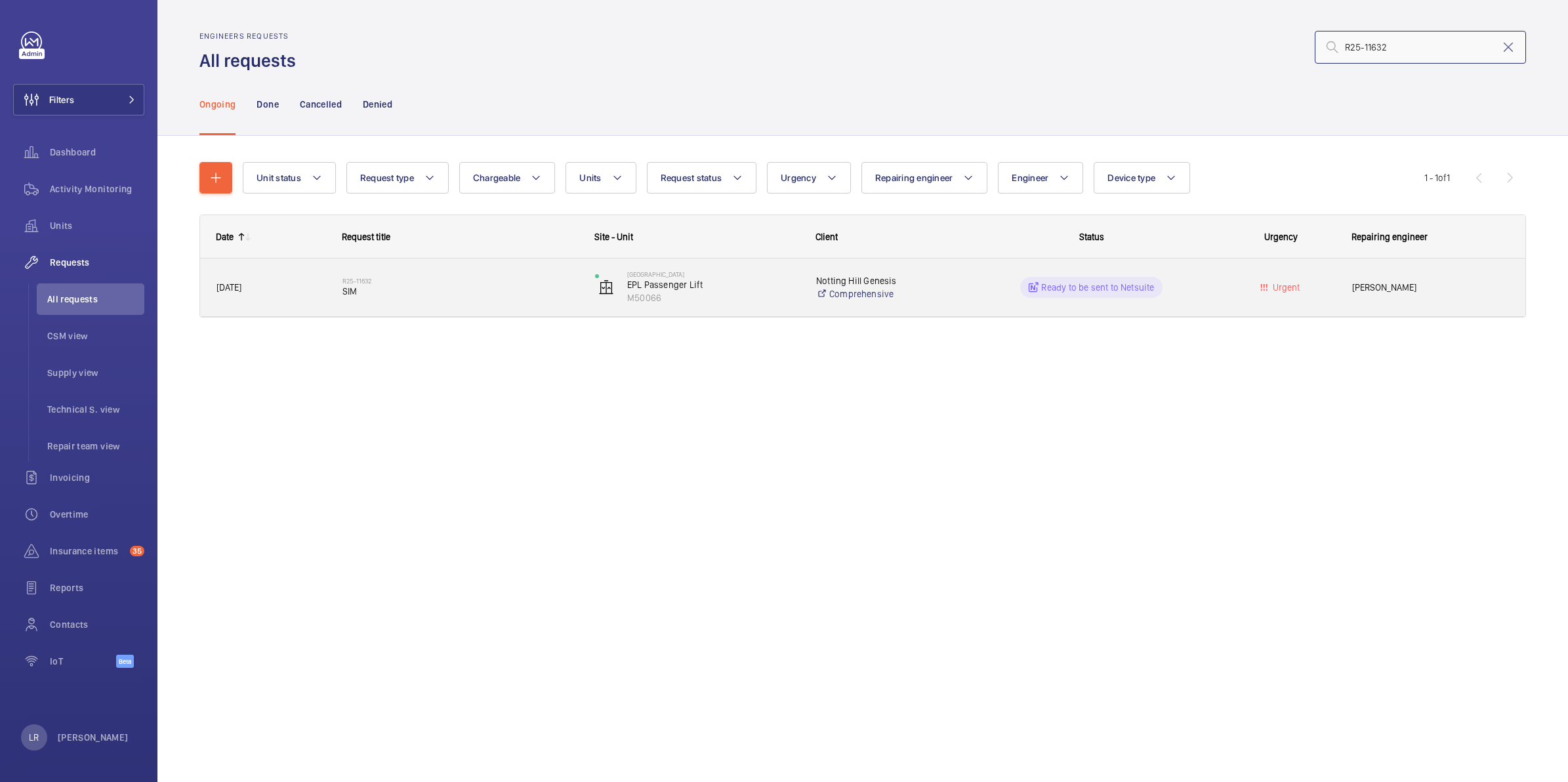
type input "R25-11632"
click at [368, 285] on span "SIM" at bounding box center [460, 291] width 236 height 13
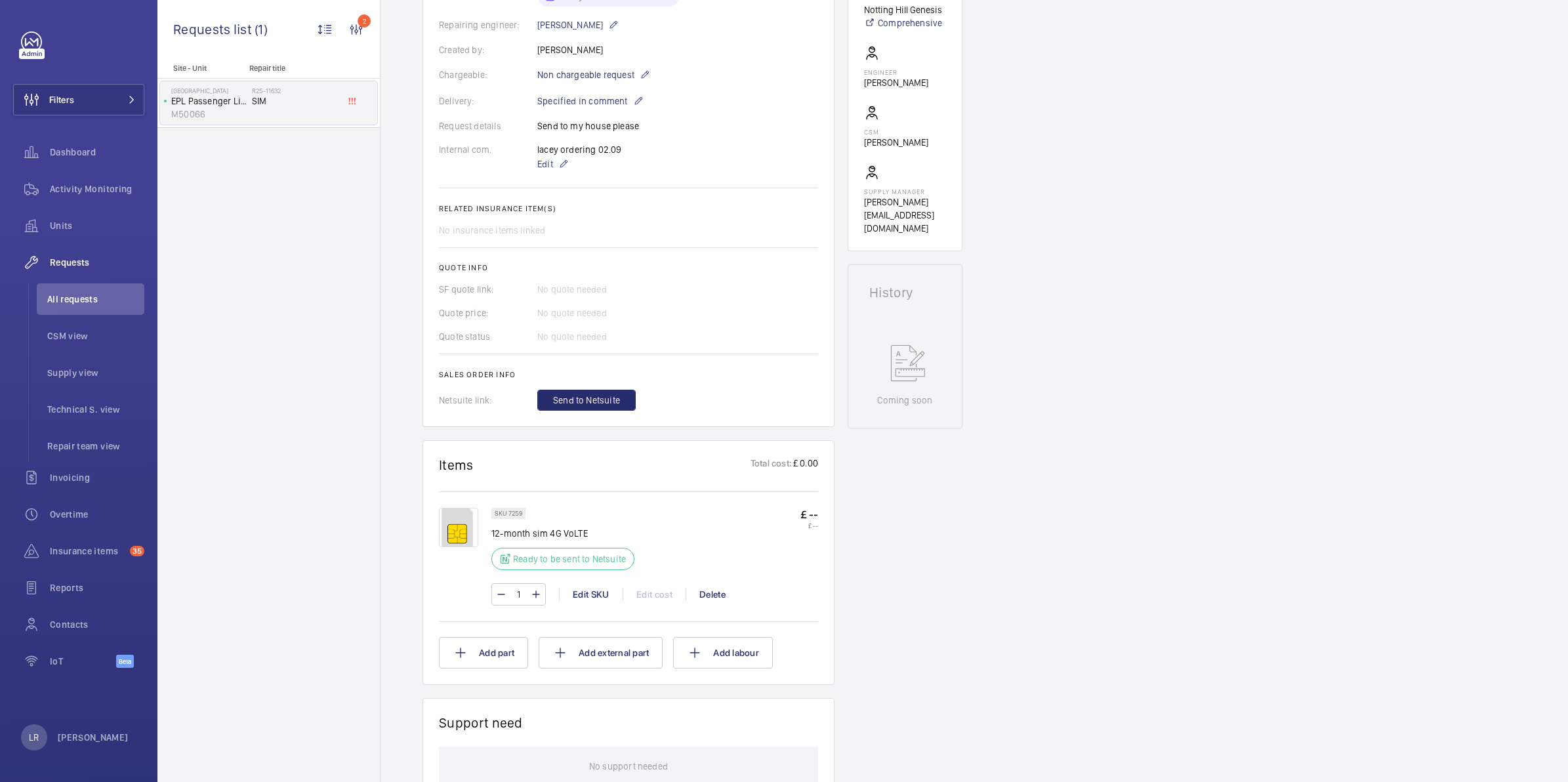
scroll to position [328, 0]
click at [594, 394] on span "Send to Netsuite" at bounding box center [586, 398] width 67 height 13
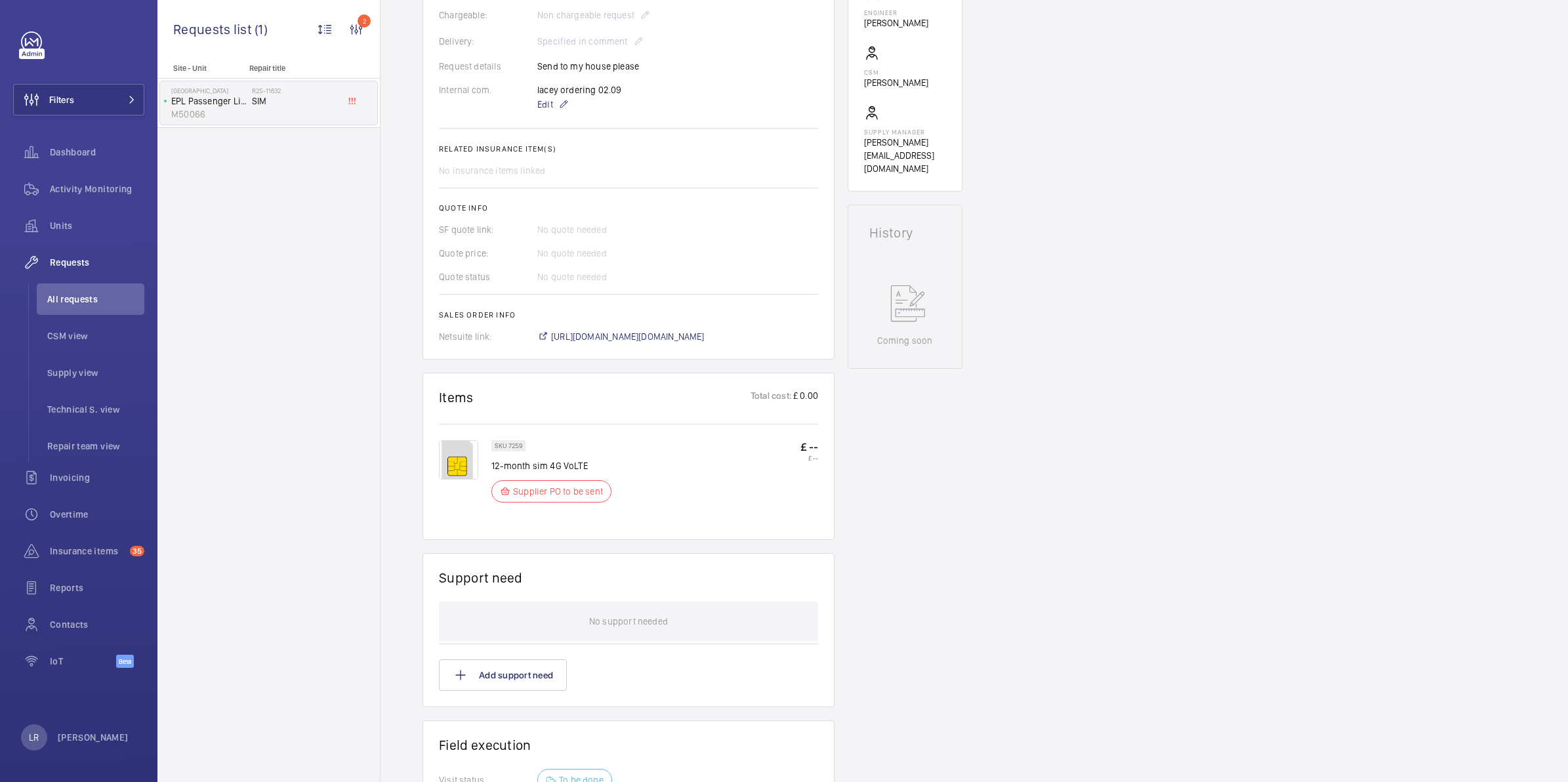
scroll to position [492, 0]
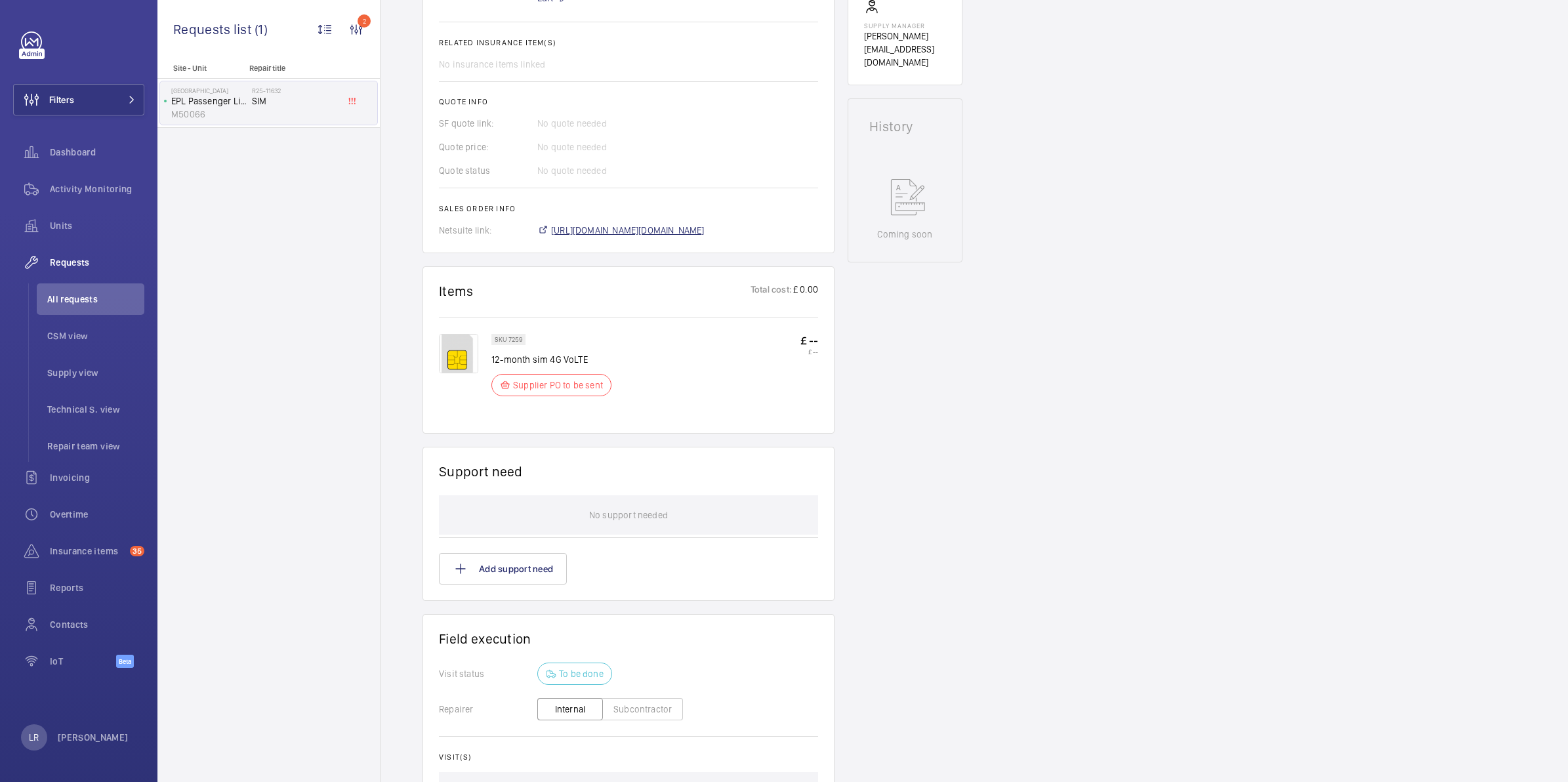
click at [645, 227] on span "https://6461500.app.netsuite.com/app/accounting/transactions/salesord.nl?id=297…" at bounding box center [628, 230] width 154 height 13
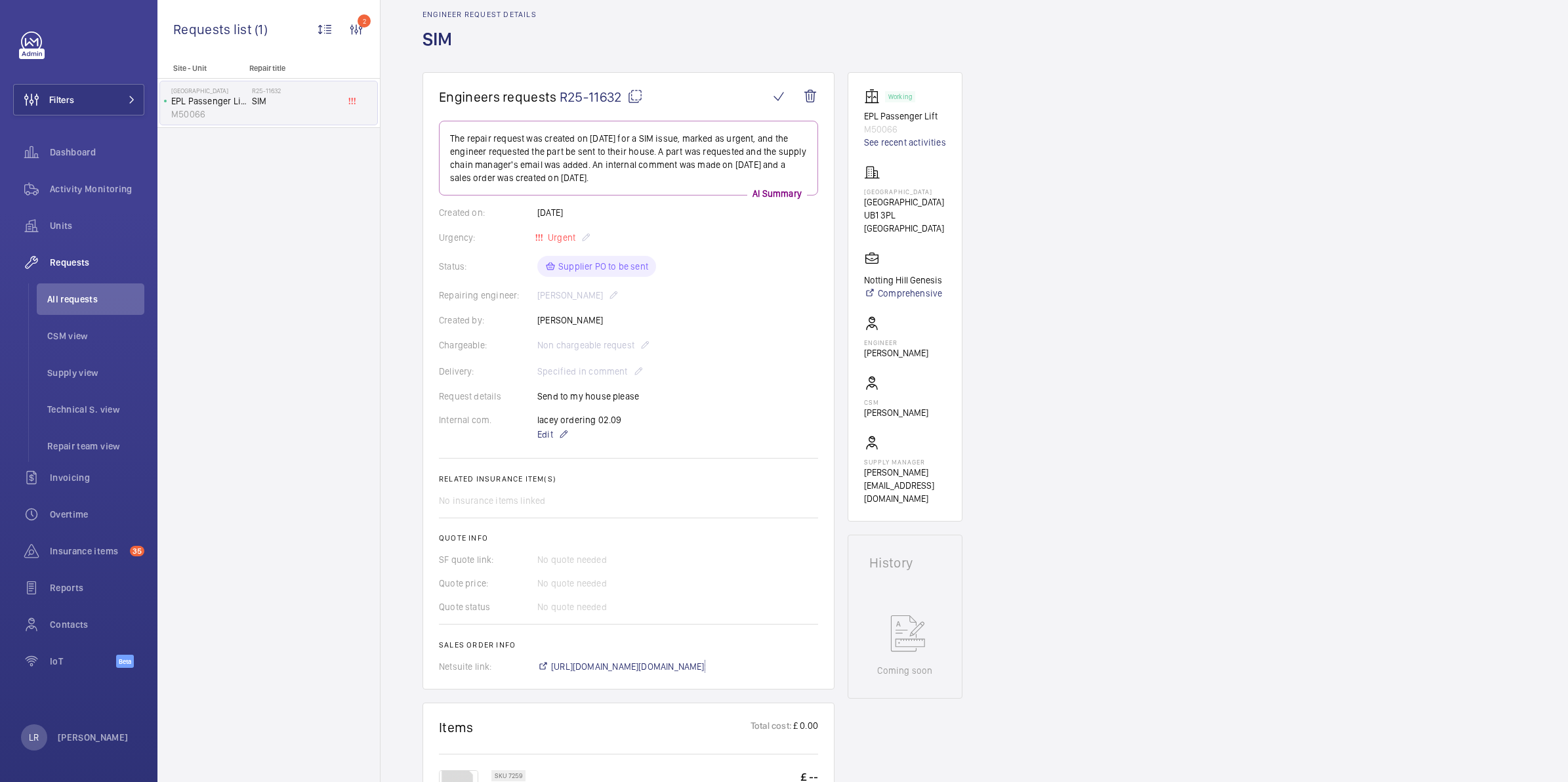
scroll to position [164, 0]
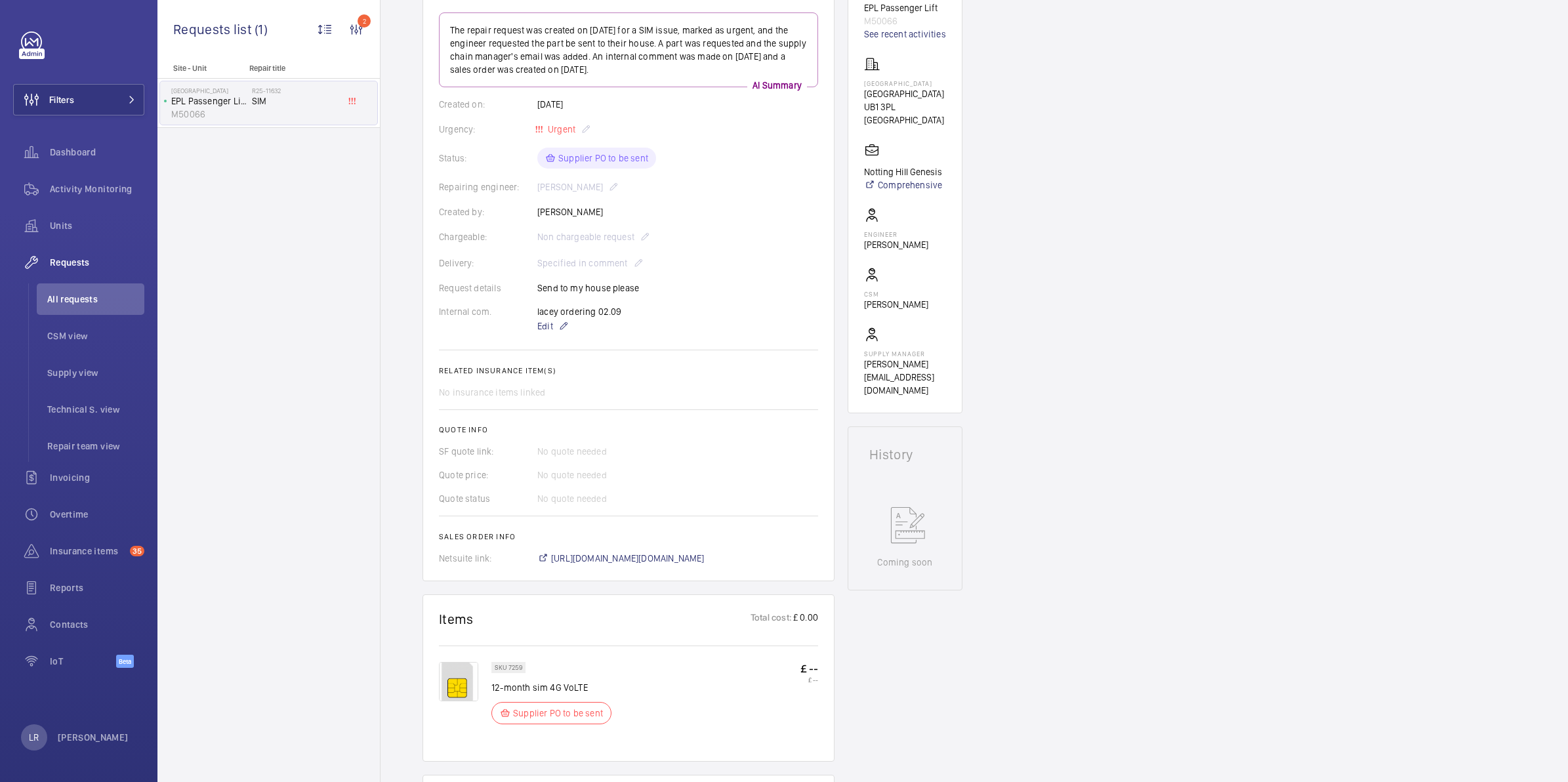
drag, startPoint x: 595, startPoint y: 210, endPoint x: 532, endPoint y: 212, distance: 63.0
click at [532, 212] on div "Created by: John Breslin" at bounding box center [629, 212] width 379 height 13
copy div "John Breslin"
click at [736, 202] on wm-front-card-body "The repair request was created on 2025-09-02 for a SIM issue, marked as urgent,…" at bounding box center [629, 289] width 379 height 552
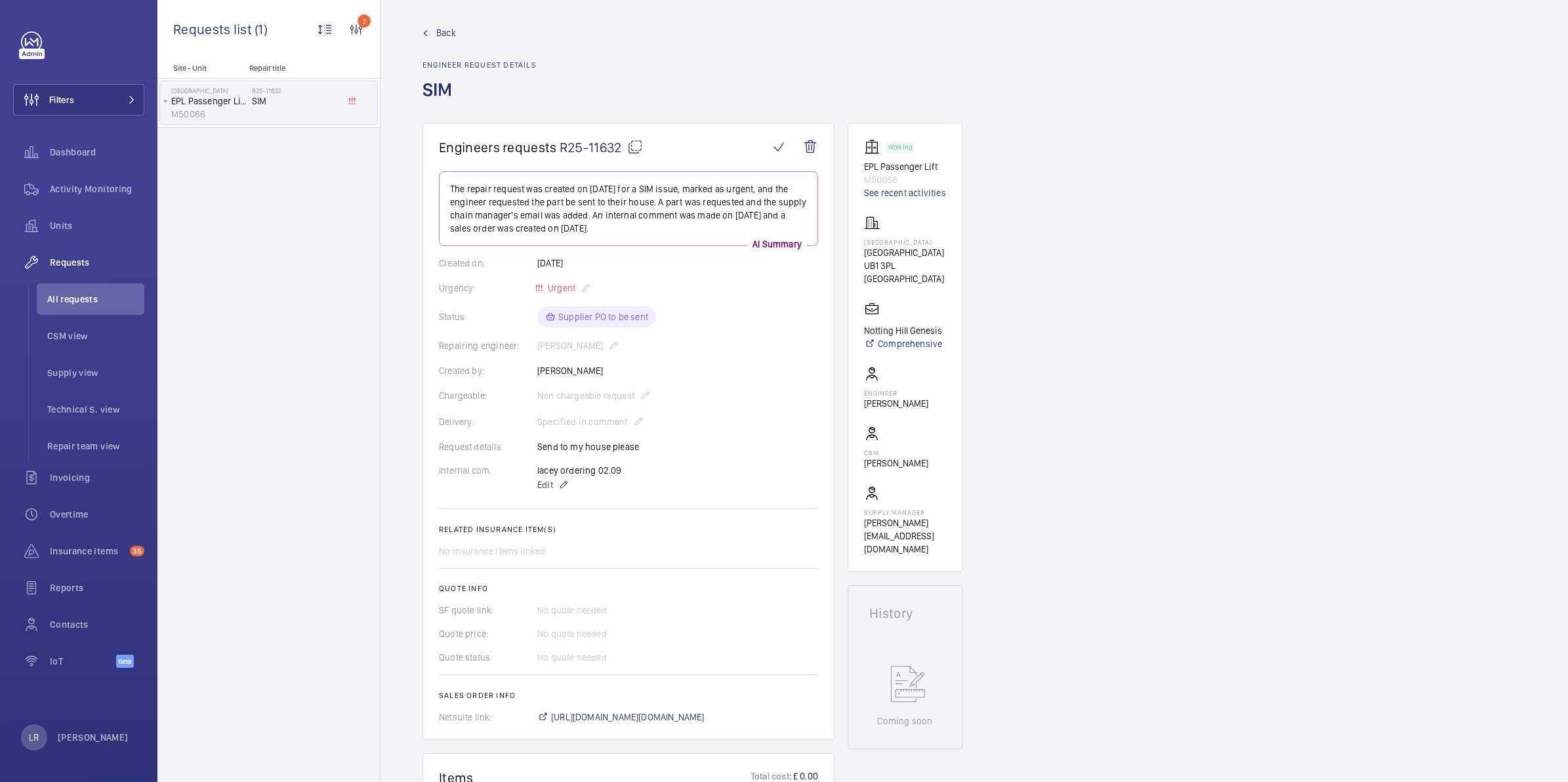
scroll to position [0, 0]
drag, startPoint x: 917, startPoint y: 244, endPoint x: 859, endPoint y: 250, distance: 58.3
click at [859, 250] on wm-front-card "Working EPL Passenger Lift M50066 See recent activities Selsden House Selsden H…" at bounding box center [905, 352] width 114 height 449
copy p "Selsden Hous"
click at [565, 487] on mat-icon at bounding box center [564, 490] width 11 height 15
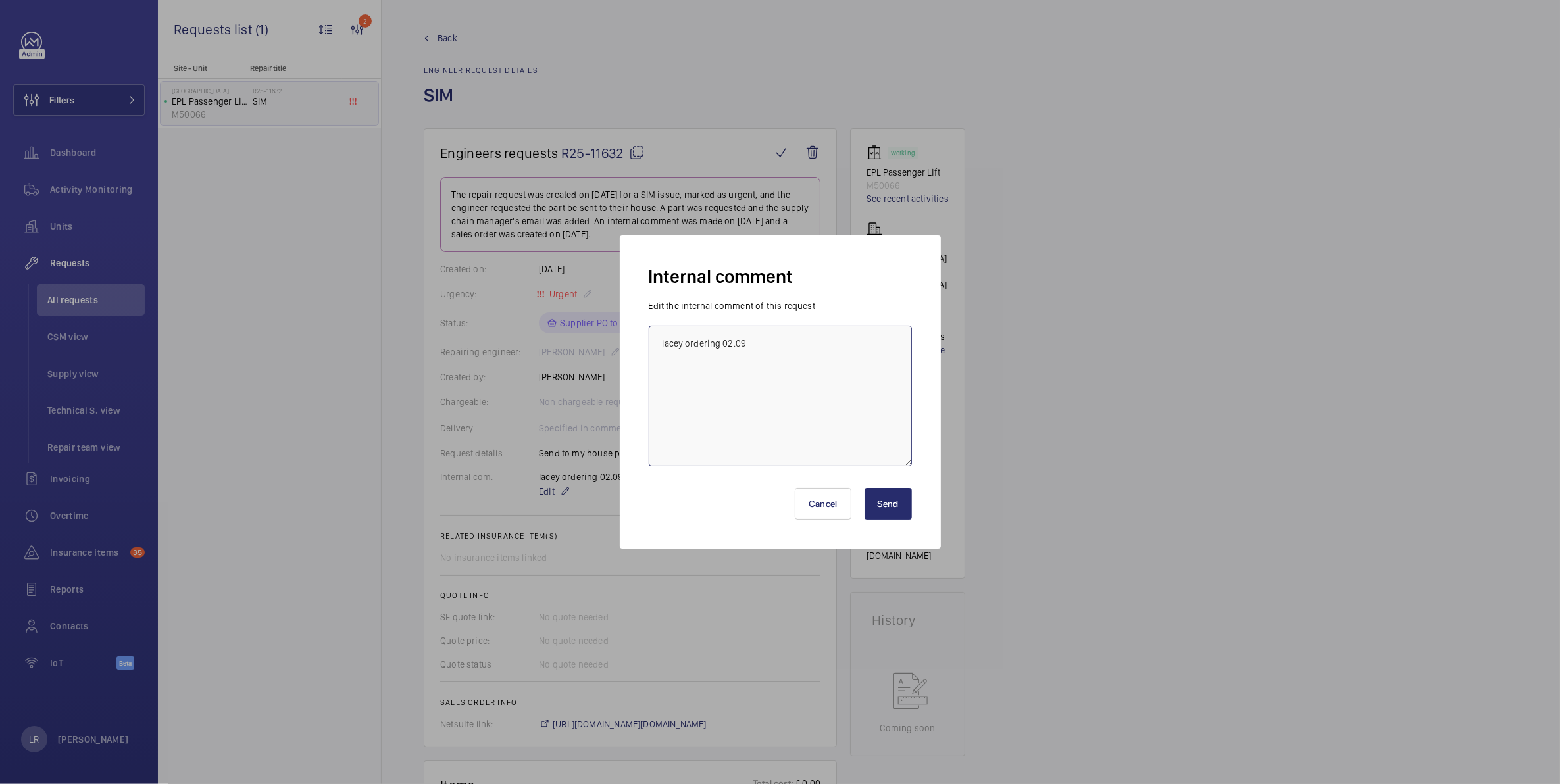
click at [825, 353] on textarea "lacey ordering 02.09" at bounding box center [780, 396] width 263 height 141
click at [785, 382] on textarea "lacey ordering 02.09" at bounding box center [780, 396] width 263 height 141
drag, startPoint x: 815, startPoint y: 362, endPoint x: 574, endPoint y: 340, distance: 242.0
click at [572, 331] on div "Internal comment Edit the internal comment of this request lacey ordering 02.09…" at bounding box center [780, 392] width 1560 height 784
type textarea "Part ordered"
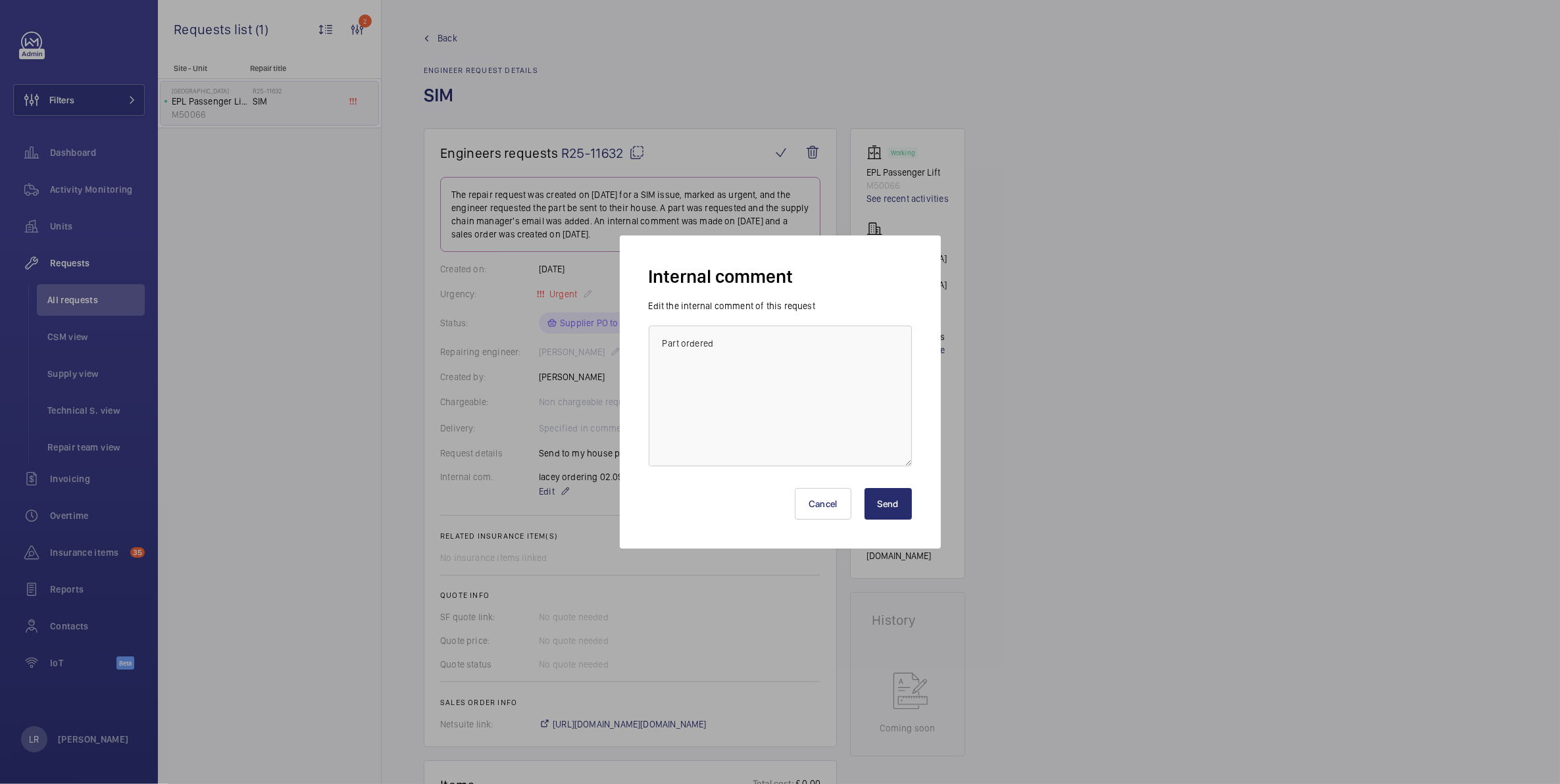
click at [910, 502] on button "Send" at bounding box center [888, 503] width 47 height 32
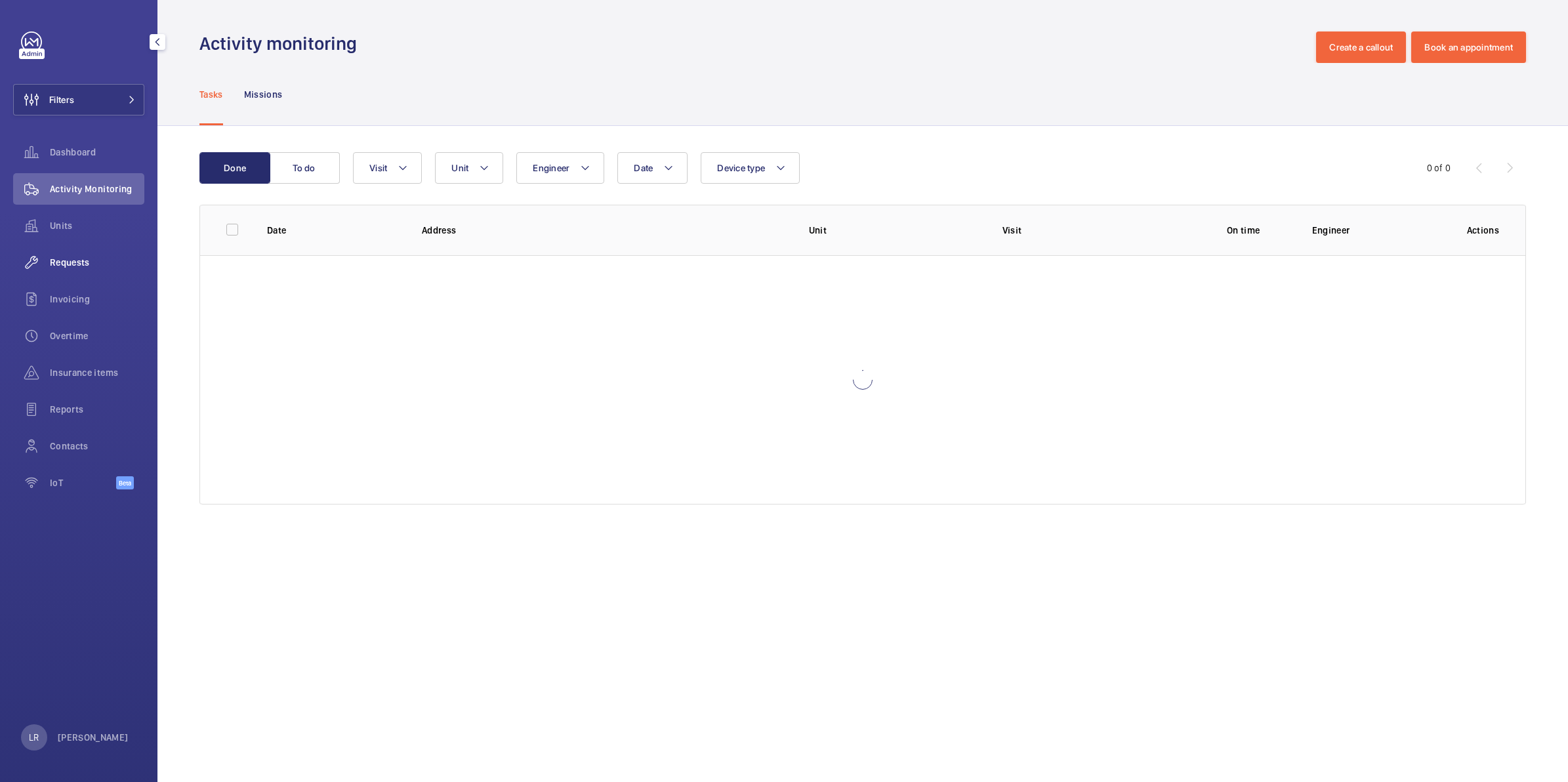
click at [79, 251] on div "Requests" at bounding box center [79, 262] width 132 height 32
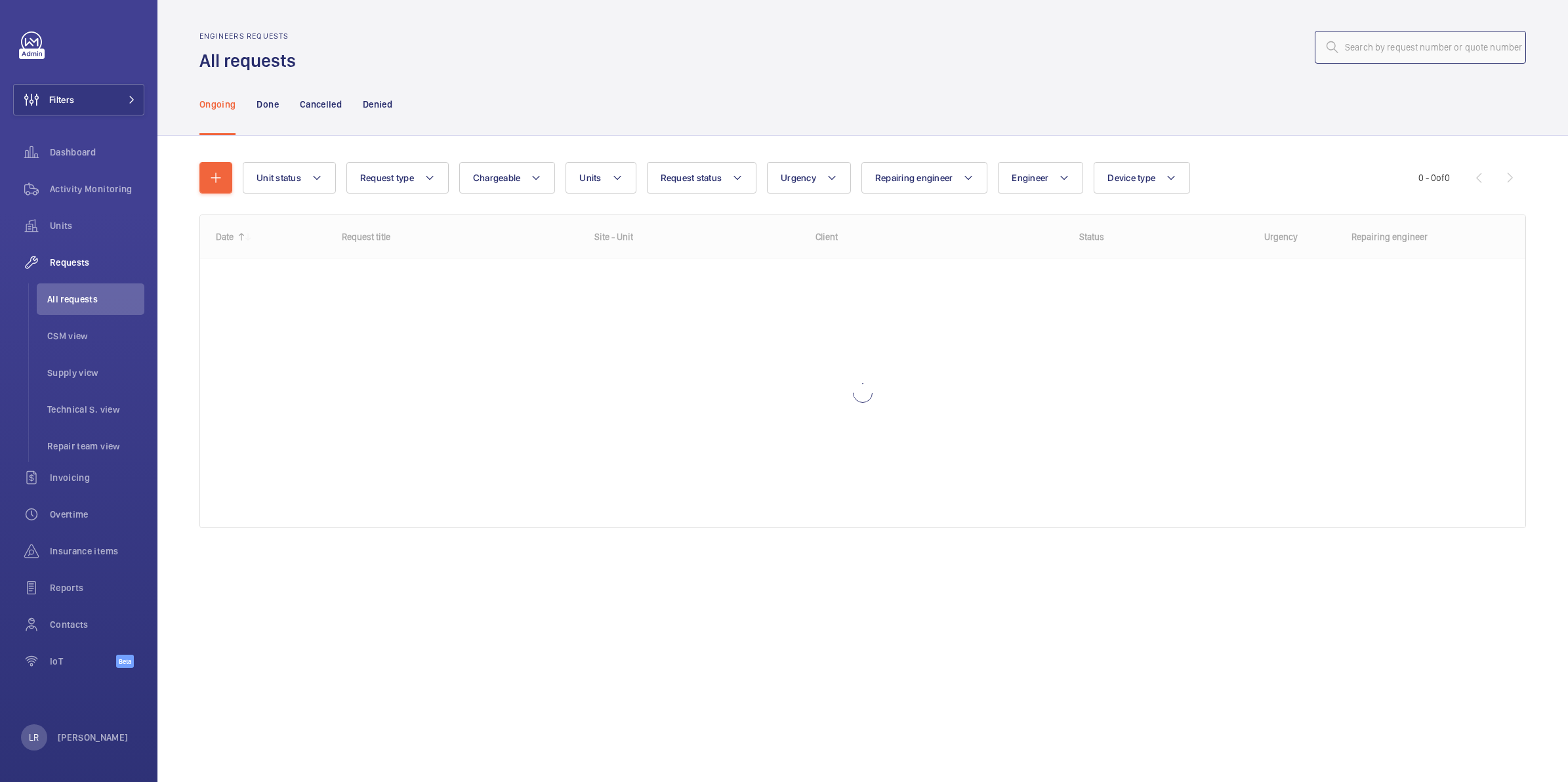
click at [1445, 40] on input "text" at bounding box center [1420, 47] width 211 height 32
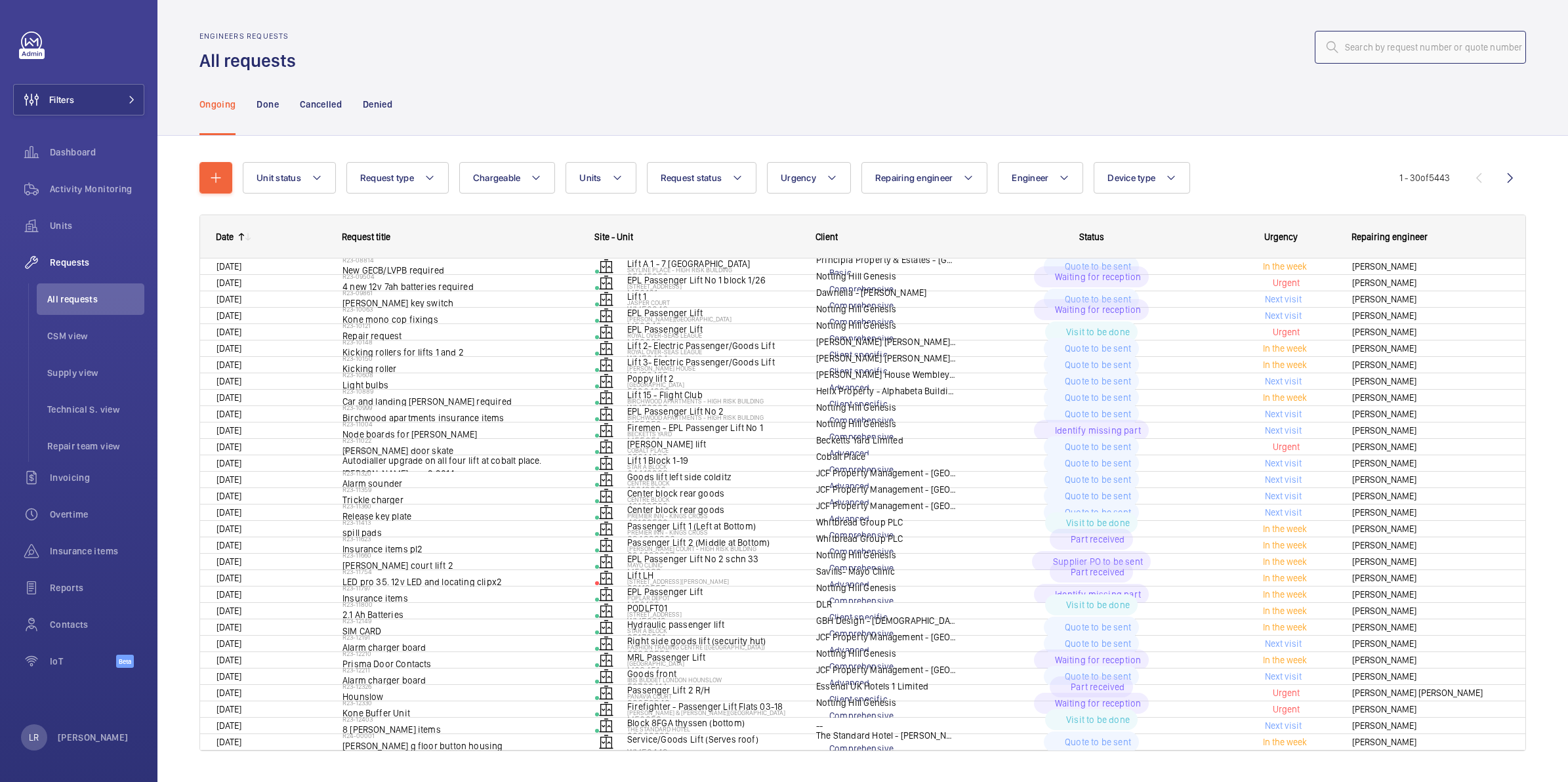
paste input "R25-11272"
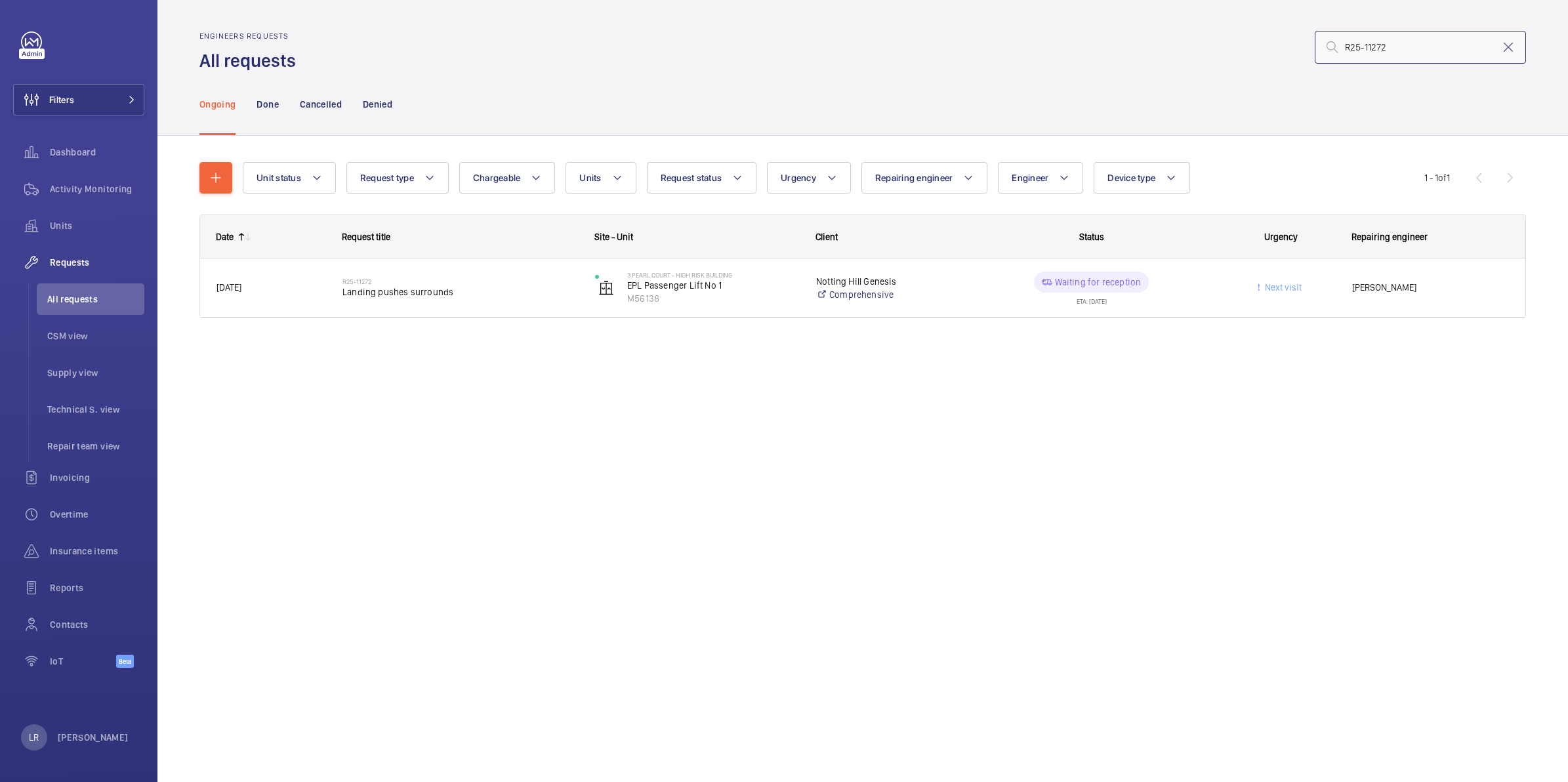
type input "R25-11272"
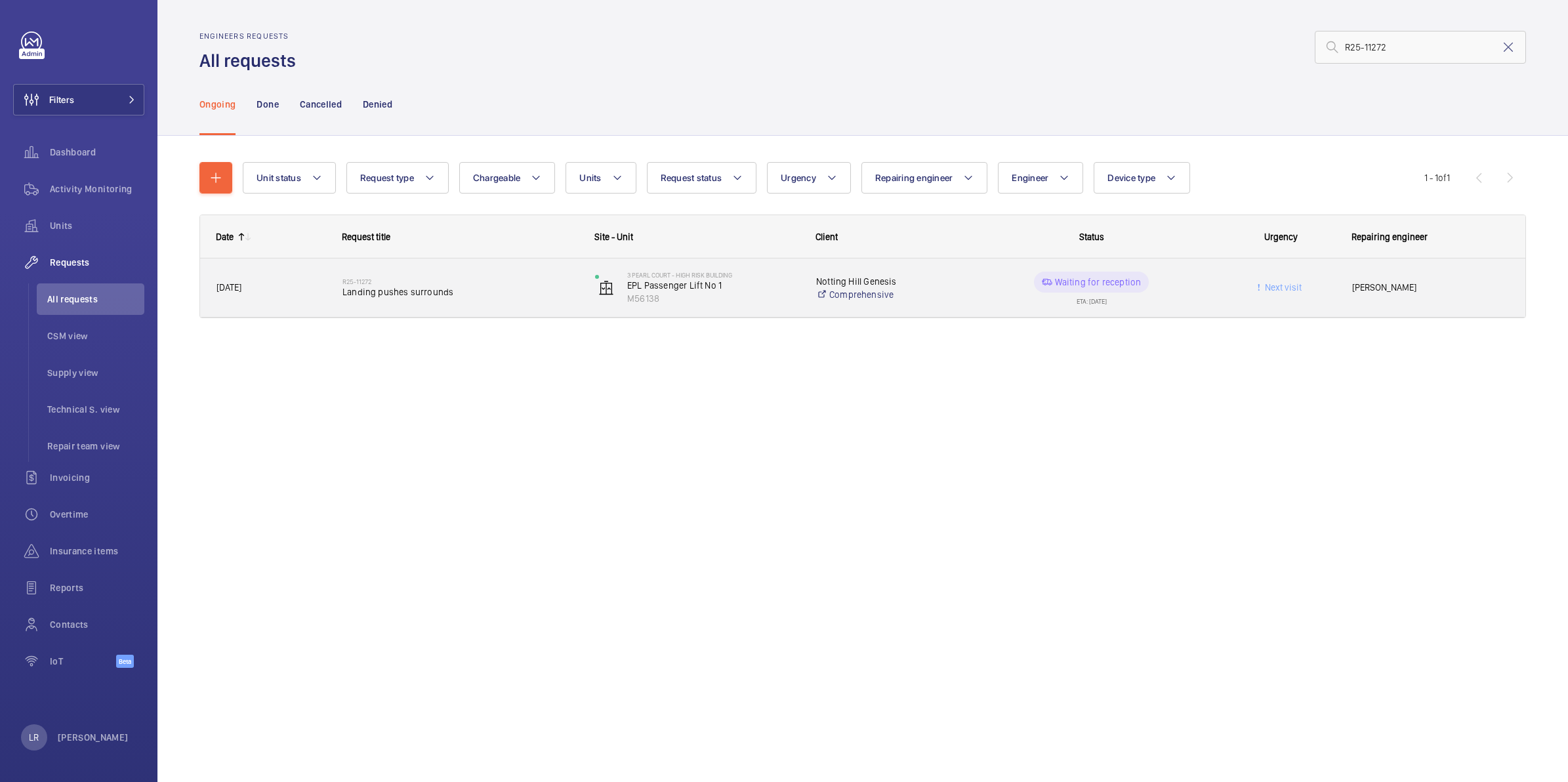
click at [413, 275] on div "R25-11272 Landing pushes surrounds" at bounding box center [460, 288] width 236 height 38
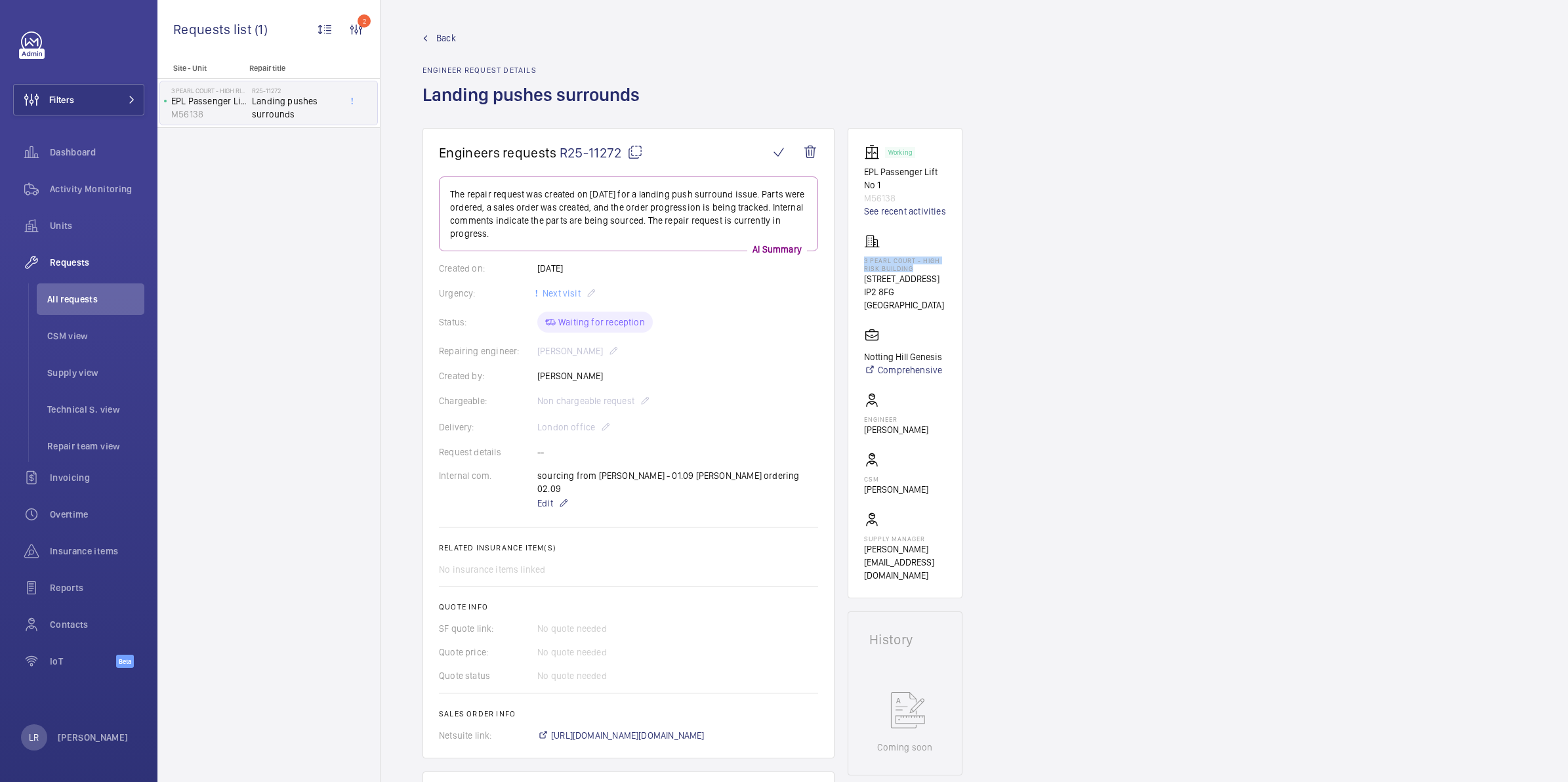
drag, startPoint x: 912, startPoint y: 270, endPoint x: 861, endPoint y: 257, distance: 52.6
click at [861, 257] on wm-front-card "Working EPL Passenger Lift No 1 M56138 See recent activities 3 Pearl Court - Hi…" at bounding box center [905, 363] width 114 height 470
copy p "3 Pearl Court - High Risk Building"
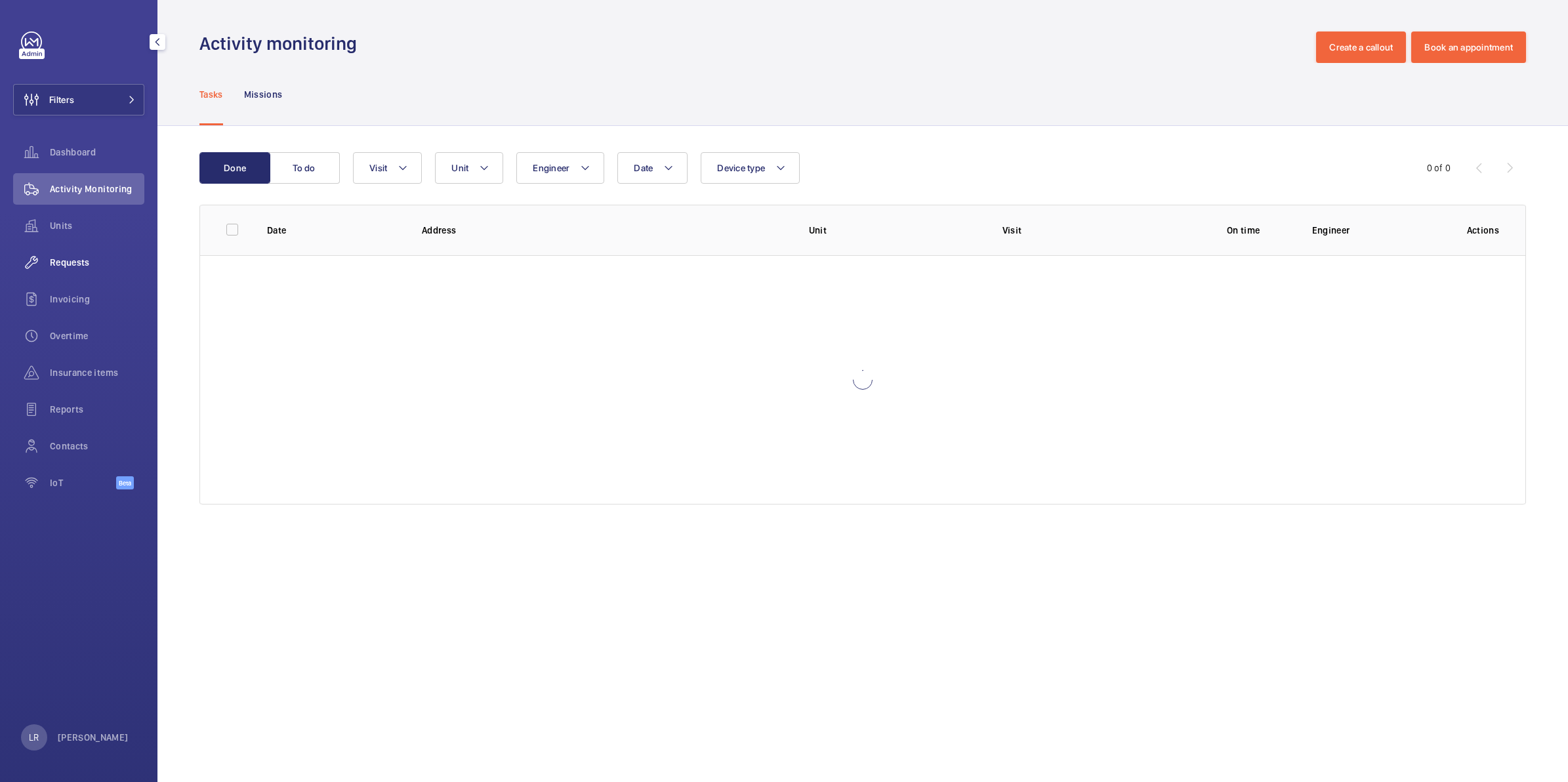
click at [84, 261] on span "Requests" at bounding box center [97, 262] width 94 height 13
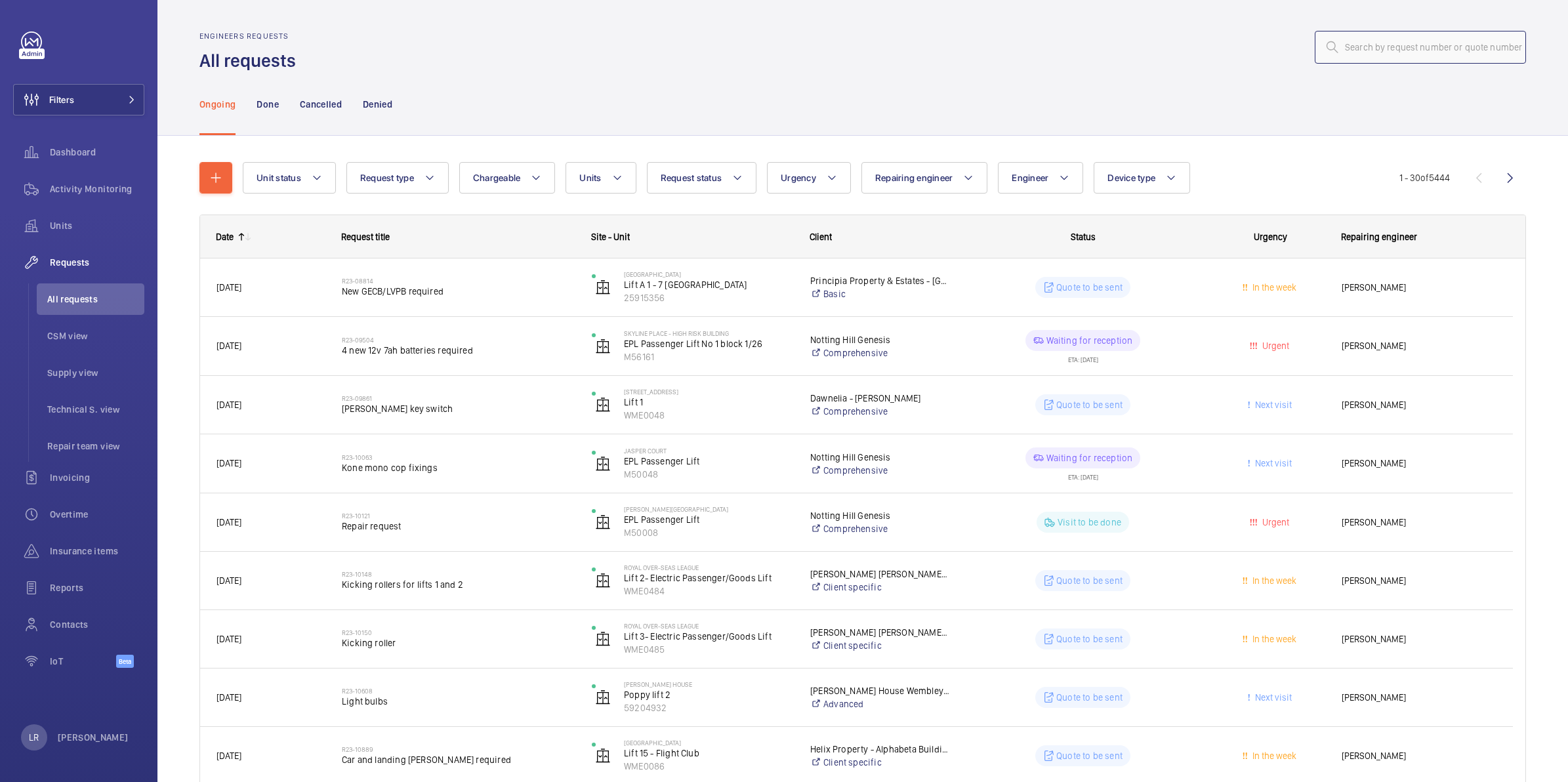
click at [1455, 34] on input "text" at bounding box center [1420, 47] width 211 height 32
paste input "R25-11669"
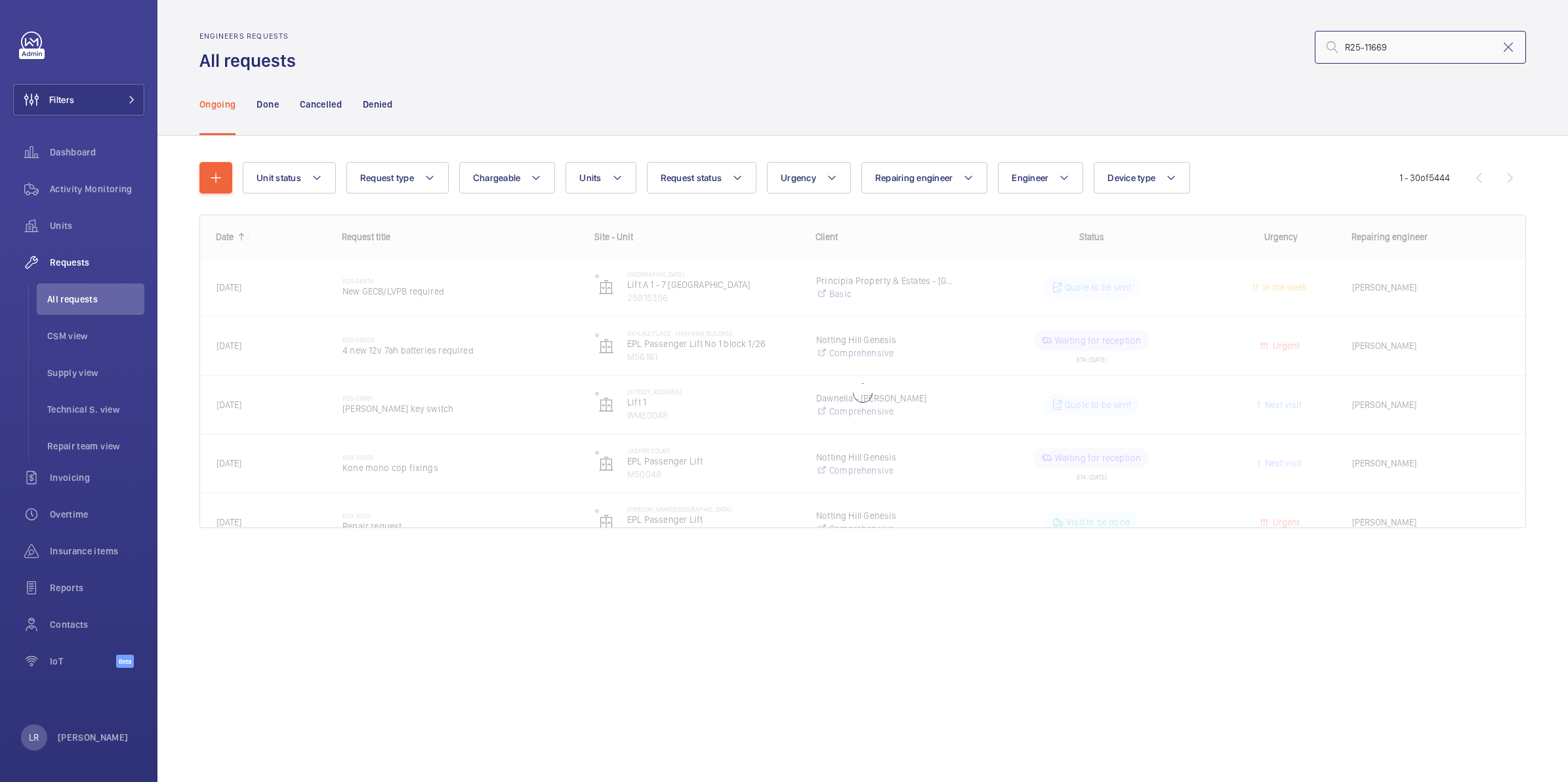
type input "R25-11669"
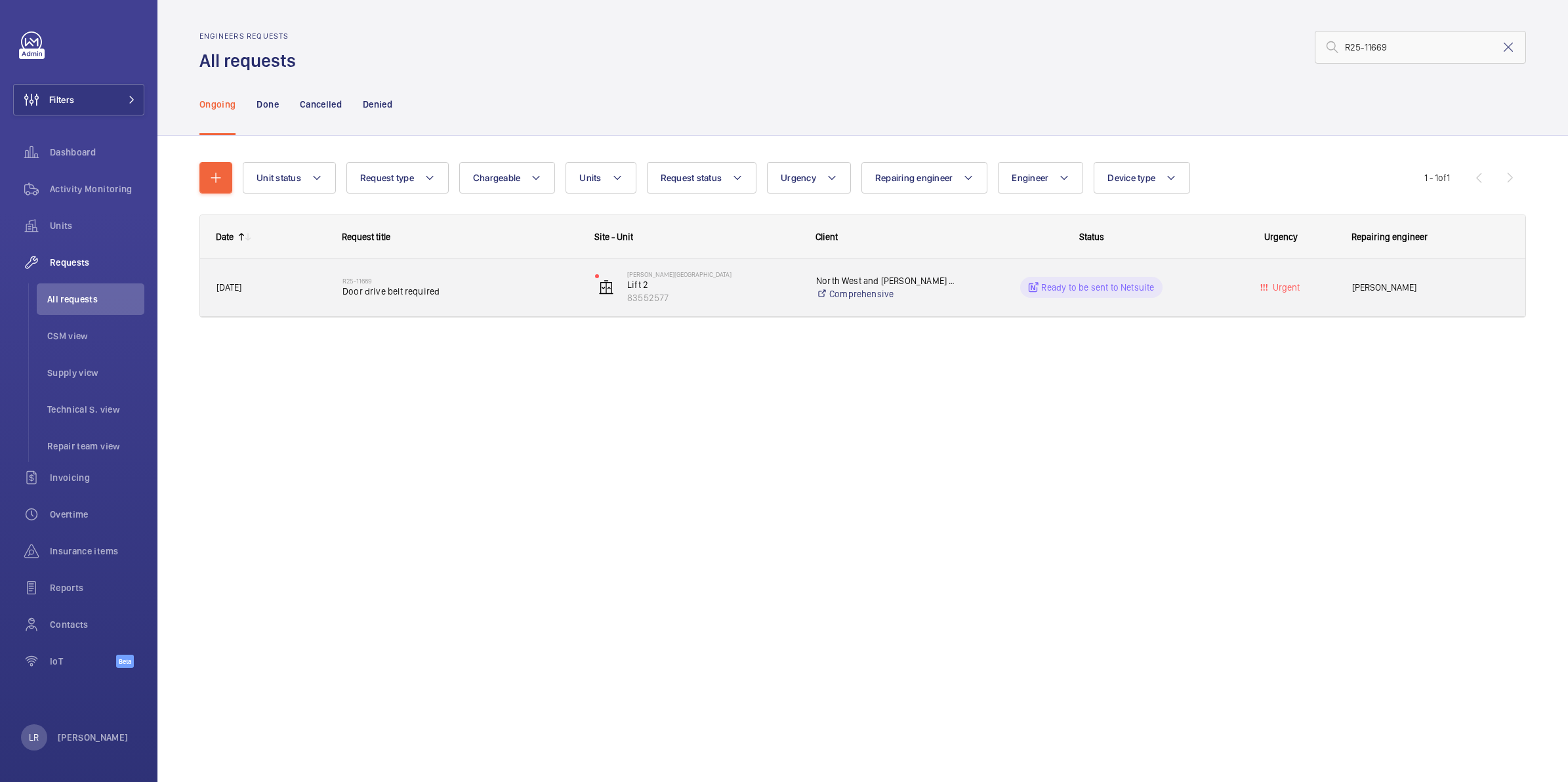
click at [365, 292] on span "Door drive belt required" at bounding box center [460, 291] width 236 height 13
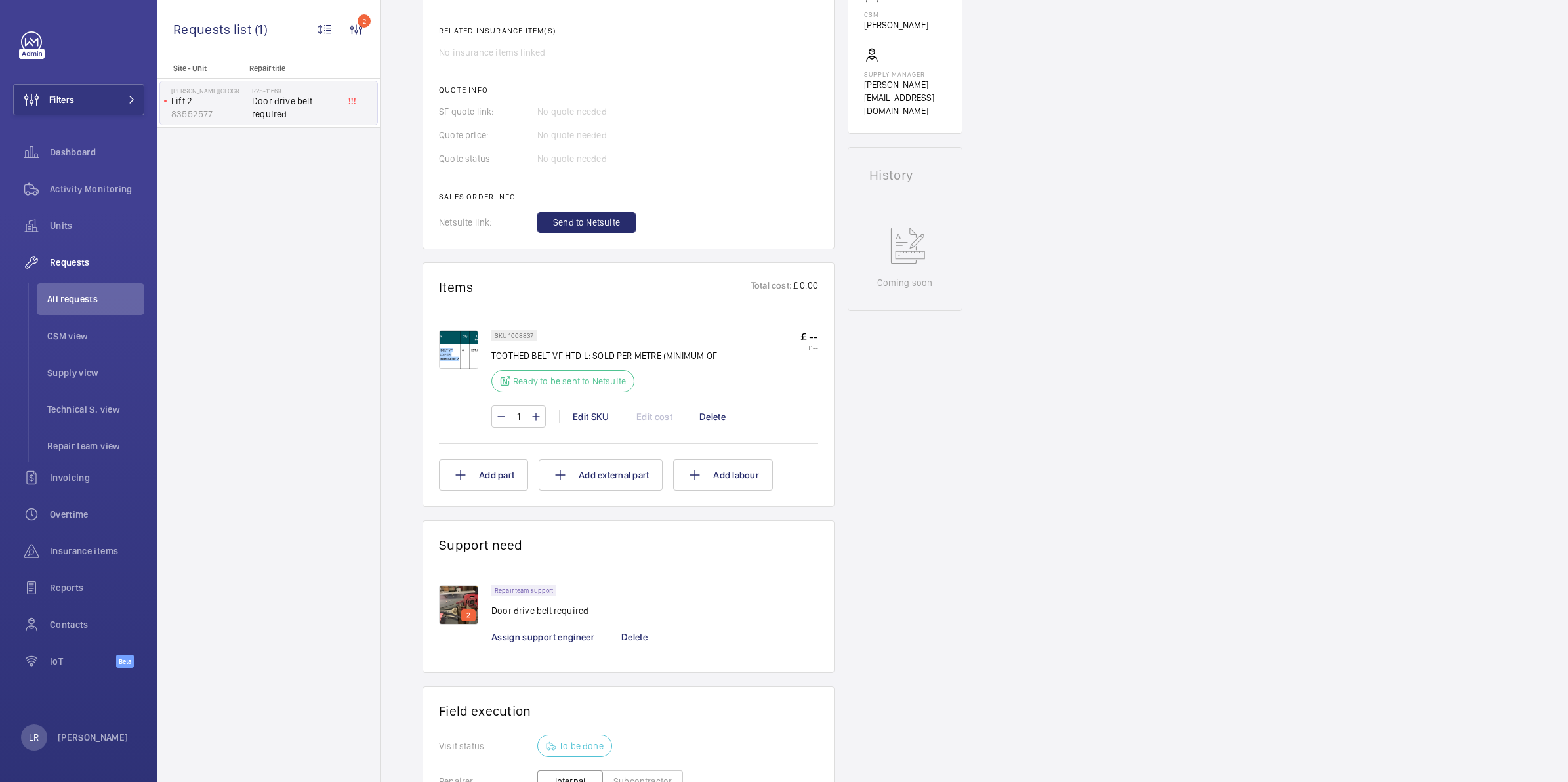
scroll to position [492, 0]
click at [594, 418] on div "Edit SKU" at bounding box center [591, 415] width 63 height 13
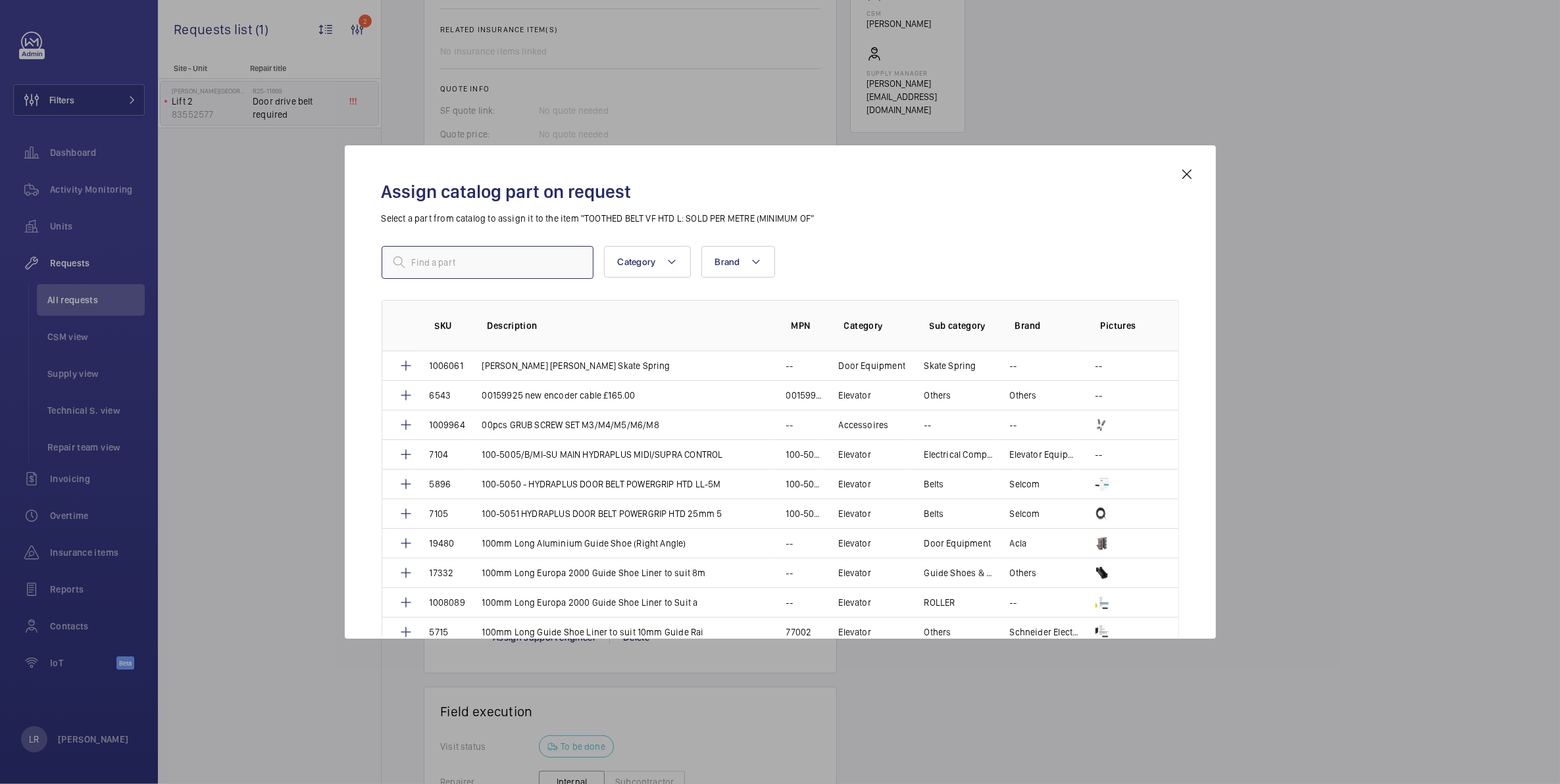
click at [422, 257] on input "text" at bounding box center [487, 262] width 212 height 33
paste input "953510084"
type input "953510084"
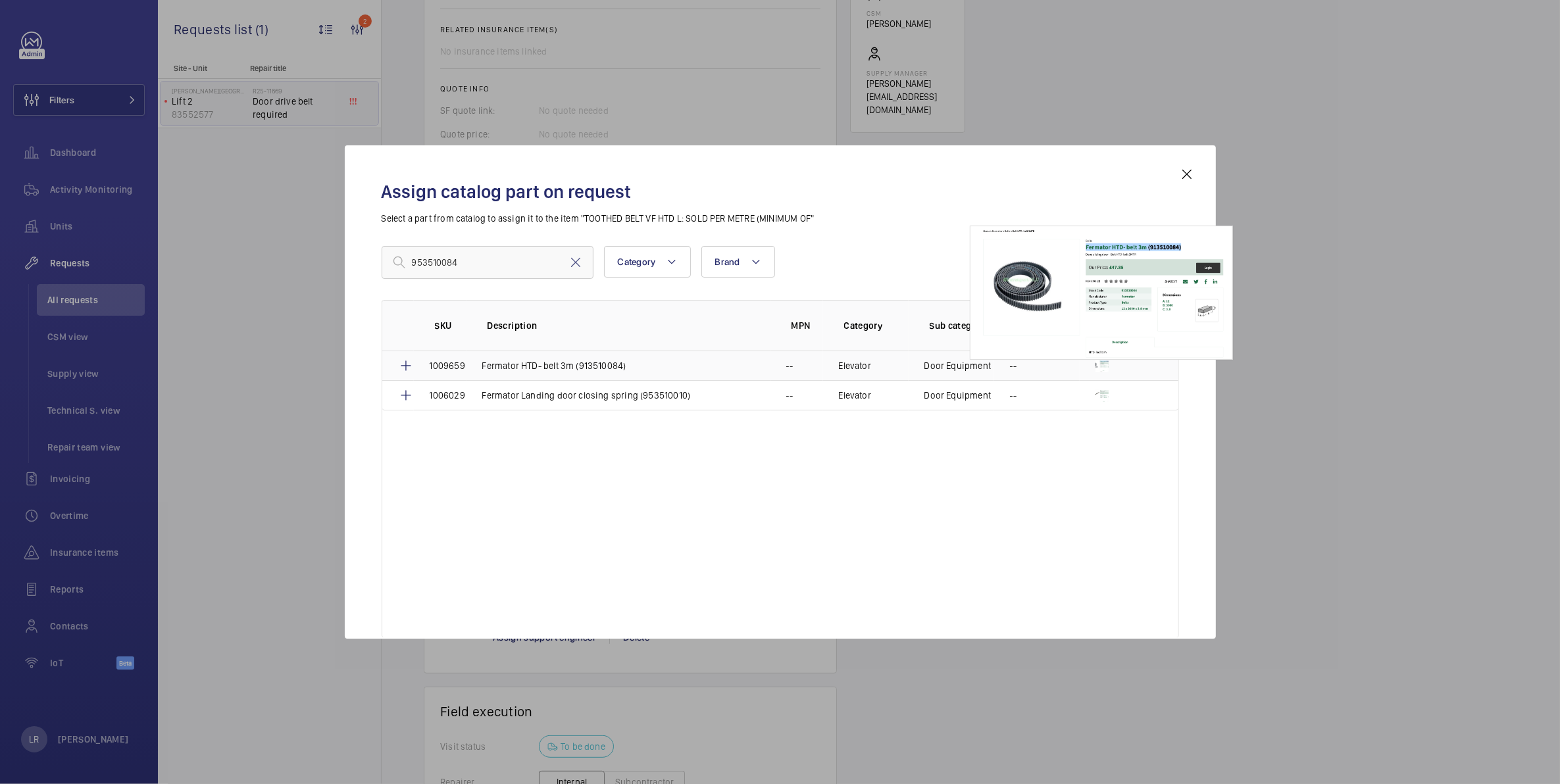
click at [1105, 367] on img at bounding box center [1102, 365] width 13 height 13
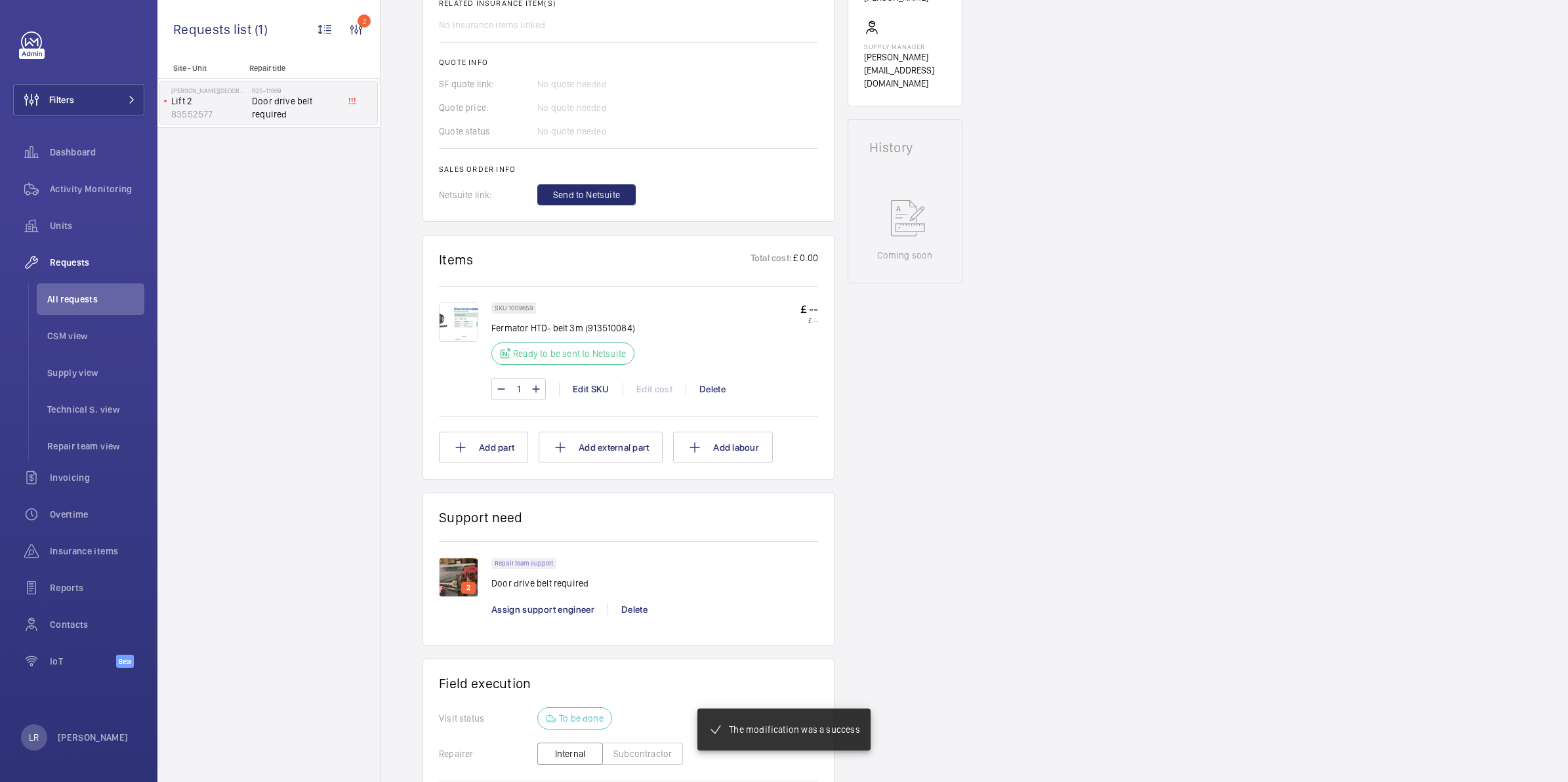
scroll to position [518, 0]
click at [468, 317] on img at bounding box center [459, 322] width 39 height 39
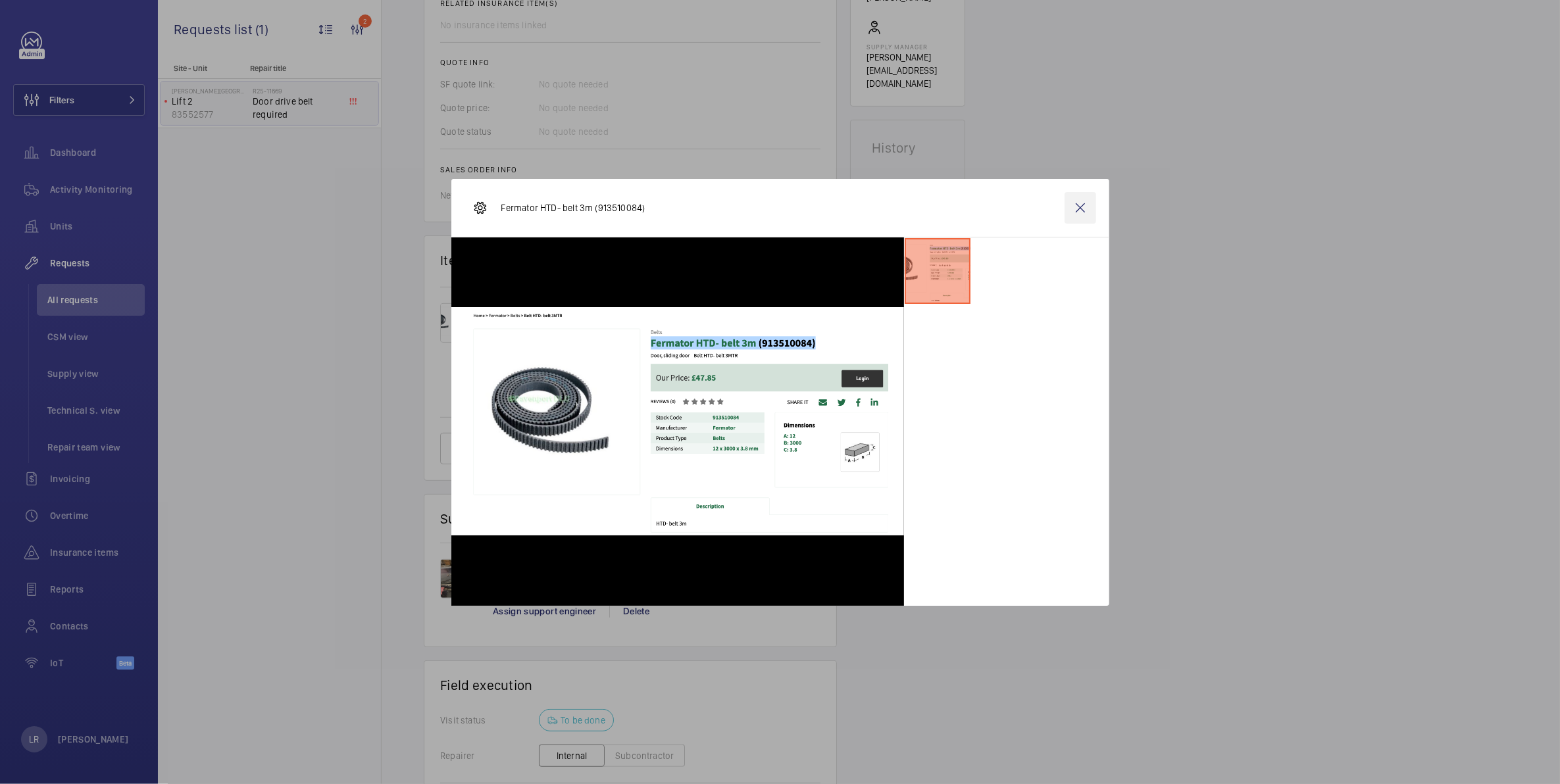
click at [1087, 212] on wm-front-icon-button at bounding box center [1081, 208] width 32 height 32
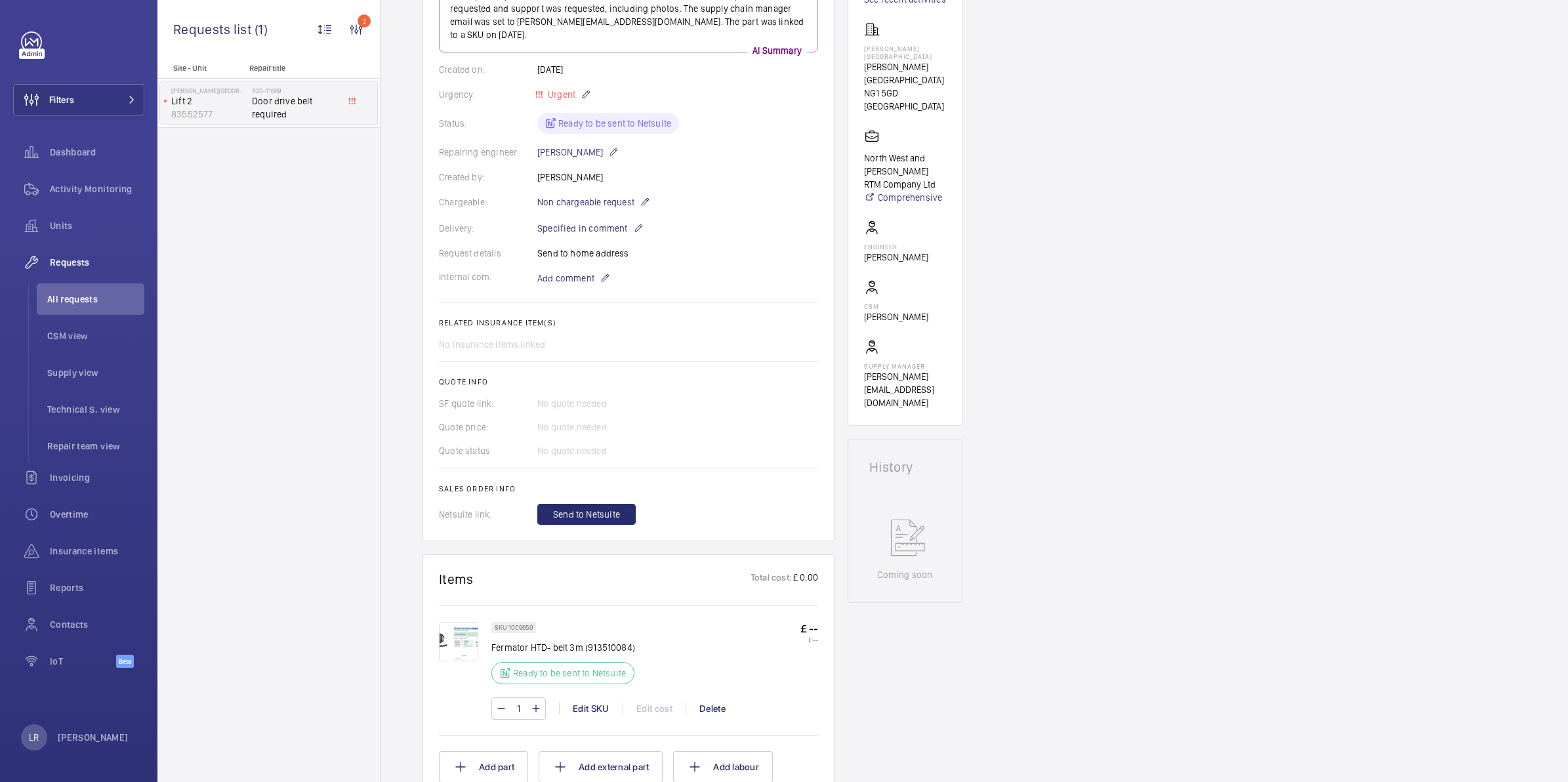
scroll to position [328, 0]
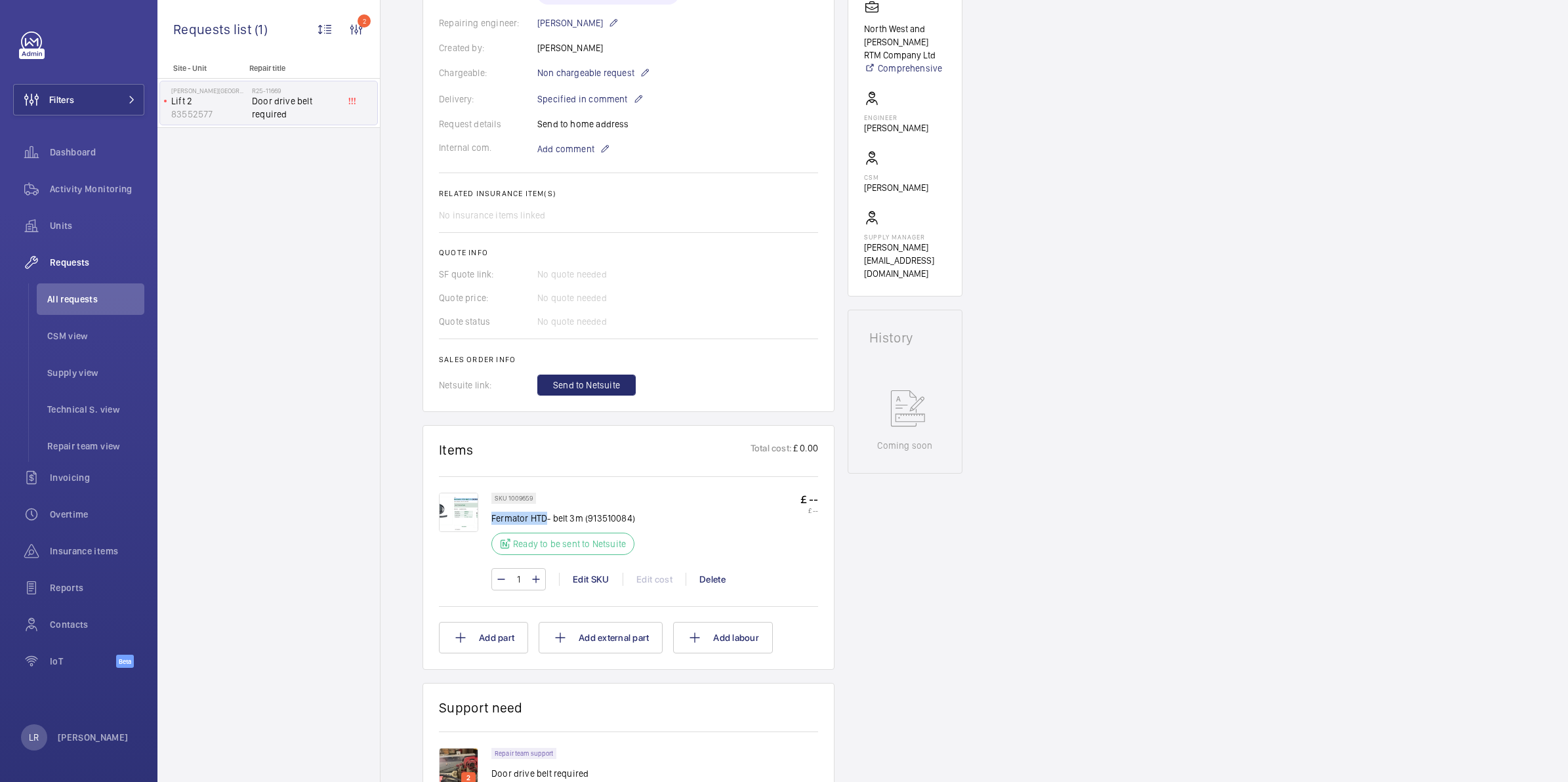
drag, startPoint x: 491, startPoint y: 503, endPoint x: 547, endPoint y: 507, distance: 56.1
click at [547, 512] on p "Fermator HTD- belt 3m (913510084)" at bounding box center [566, 518] width 151 height 13
copy p "Fermator HTD"
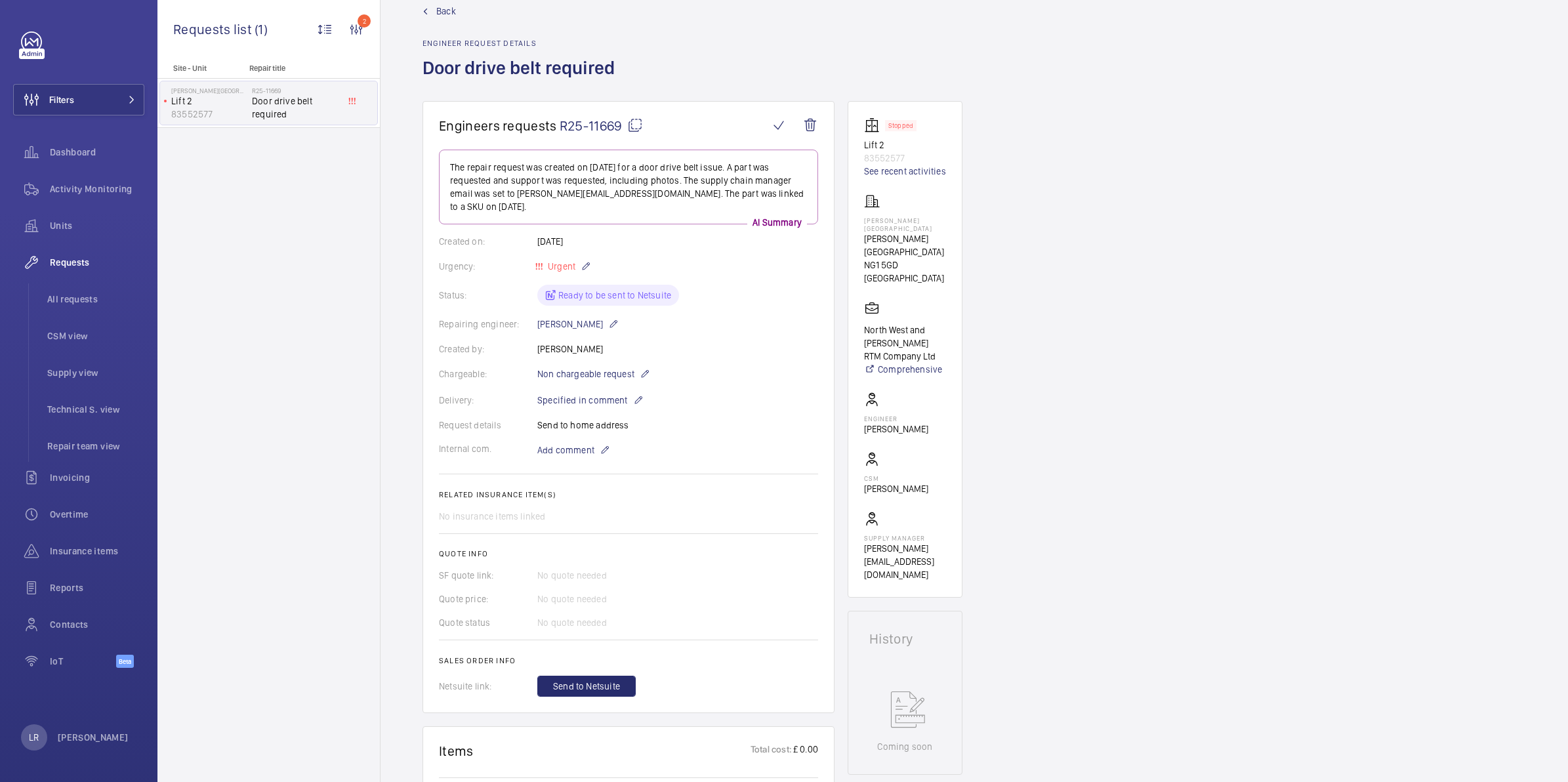
scroll to position [0, 0]
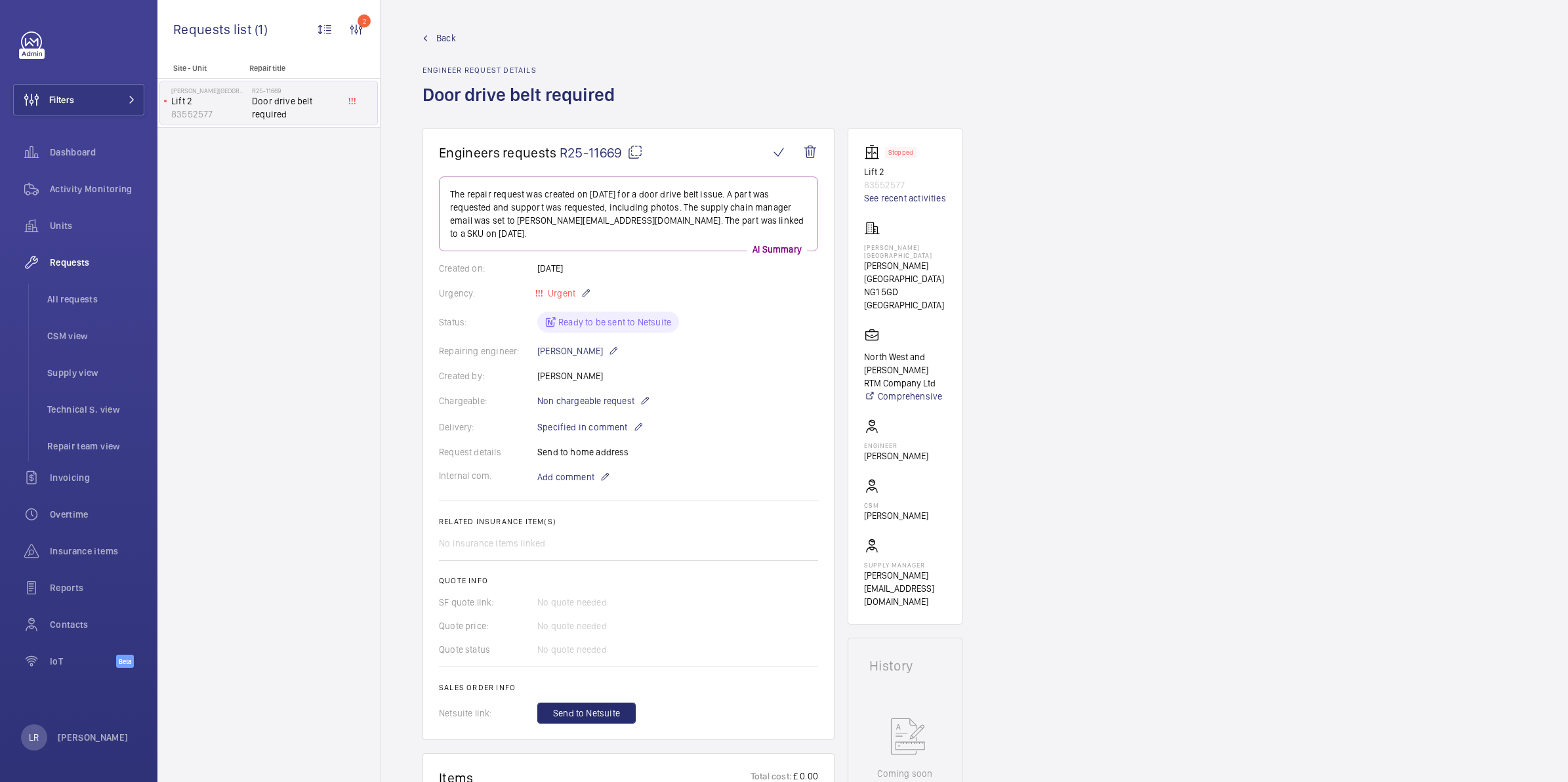
click at [441, 37] on span "Back" at bounding box center [446, 38] width 19 height 13
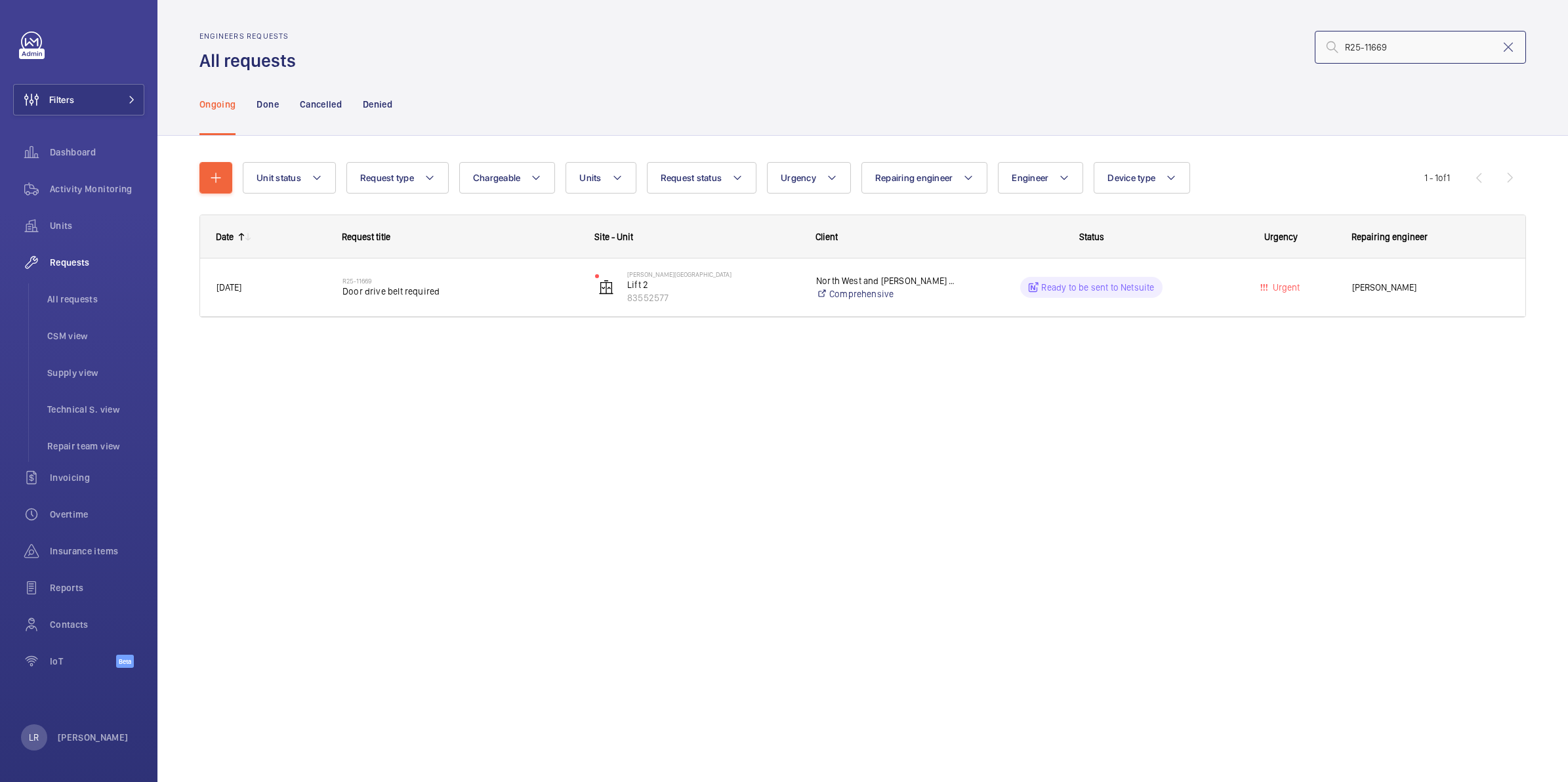
click at [1469, 45] on input "R25-11669" at bounding box center [1420, 47] width 211 height 32
click at [1468, 45] on input "R25-11669" at bounding box center [1420, 47] width 211 height 32
paste input "00486"
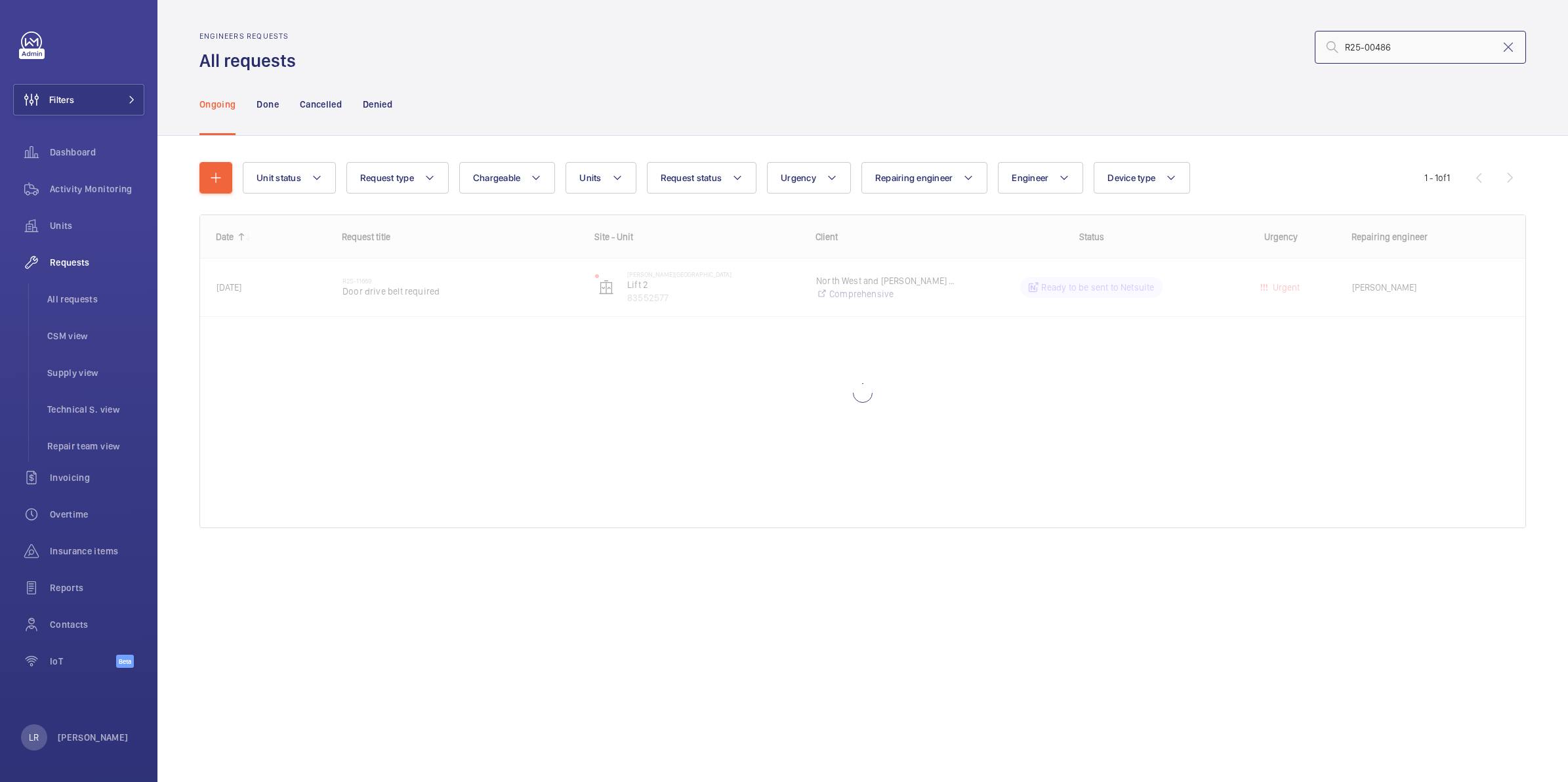
type input "R25-00486"
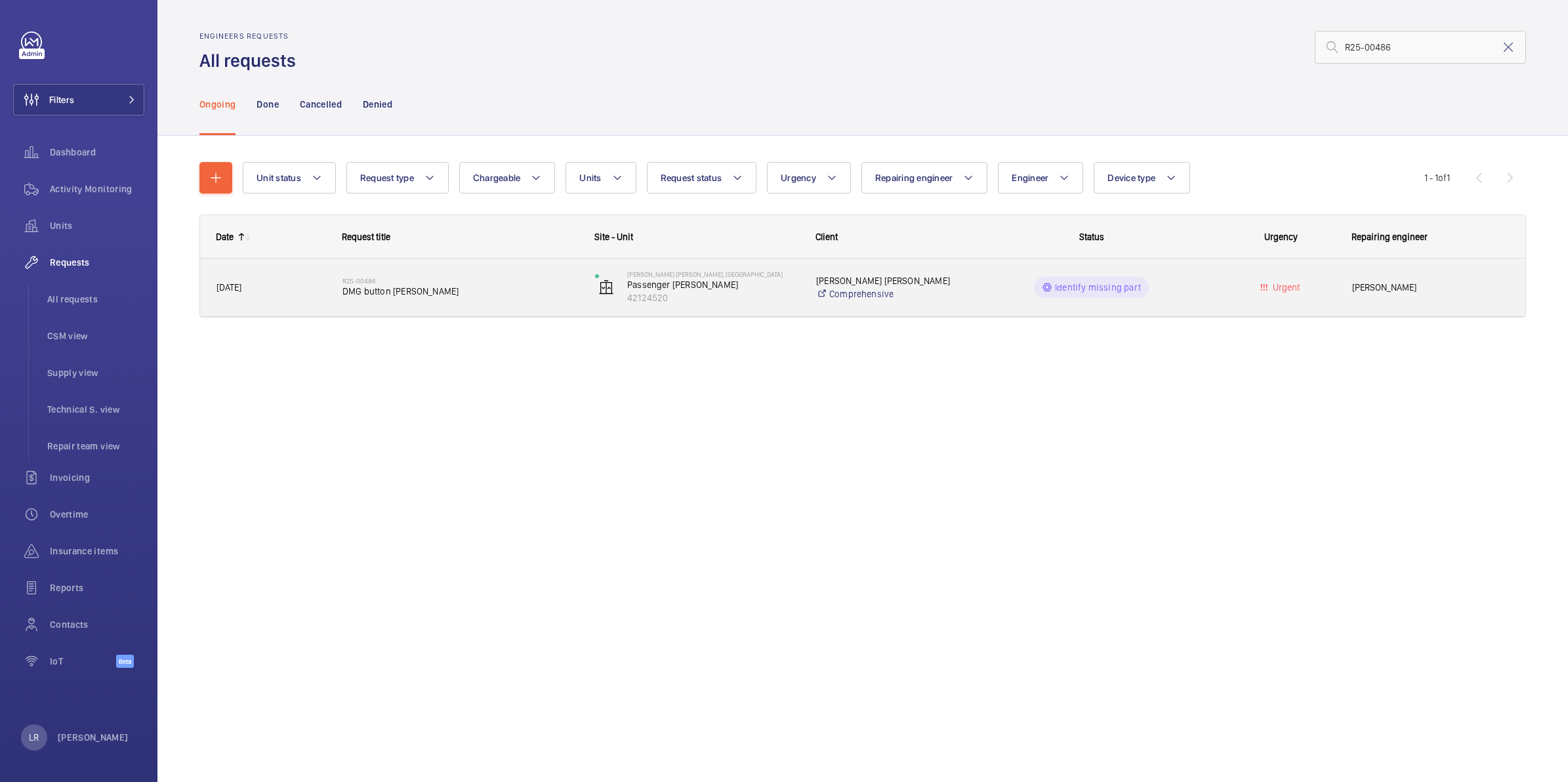
click at [397, 291] on span "DMG button [PERSON_NAME]" at bounding box center [460, 291] width 236 height 13
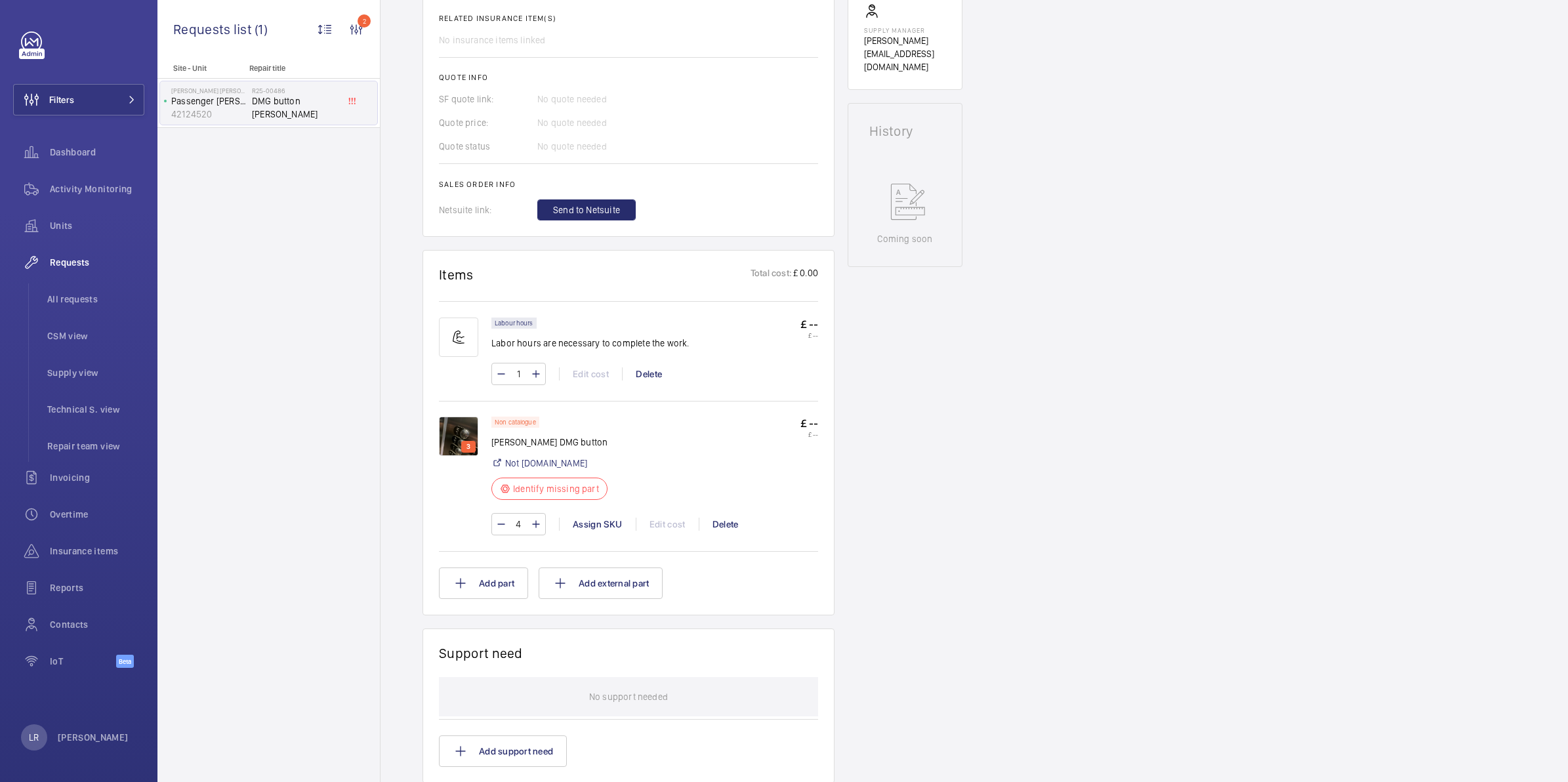
scroll to position [574, 0]
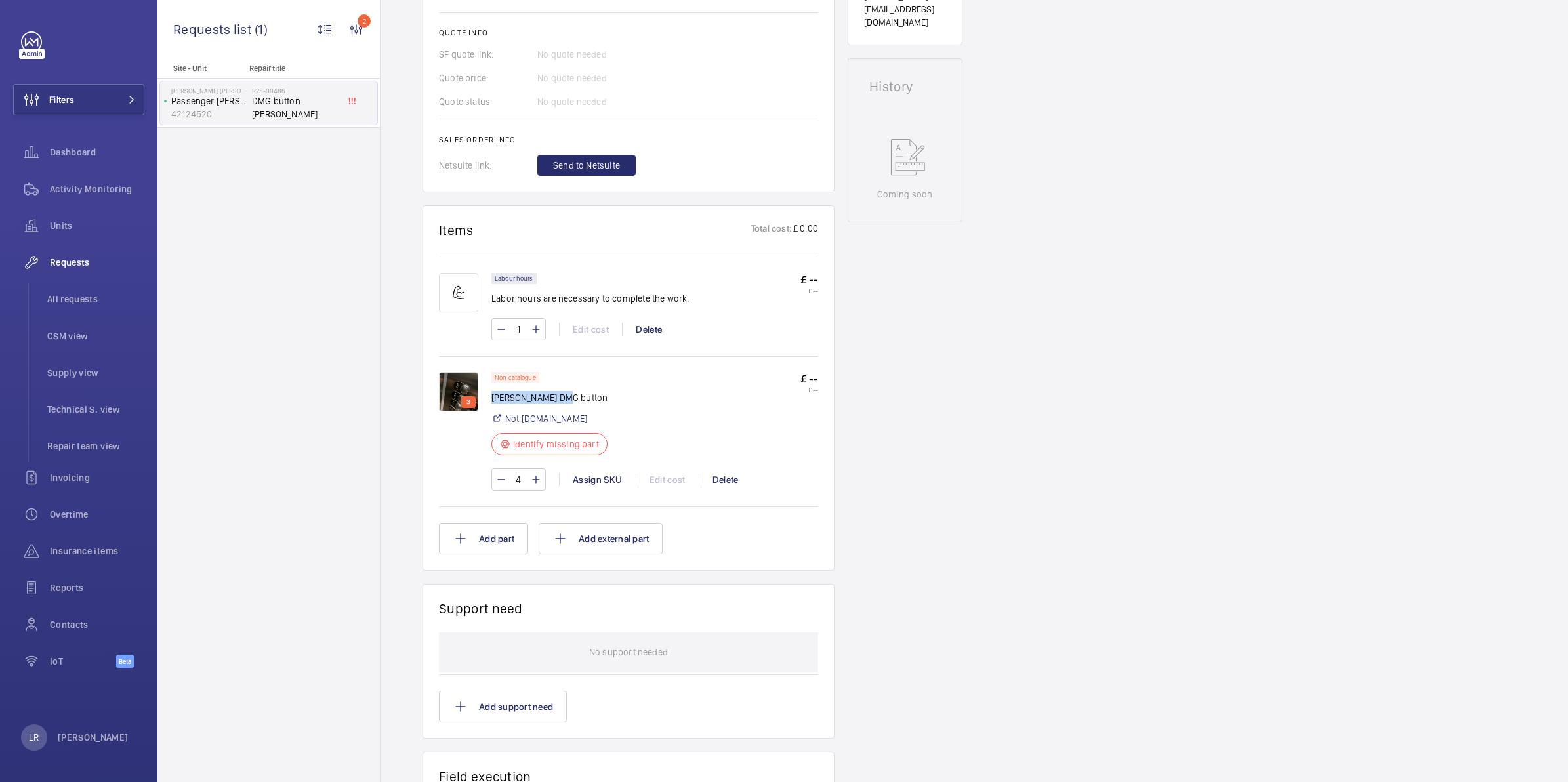
drag, startPoint x: 569, startPoint y: 396, endPoint x: 493, endPoint y: 404, distance: 76.4
click at [493, 404] on p "[PERSON_NAME] DMG button" at bounding box center [553, 398] width 124 height 13
copy p "[PERSON_NAME] DMG button"
click at [716, 389] on div "Non catalogue [PERSON_NAME] DMG button Not [DOMAIN_NAME] Identify missing part …" at bounding box center [654, 418] width 326 height 91
click at [619, 476] on div "Assign SKU" at bounding box center [597, 480] width 77 height 13
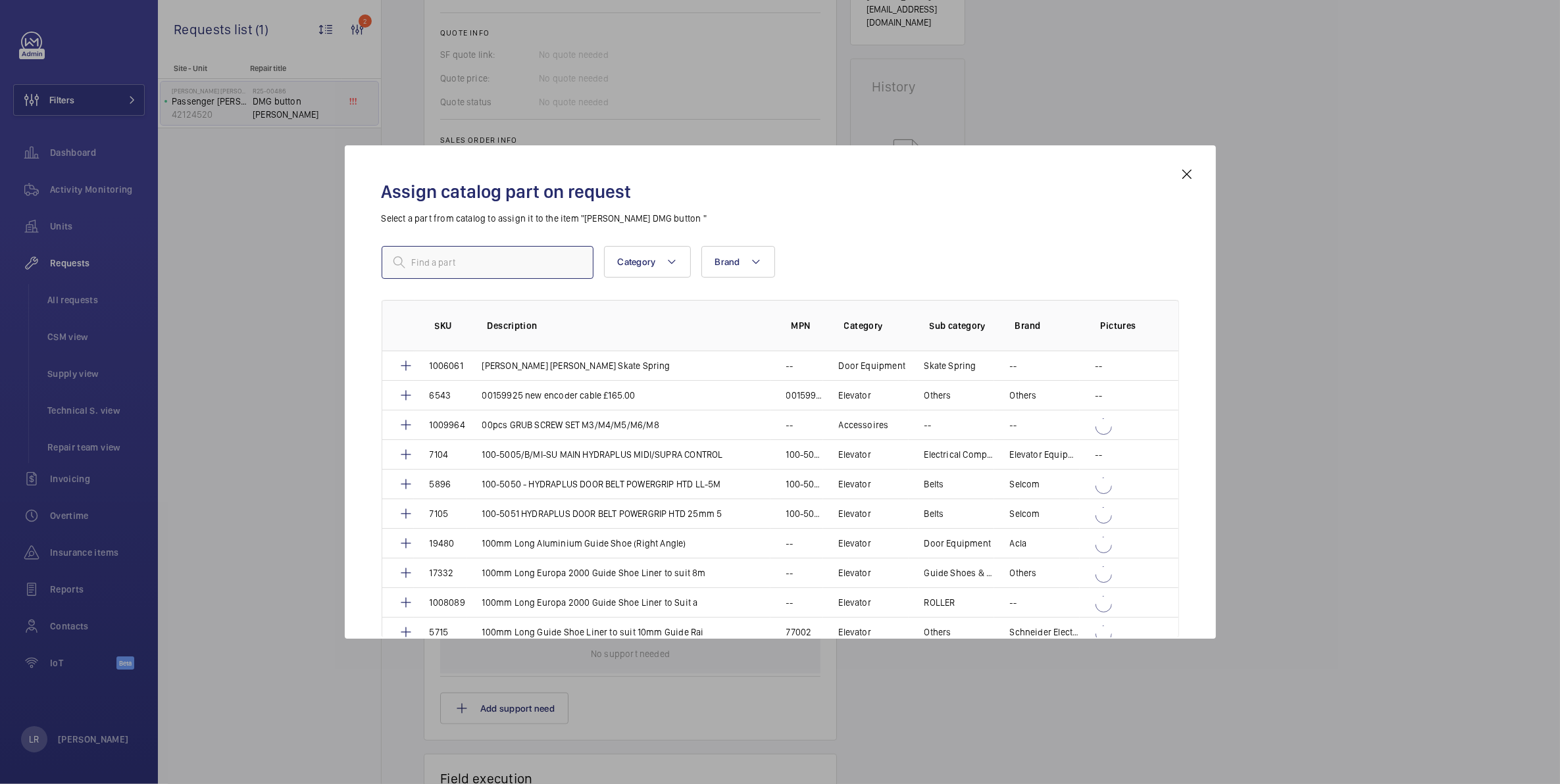
paste input "[PERSON_NAME] DMG button"
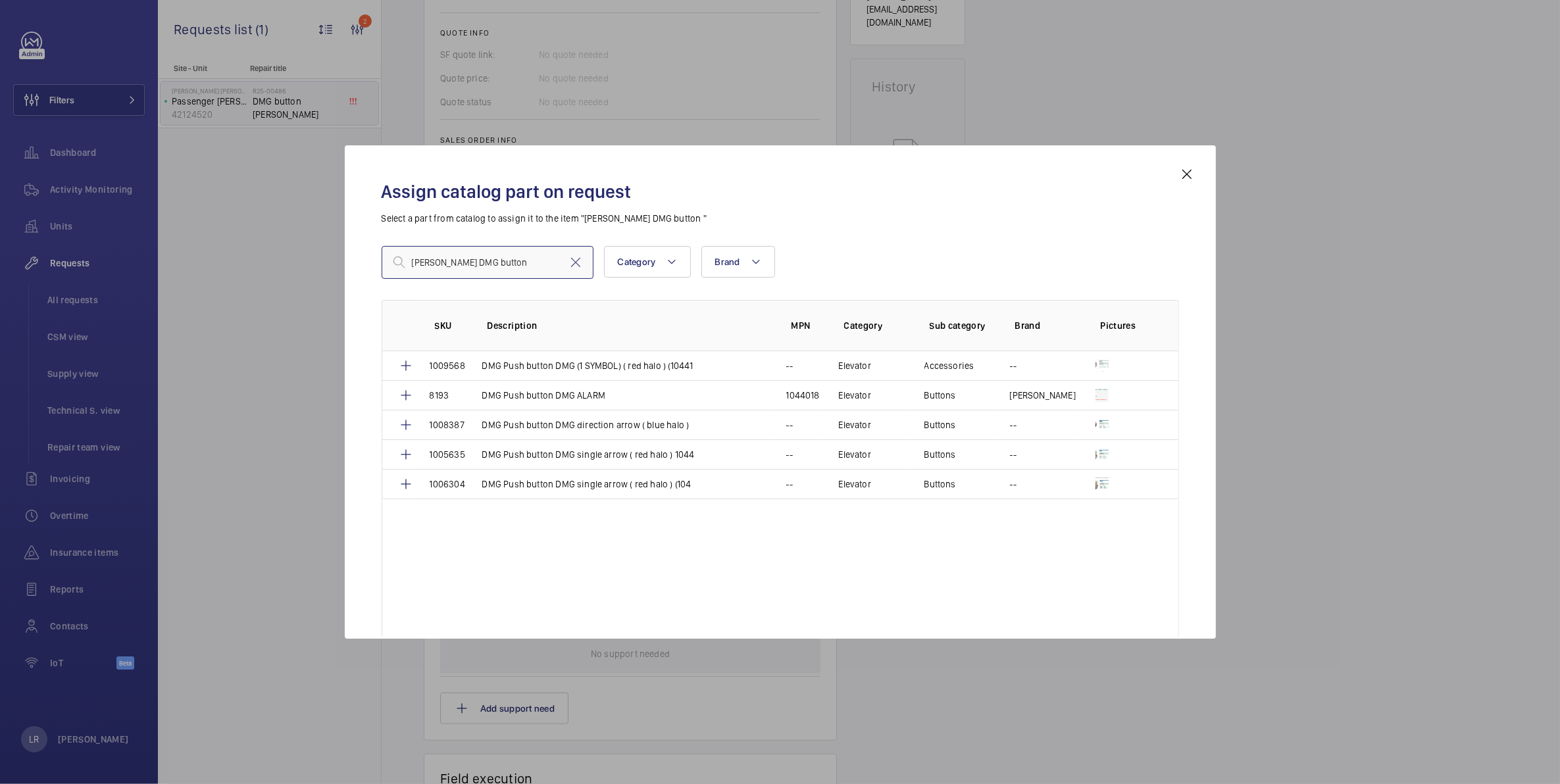
type input "[PERSON_NAME] DMG button"
click at [1195, 176] on mat-icon at bounding box center [1187, 174] width 16 height 16
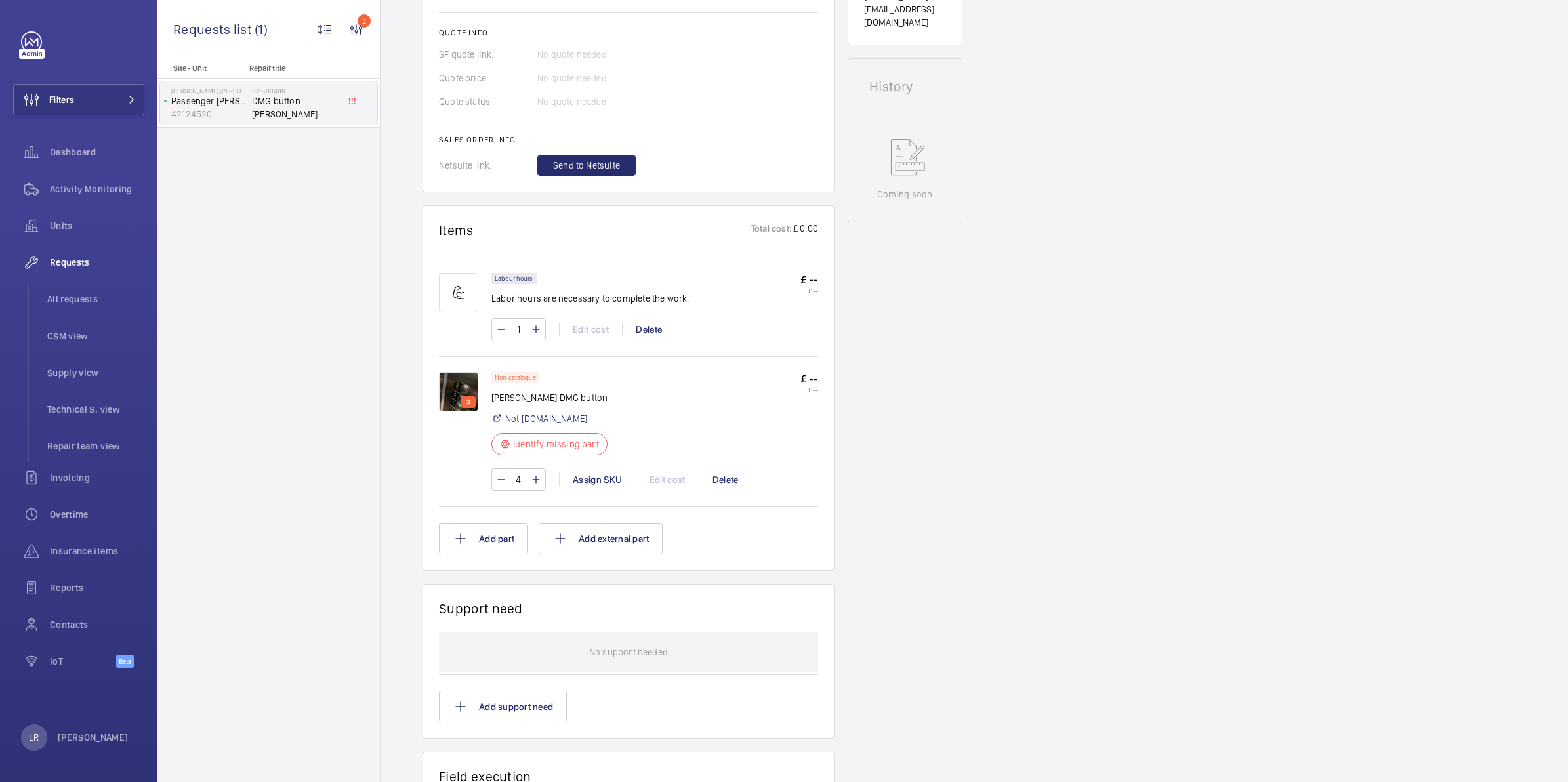
click at [456, 398] on img at bounding box center [459, 391] width 39 height 39
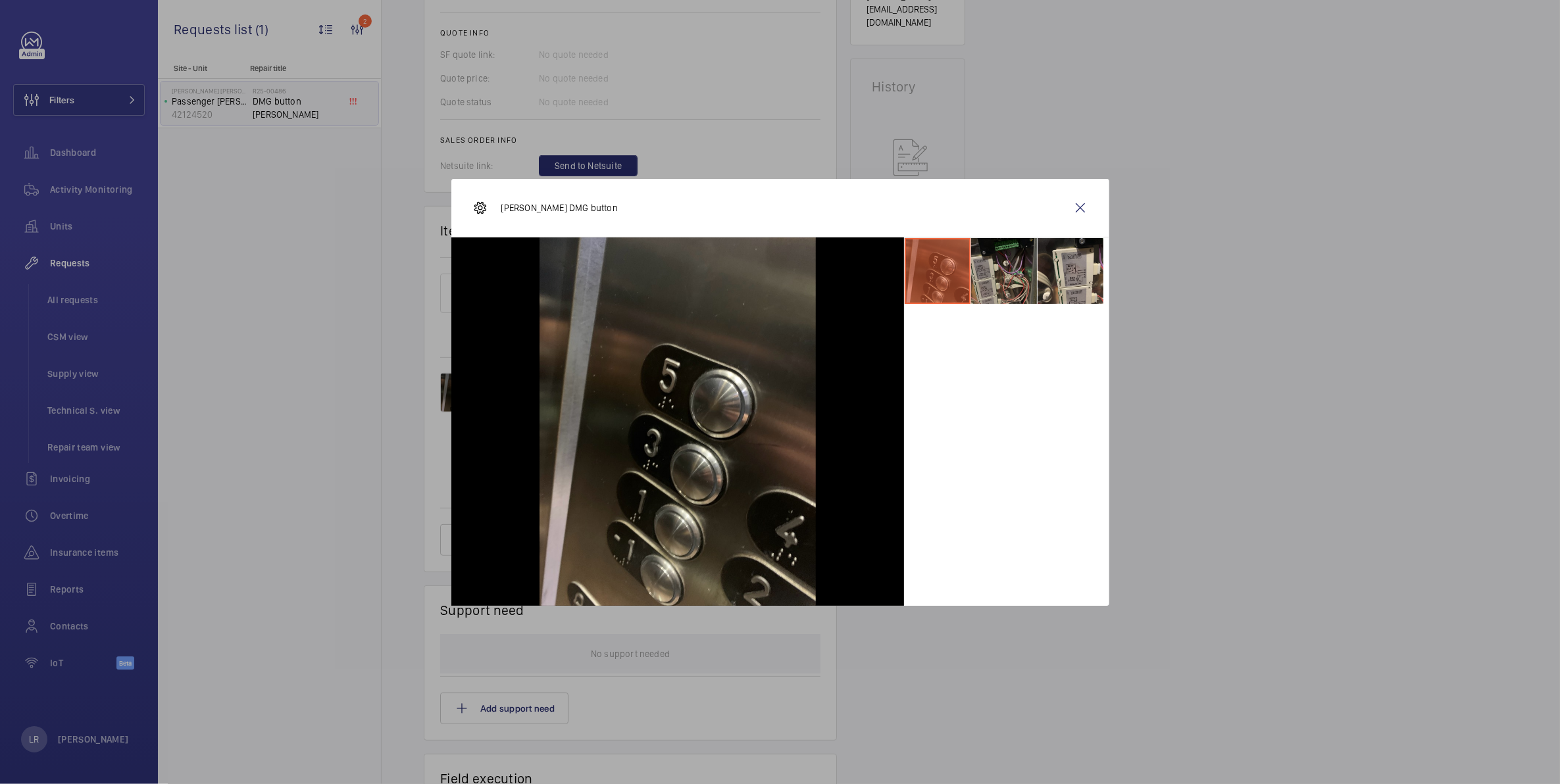
click at [1007, 261] on li at bounding box center [1004, 271] width 66 height 66
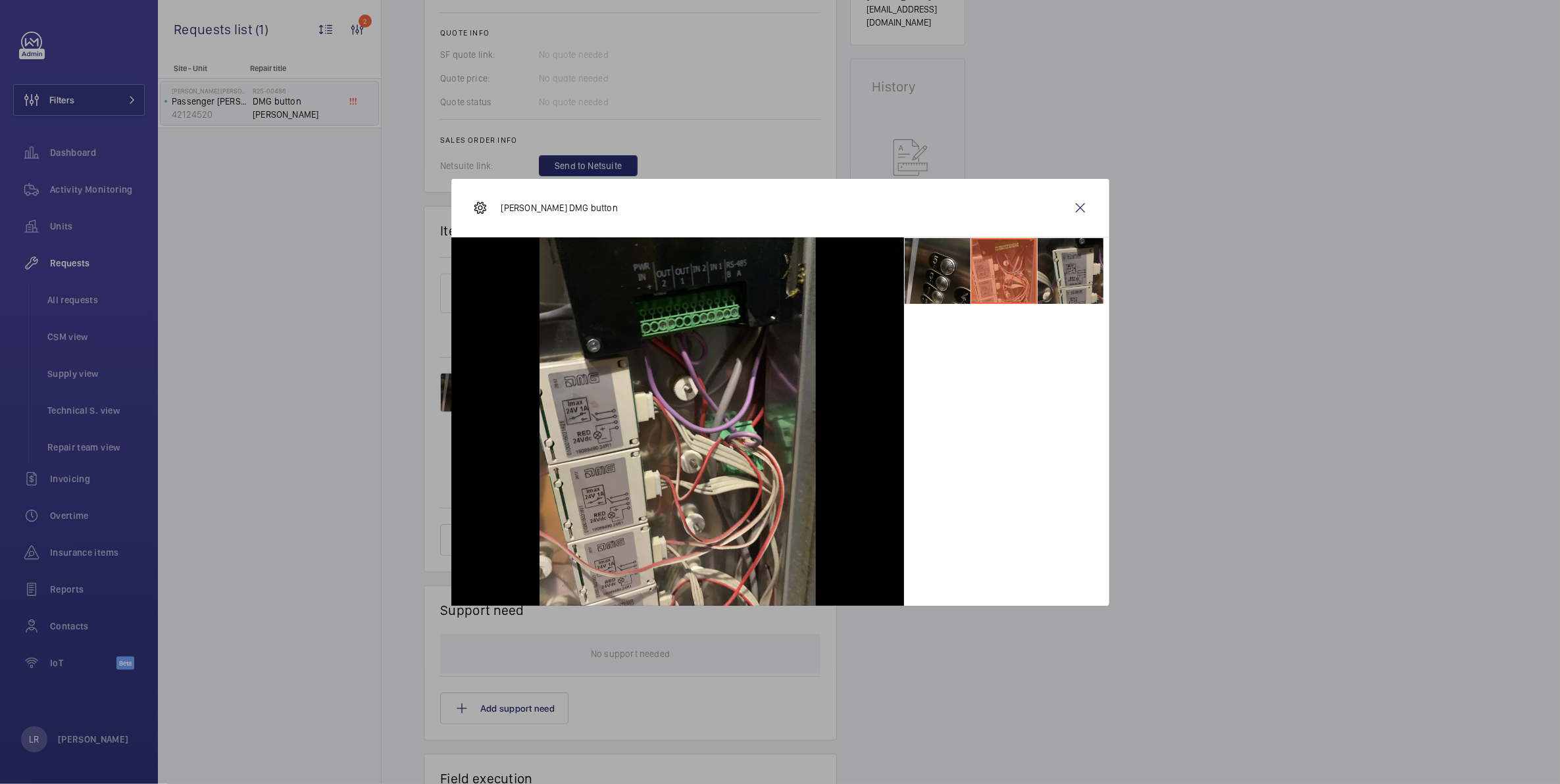
click at [1053, 264] on li at bounding box center [1071, 271] width 66 height 66
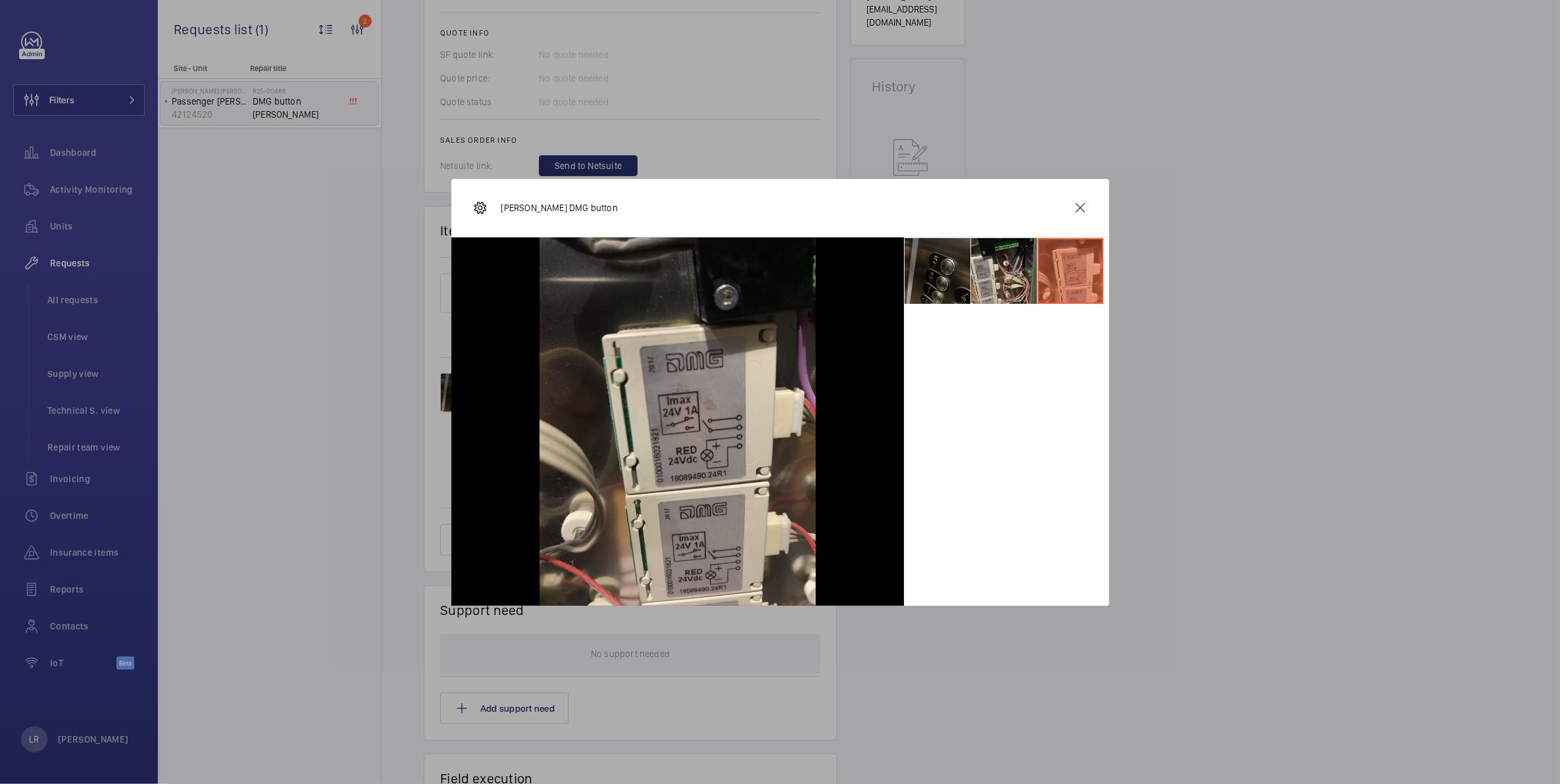
click at [963, 268] on li at bounding box center [937, 271] width 66 height 66
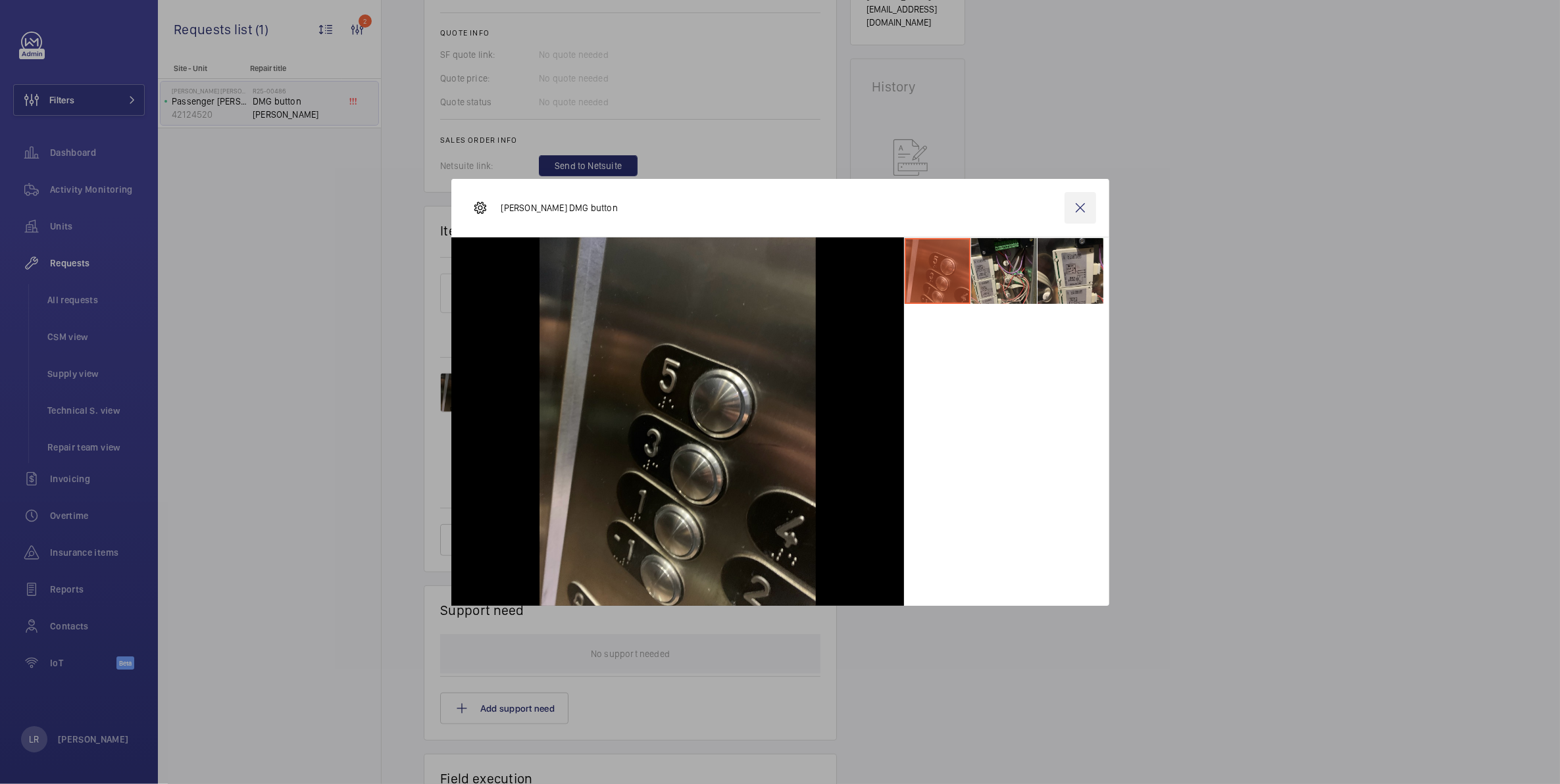
click at [1080, 210] on wm-front-icon-button at bounding box center [1081, 208] width 32 height 32
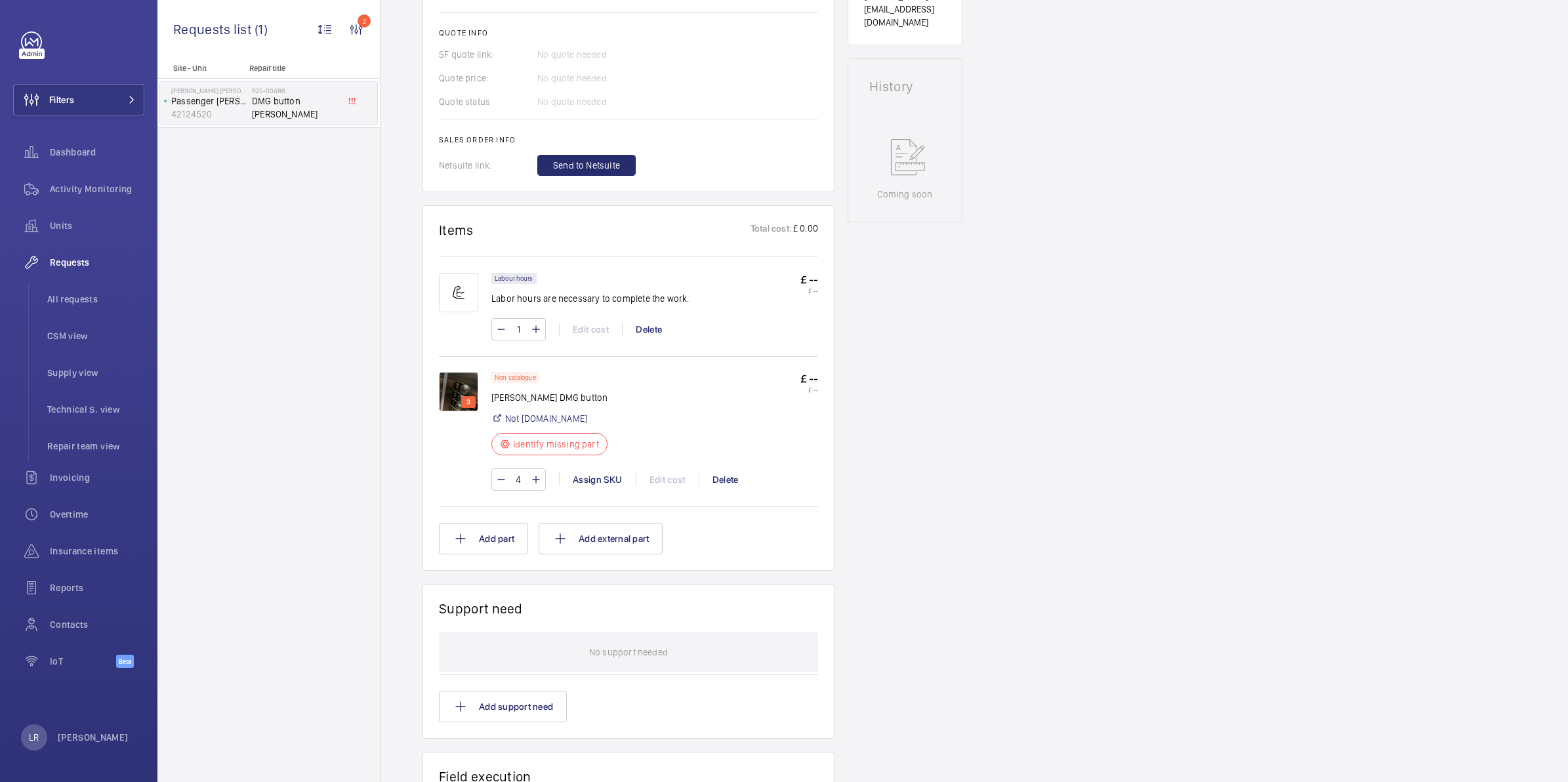
click at [457, 388] on img at bounding box center [459, 391] width 39 height 39
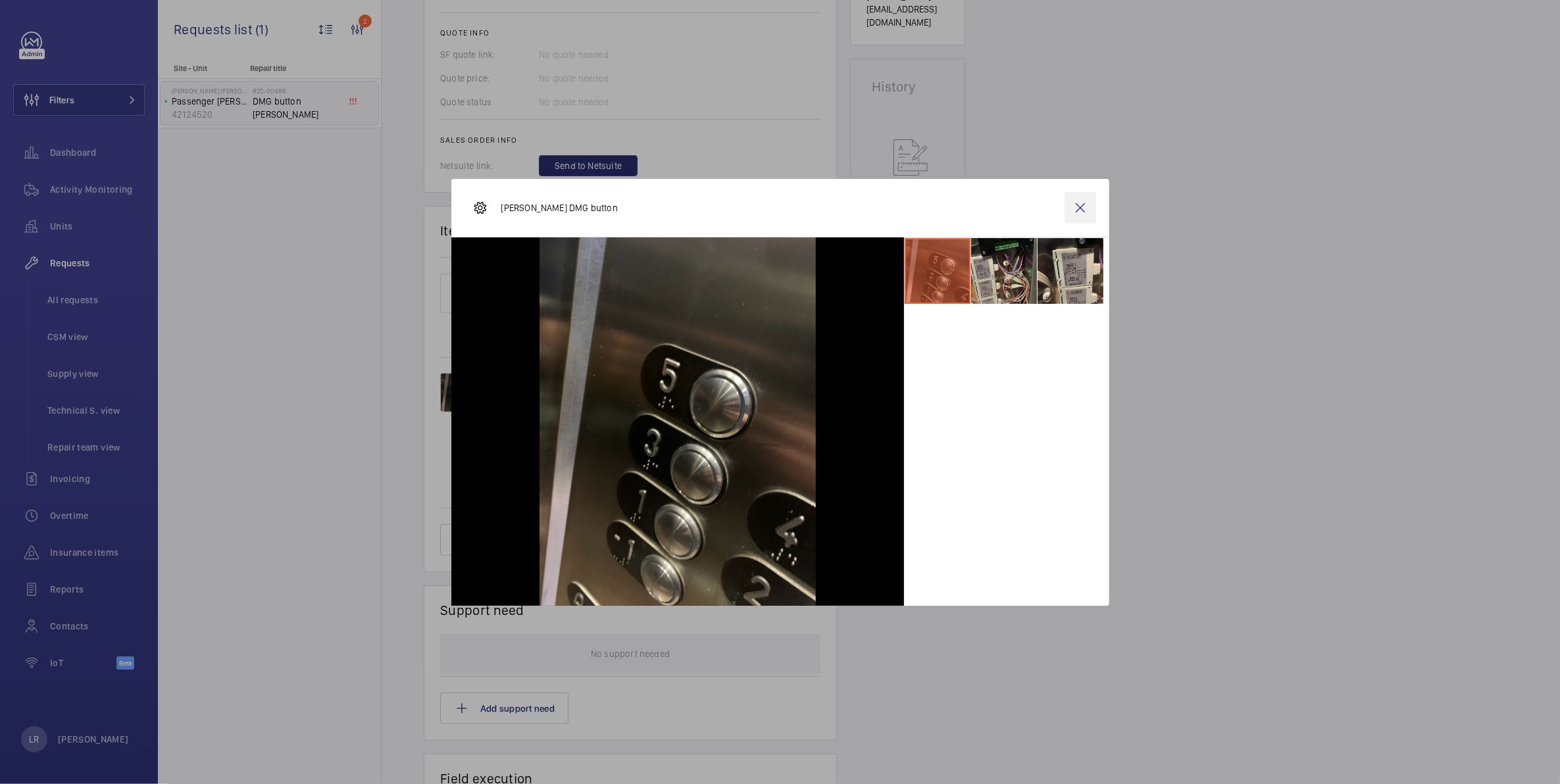
click at [1083, 206] on wm-front-icon-button at bounding box center [1081, 208] width 32 height 32
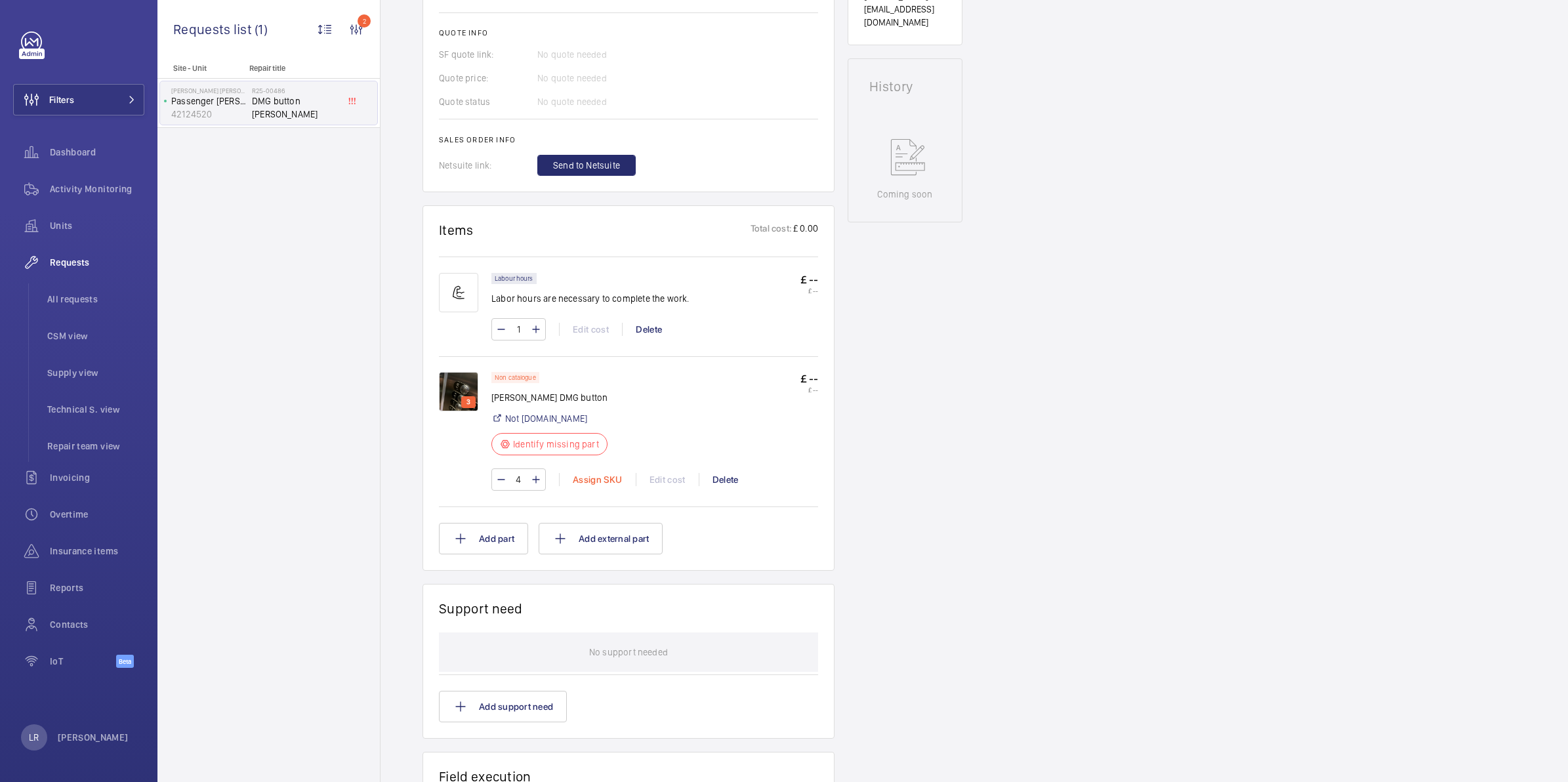
click at [615, 480] on div "Assign SKU" at bounding box center [597, 480] width 77 height 13
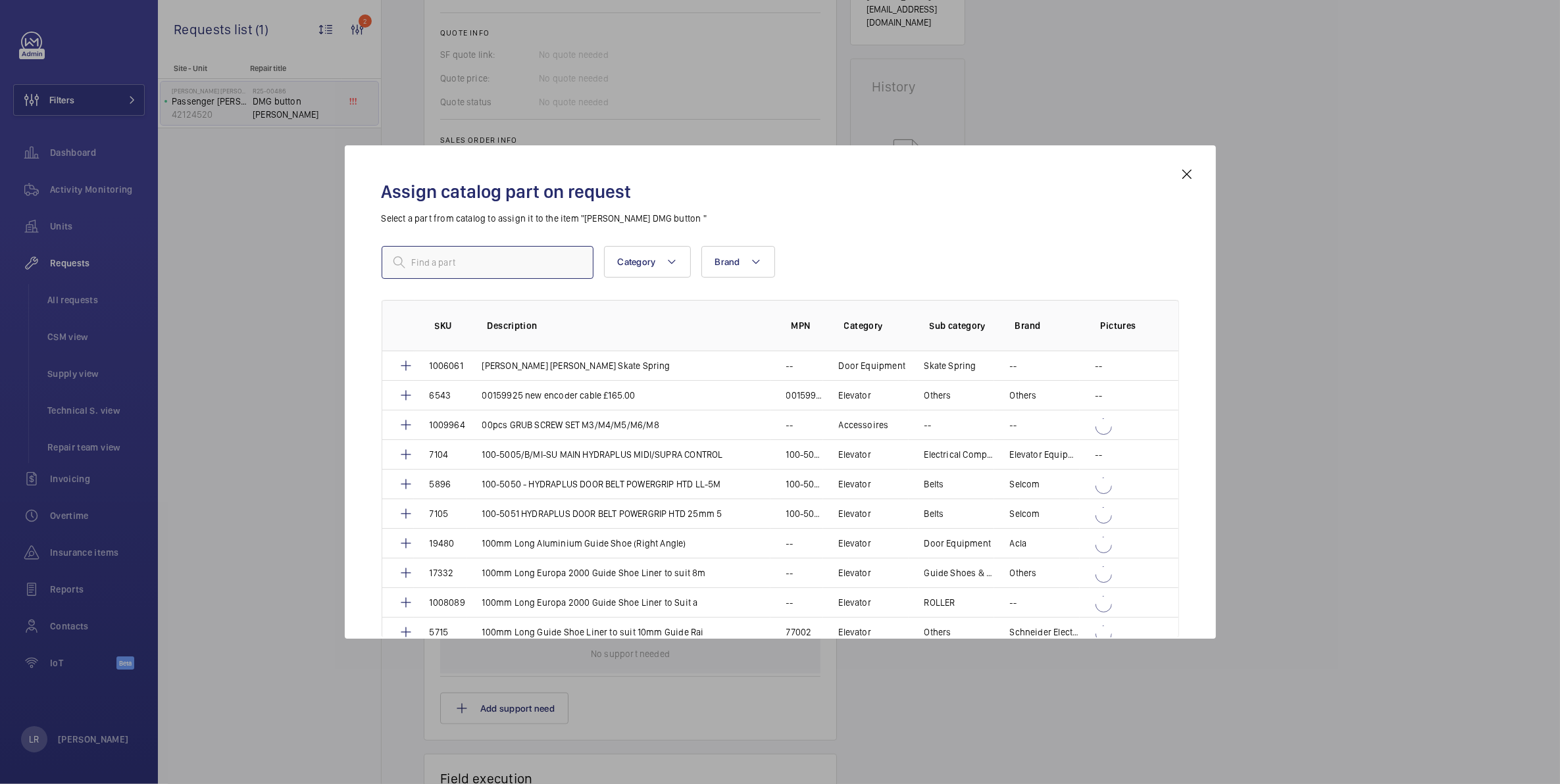
drag, startPoint x: 479, startPoint y: 243, endPoint x: 451, endPoint y: 254, distance: 30.1
click at [451, 254] on input "text" at bounding box center [487, 262] width 212 height 33
paste input "[PERSON_NAME] DMG button"
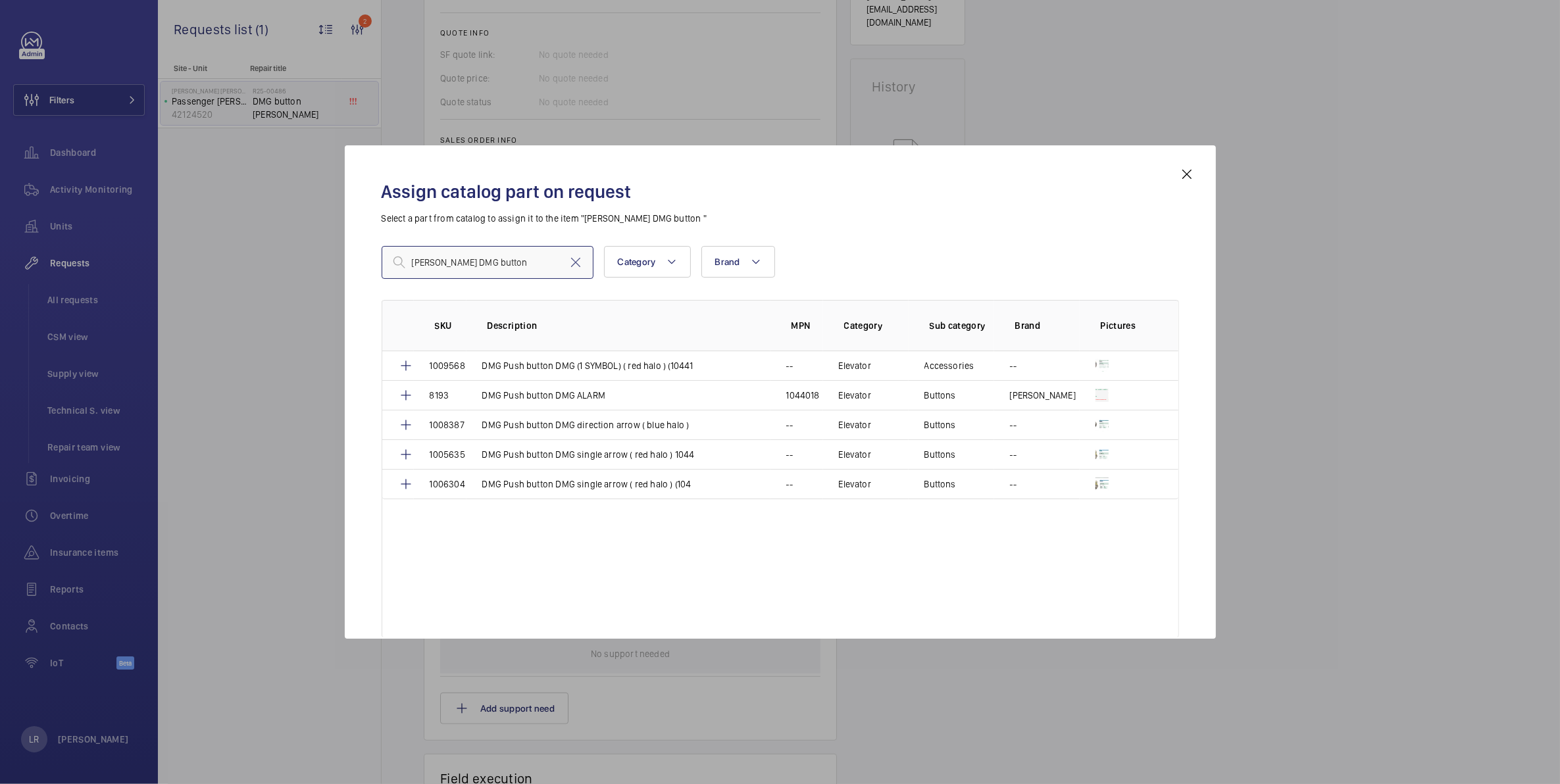
type input "[PERSON_NAME] DMG button"
click at [1182, 176] on mat-icon at bounding box center [1187, 174] width 16 height 16
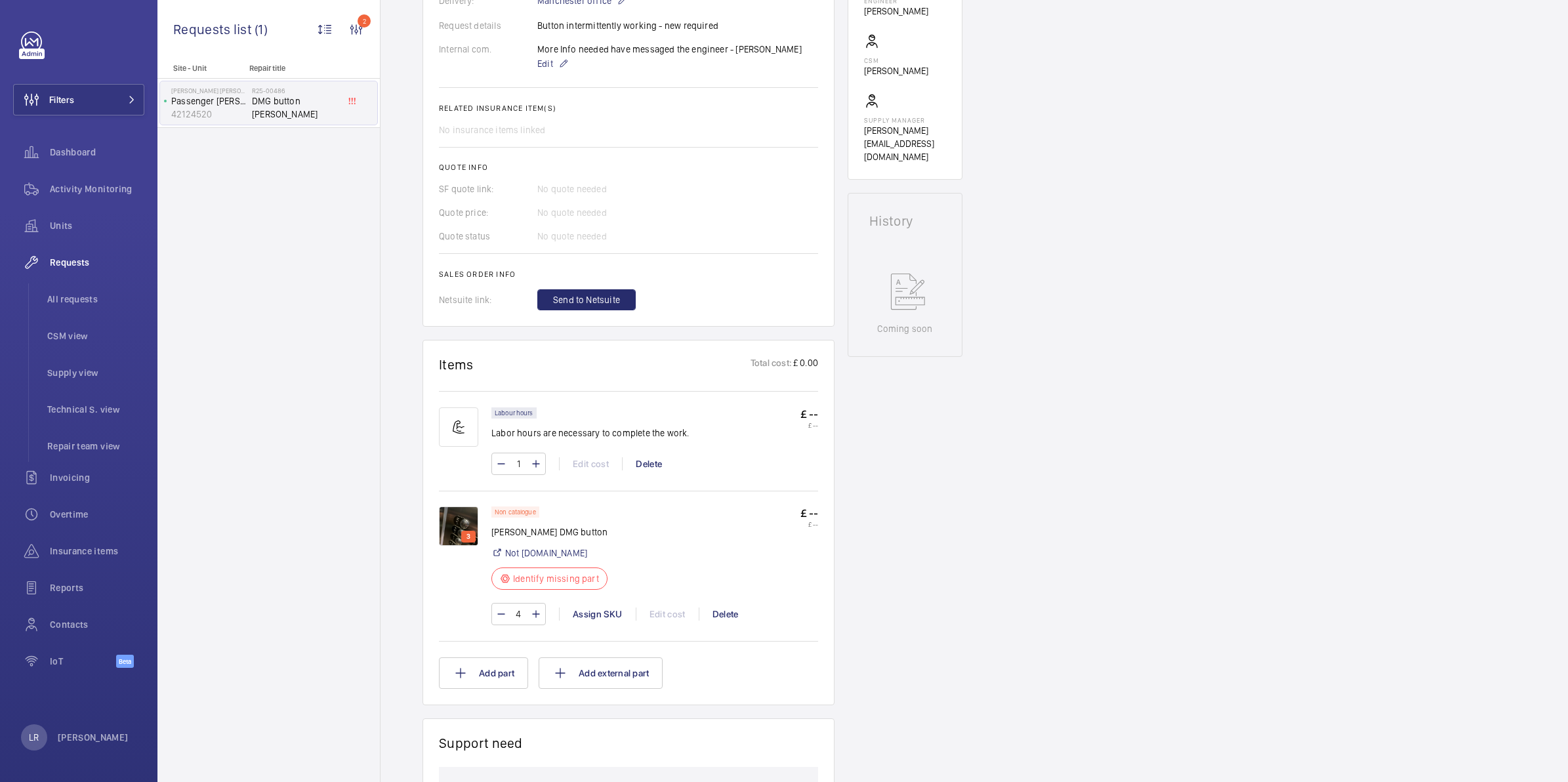
scroll to position [574, 0]
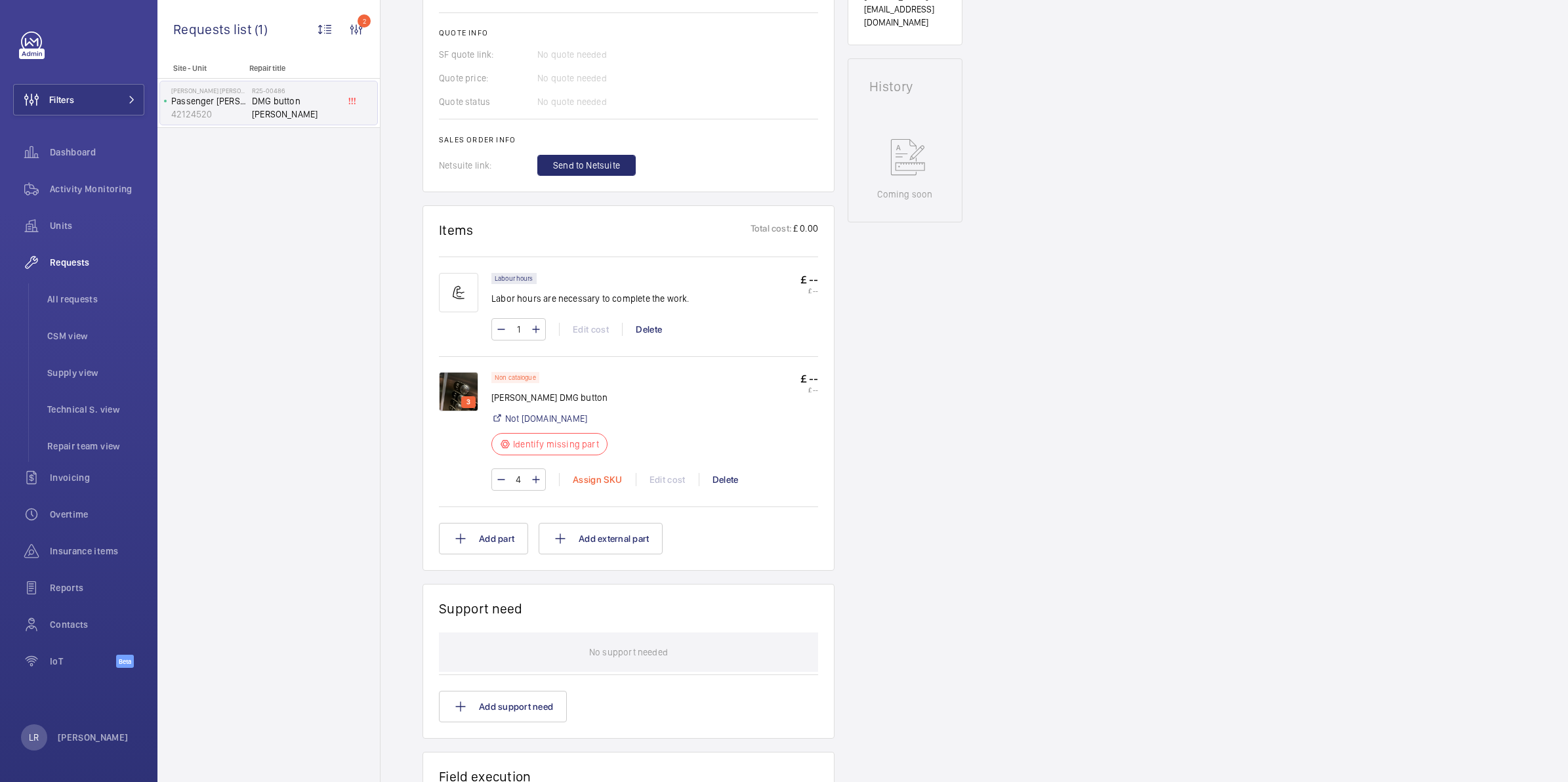
click at [614, 484] on div "Assign SKU" at bounding box center [597, 480] width 77 height 13
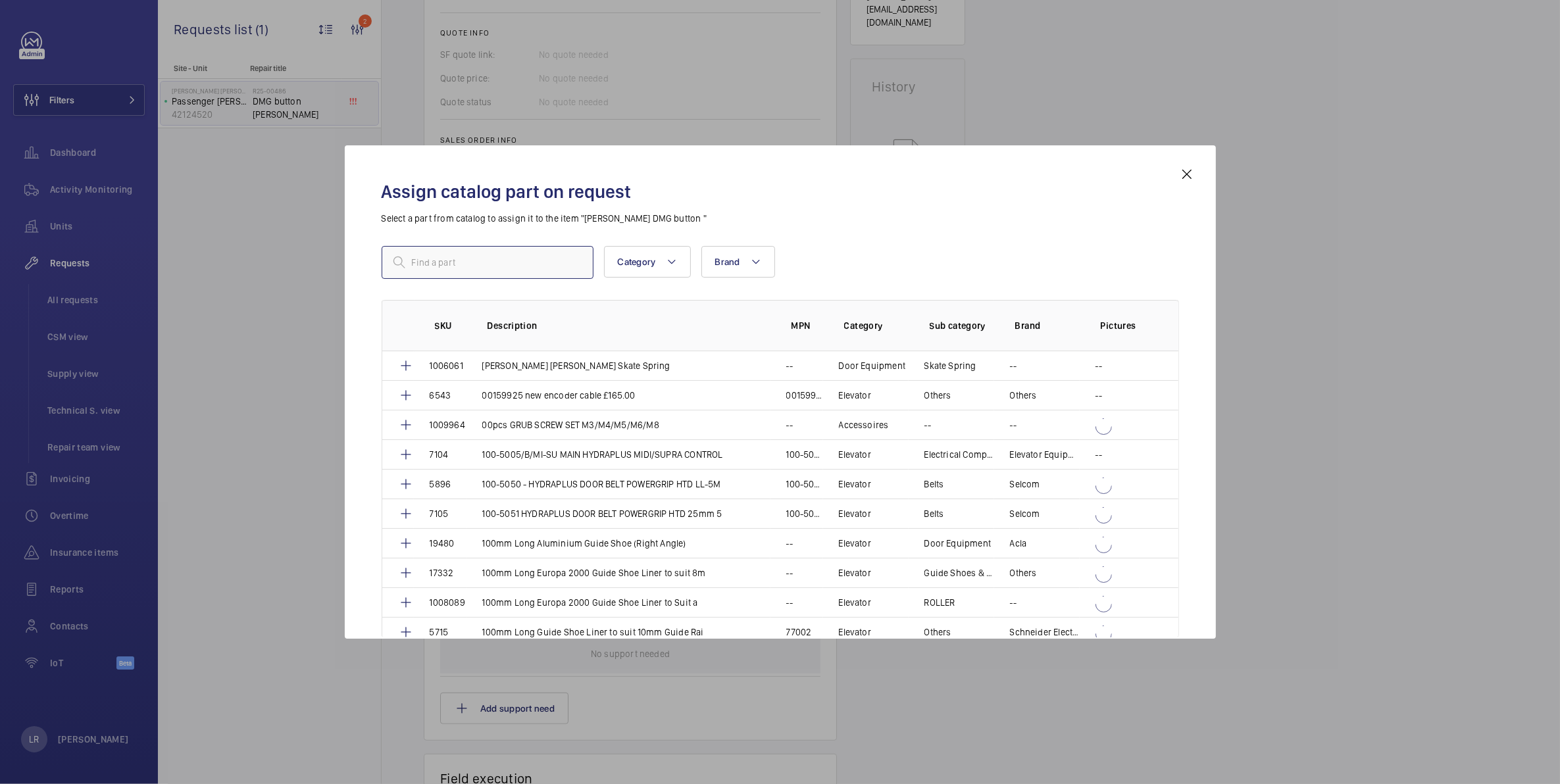
paste input "[PERSON_NAME] DMG button"
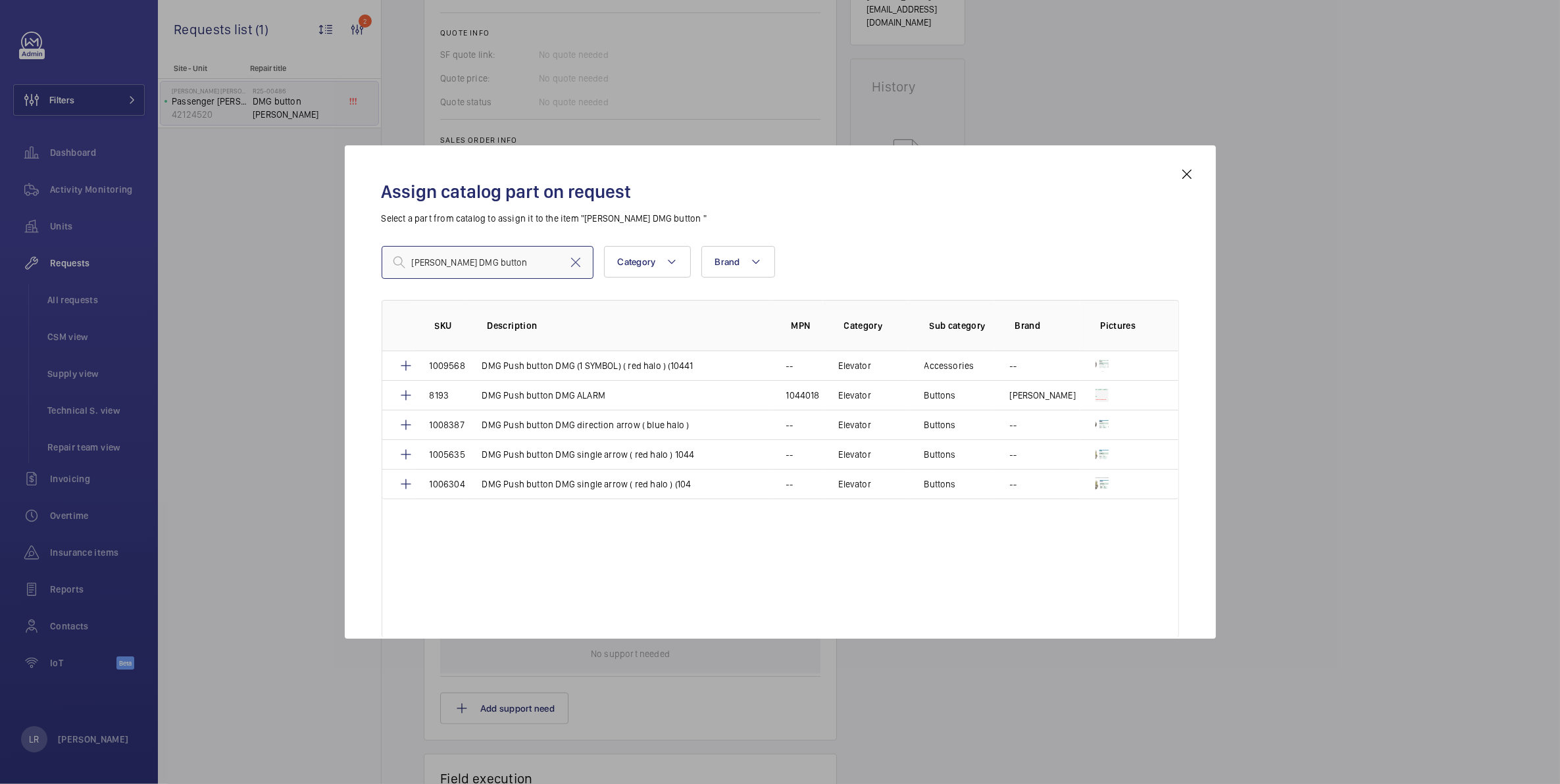
type input "[PERSON_NAME] DMG button"
click at [1189, 172] on mat-icon at bounding box center [1187, 174] width 16 height 16
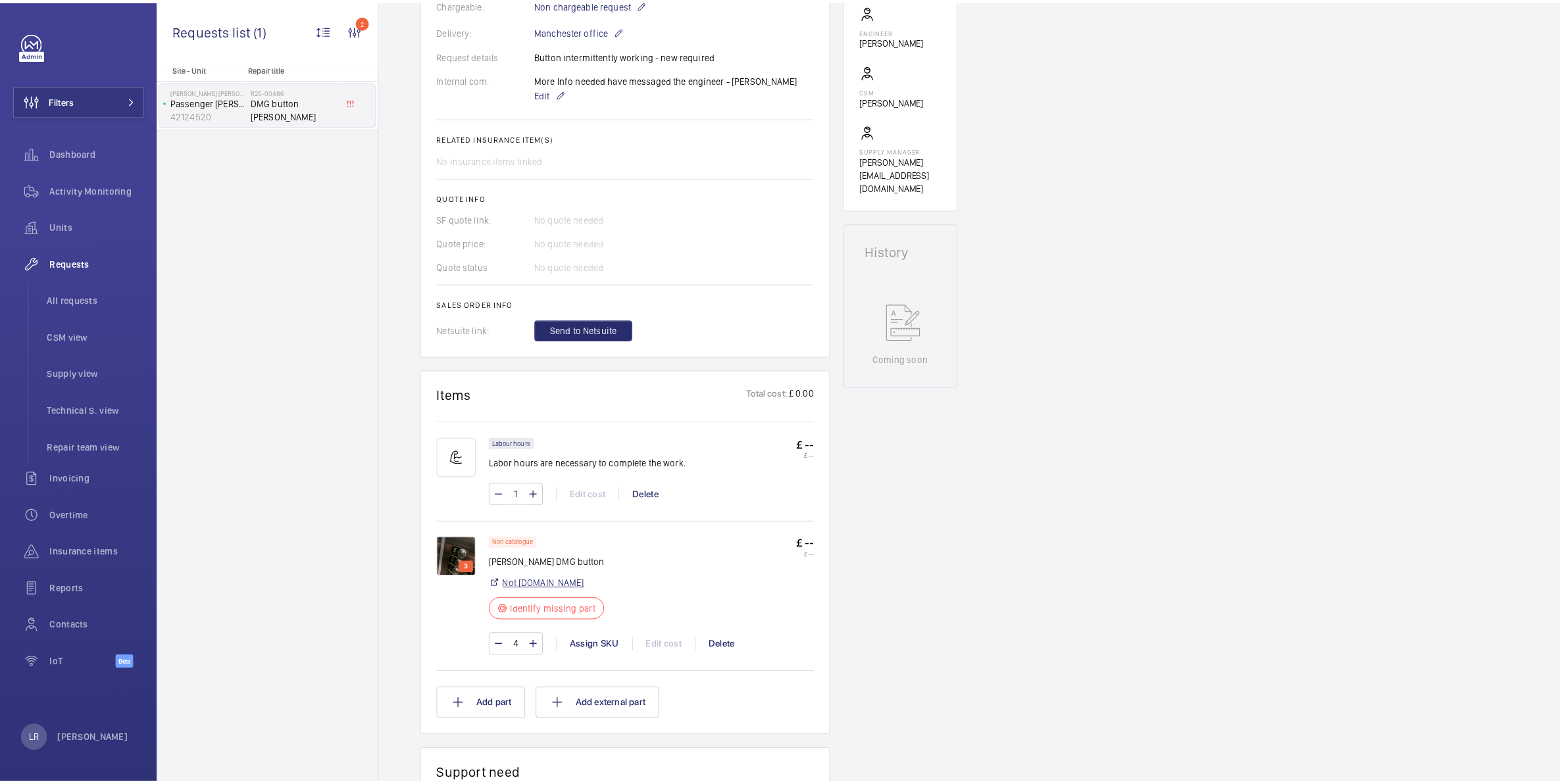
scroll to position [575, 0]
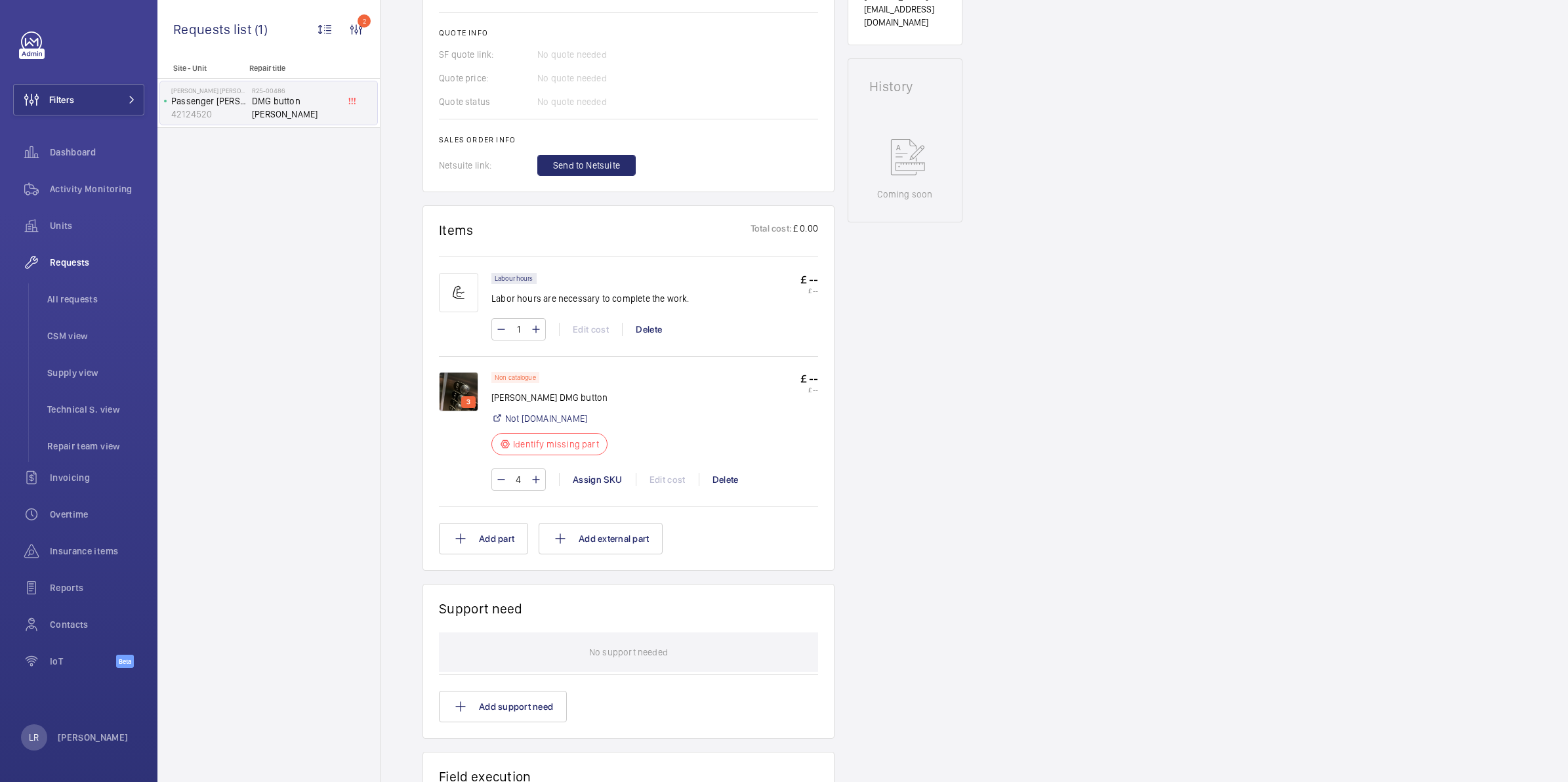
click at [456, 391] on img at bounding box center [459, 391] width 39 height 39
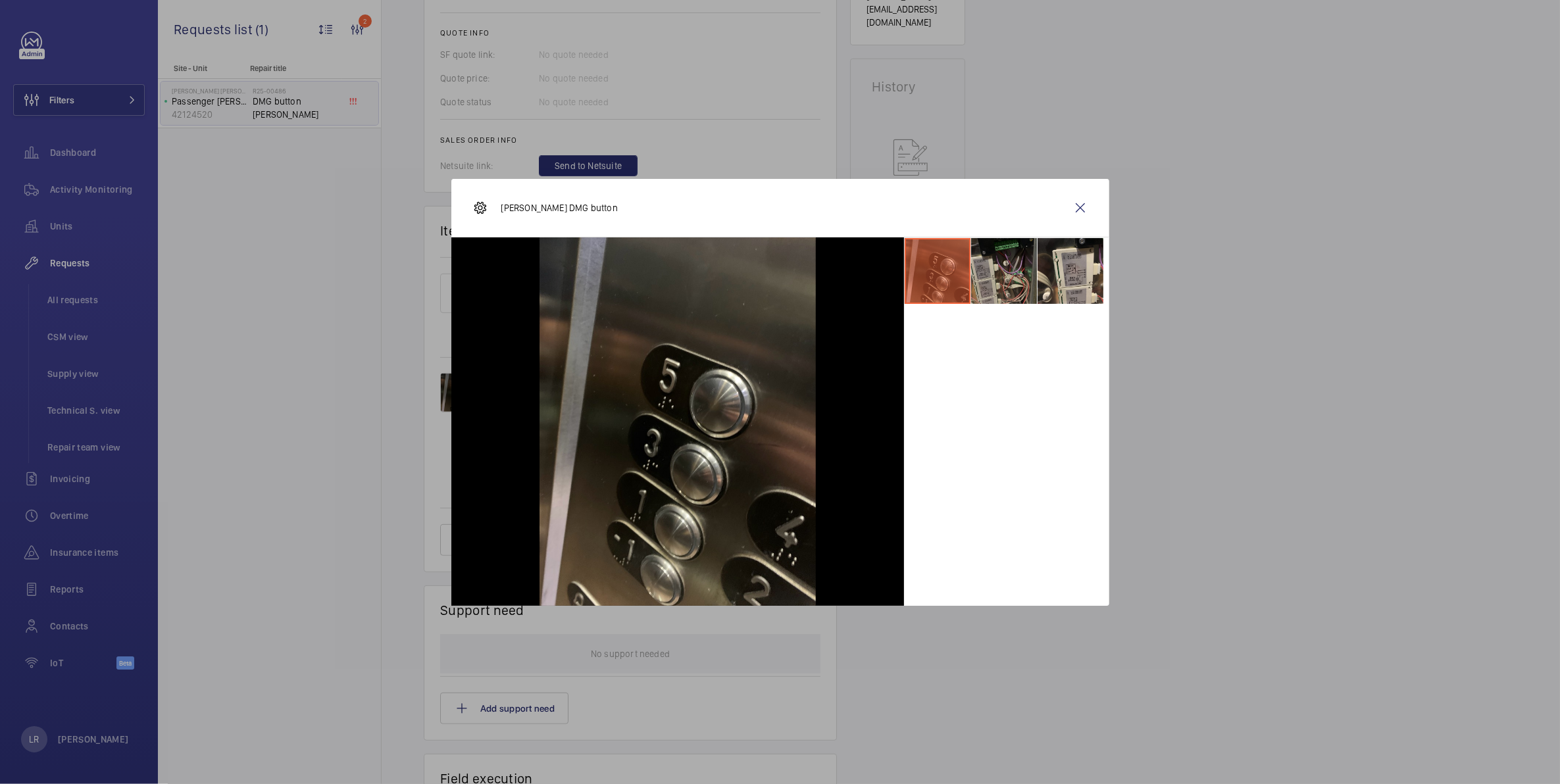
click at [1004, 276] on li at bounding box center [1004, 271] width 66 height 66
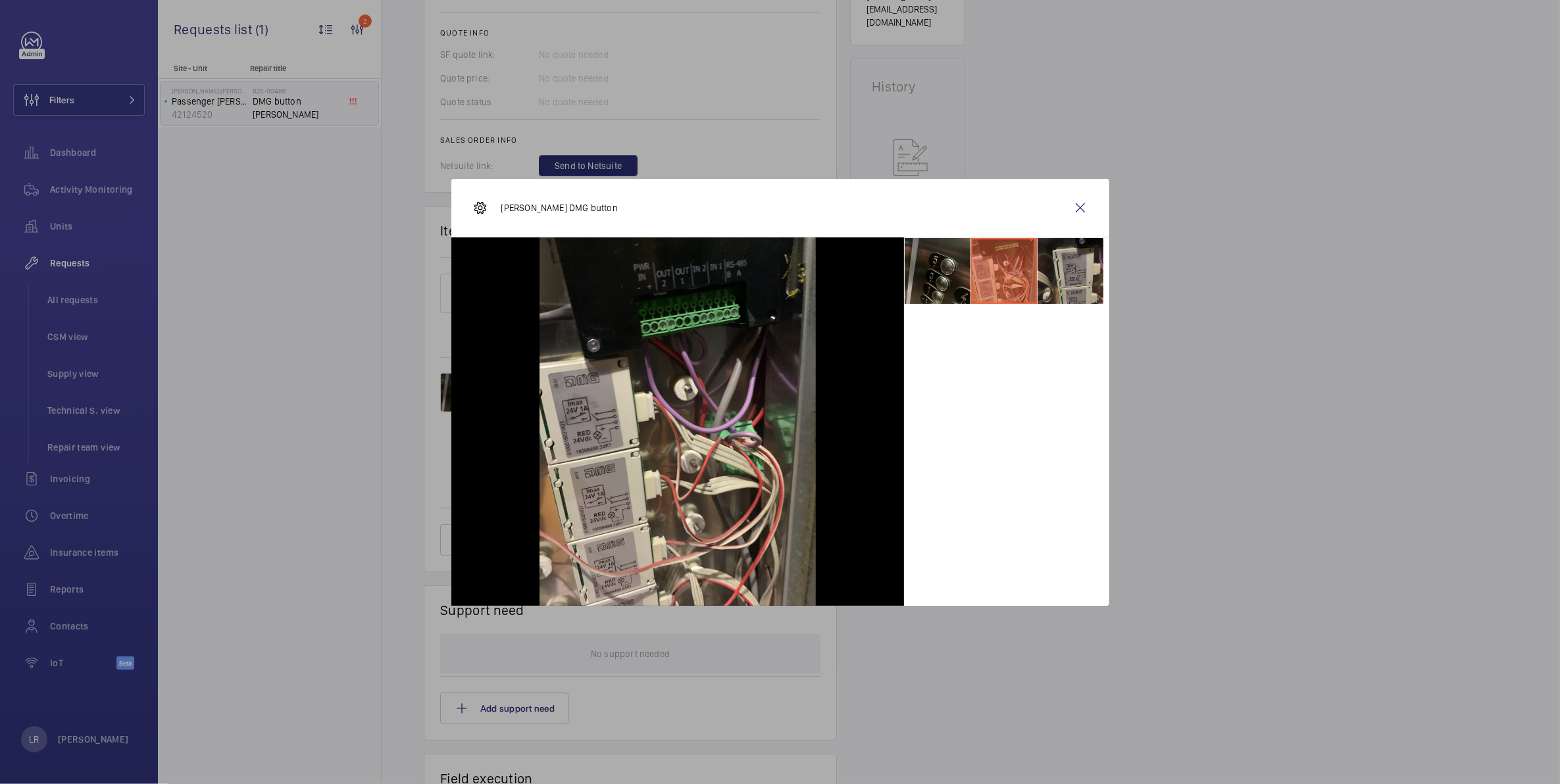
click at [1078, 264] on li at bounding box center [1071, 271] width 66 height 66
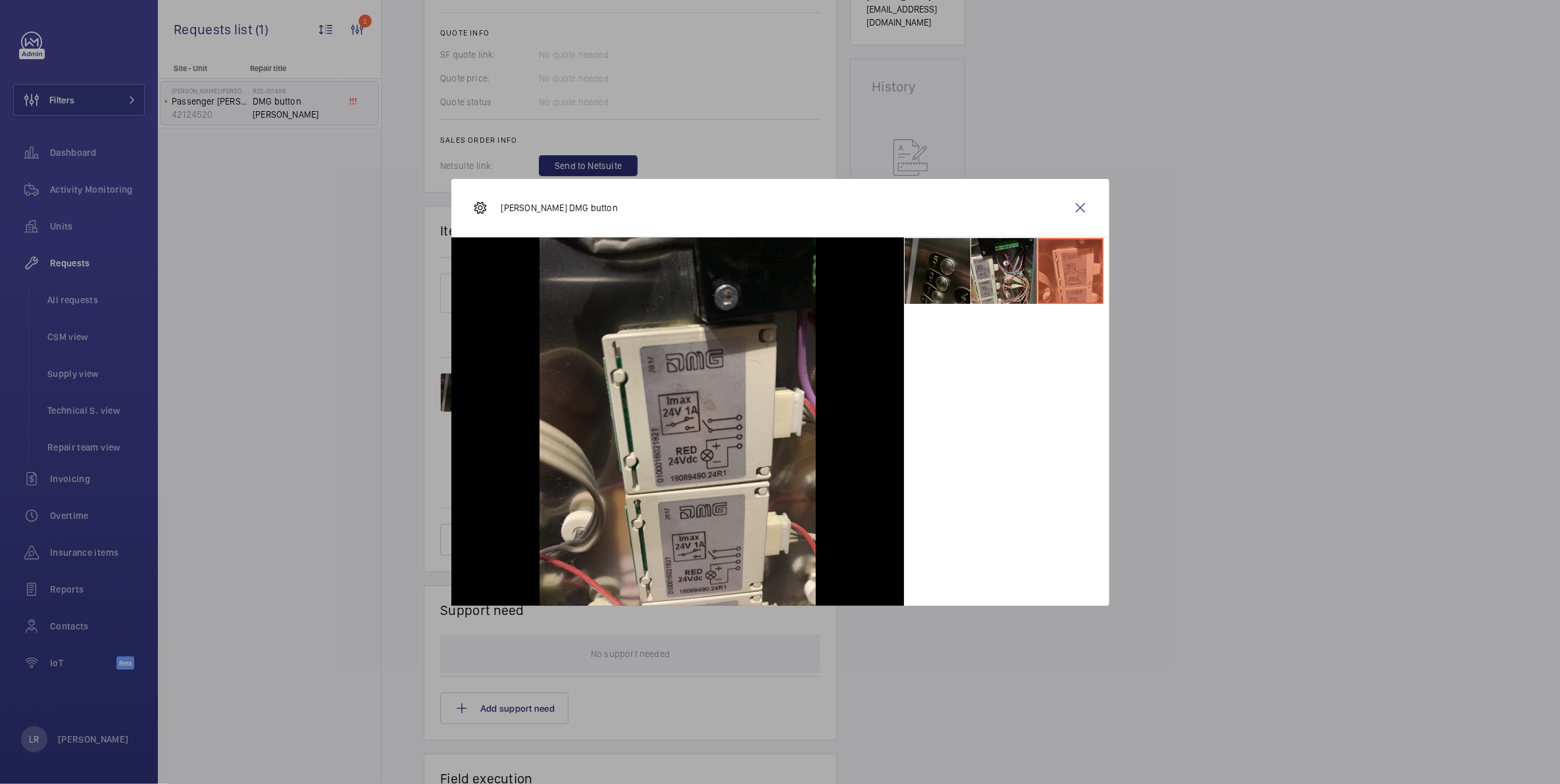
click at [936, 283] on li at bounding box center [937, 271] width 66 height 66
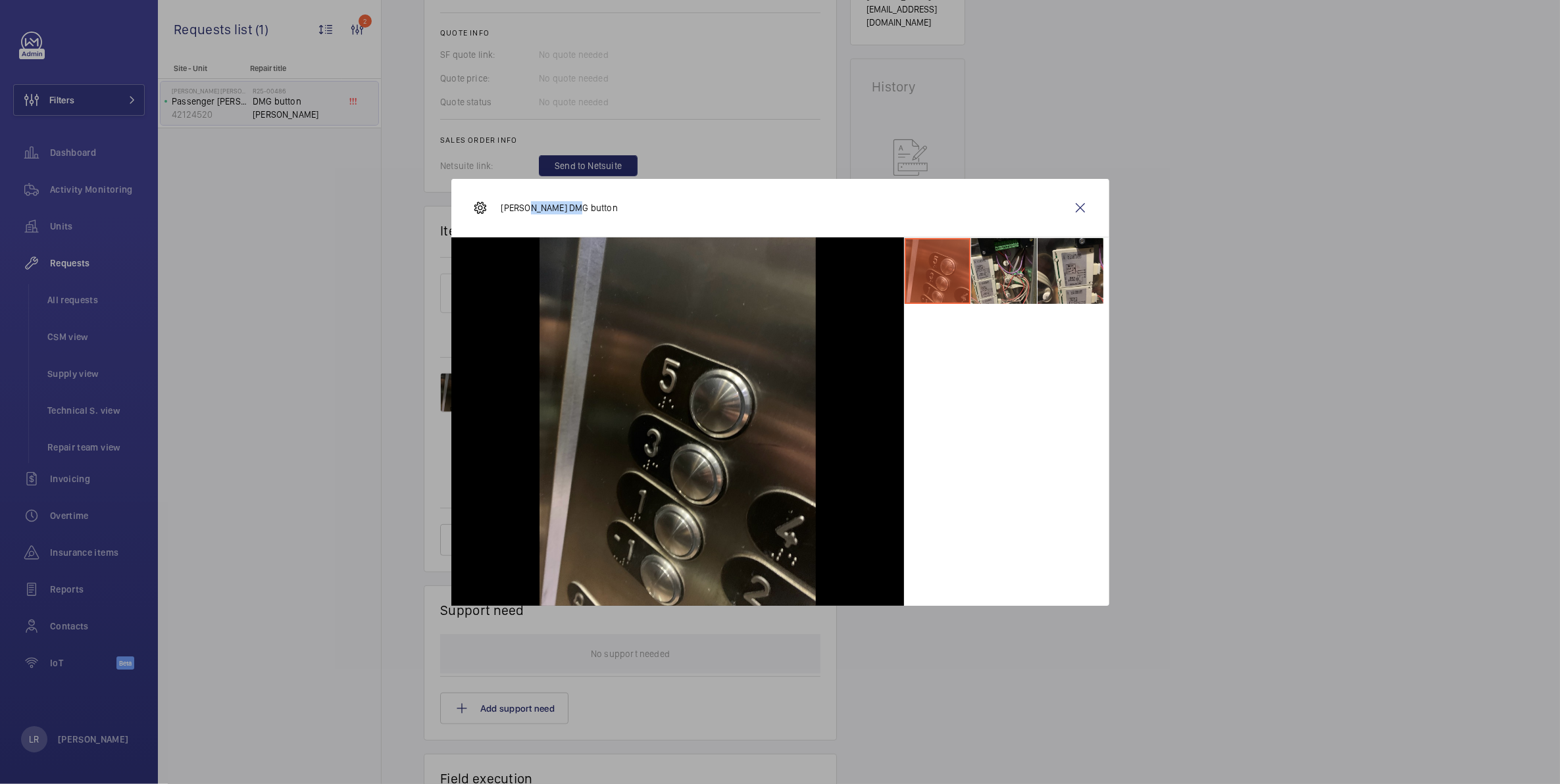
drag, startPoint x: 527, startPoint y: 206, endPoint x: 605, endPoint y: 211, distance: 78.2
click at [605, 211] on div "[PERSON_NAME] DMG button" at bounding box center [780, 208] width 658 height 58
copy p "DMG button"
click at [1047, 265] on li at bounding box center [1071, 271] width 66 height 66
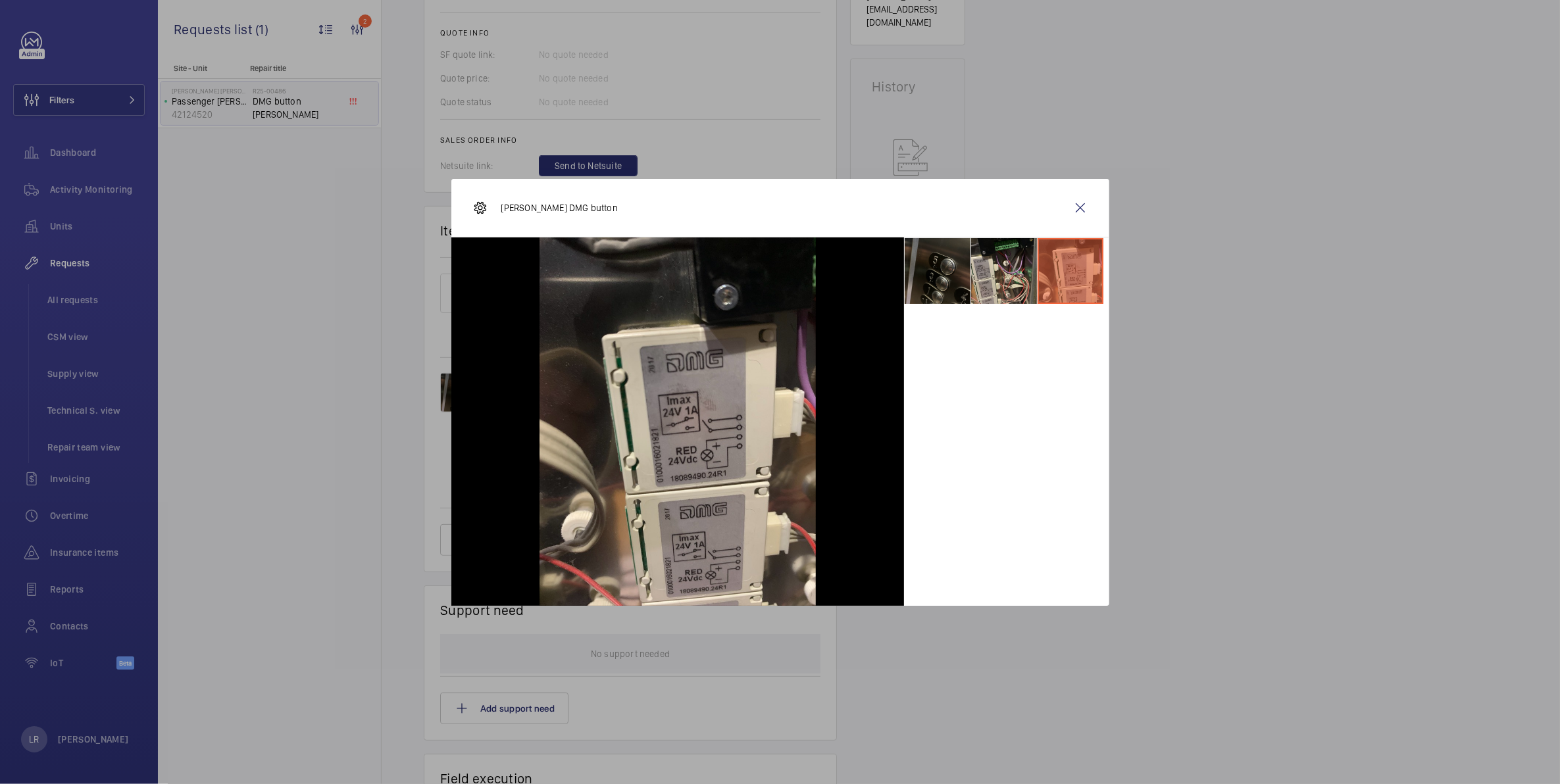
click at [956, 267] on li at bounding box center [937, 271] width 66 height 66
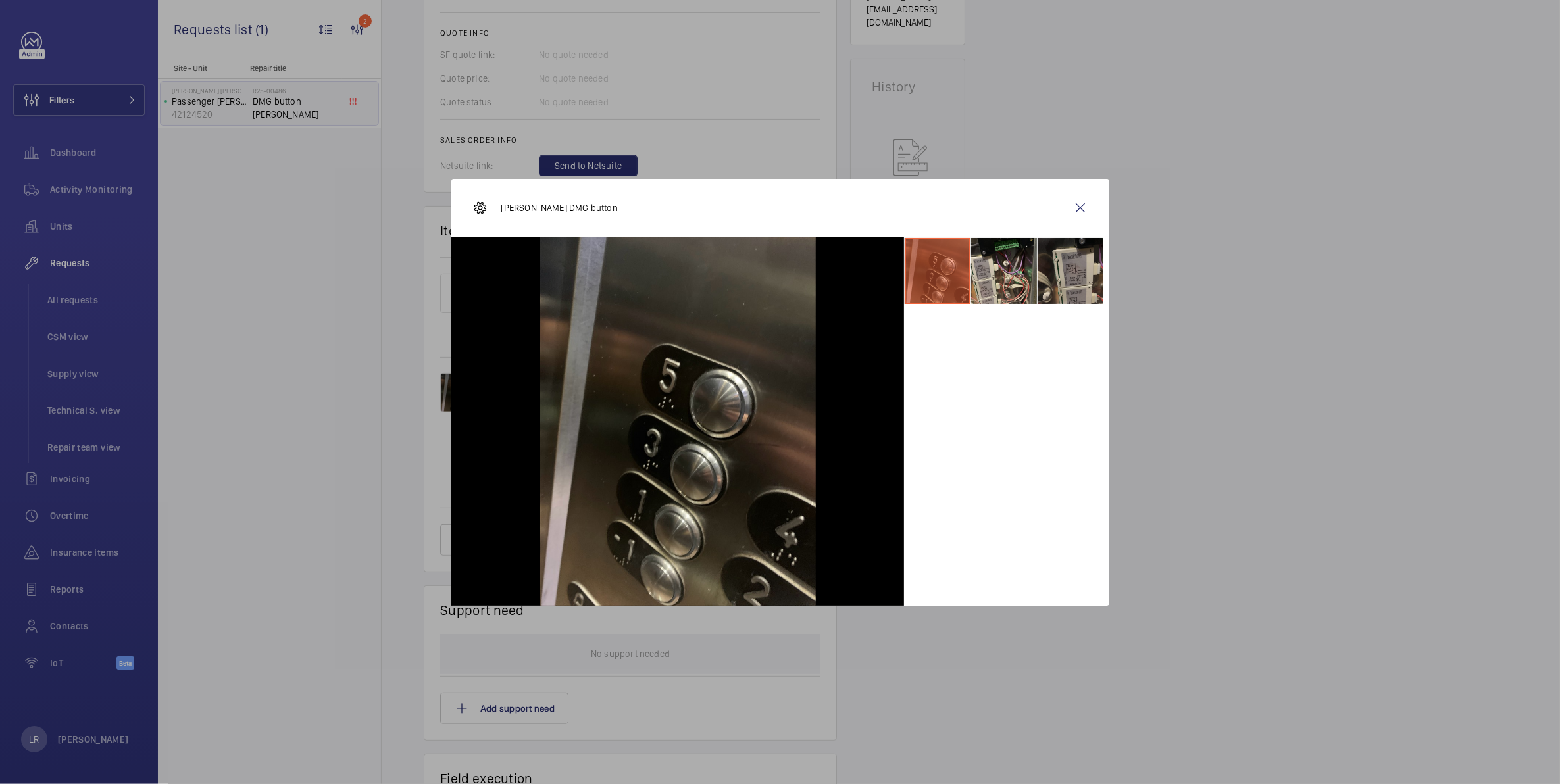
drag, startPoint x: 1058, startPoint y: 291, endPoint x: 1057, endPoint y: 300, distance: 9.1
click at [1058, 300] on li at bounding box center [1071, 271] width 66 height 66
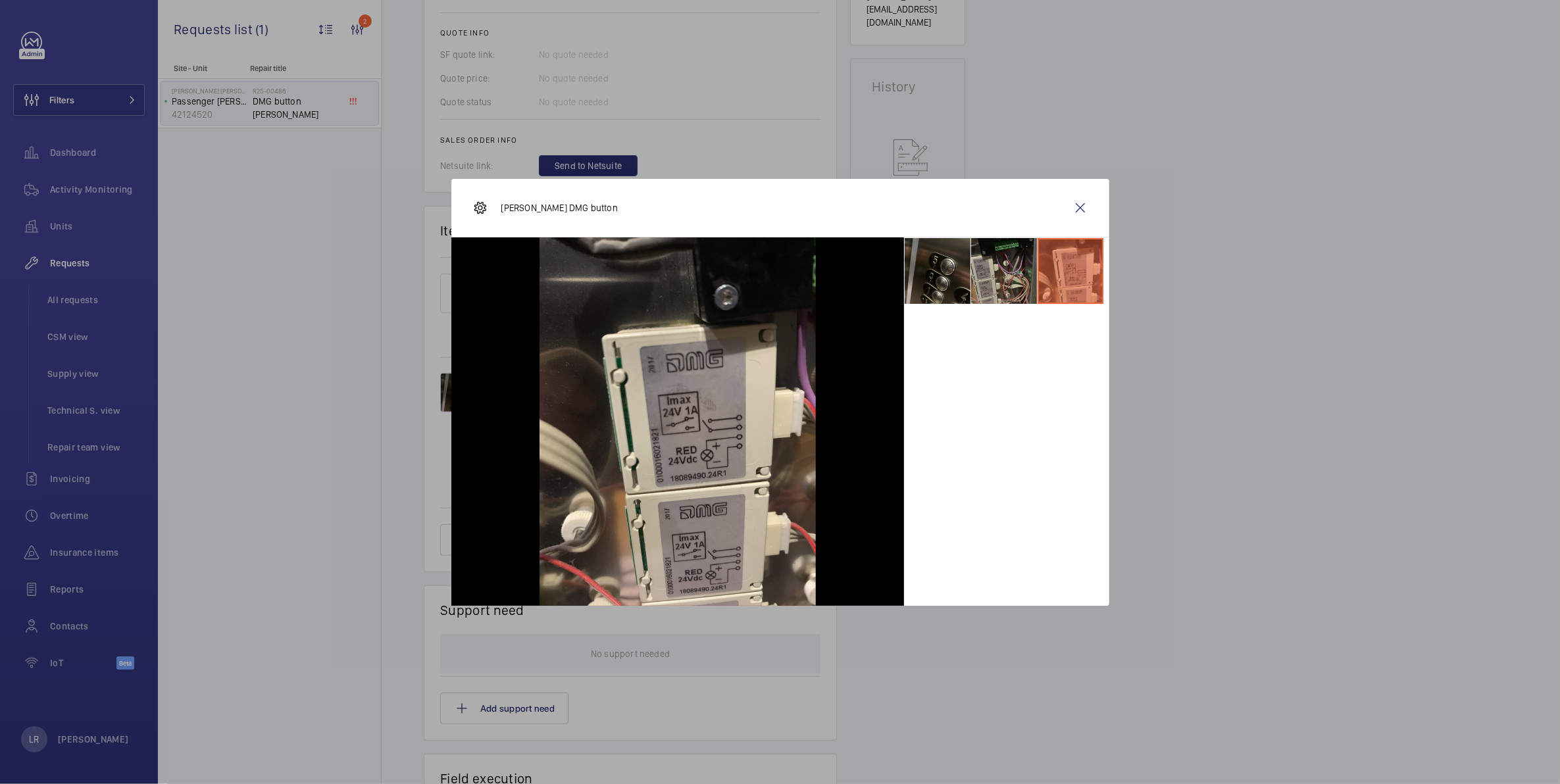
click at [998, 275] on li at bounding box center [1004, 271] width 66 height 66
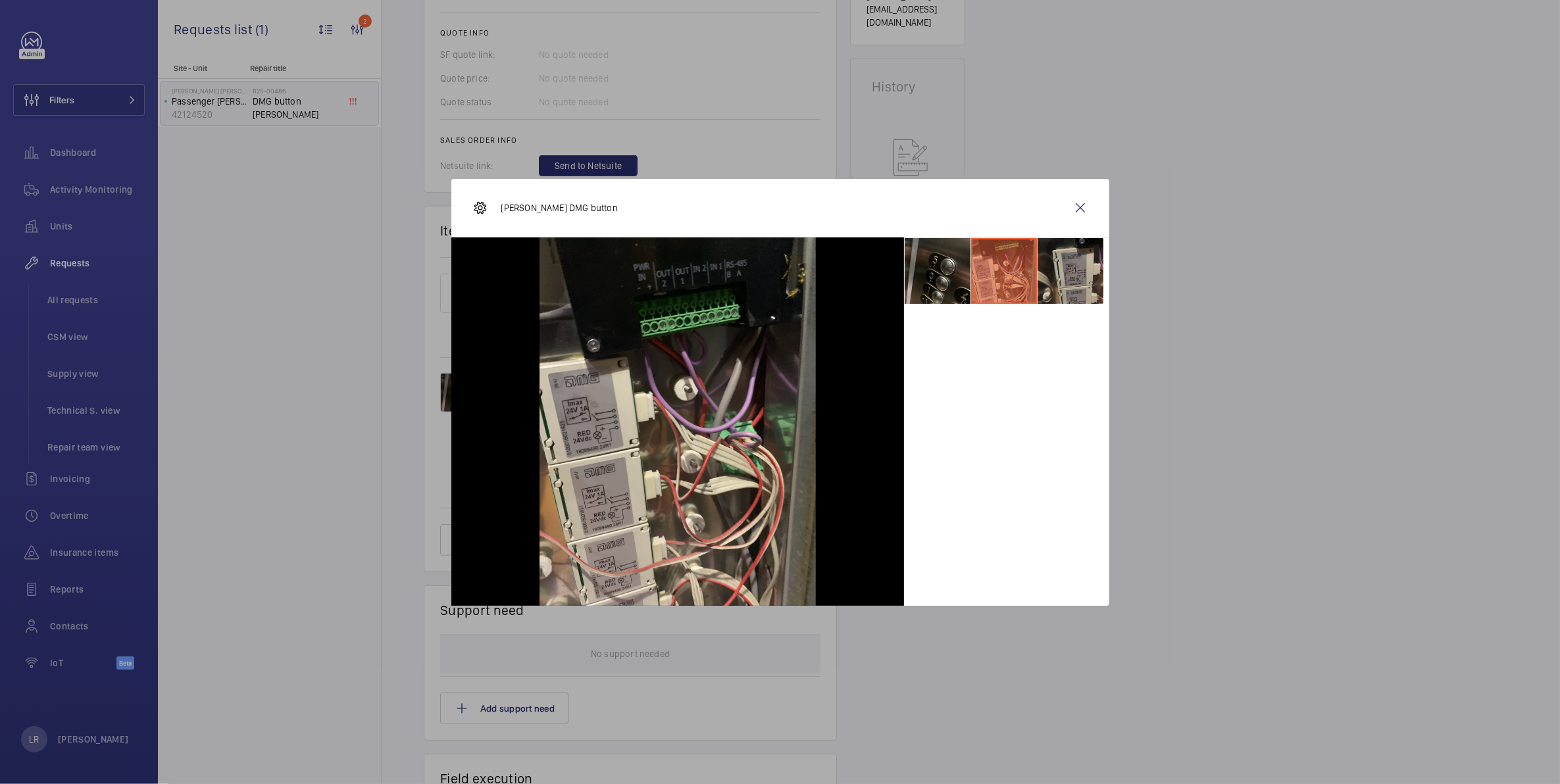
click at [1044, 277] on li at bounding box center [1071, 271] width 66 height 66
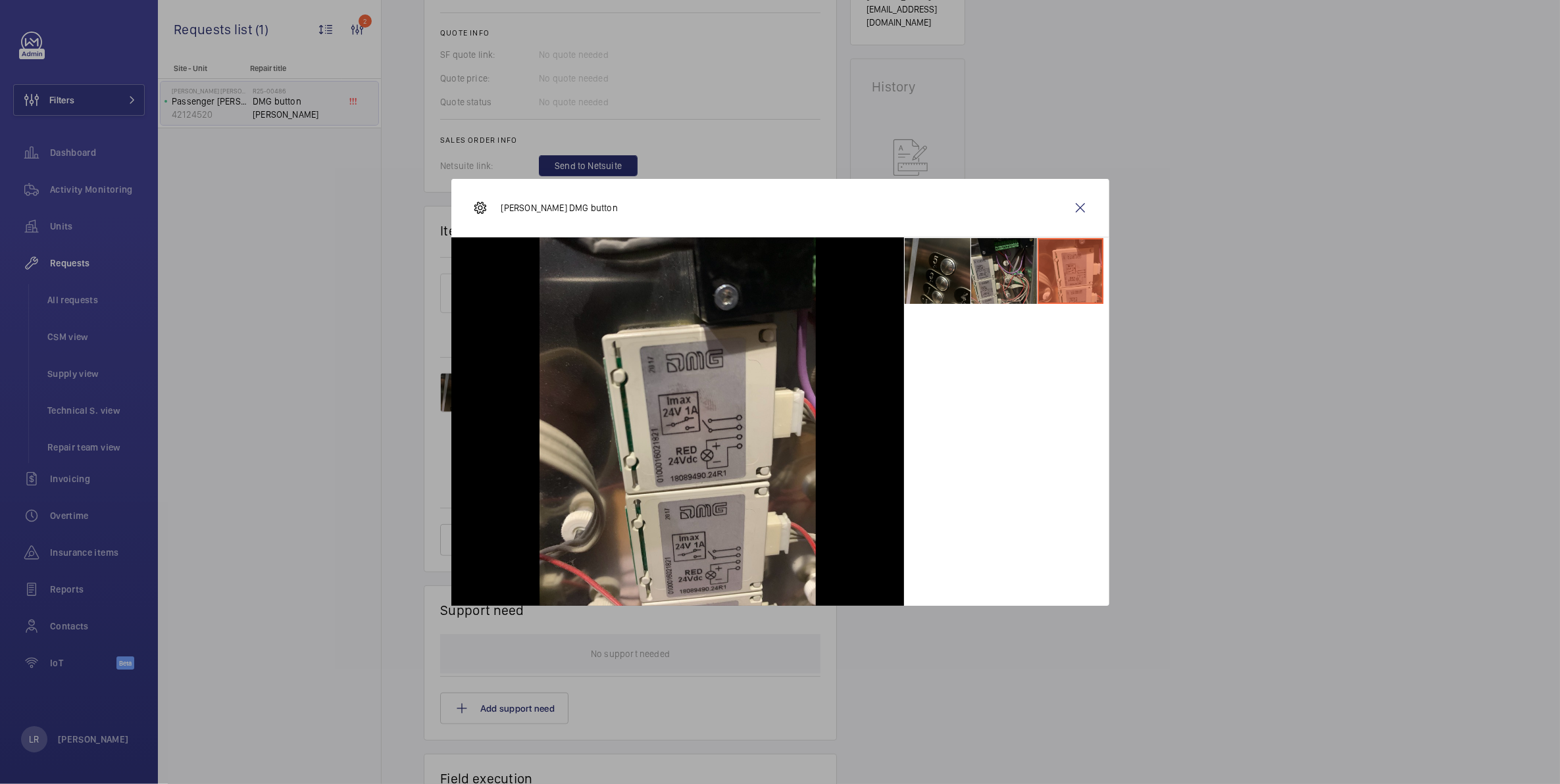
click at [988, 280] on li at bounding box center [1004, 271] width 66 height 66
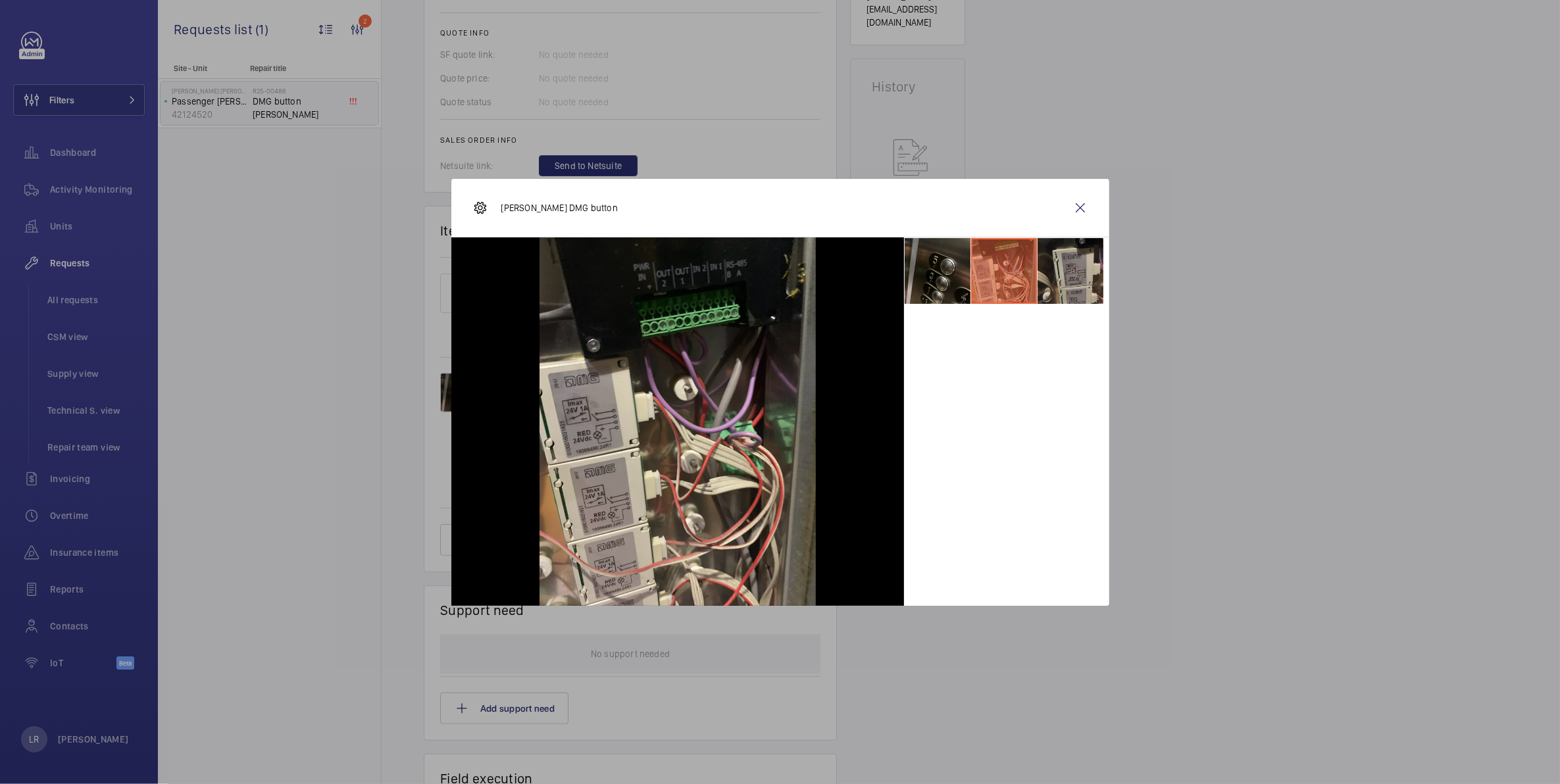
click at [1063, 274] on li at bounding box center [1071, 271] width 66 height 66
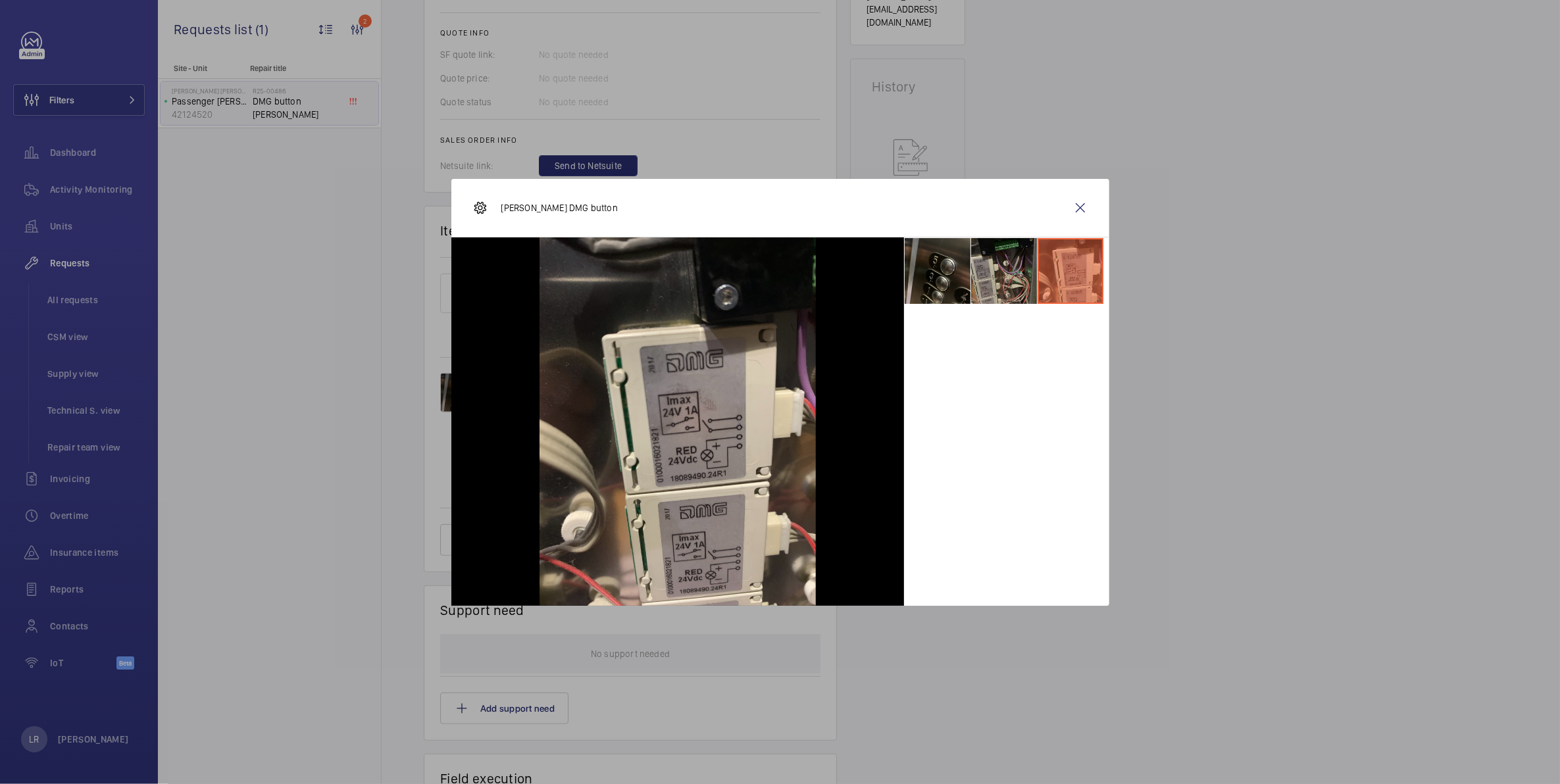
click at [1015, 261] on li at bounding box center [1004, 271] width 66 height 66
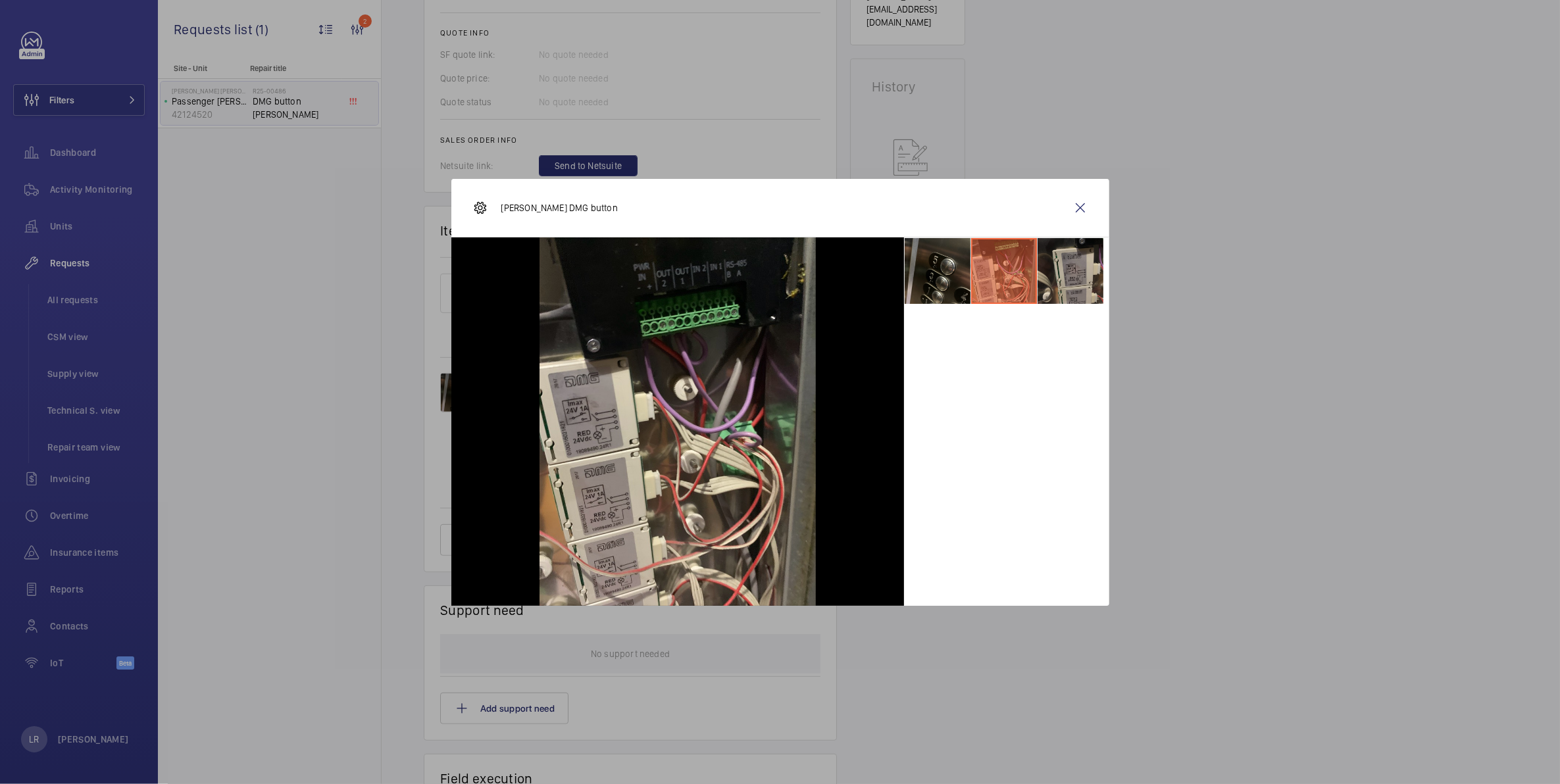
click at [1041, 251] on li at bounding box center [1071, 271] width 66 height 66
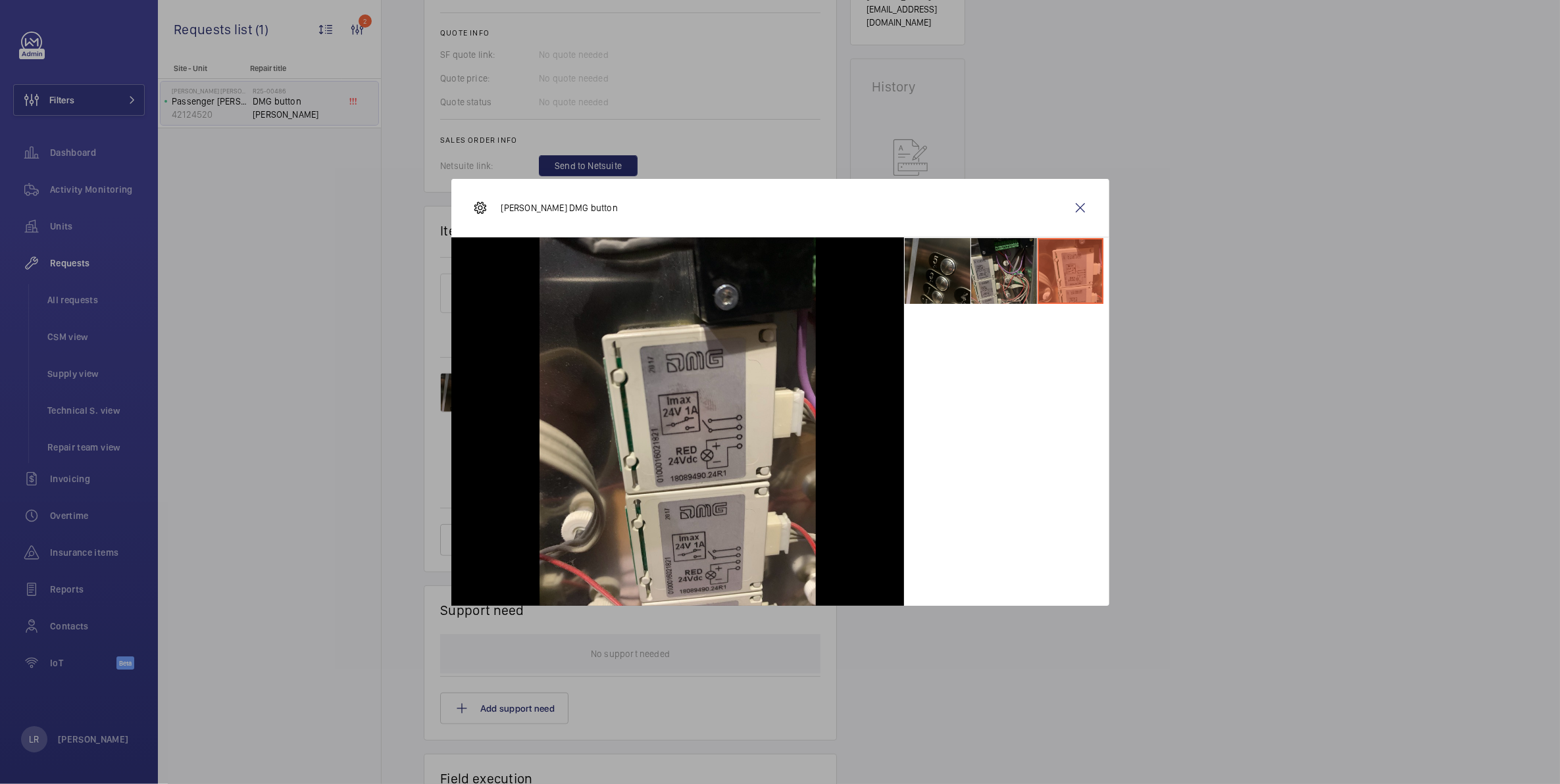
drag, startPoint x: 1005, startPoint y: 261, endPoint x: 1005, endPoint y: 268, distance: 7.0
click at [1005, 268] on li at bounding box center [1004, 271] width 66 height 66
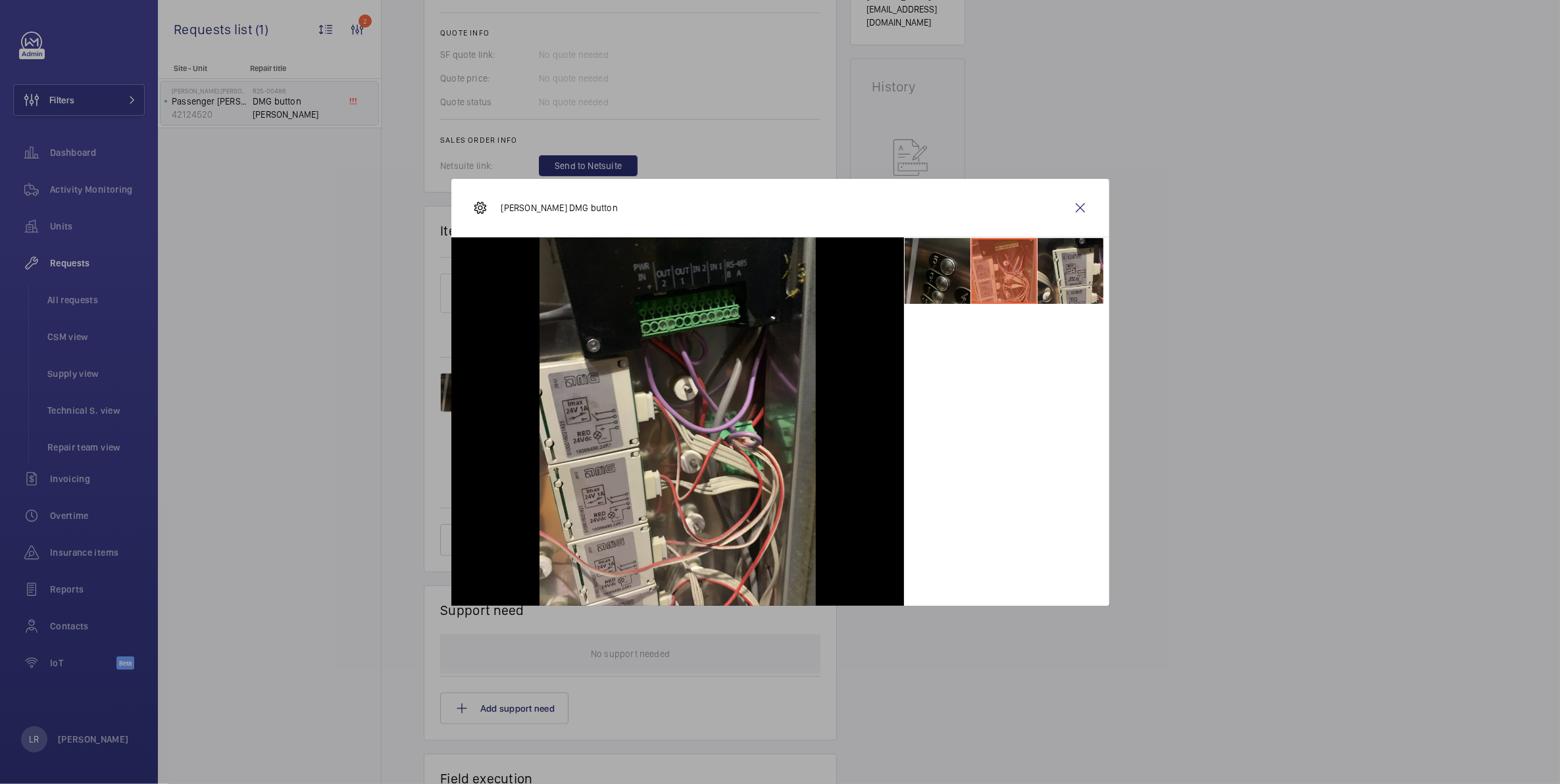
click at [922, 276] on li at bounding box center [937, 271] width 66 height 66
